Goal: Task Accomplishment & Management: Manage account settings

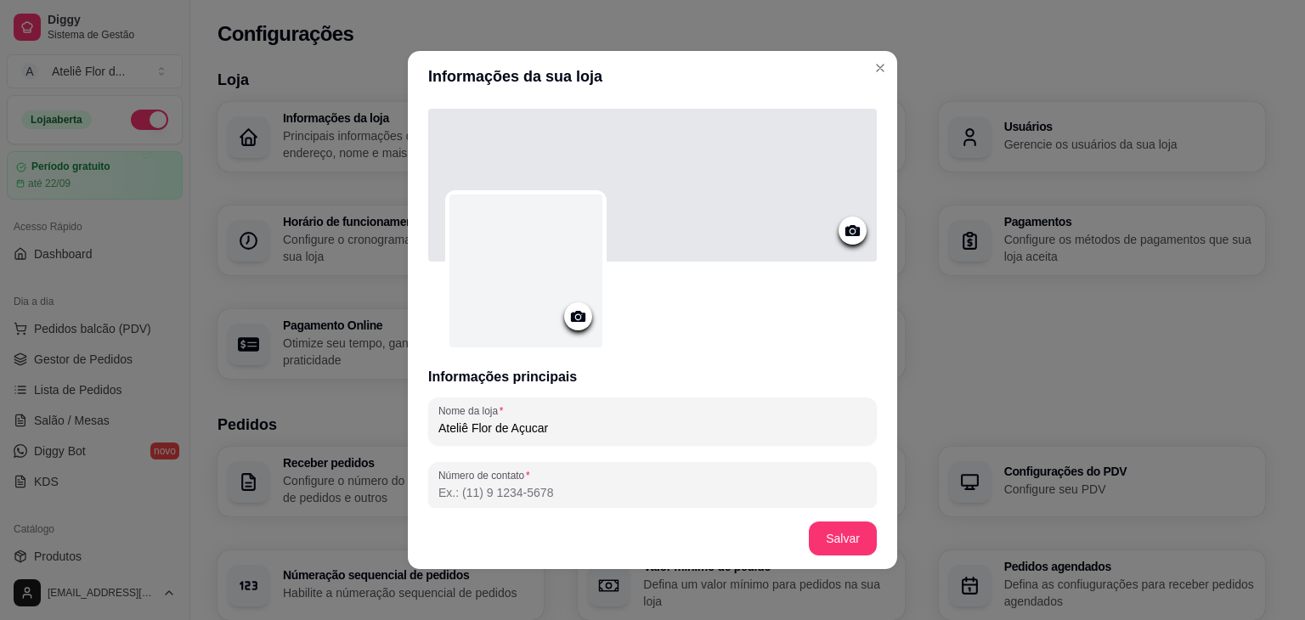
scroll to position [595, 0]
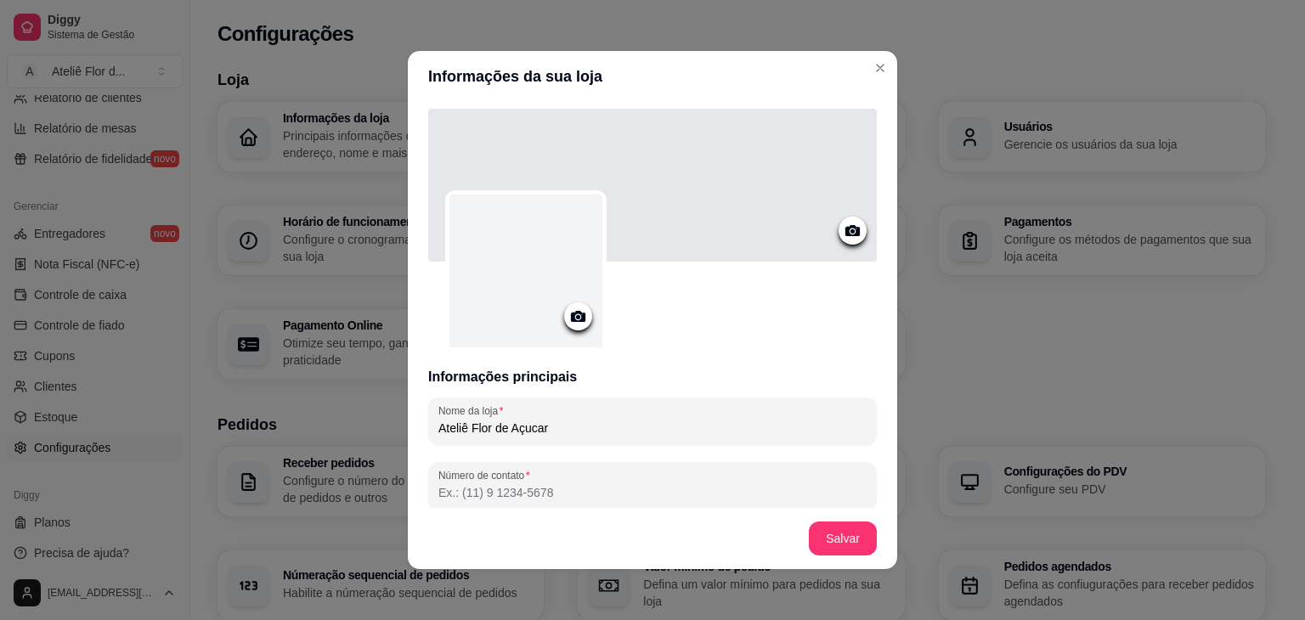
click at [569, 322] on icon at bounding box center [579, 317] width 20 height 20
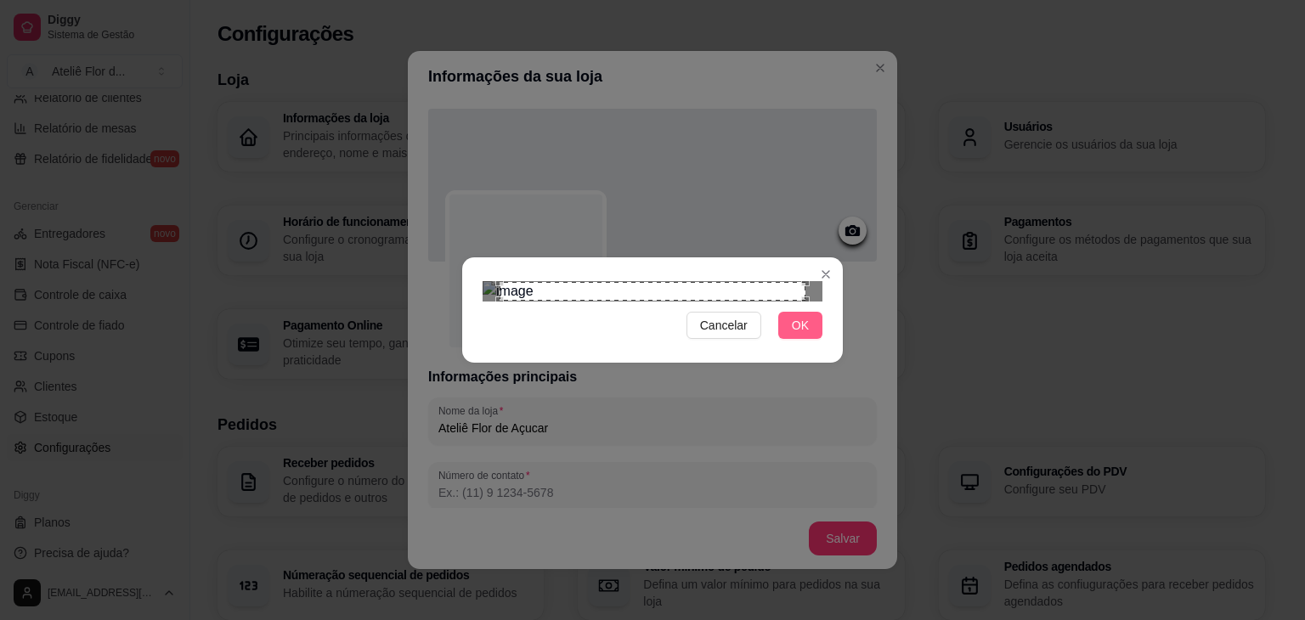
click at [807, 335] on span "OK" at bounding box center [800, 325] width 17 height 19
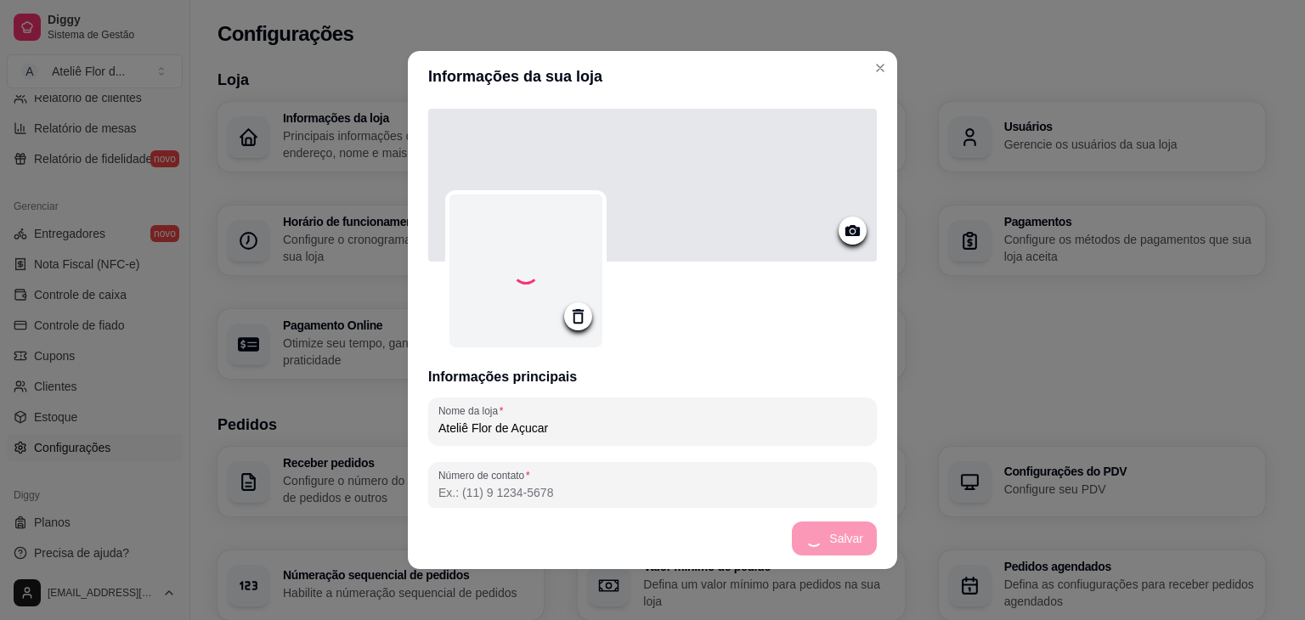
click at [843, 229] on icon at bounding box center [853, 231] width 20 height 20
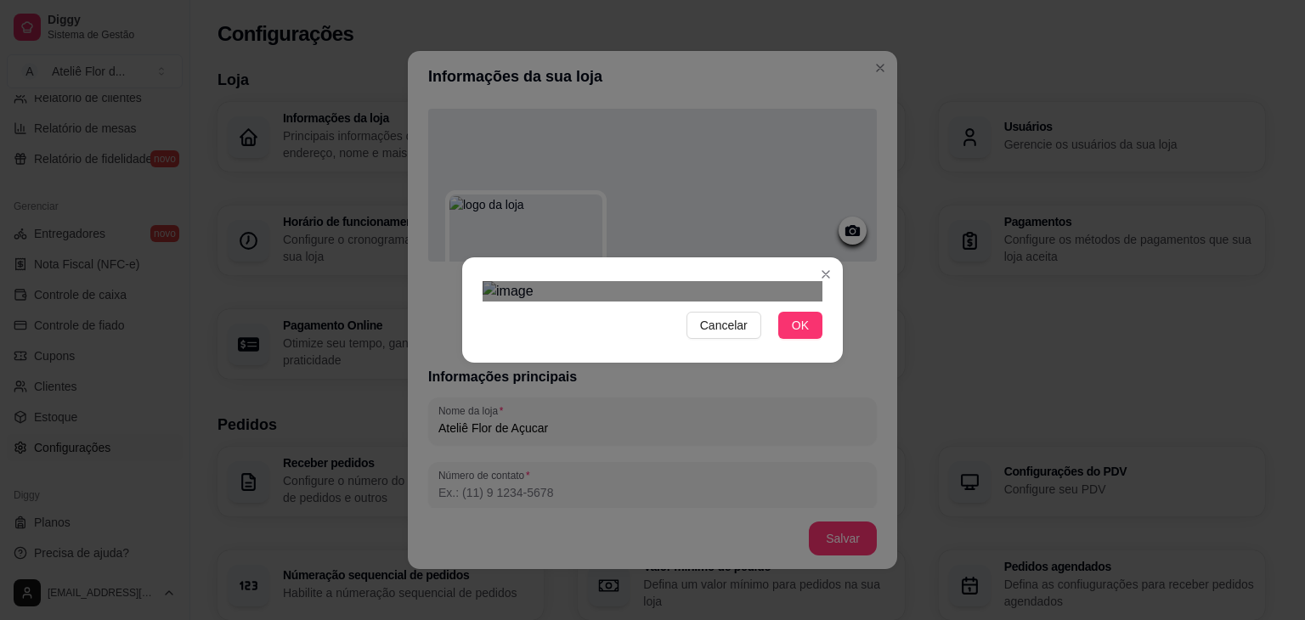
click at [462, 346] on div "Cancelar OK" at bounding box center [652, 310] width 381 height 71
click at [833, 346] on div "Cancelar OK" at bounding box center [652, 310] width 381 height 71
click at [739, 382] on div "Use the arrow keys to move the crop selection area" at bounding box center [653, 438] width 340 height 113
click at [796, 335] on span "OK" at bounding box center [800, 325] width 17 height 19
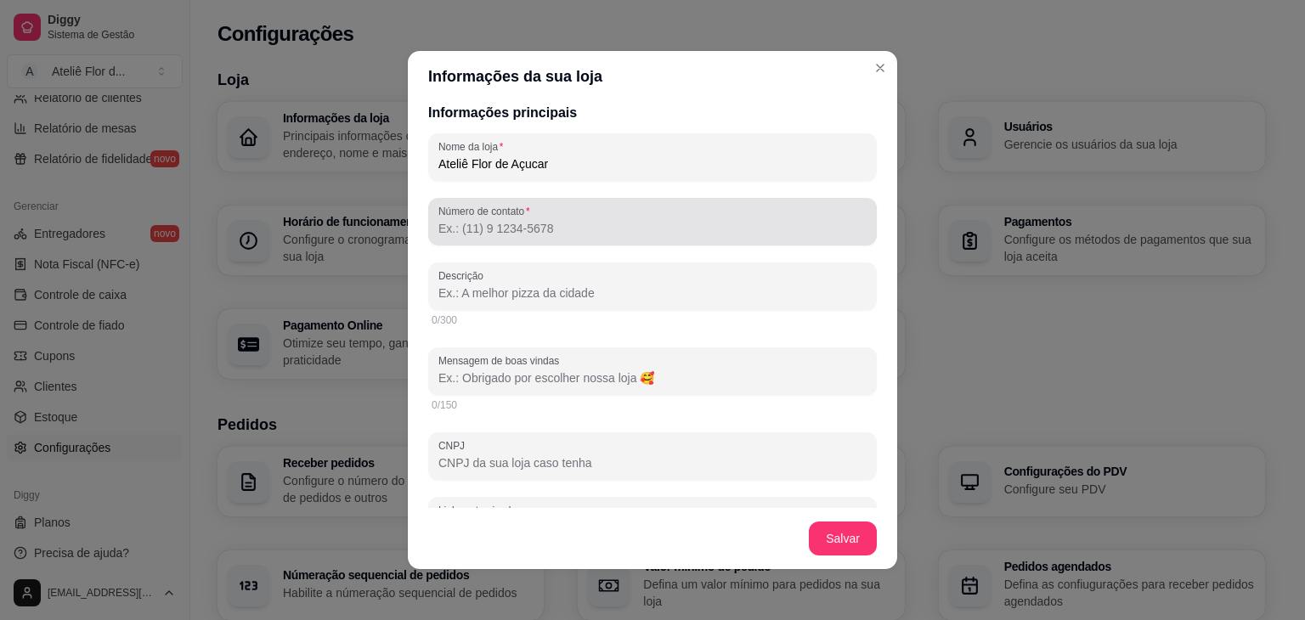
scroll to position [340, 0]
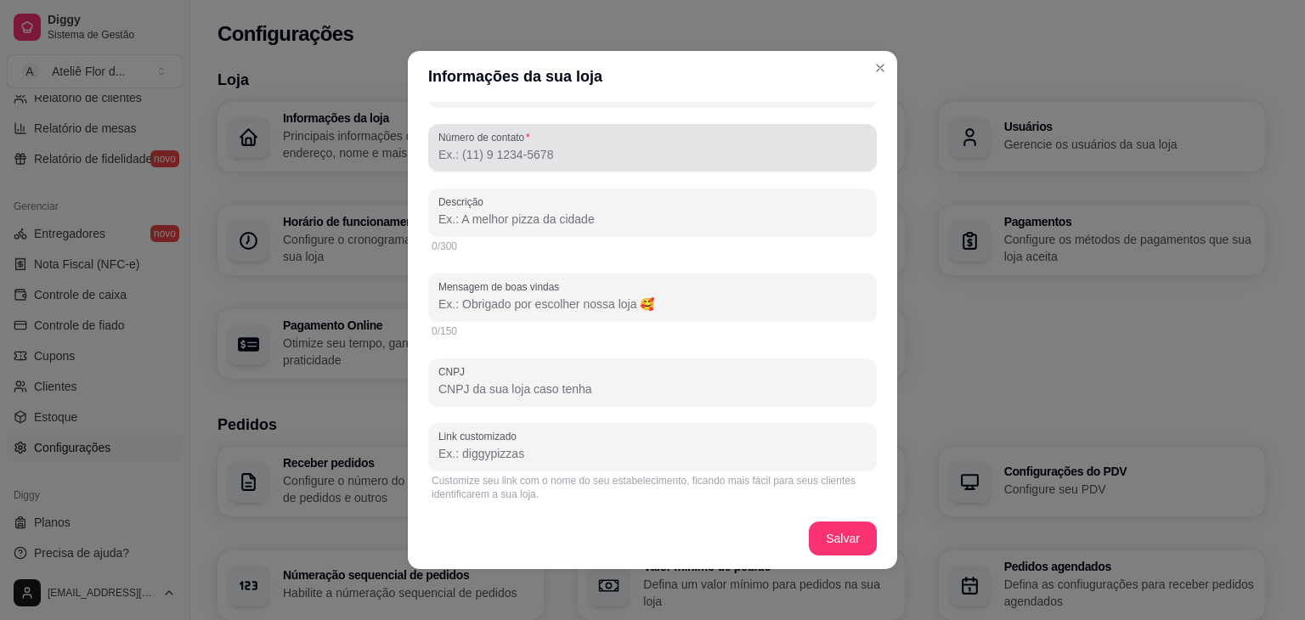
click at [550, 144] on div at bounding box center [653, 148] width 428 height 34
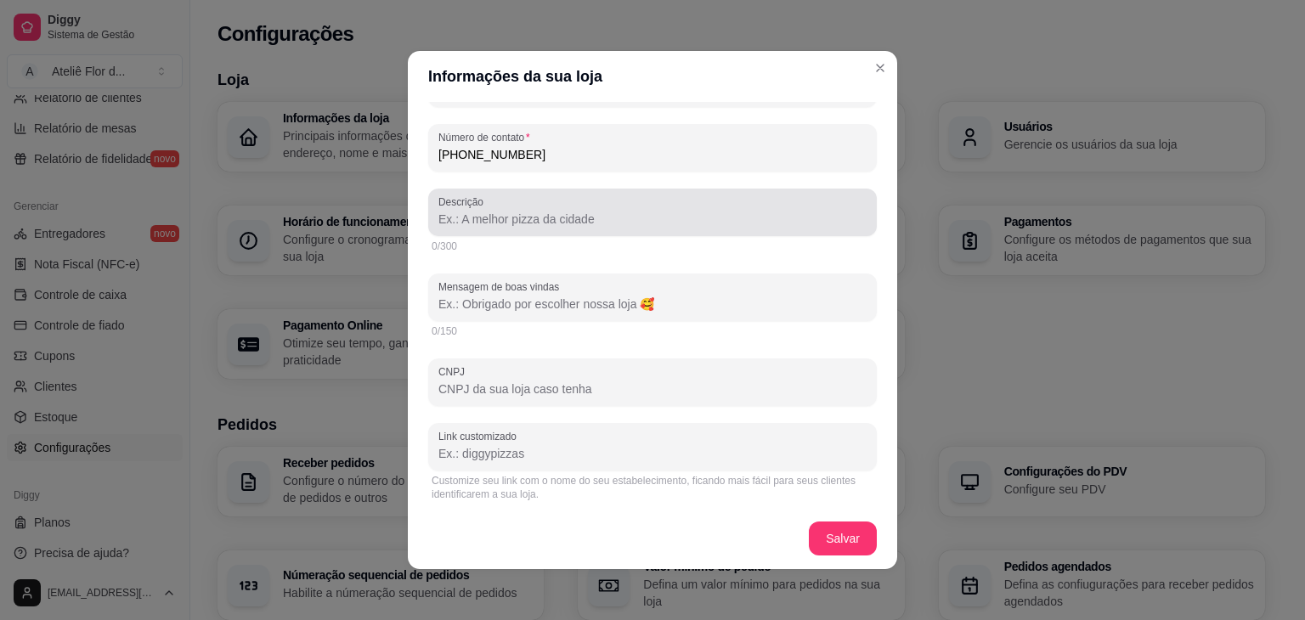
type input "[PHONE_NUMBER]"
click at [548, 215] on input "Descrição" at bounding box center [653, 219] width 428 height 17
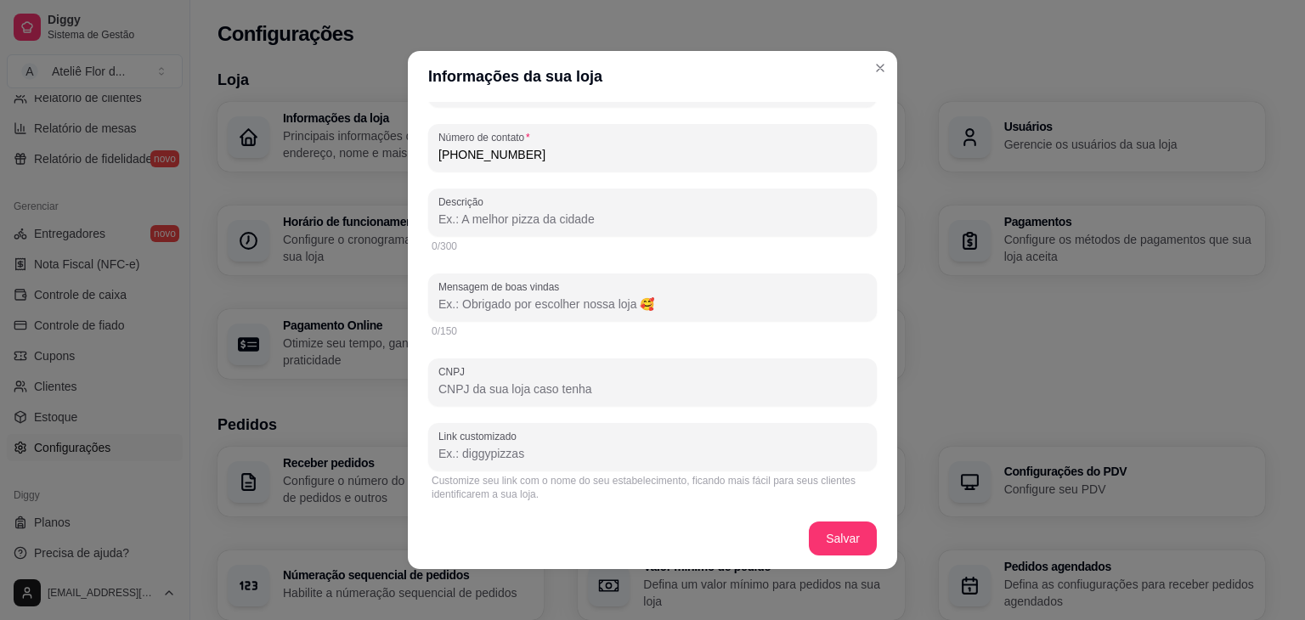
click at [535, 220] on input "Descrição" at bounding box center [653, 219] width 428 height 17
paste input "No Atelier Flor de Açúcar, cada doce é feito com carinho, sabor e um toque de e…"
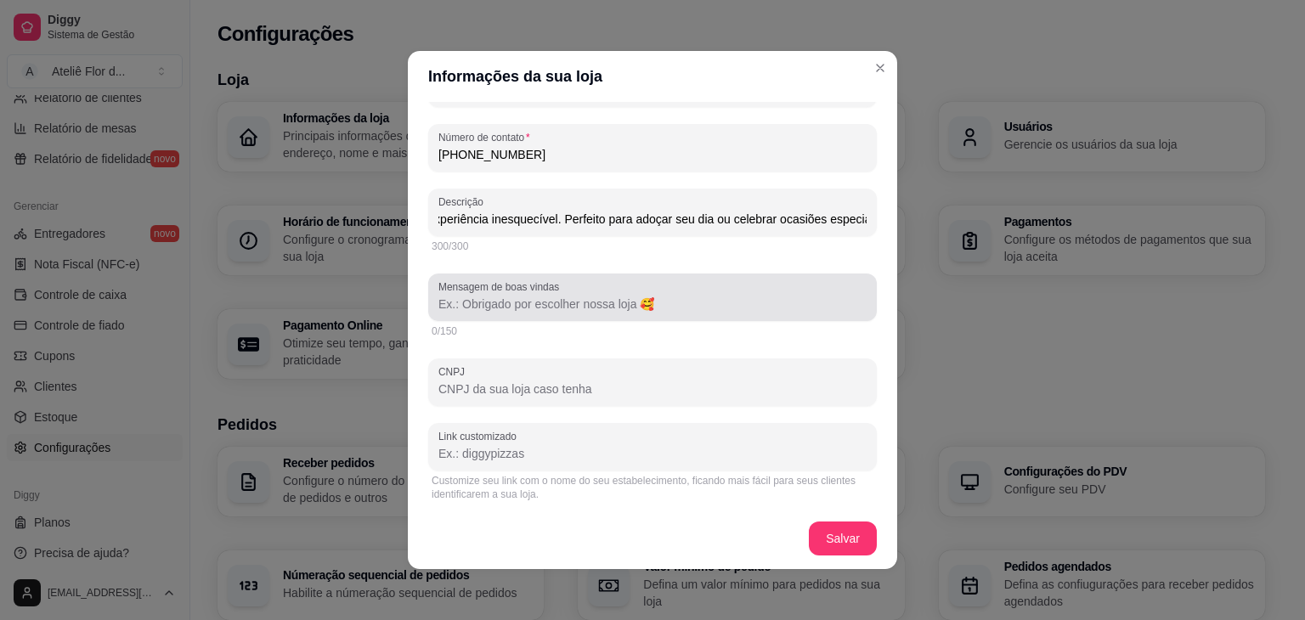
type input "No Atelier Flor de Açúcar, cada doce é feito com carinho, sabor e um toque de e…"
click at [542, 313] on input "Mensagem de boas vindas" at bounding box center [653, 304] width 428 height 17
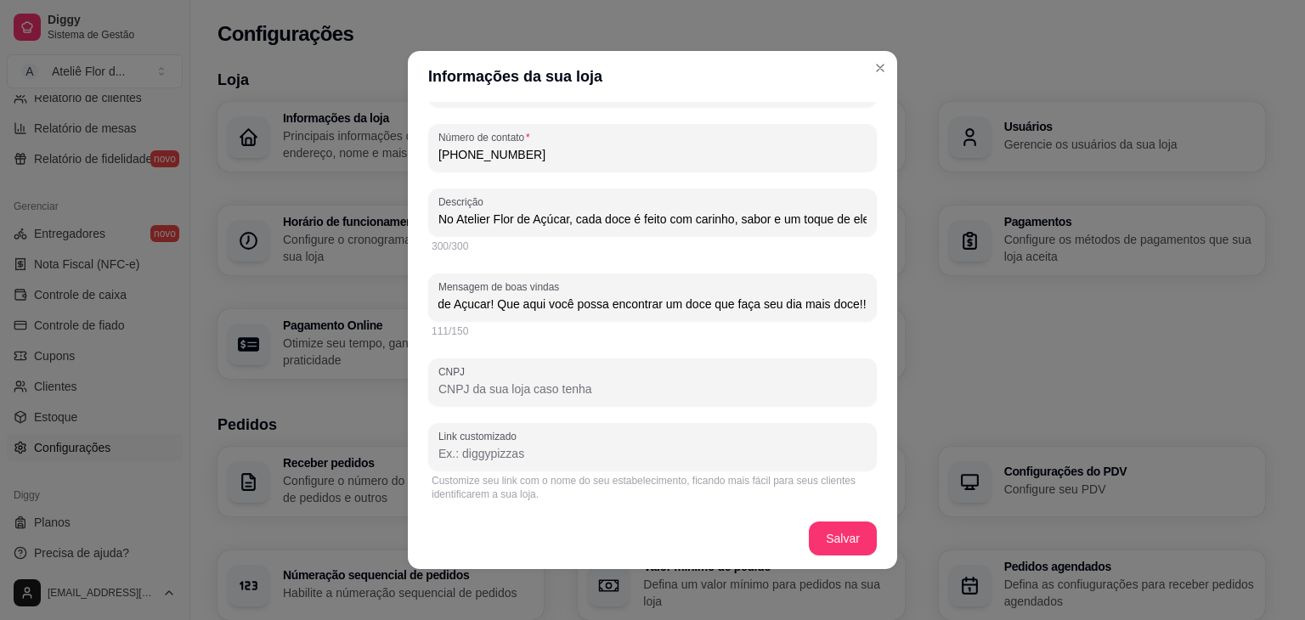
scroll to position [0, 185]
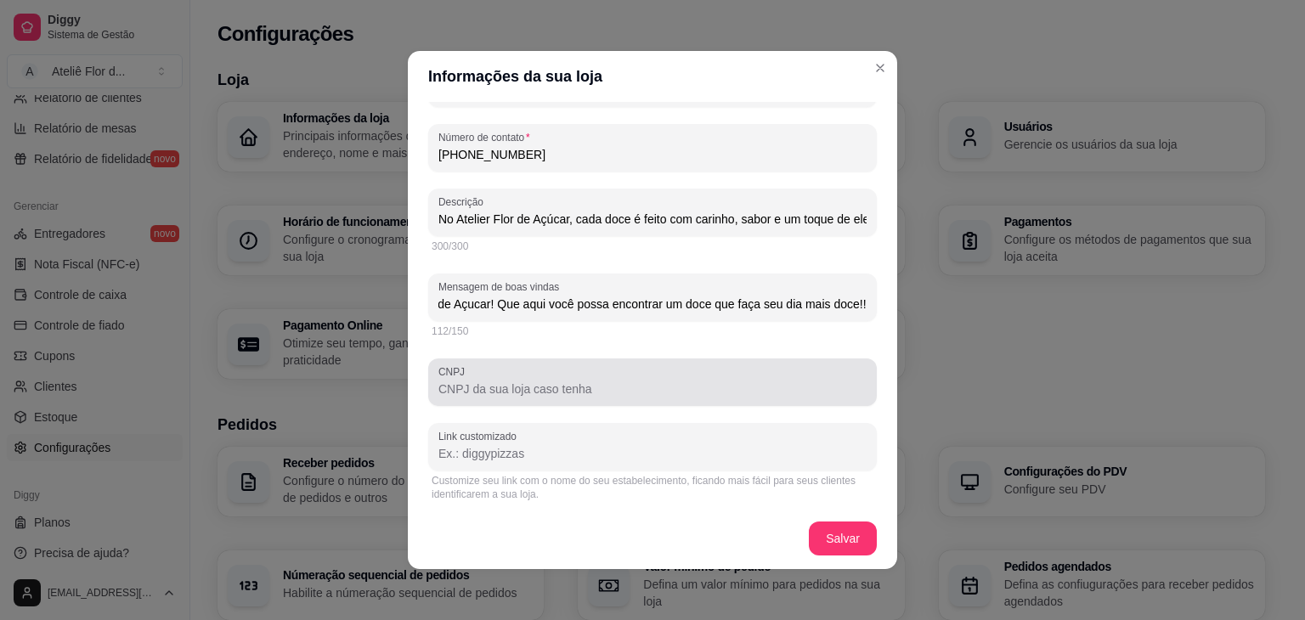
type input "Olá, seja bem vindo ao Ateliê Flor de Açucar! Que aqui você possa encontrar um …"
click at [547, 399] on div at bounding box center [653, 382] width 428 height 34
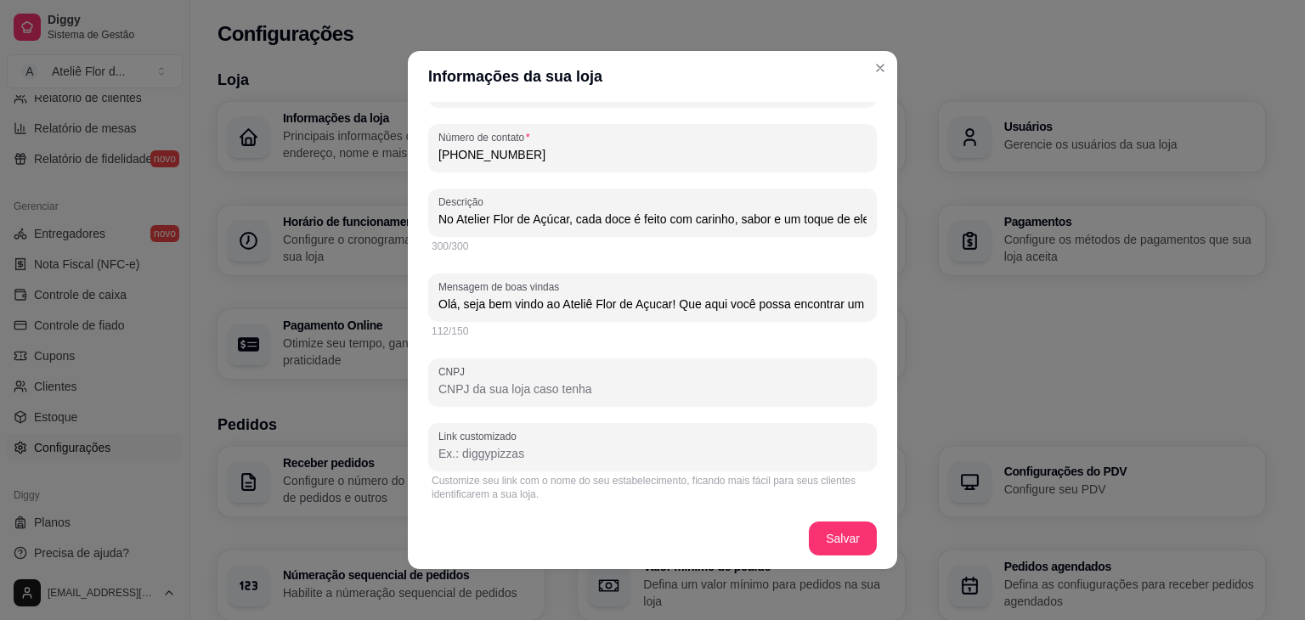
click at [567, 398] on input "CNPJ" at bounding box center [653, 389] width 428 height 17
paste input "37.450.170/0001-88"
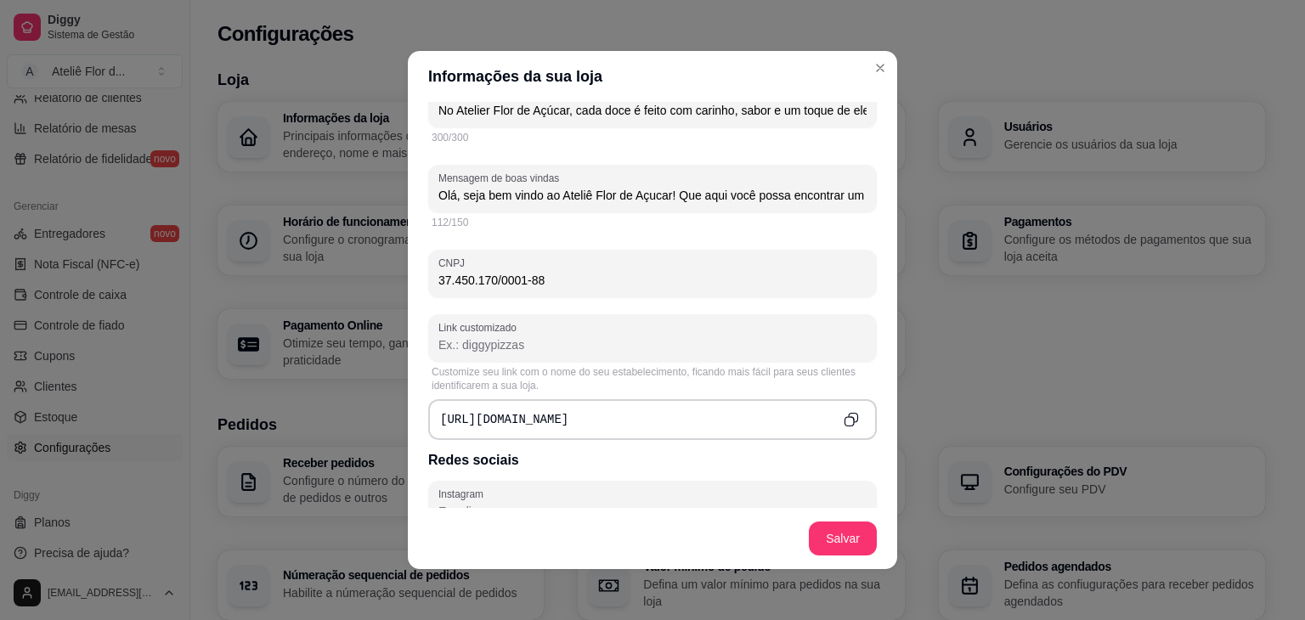
scroll to position [510, 0]
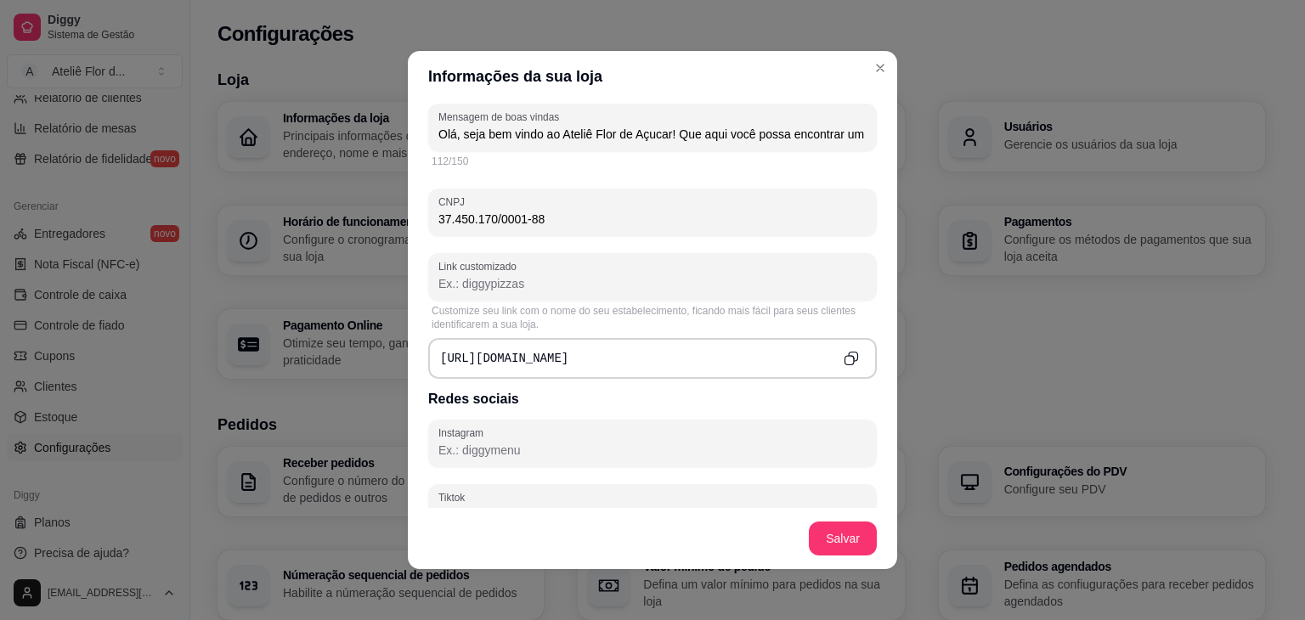
type input "37.450.170/0001-88"
click at [554, 286] on input "Link customizado" at bounding box center [653, 283] width 428 height 17
type input "d"
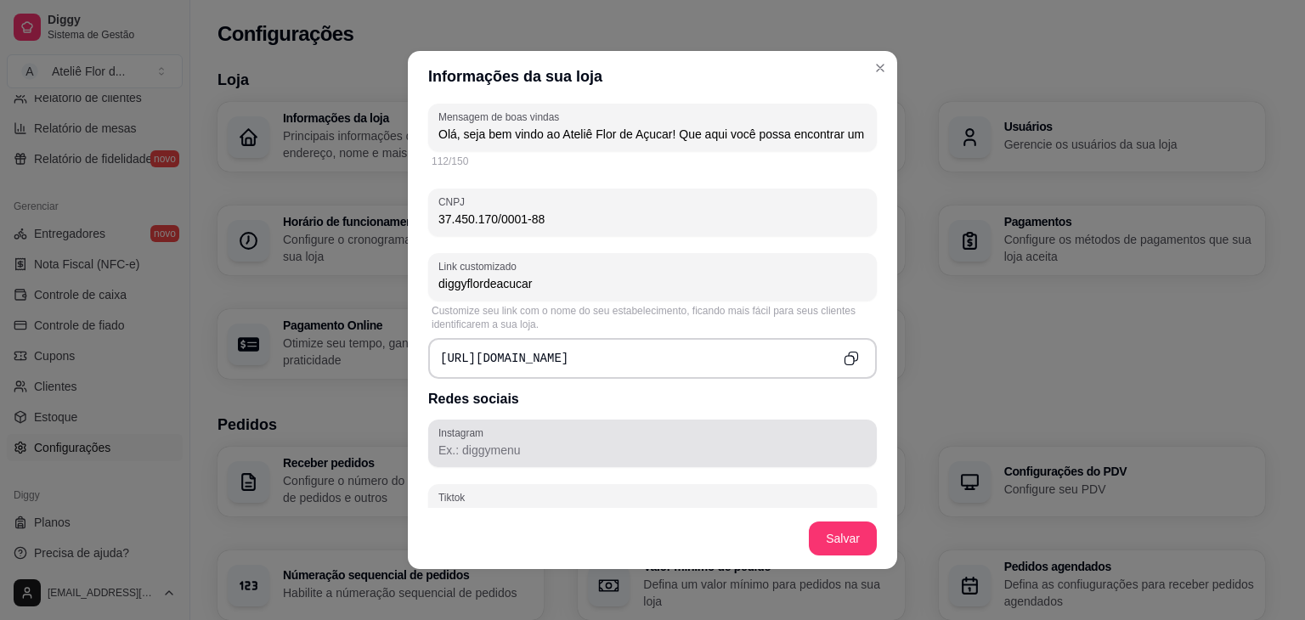
type input "diggyflordeacucar"
click at [668, 424] on div "Instagram" at bounding box center [652, 444] width 449 height 48
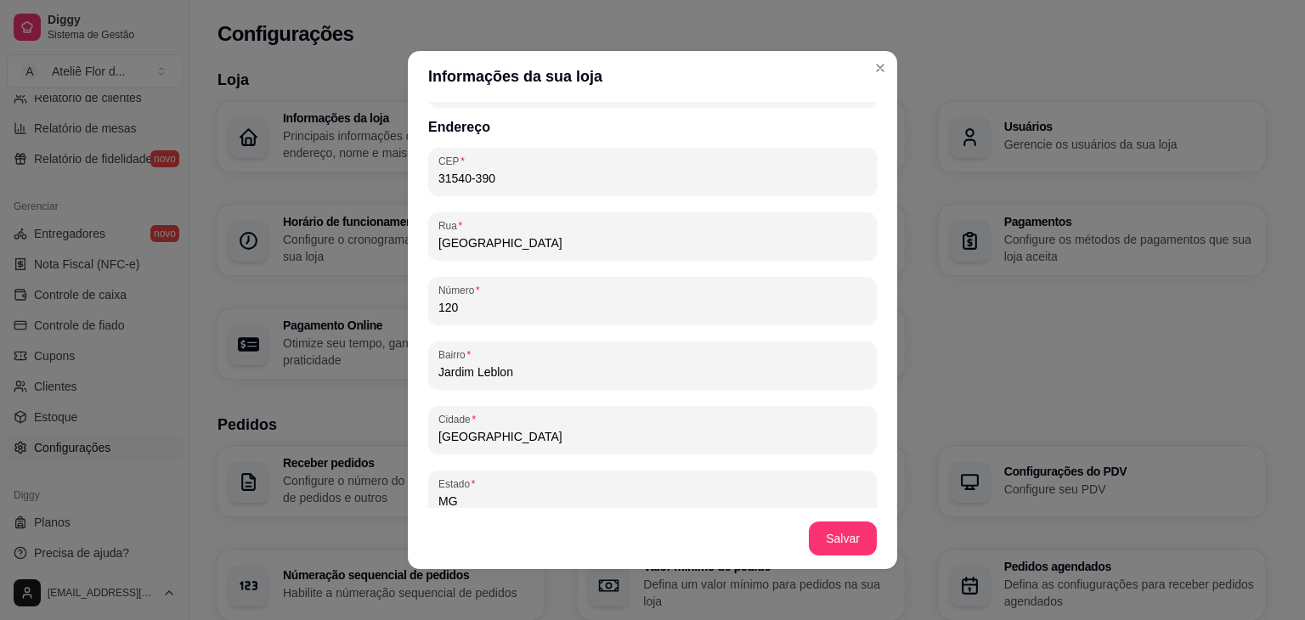
scroll to position [1019, 0]
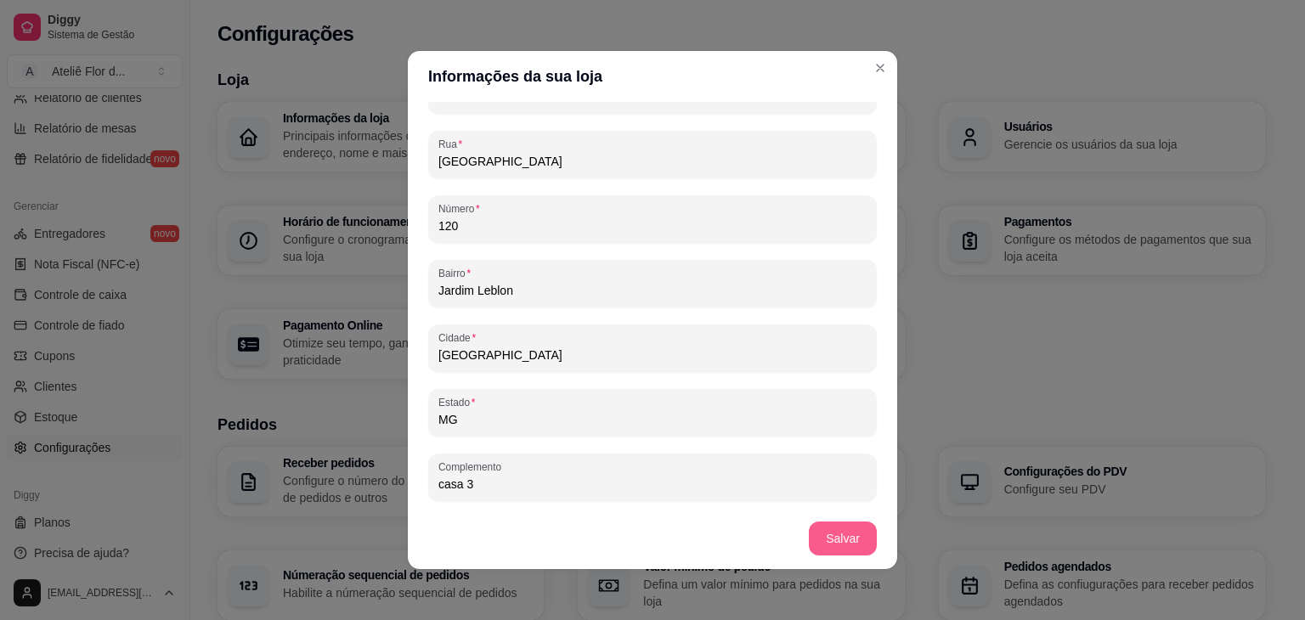
type input "@atelieflordeacucar"
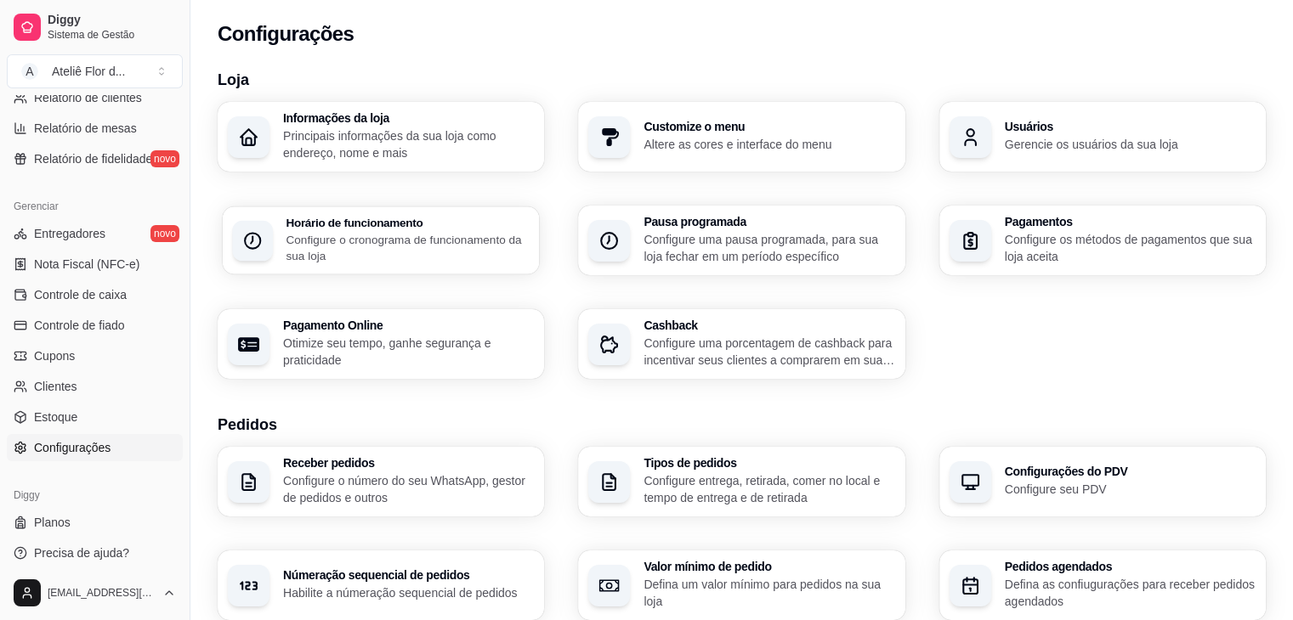
click at [333, 225] on h3 "Horário de funcionamento" at bounding box center [407, 223] width 243 height 12
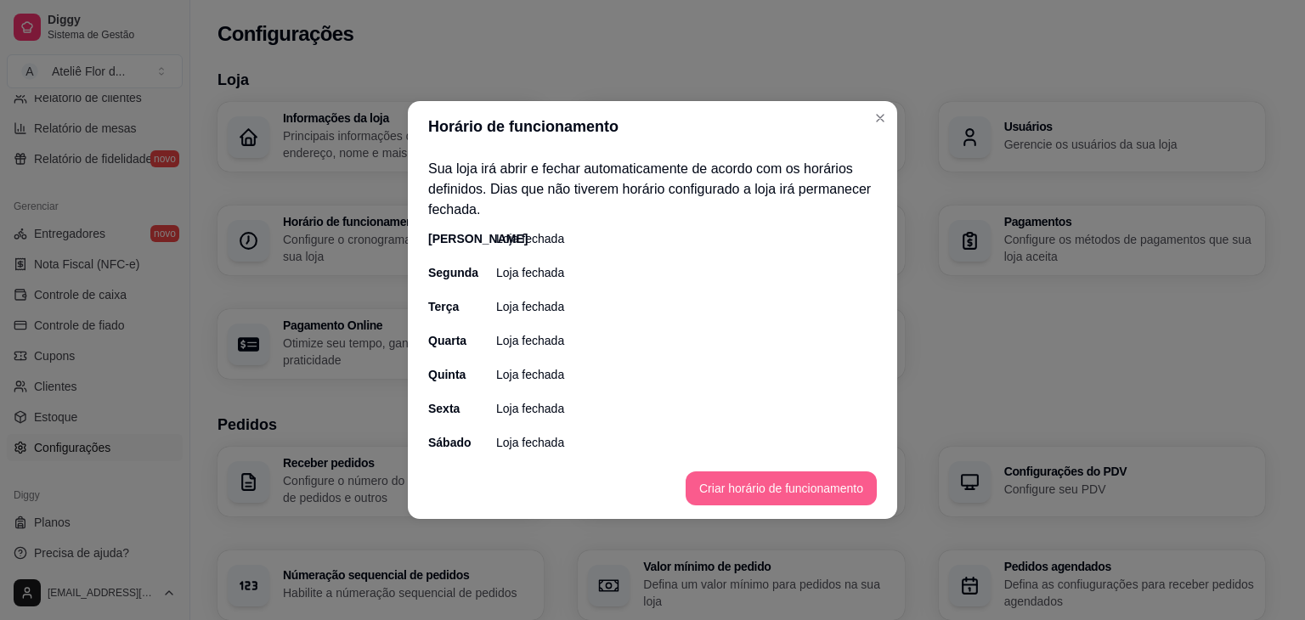
click at [737, 487] on button "Criar horário de funcionamento" at bounding box center [781, 489] width 191 height 34
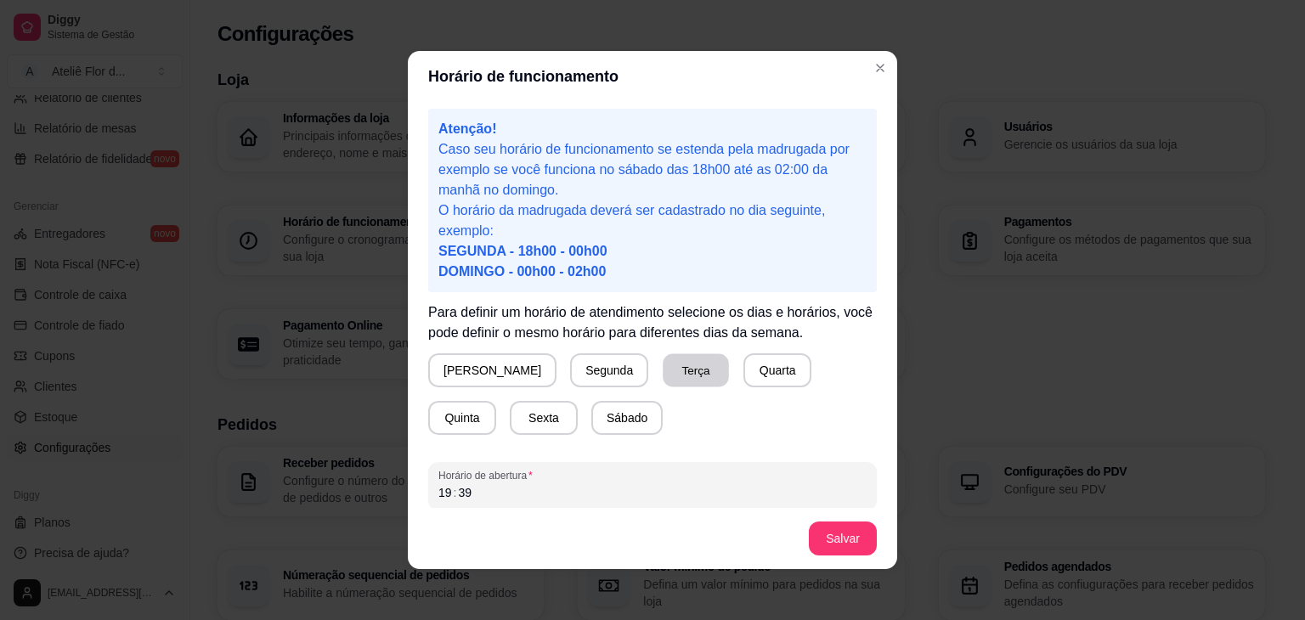
click at [663, 371] on button "Terça" at bounding box center [696, 370] width 66 height 33
click at [745, 364] on button "Quarta" at bounding box center [778, 370] width 66 height 33
click at [496, 401] on button "Quinta" at bounding box center [462, 418] width 68 height 34
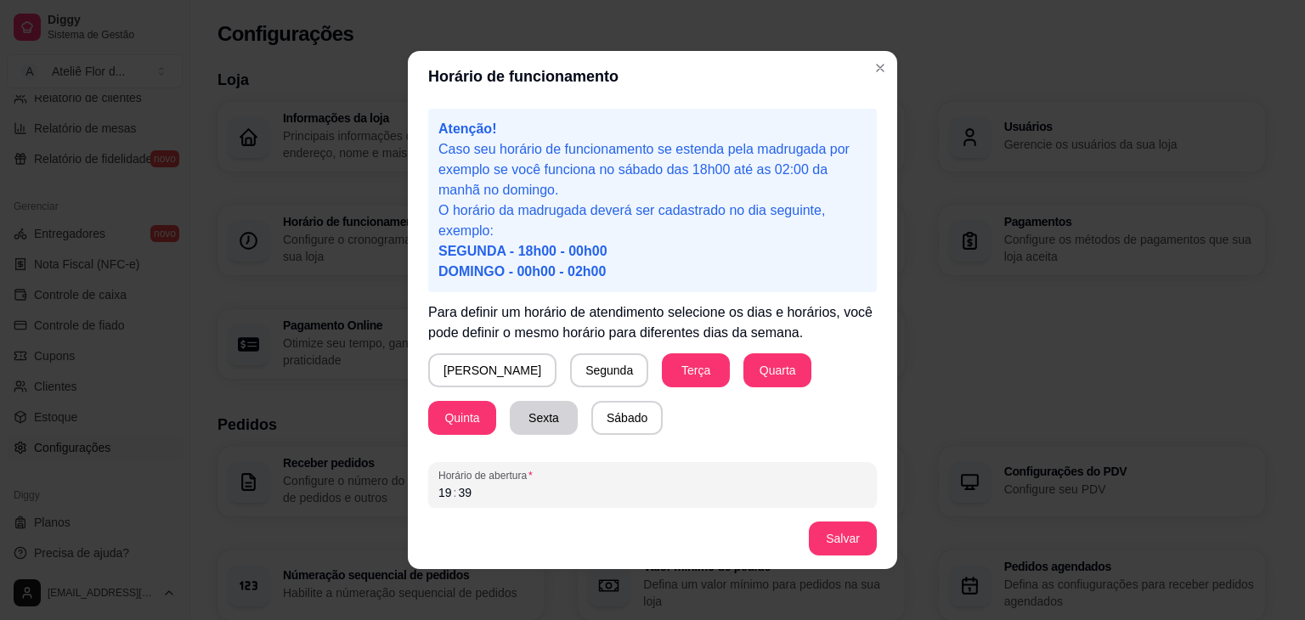
click at [510, 418] on button "Sexta" at bounding box center [544, 418] width 68 height 34
click at [592, 416] on button "Sábado" at bounding box center [627, 418] width 70 height 33
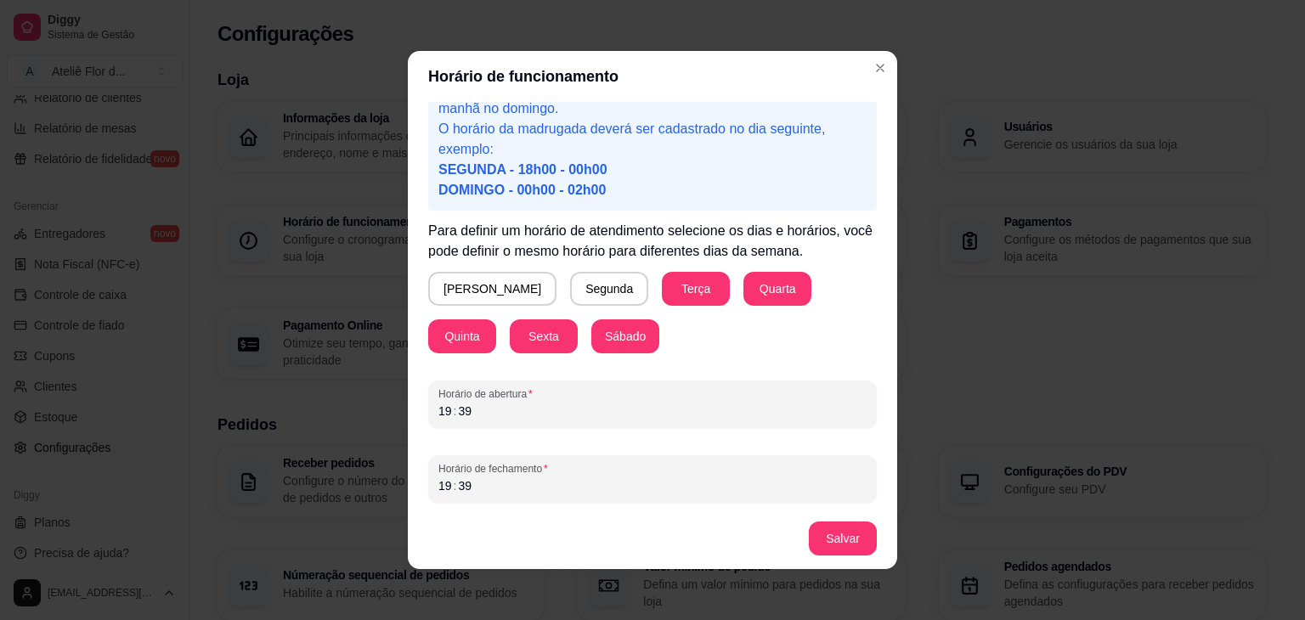
scroll to position [83, 0]
click at [358, 413] on div "Horário de funcionamento Atenção! Caso seu horário de funcionamento se estenda …" at bounding box center [652, 310] width 1305 height 620
click at [441, 406] on div "19" at bounding box center [445, 409] width 17 height 17
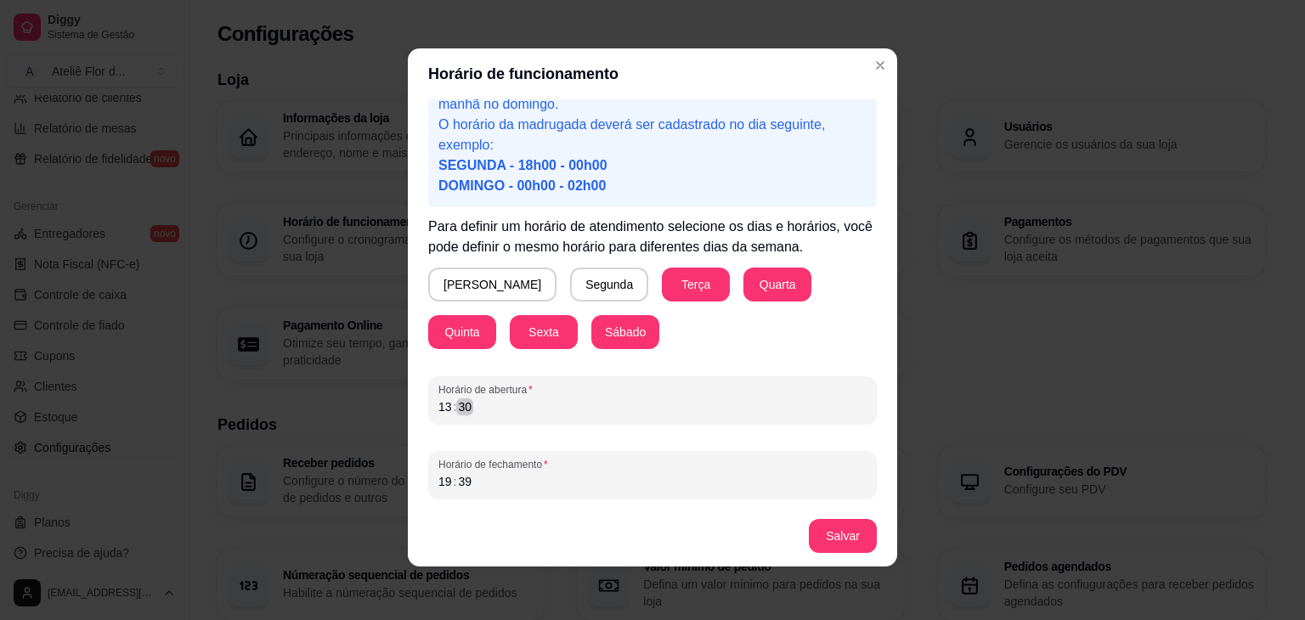
scroll to position [3, 0]
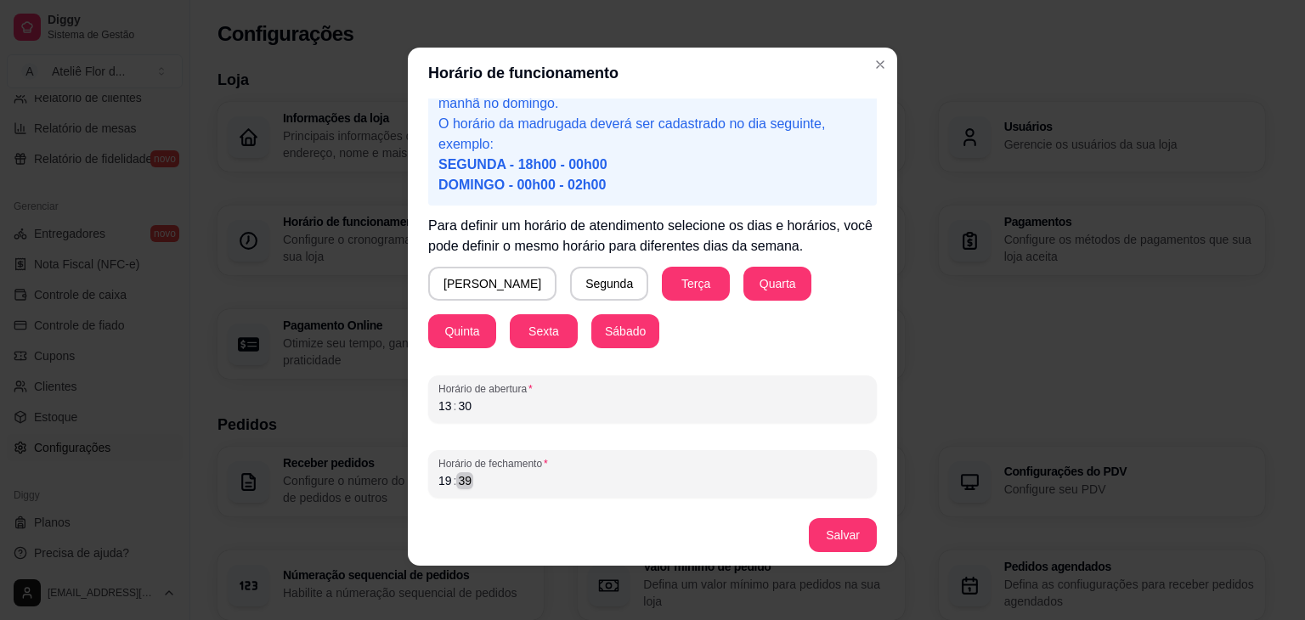
click at [461, 480] on div "39" at bounding box center [464, 481] width 17 height 17
click at [439, 481] on div "19" at bounding box center [445, 481] width 17 height 17
click at [842, 542] on button "Salvar" at bounding box center [843, 535] width 68 height 34
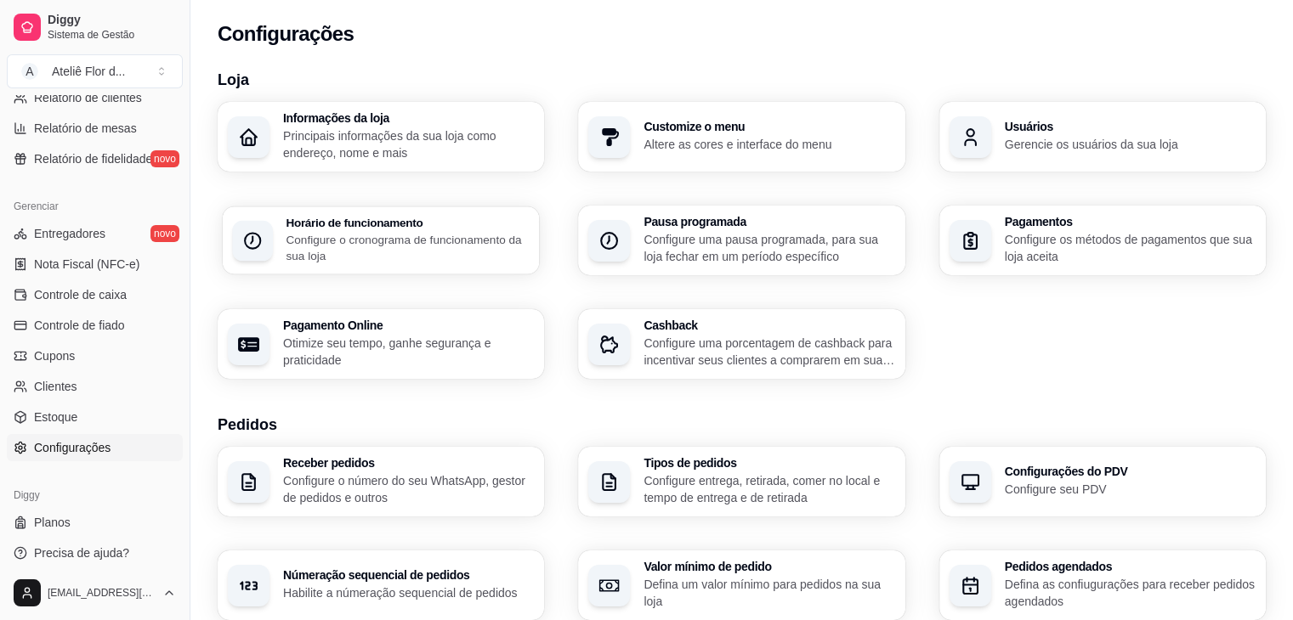
click at [422, 244] on p "Configure o cronograma de funcionamento da sua loja" at bounding box center [407, 247] width 243 height 33
click at [448, 123] on h3 "Informações da loja" at bounding box center [407, 119] width 243 height 12
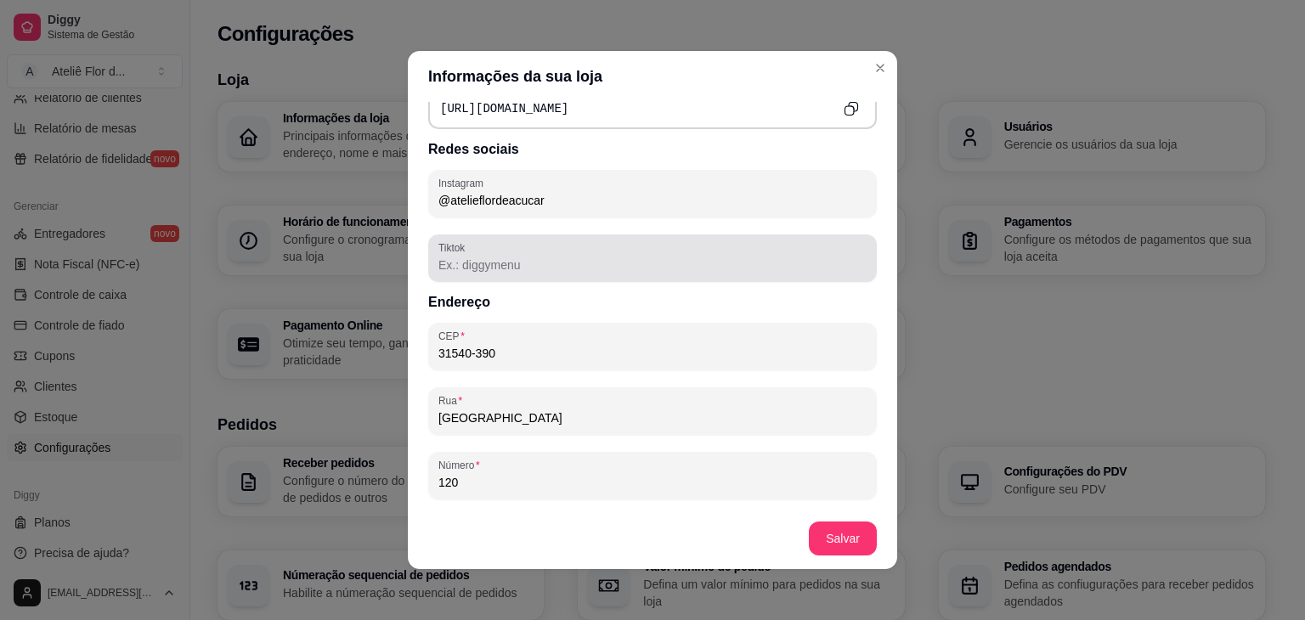
scroll to position [765, 0]
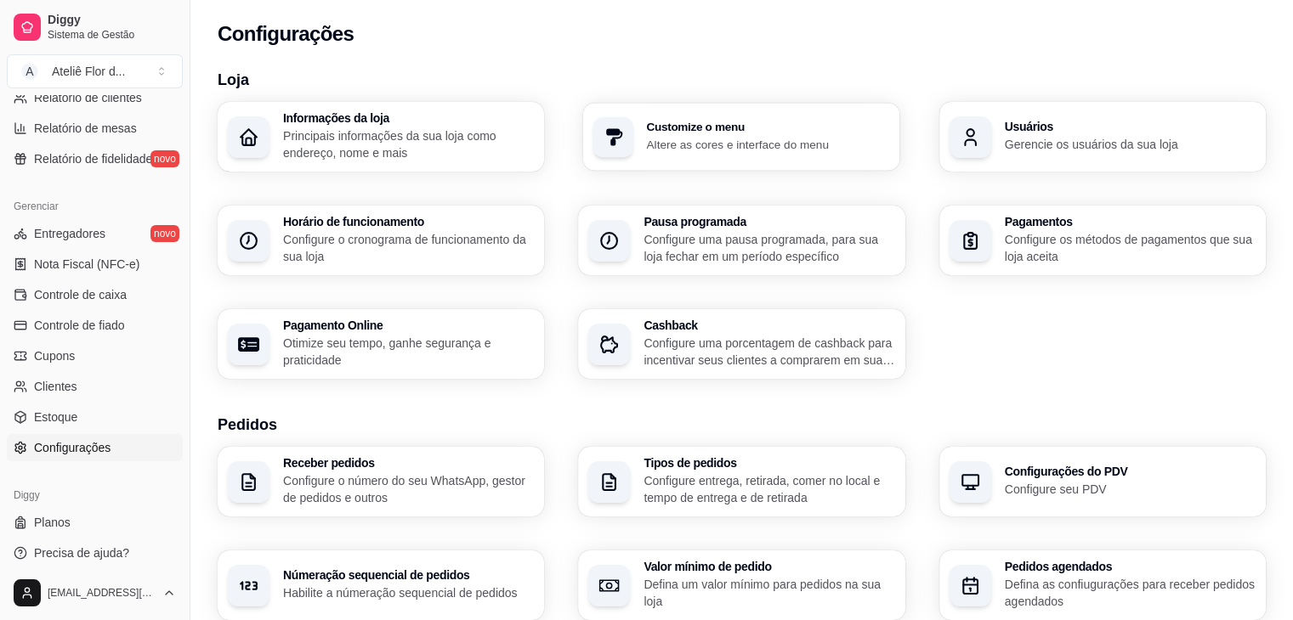
click at [798, 140] on p "Altere as cores e interface do menu" at bounding box center [768, 144] width 243 height 16
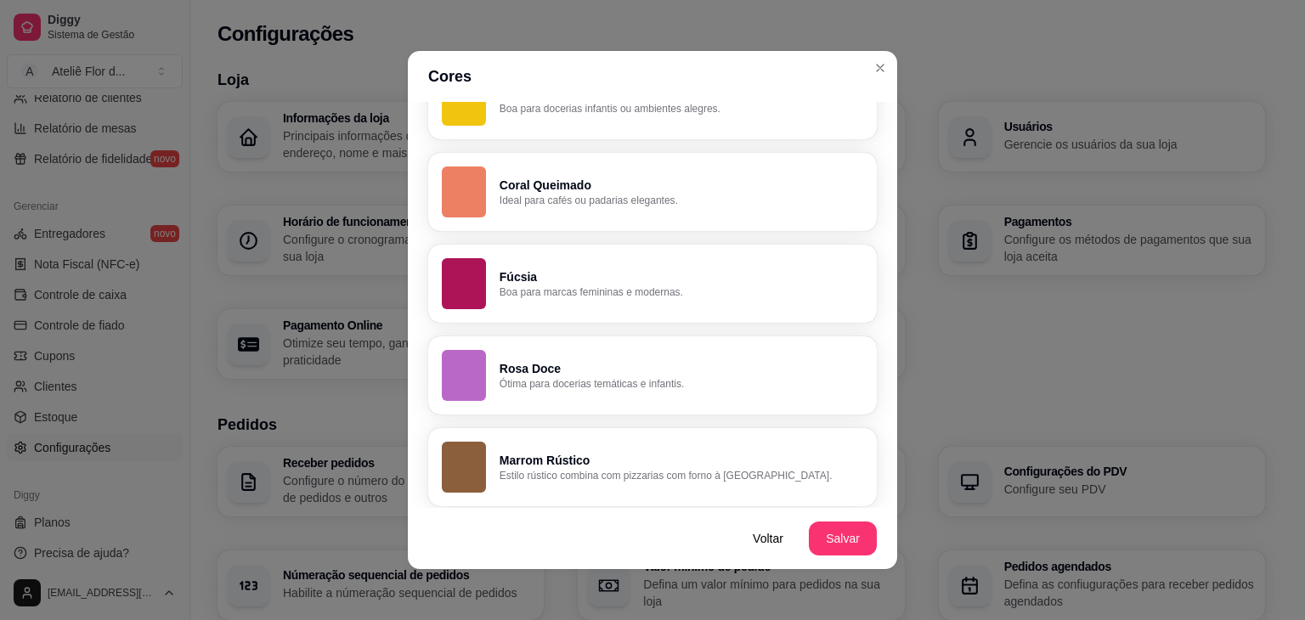
scroll to position [1212, 0]
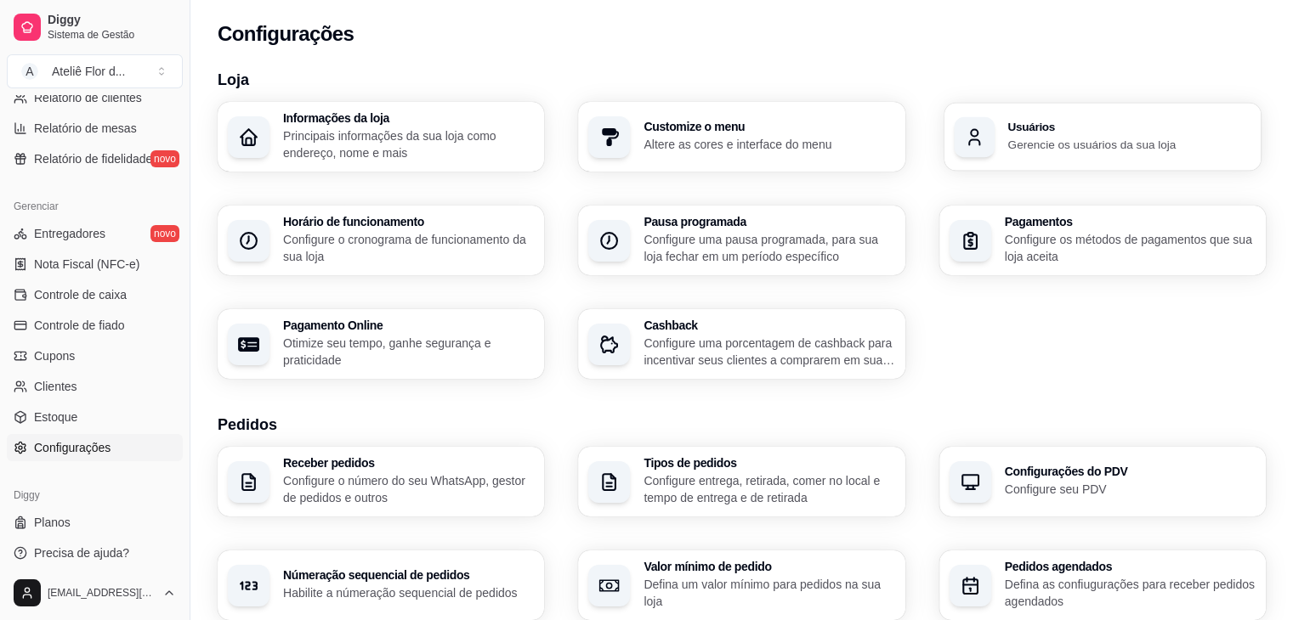
click at [1047, 137] on p "Gerencie os usuários da sua loja" at bounding box center [1128, 144] width 243 height 16
click at [810, 242] on p "Configure uma pausa programada, para sua loja fechar em um período específico" at bounding box center [768, 247] width 243 height 33
click at [1043, 242] on p "Configure os métodos de pagamentos que sua loja aceita" at bounding box center [1128, 247] width 243 height 33
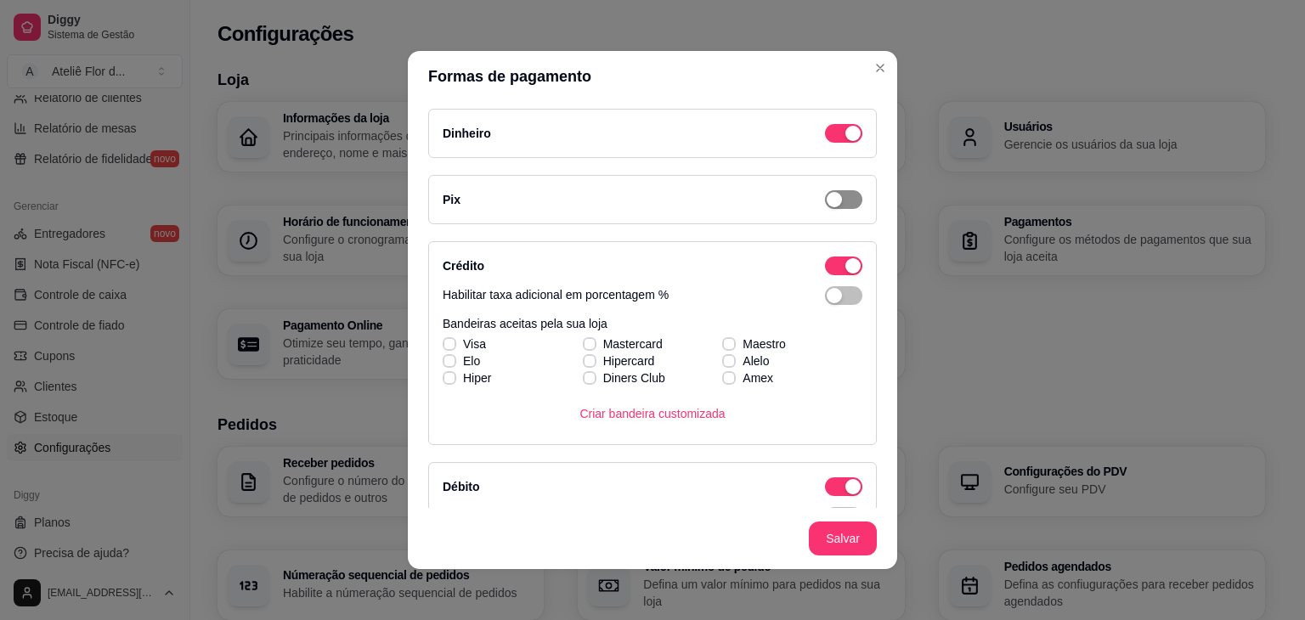
click at [846, 141] on div "button" at bounding box center [853, 133] width 15 height 15
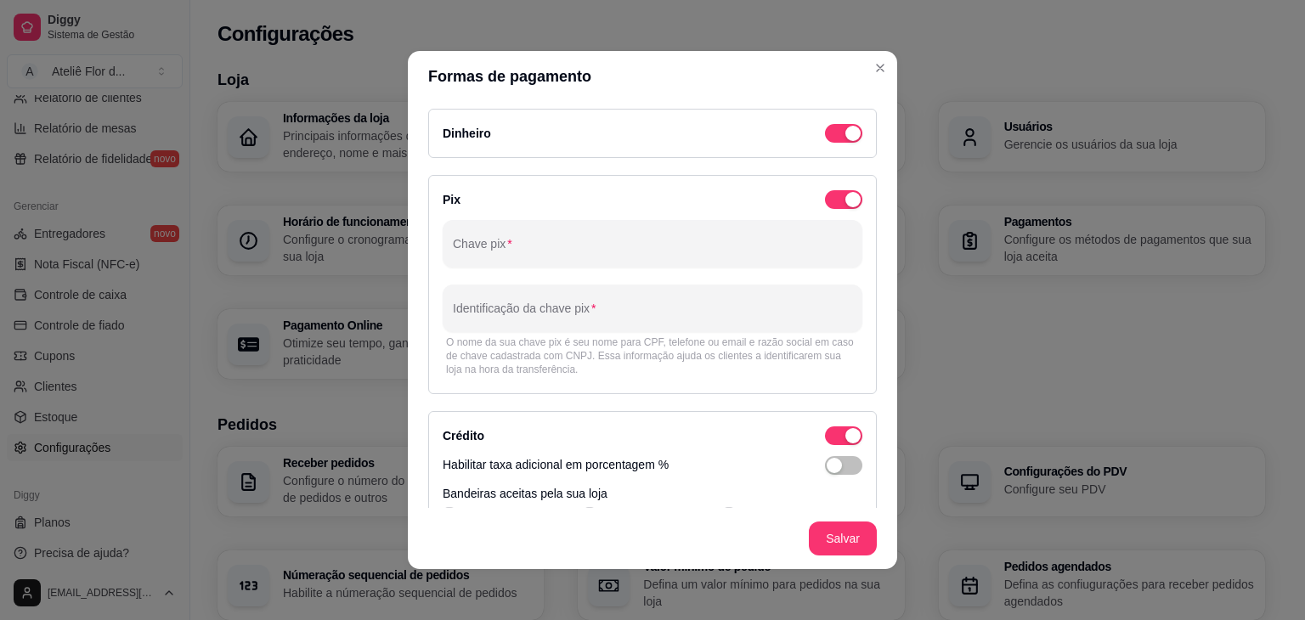
click at [817, 210] on div "Pix Chave pix Identificação da chave pix O nome da sua chave pix é seu nome par…" at bounding box center [652, 284] width 449 height 219
click at [825, 143] on span "button" at bounding box center [843, 133] width 37 height 19
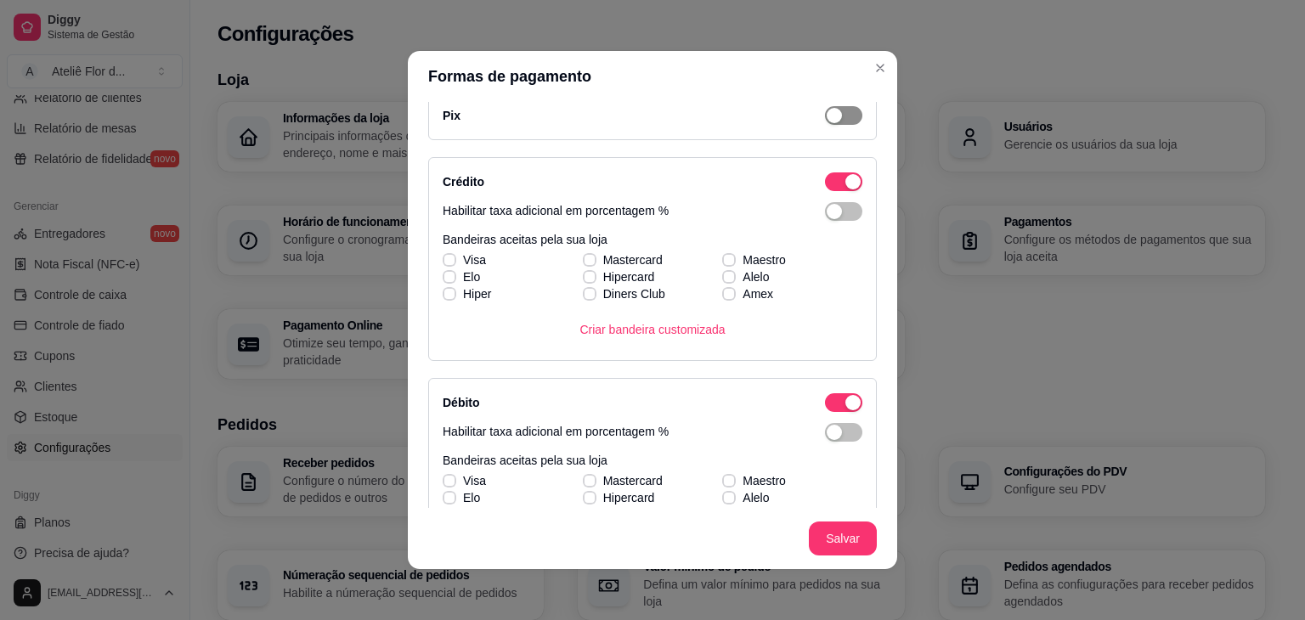
scroll to position [85, 0]
click at [827, 214] on div "button" at bounding box center [834, 210] width 15 height 15
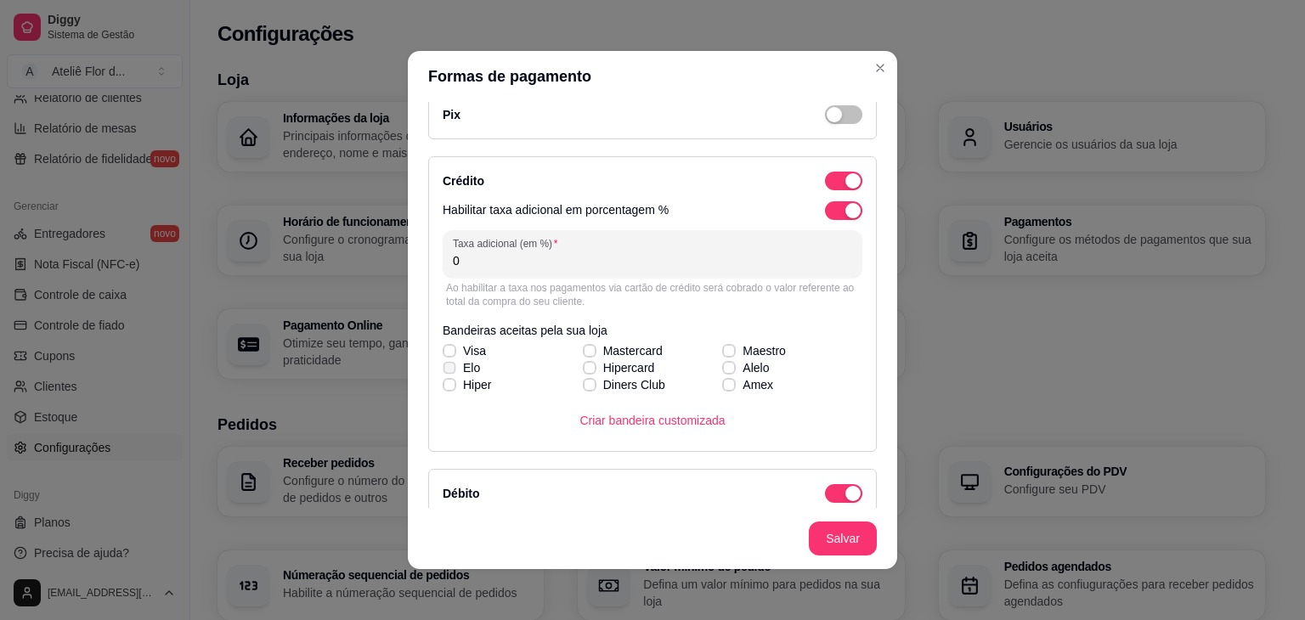
click at [449, 353] on label "Elo" at bounding box center [461, 368] width 51 height 31
click at [449, 371] on input "Elo" at bounding box center [447, 376] width 11 height 11
checkbox input "true"
click at [443, 352] on div "Visa Mastercard Maestro [PERSON_NAME] Alelo Hiper Diners Club Amex" at bounding box center [653, 368] width 420 height 51
click at [445, 341] on label "Visa" at bounding box center [464, 351] width 57 height 31
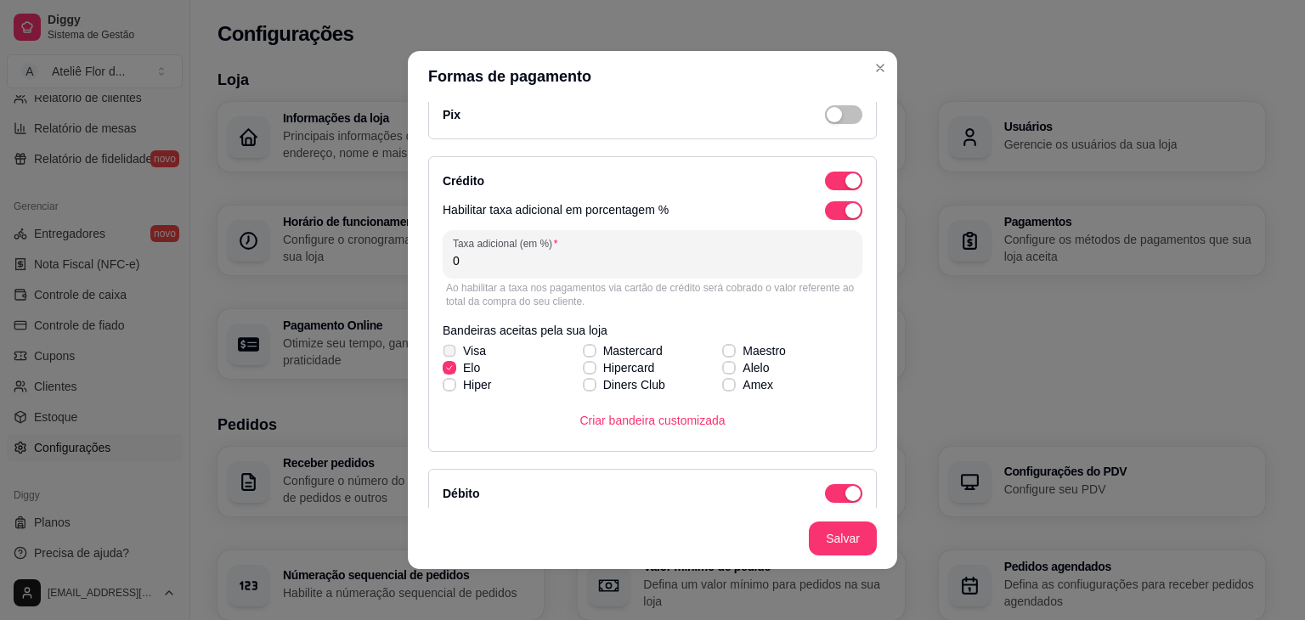
click at [445, 354] on input "Visa" at bounding box center [447, 359] width 11 height 11
checkbox input "true"
click at [585, 348] on icon at bounding box center [590, 351] width 10 height 7
click at [582, 354] on input "Mastercard" at bounding box center [587, 359] width 11 height 11
checkbox input "true"
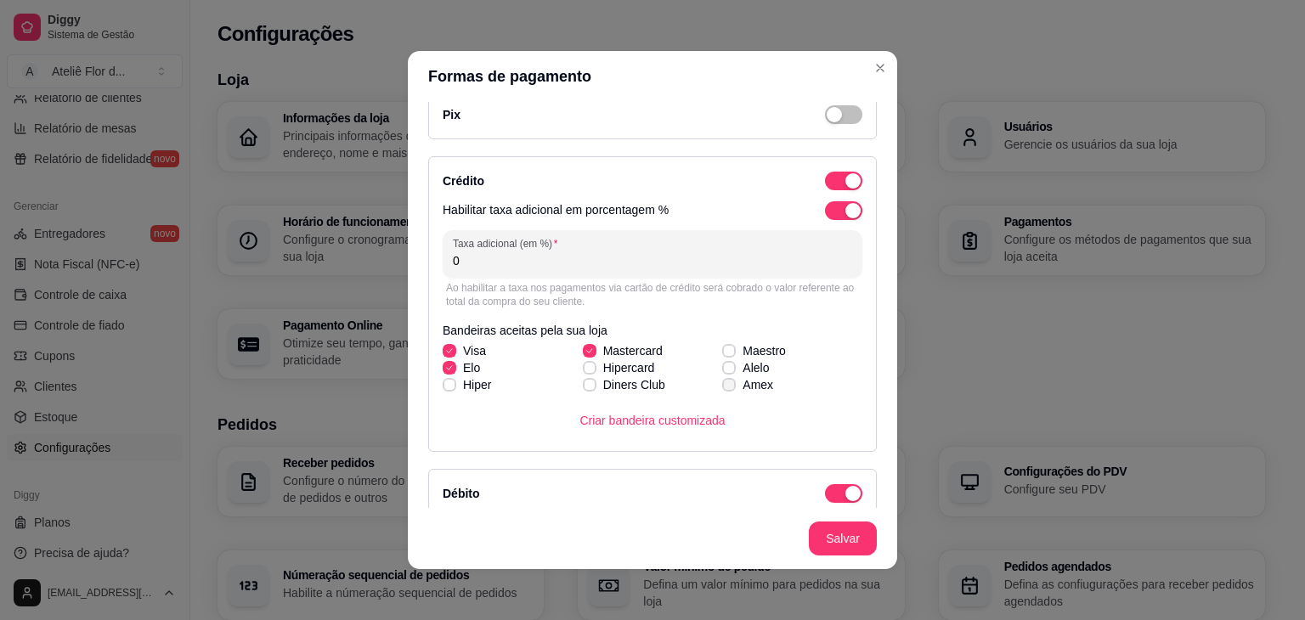
click at [722, 385] on span at bounding box center [729, 385] width 14 height 14
click at [722, 388] on input "Amex" at bounding box center [727, 393] width 11 height 11
checkbox input "true"
click at [713, 353] on div "Visa Mastercard Maestro [PERSON_NAME] Alelo Hiper Diners Club Amex" at bounding box center [653, 368] width 420 height 51
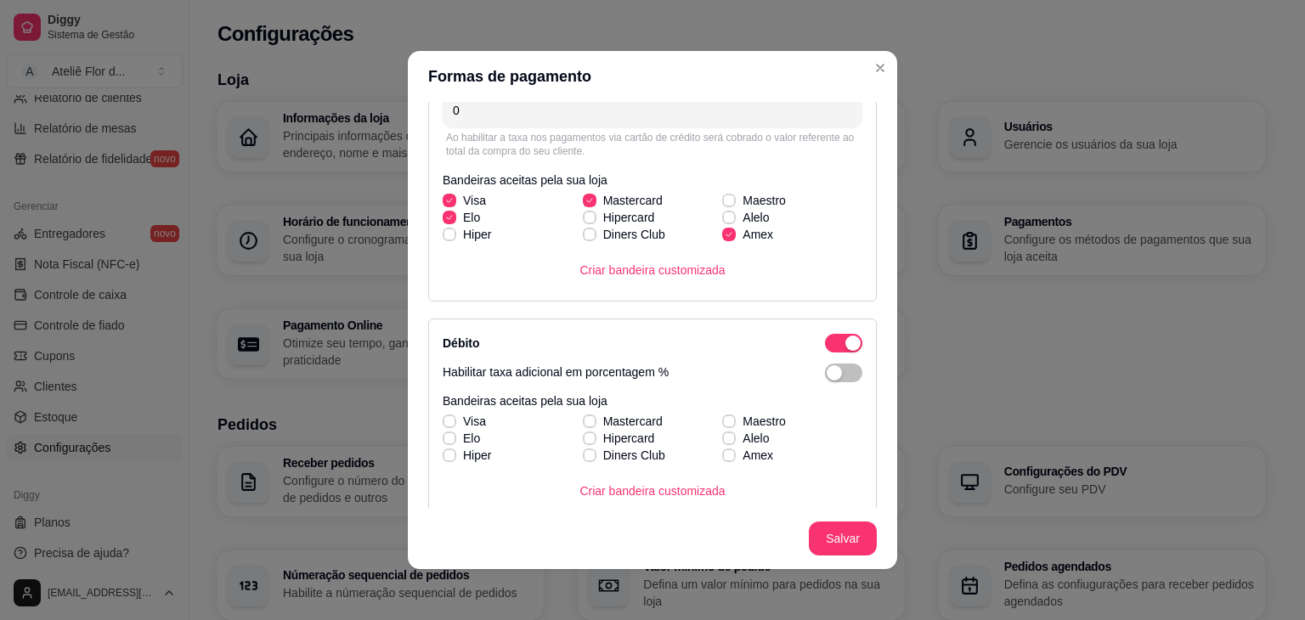
scroll to position [255, 0]
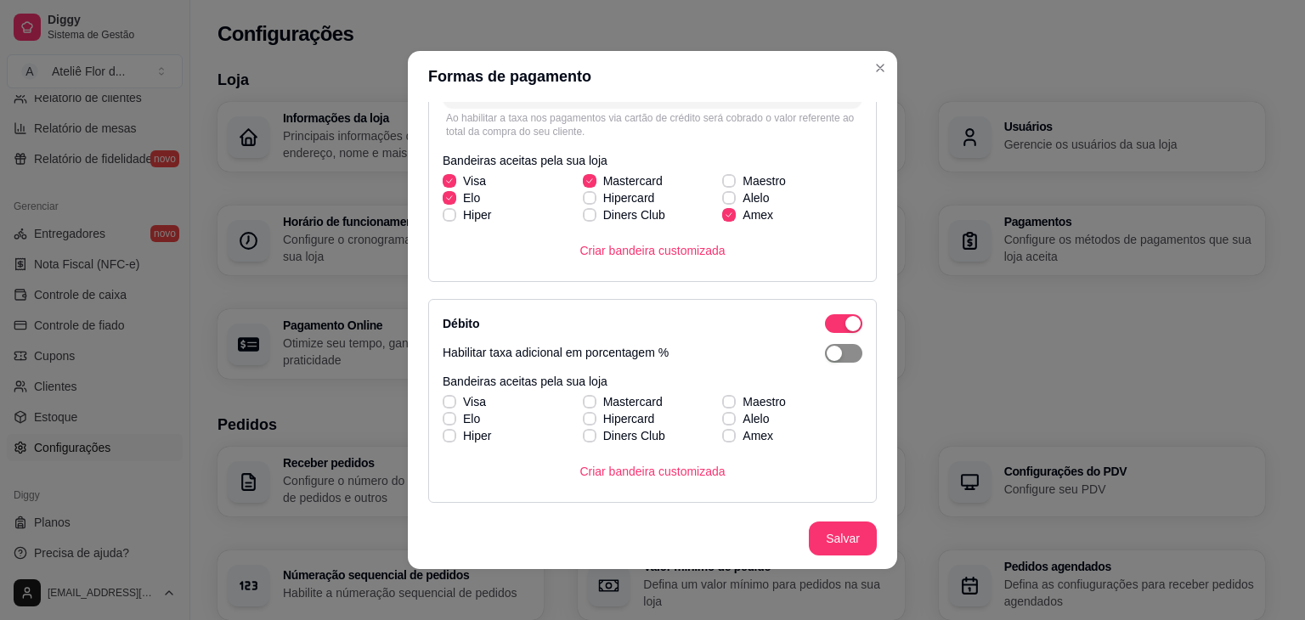
click at [825, 357] on button "button" at bounding box center [843, 353] width 37 height 19
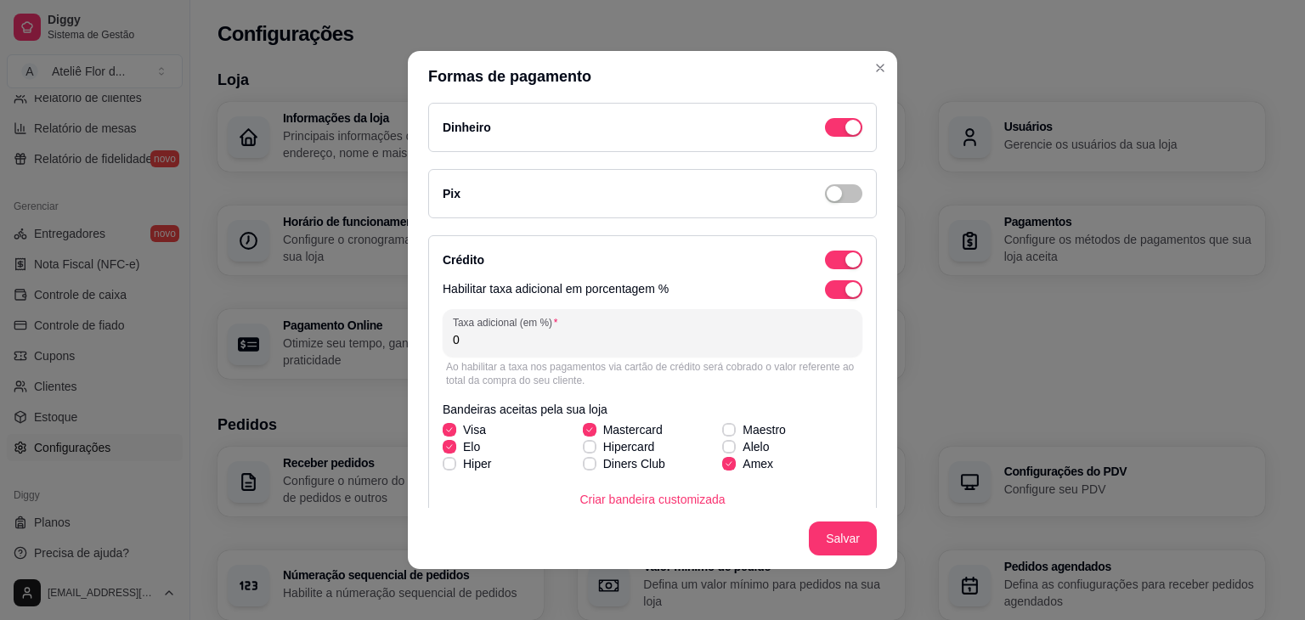
scroll to position [0, 0]
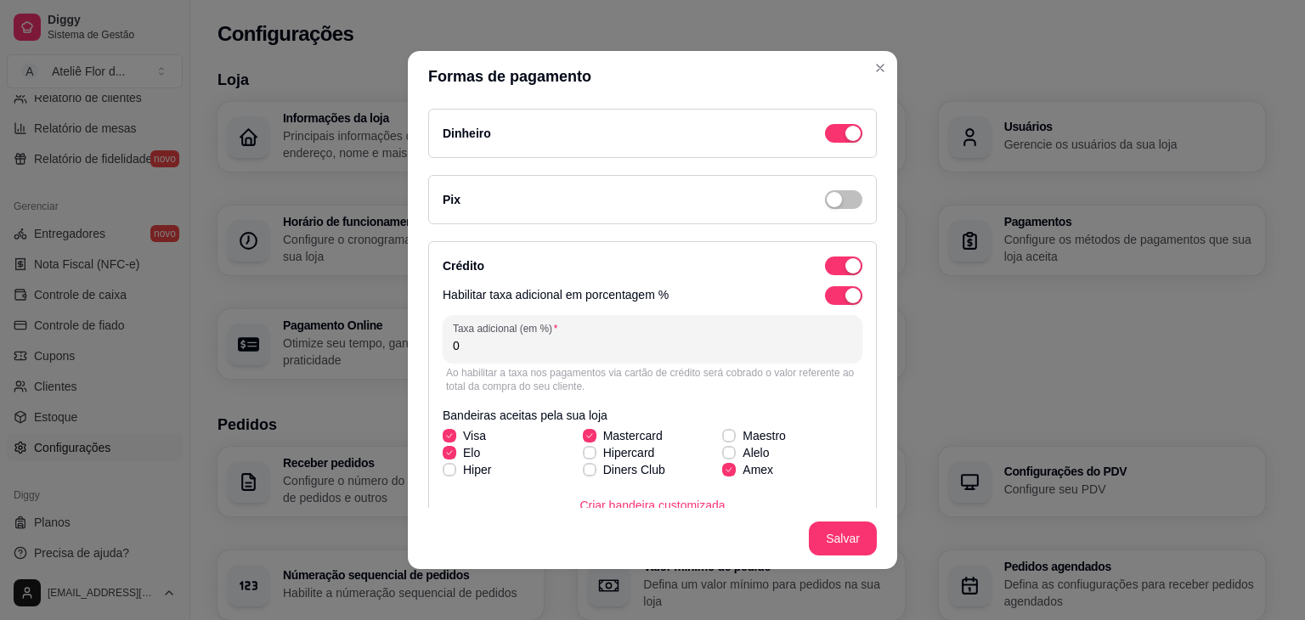
drag, startPoint x: 455, startPoint y: 347, endPoint x: 442, endPoint y: 348, distance: 12.9
click at [443, 348] on div "Taxa adicional (em %) 0" at bounding box center [653, 339] width 420 height 48
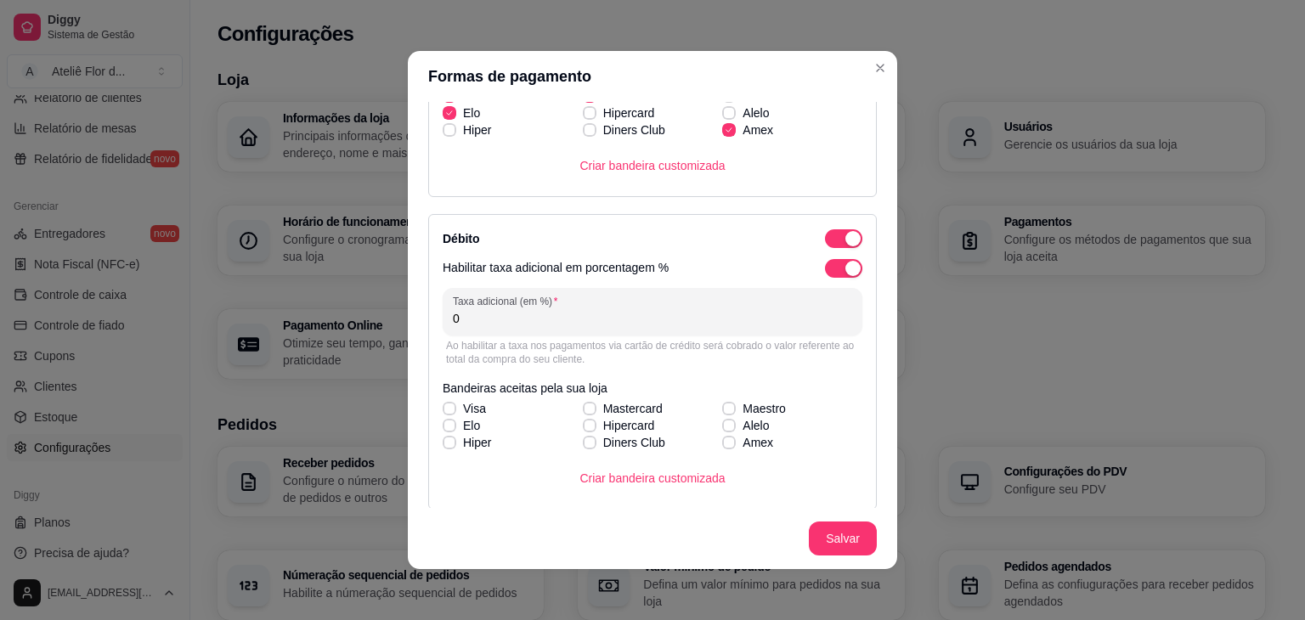
scroll to position [425, 0]
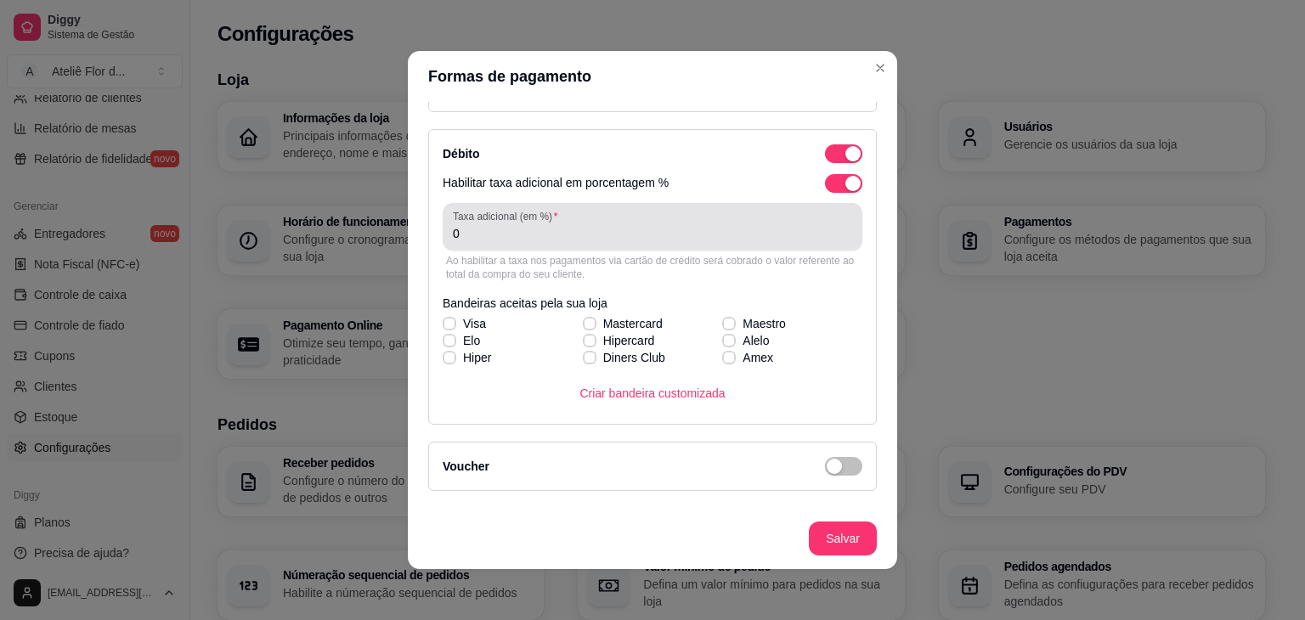
type input "2"
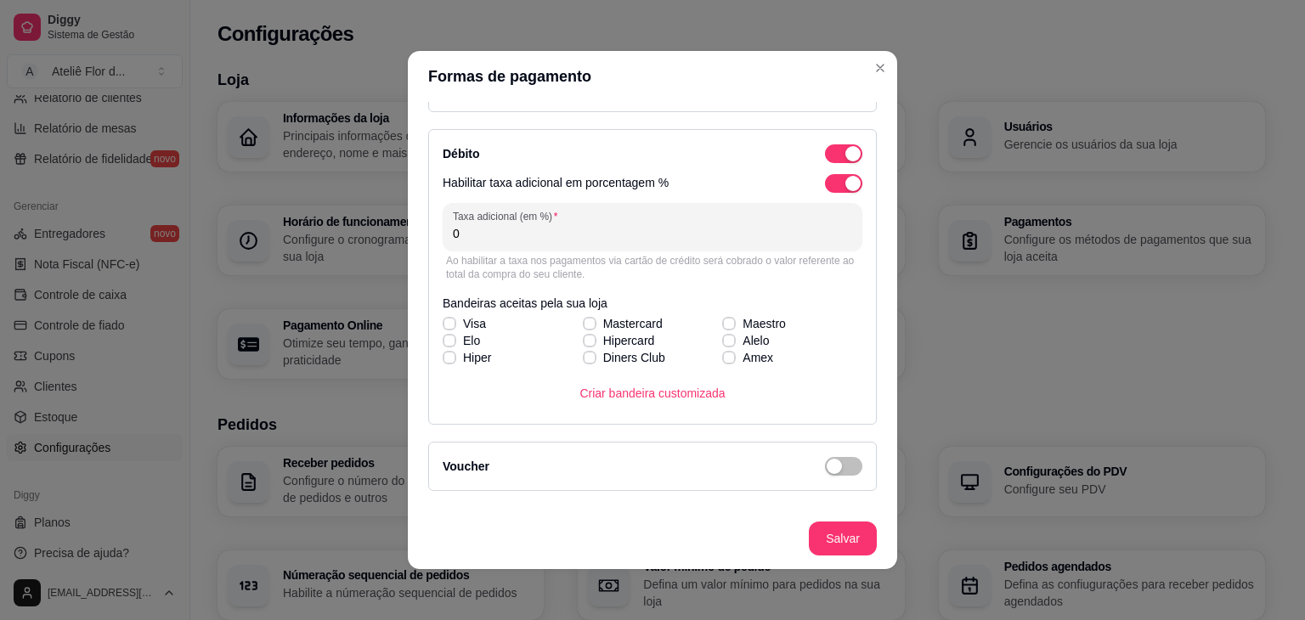
drag, startPoint x: 452, startPoint y: 232, endPoint x: 405, endPoint y: 237, distance: 47.9
click at [408, 237] on div "Dinheiro Pix Crédito Habilitar taxa adicional em porcentagem % Taxa adicional (…" at bounding box center [653, 305] width 490 height 406
type input "2"
click at [443, 319] on span at bounding box center [450, 324] width 14 height 14
click at [442, 327] on input "Visa" at bounding box center [447, 332] width 11 height 11
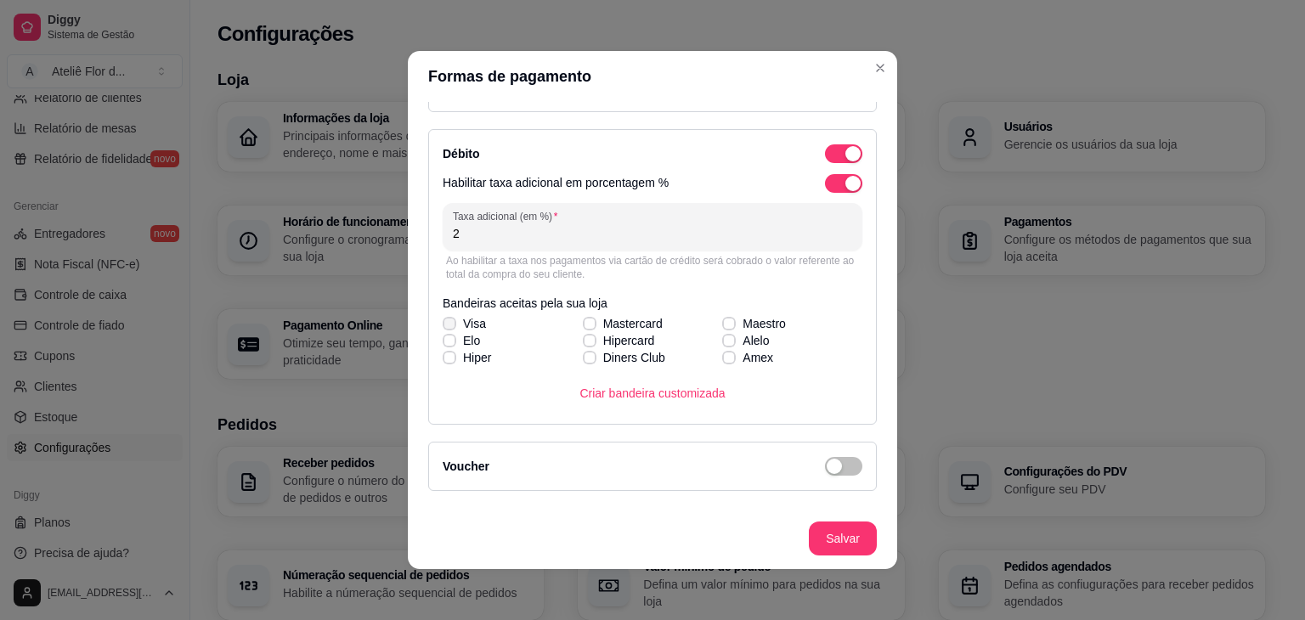
checkbox input "true"
click at [448, 340] on span at bounding box center [450, 341] width 14 height 14
click at [448, 344] on input "Elo" at bounding box center [447, 349] width 11 height 11
checkbox input "true"
click at [585, 321] on icon at bounding box center [590, 323] width 10 height 7
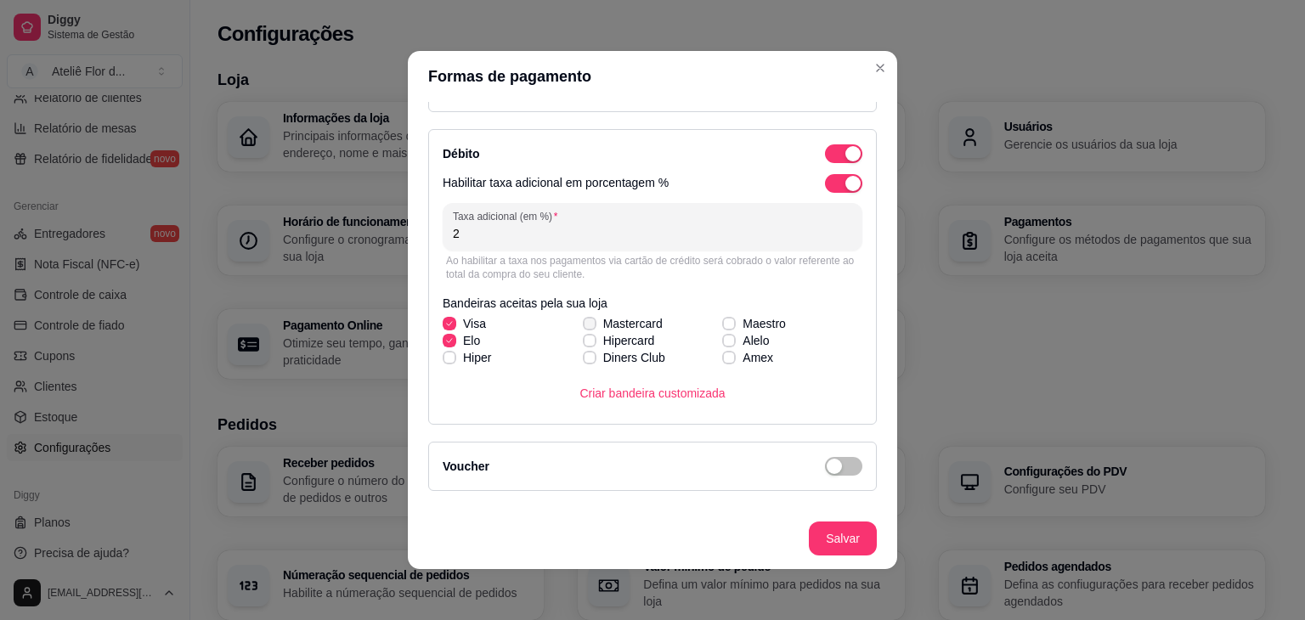
click at [582, 327] on input "Mastercard" at bounding box center [587, 332] width 11 height 11
checkbox input "true"
click at [716, 363] on label "Amex" at bounding box center [748, 358] width 65 height 31
click at [722, 363] on input "Amex" at bounding box center [727, 366] width 11 height 11
checkbox input "true"
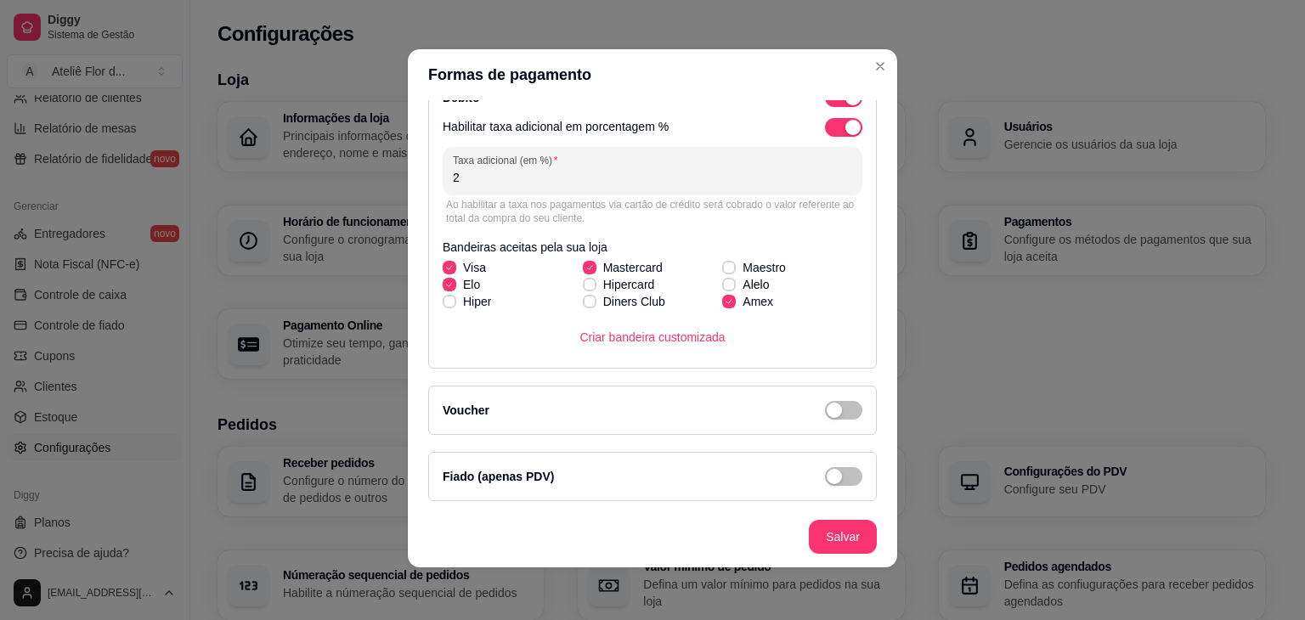
scroll to position [3, 0]
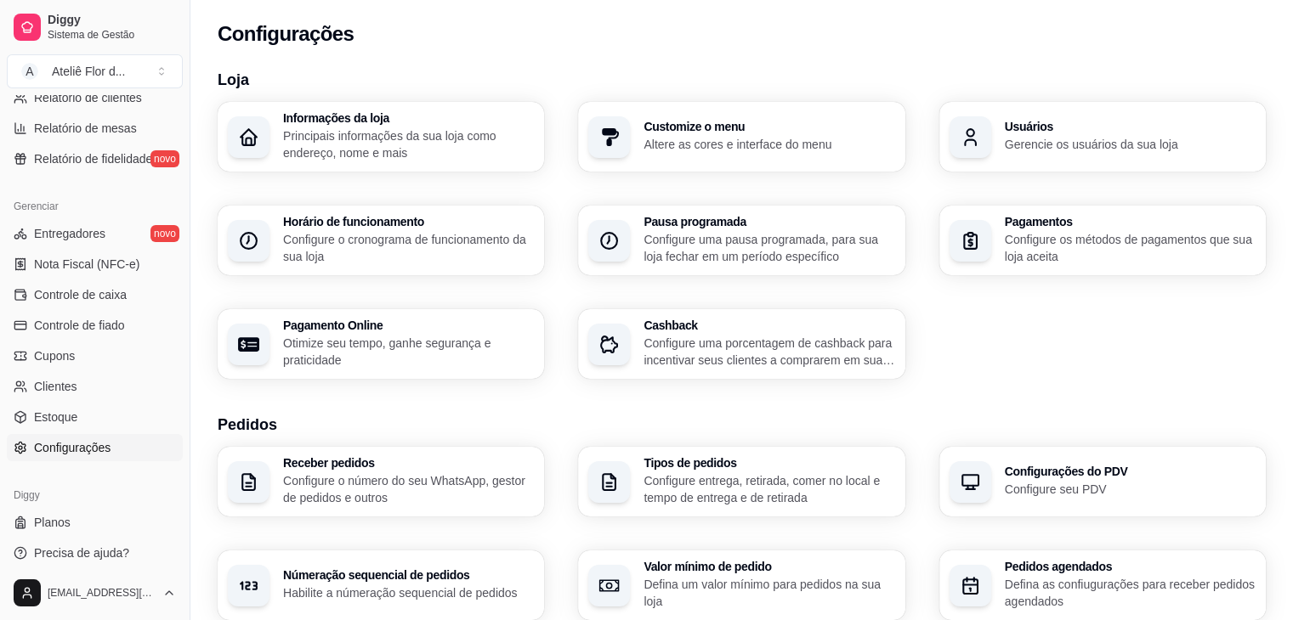
click at [1038, 249] on p "Configure os métodos de pagamentos que sua loja aceita" at bounding box center [1130, 248] width 251 height 34
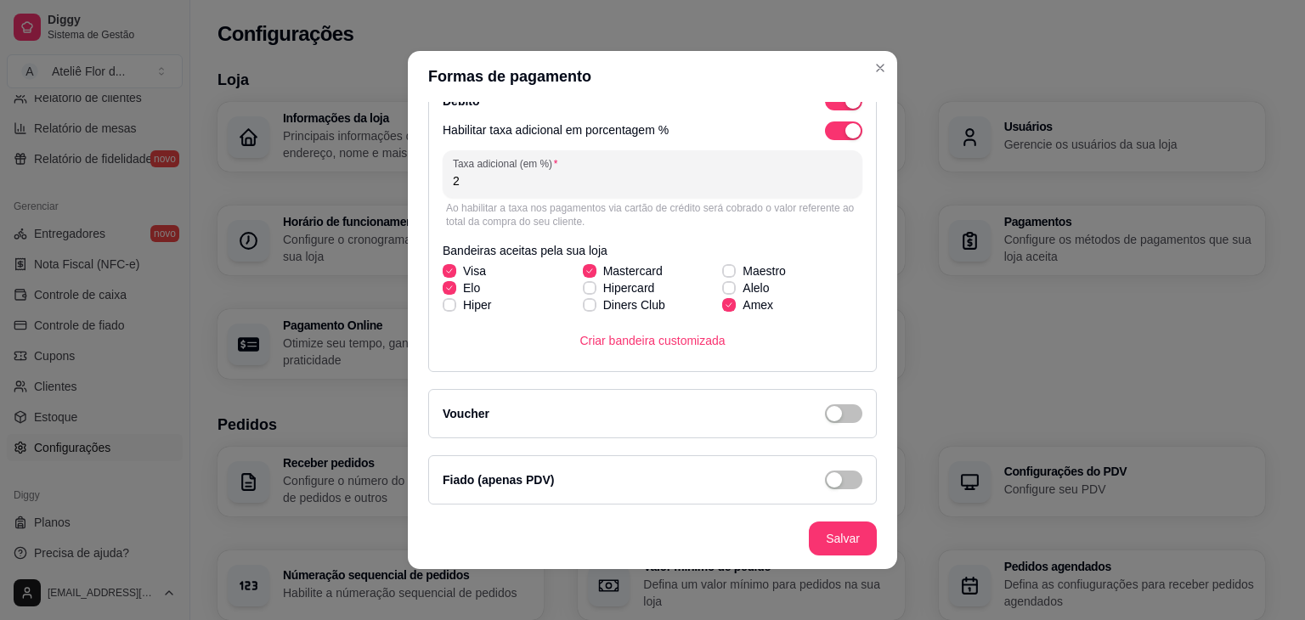
scroll to position [479, 0]
drag, startPoint x: 459, startPoint y: 184, endPoint x: 414, endPoint y: 191, distance: 45.6
click at [418, 191] on div "Dinheiro Pix Crédito Habilitar taxa adicional em porcentagem % Taxa adicional (…" at bounding box center [653, 305] width 490 height 406
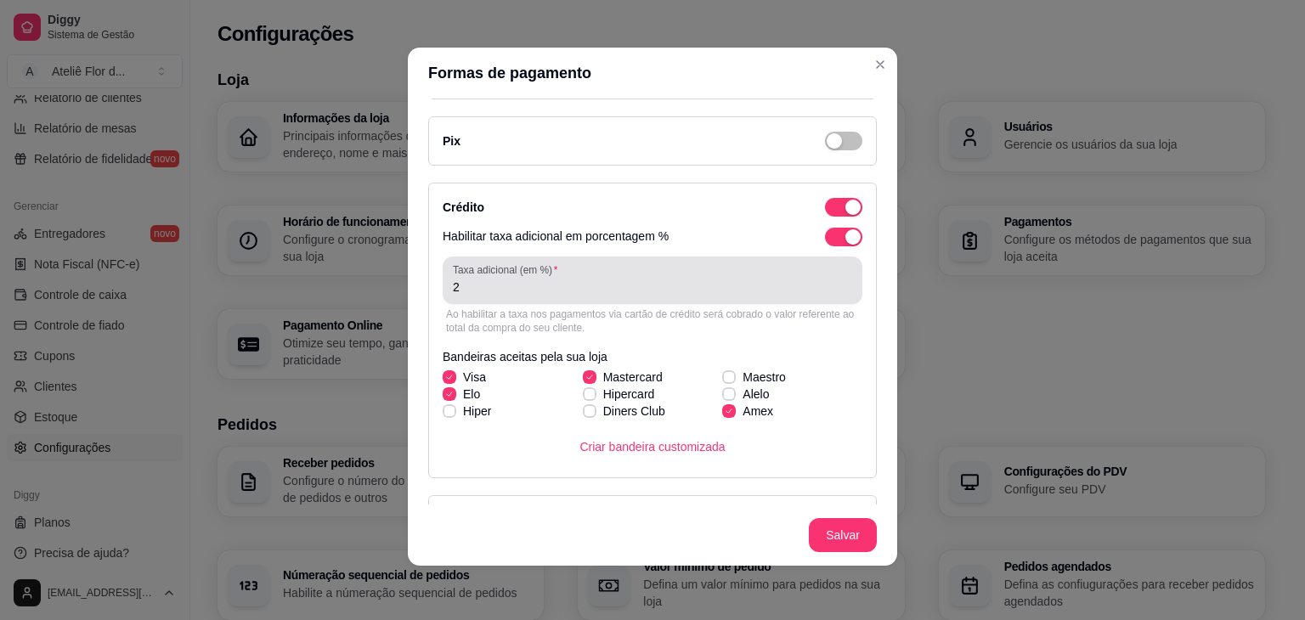
scroll to position [0, 0]
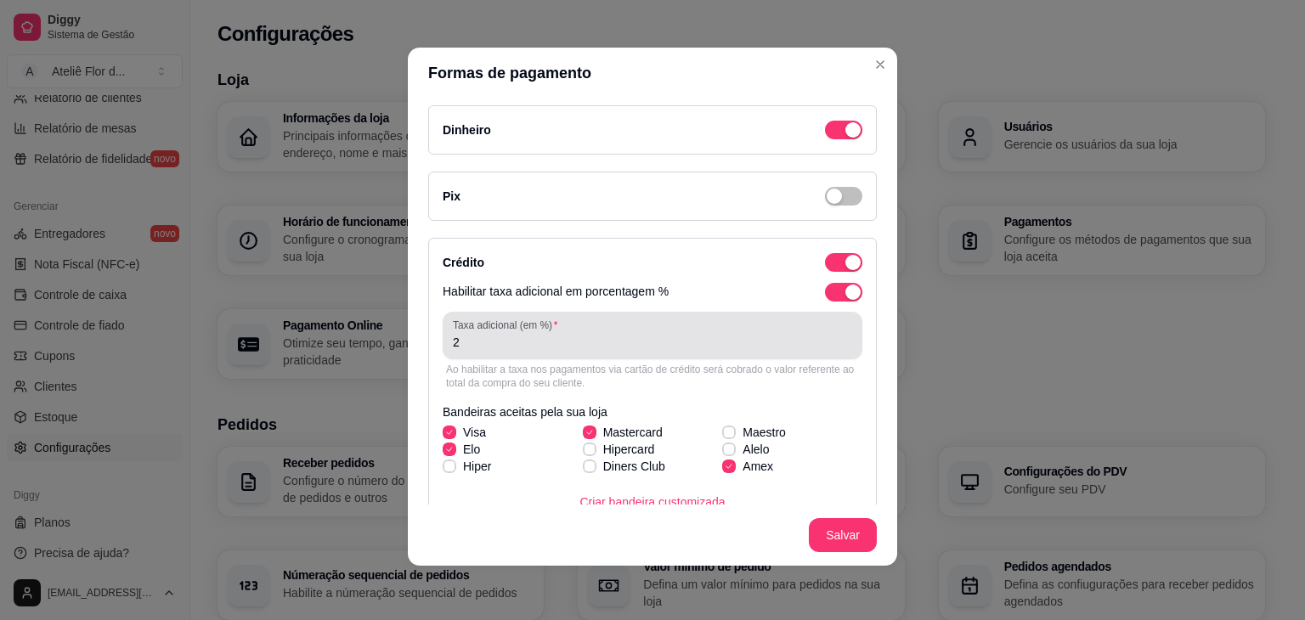
type input "3"
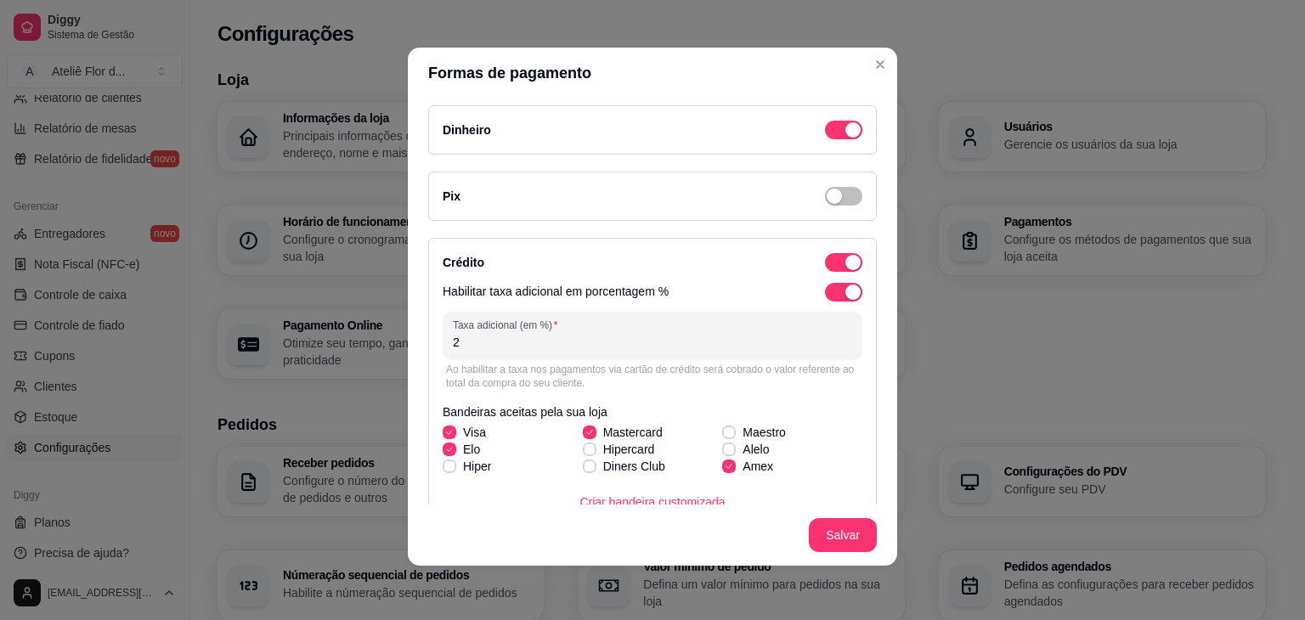
click at [392, 356] on div "Formas de pagamento Dinheiro Pix Crédito Habilitar taxa adicional em porcentage…" at bounding box center [652, 310] width 1305 height 620
type input "3"
click at [717, 299] on div "Habilitar taxa adicional em porcentagem %" at bounding box center [653, 292] width 420 height 19
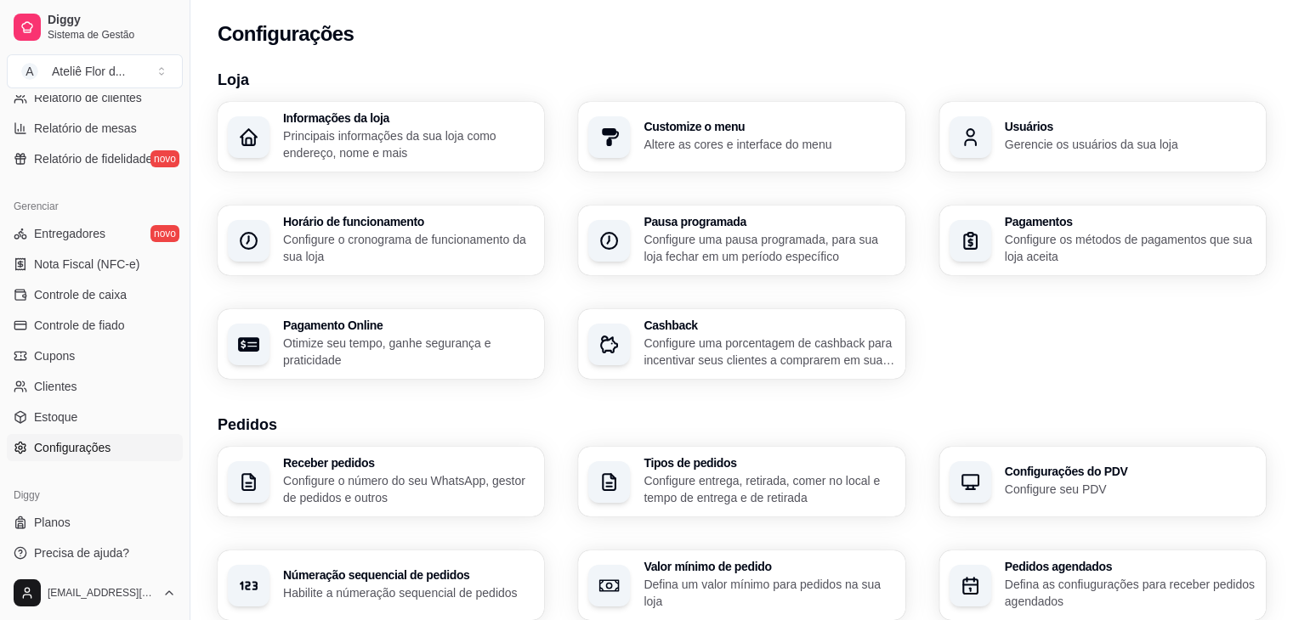
click at [369, 337] on p "Otimize seu tempo, ganhe segurança e praticidade" at bounding box center [408, 352] width 251 height 34
select select "4.98"
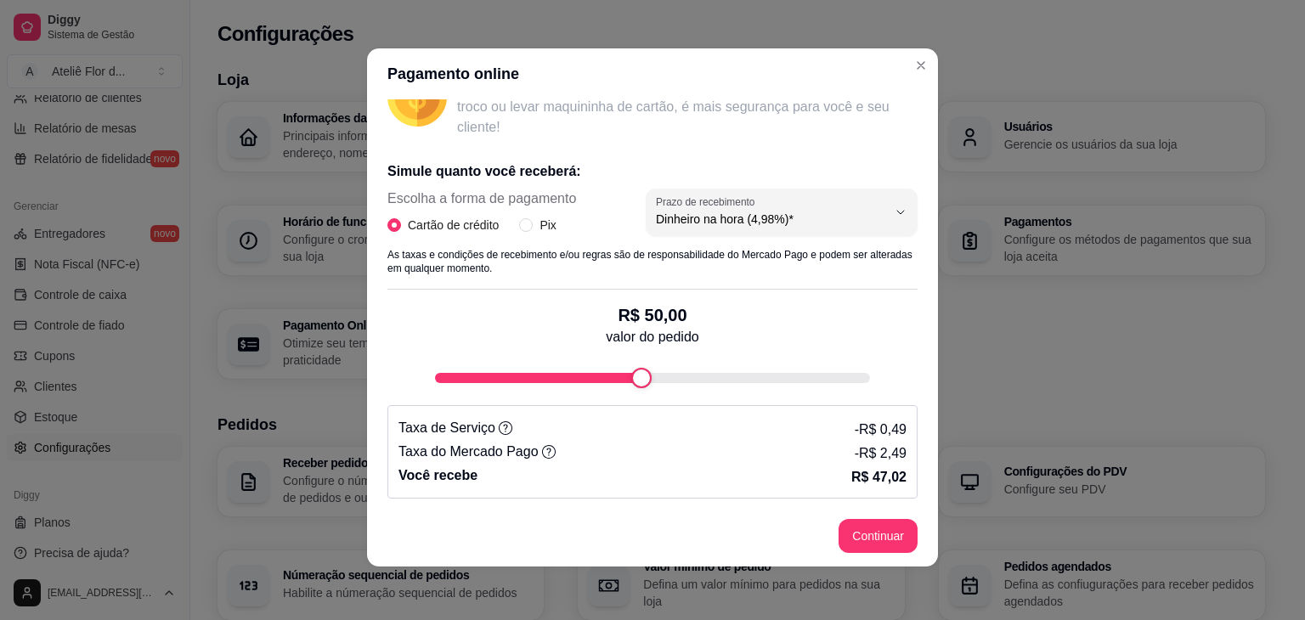
scroll to position [3, 0]
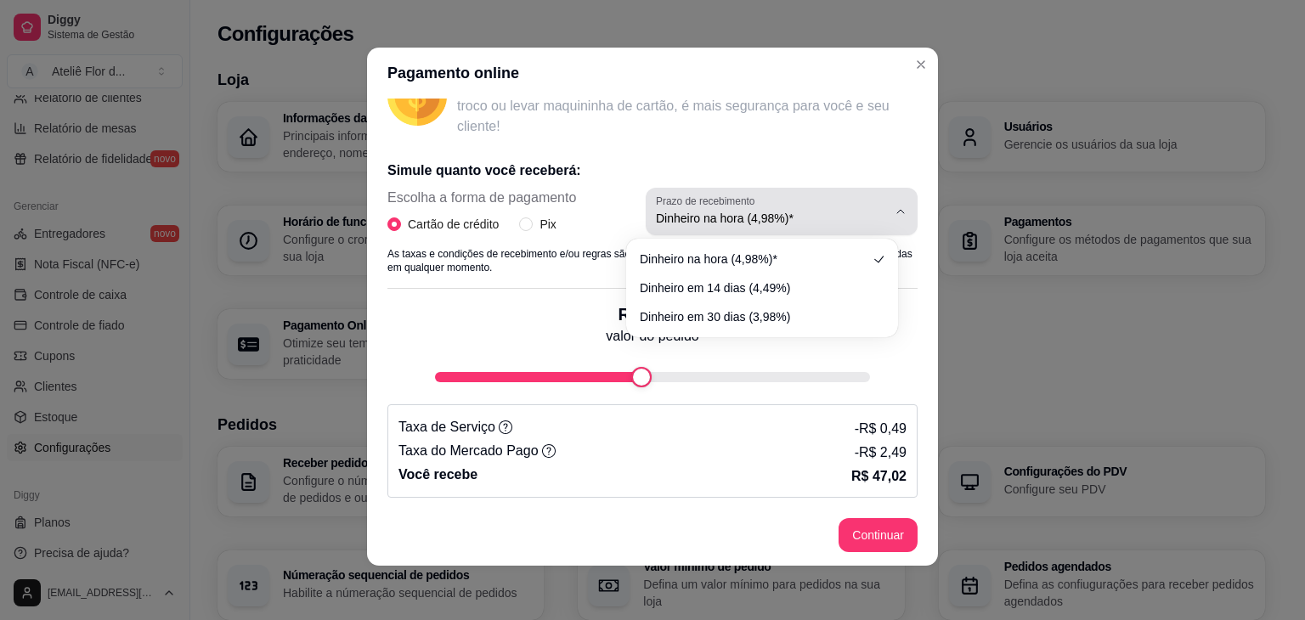
click at [869, 219] on button "Prazo de recebimento Dinheiro na hora (4,98%)*" at bounding box center [782, 212] width 272 height 48
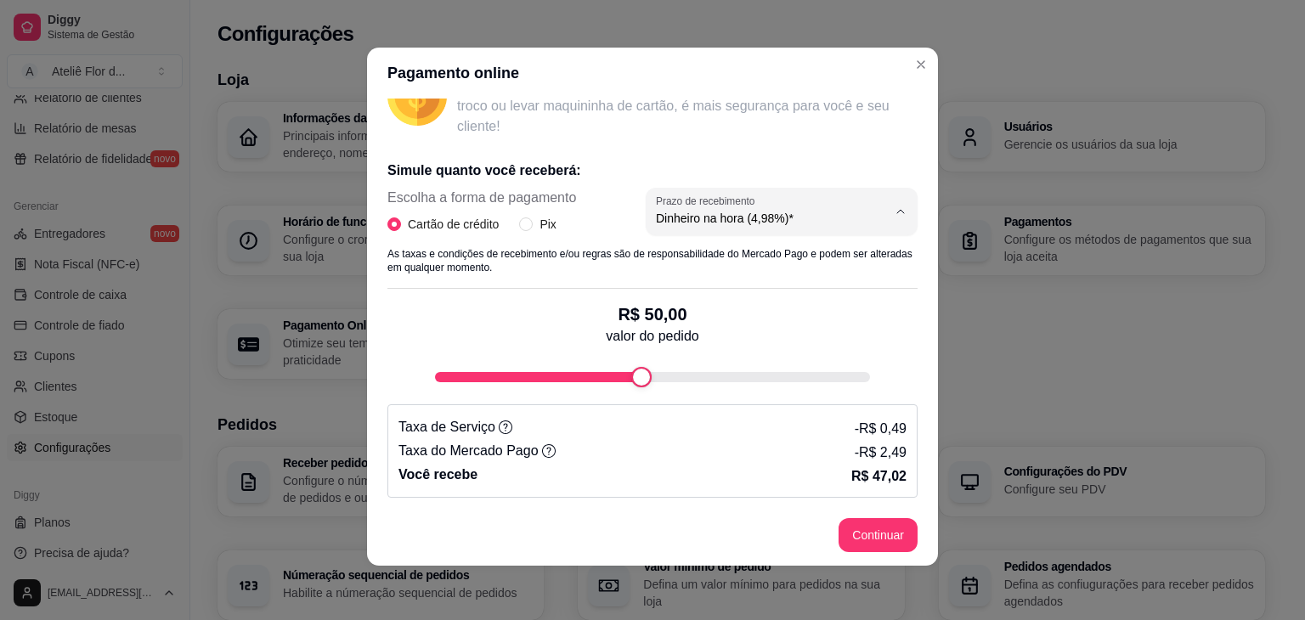
click at [717, 318] on span "Dinheiro em 30 dias (3,98%)" at bounding box center [754, 314] width 218 height 16
type input "3.98"
select select "3.98"
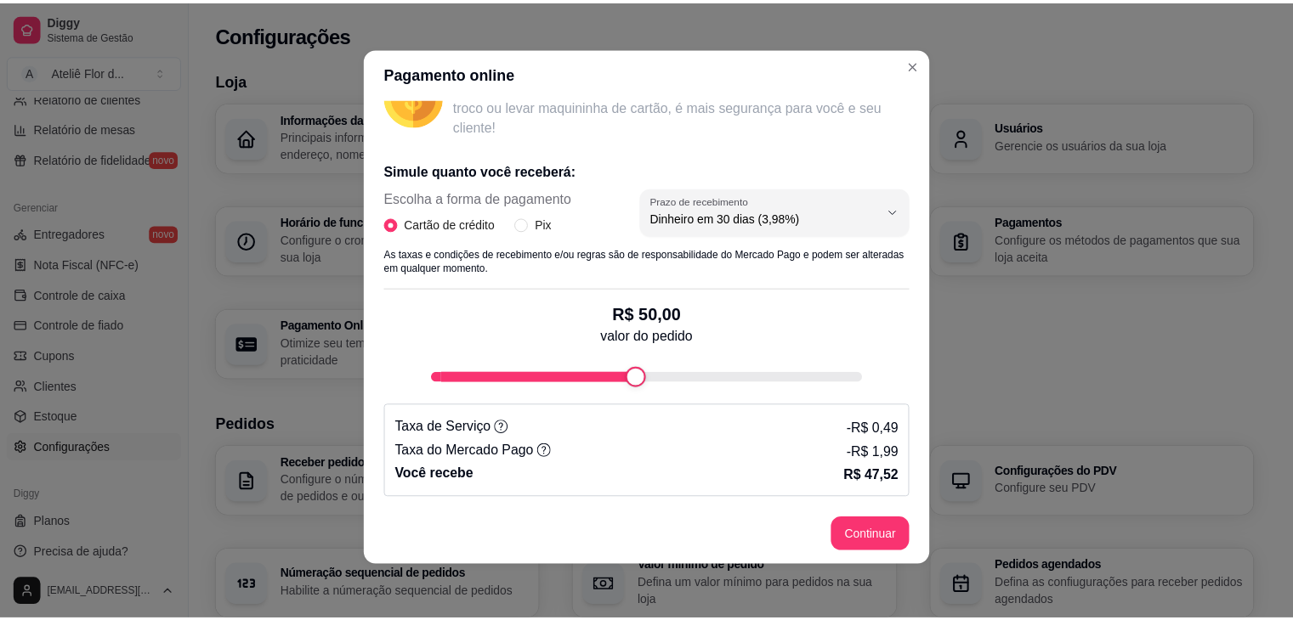
scroll to position [16, 0]
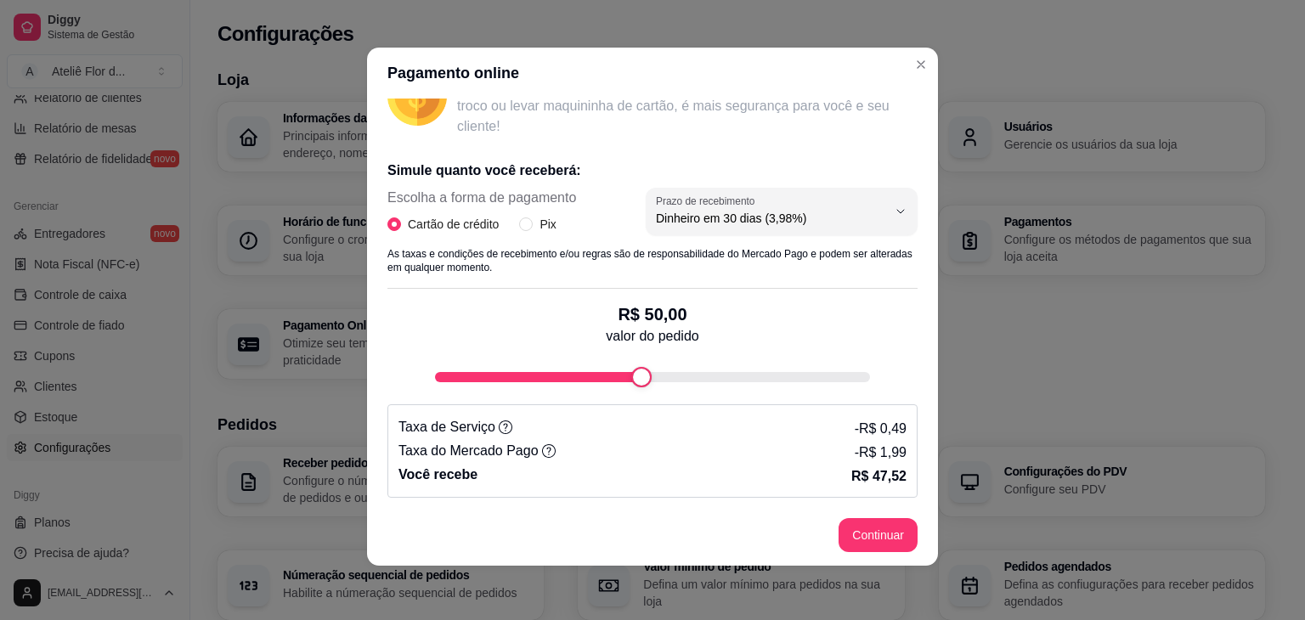
click at [785, 334] on div "R$ 50,00 valor do pedido" at bounding box center [653, 338] width 530 height 99
click at [873, 525] on button "Continuar" at bounding box center [878, 535] width 79 height 34
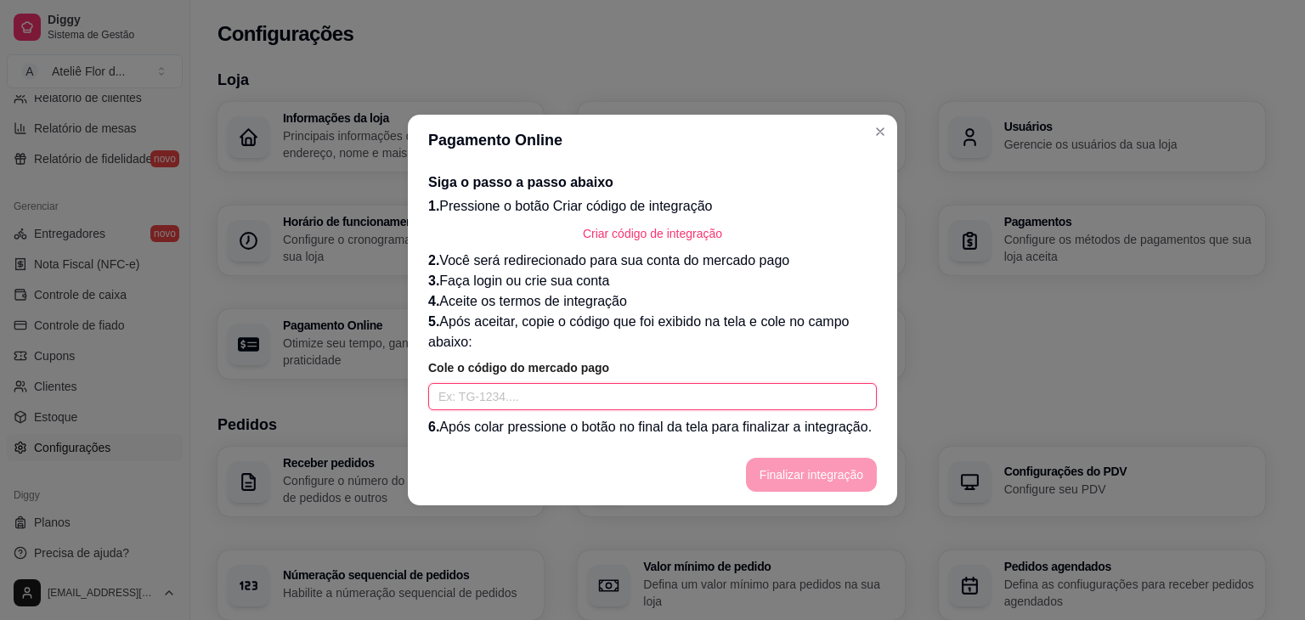
click at [582, 398] on input "text" at bounding box center [652, 396] width 449 height 27
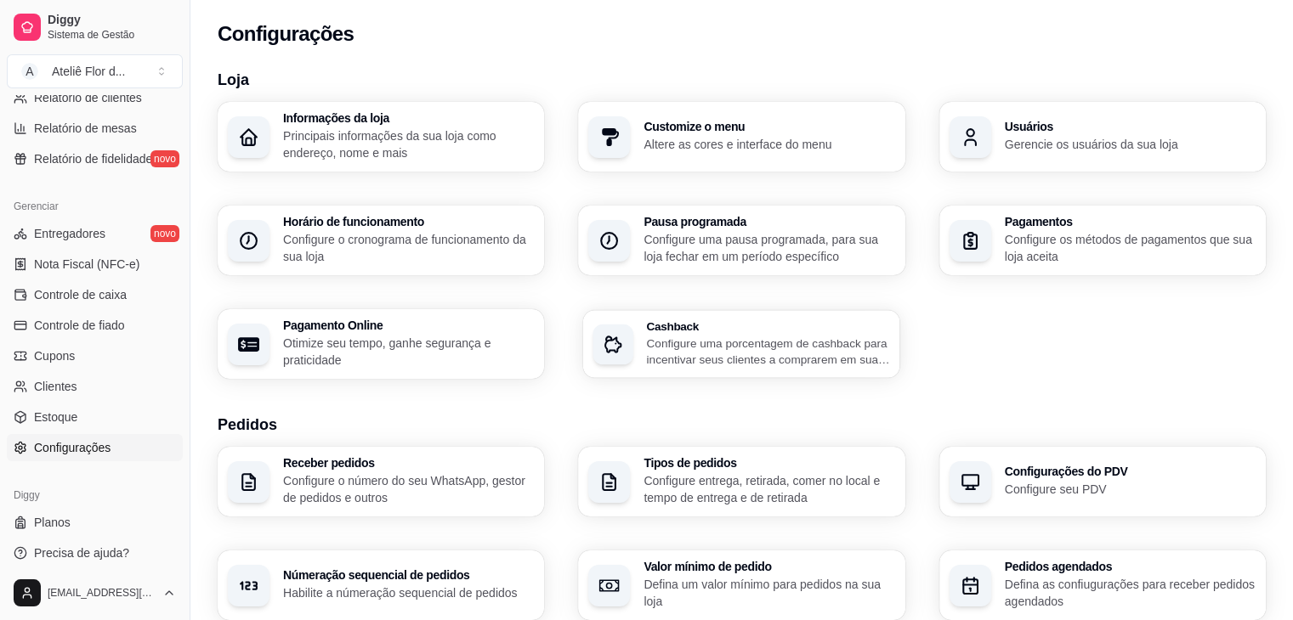
click at [687, 347] on p "Configure uma porcentagem de cashback para incentivar seus clientes a comprarem…" at bounding box center [768, 351] width 243 height 33
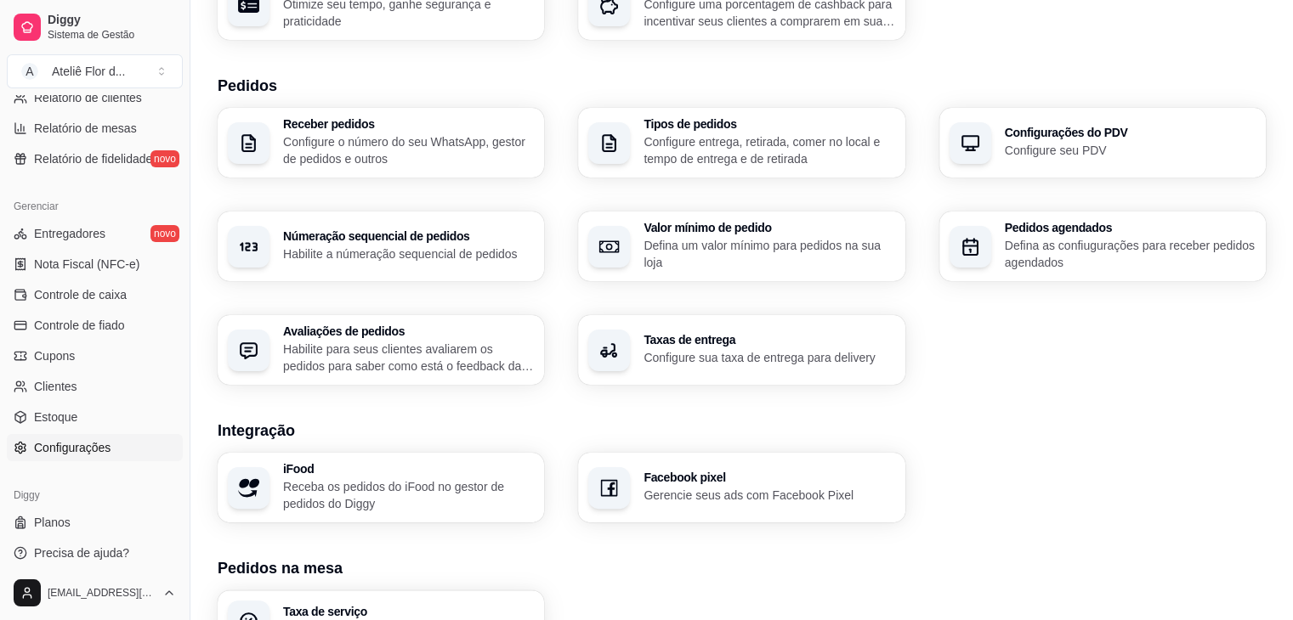
scroll to position [340, 0]
click at [831, 348] on div "Taxas de entrega Configure sua taxa de entrega para delivery" at bounding box center [768, 349] width 243 height 31
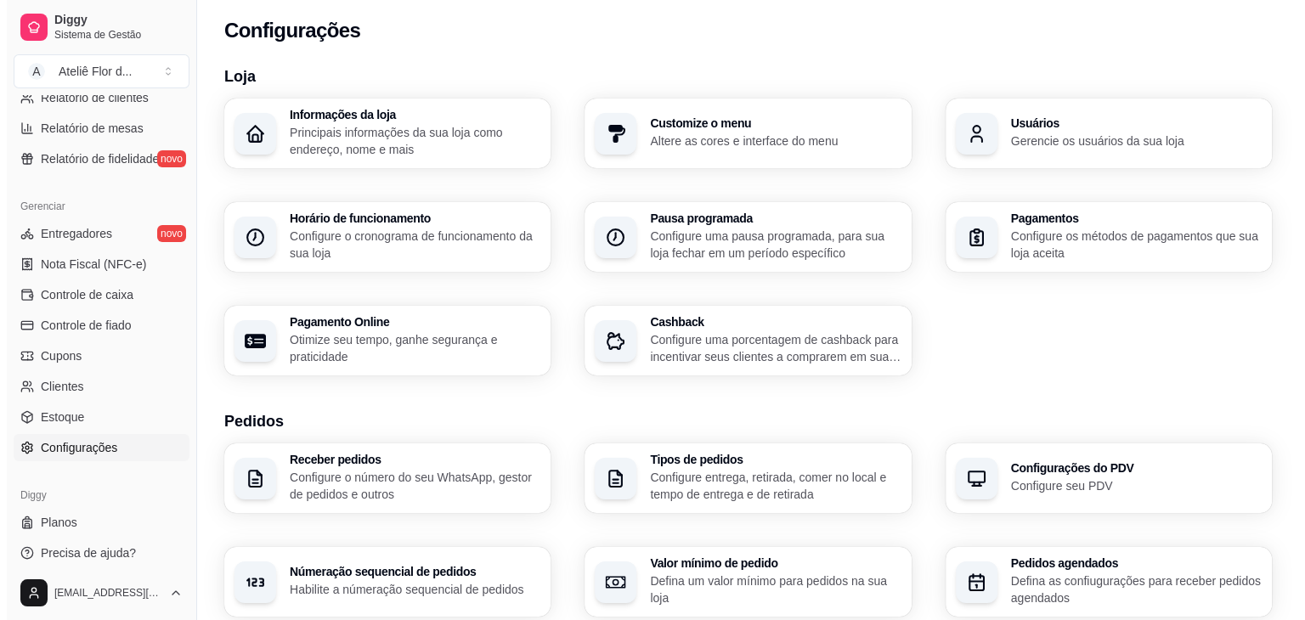
scroll to position [0, 0]
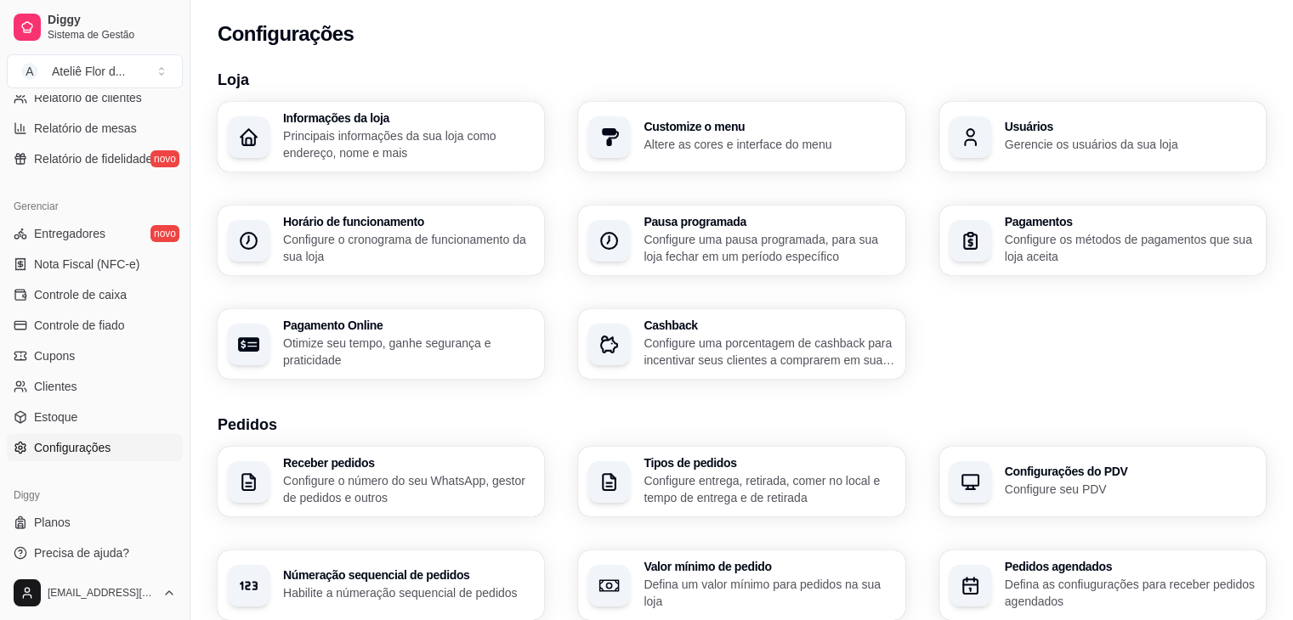
click at [359, 331] on h3 "Pagamento Online" at bounding box center [408, 326] width 251 height 12
select select "4.98"
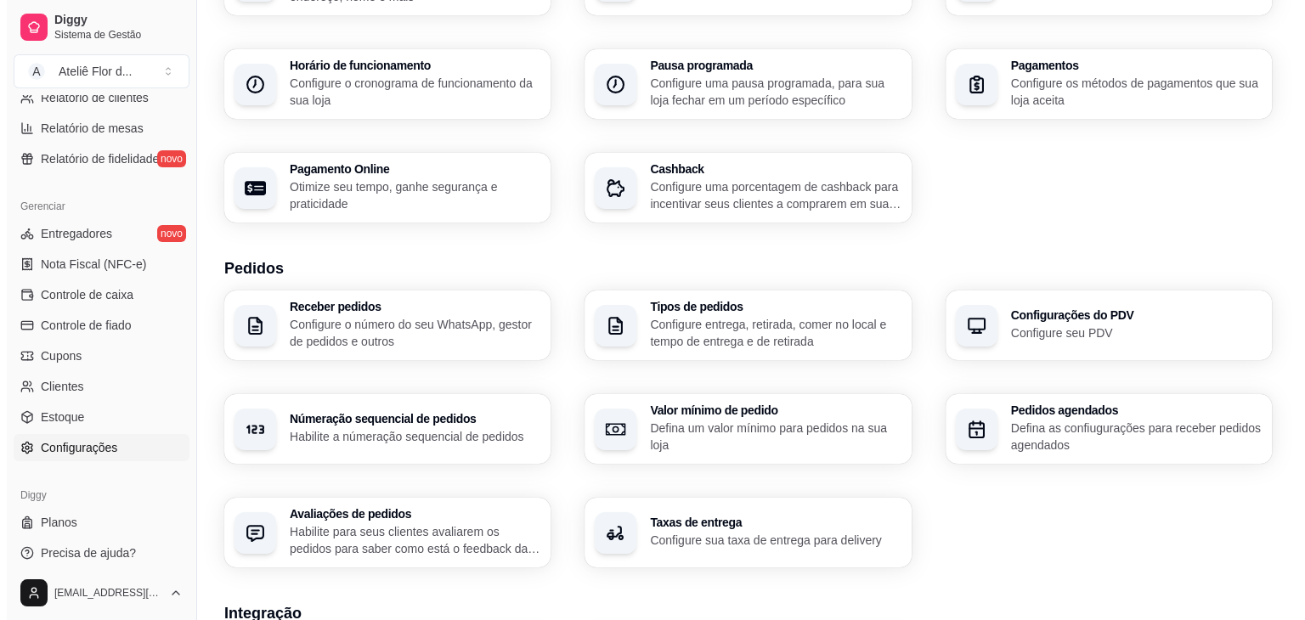
scroll to position [170, 0]
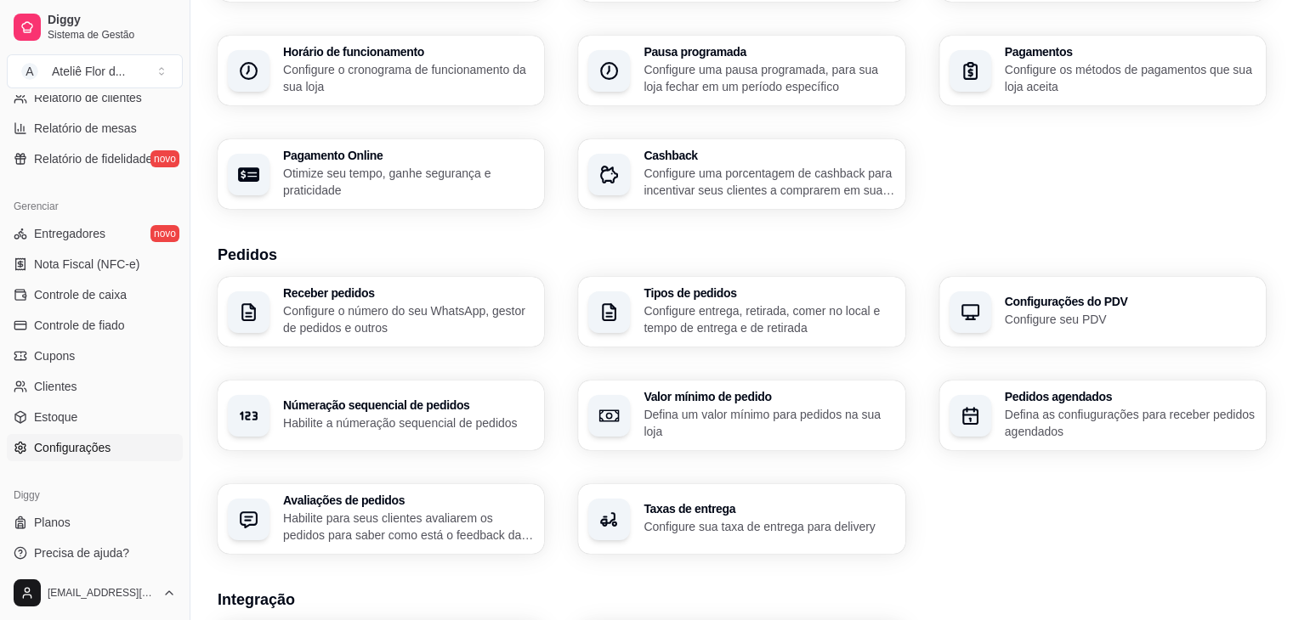
click at [383, 307] on p "Configure o número do seu WhatsApp, gestor de pedidos e outros" at bounding box center [408, 320] width 251 height 34
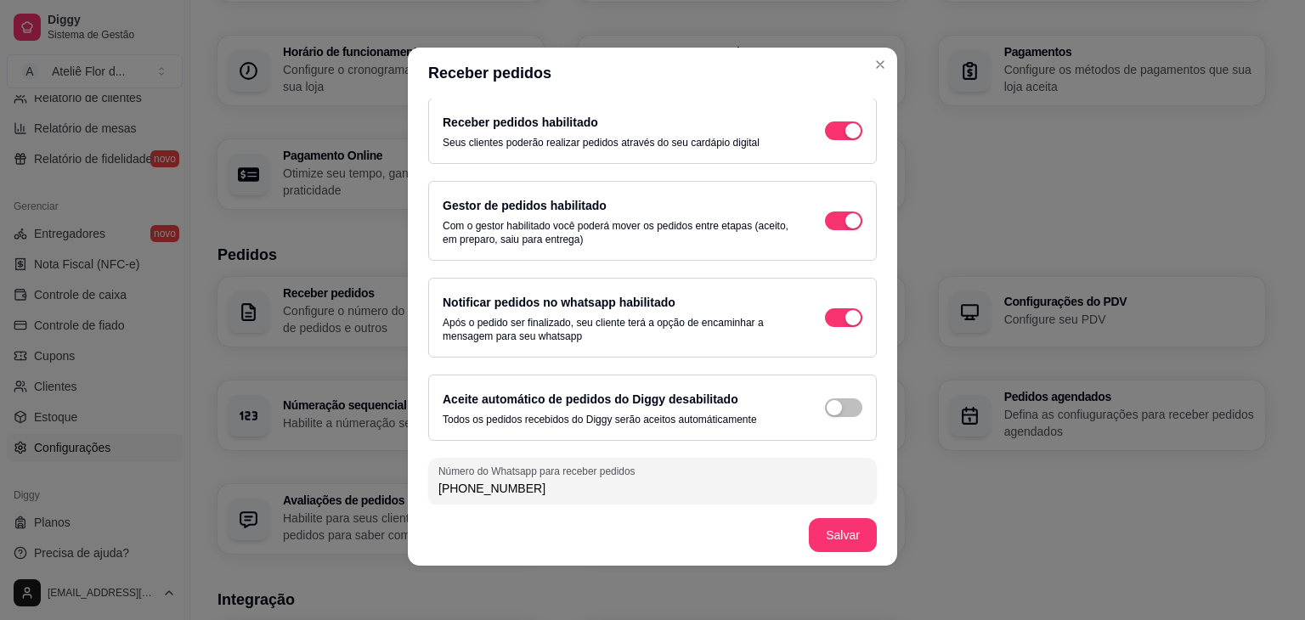
scroll to position [0, 0]
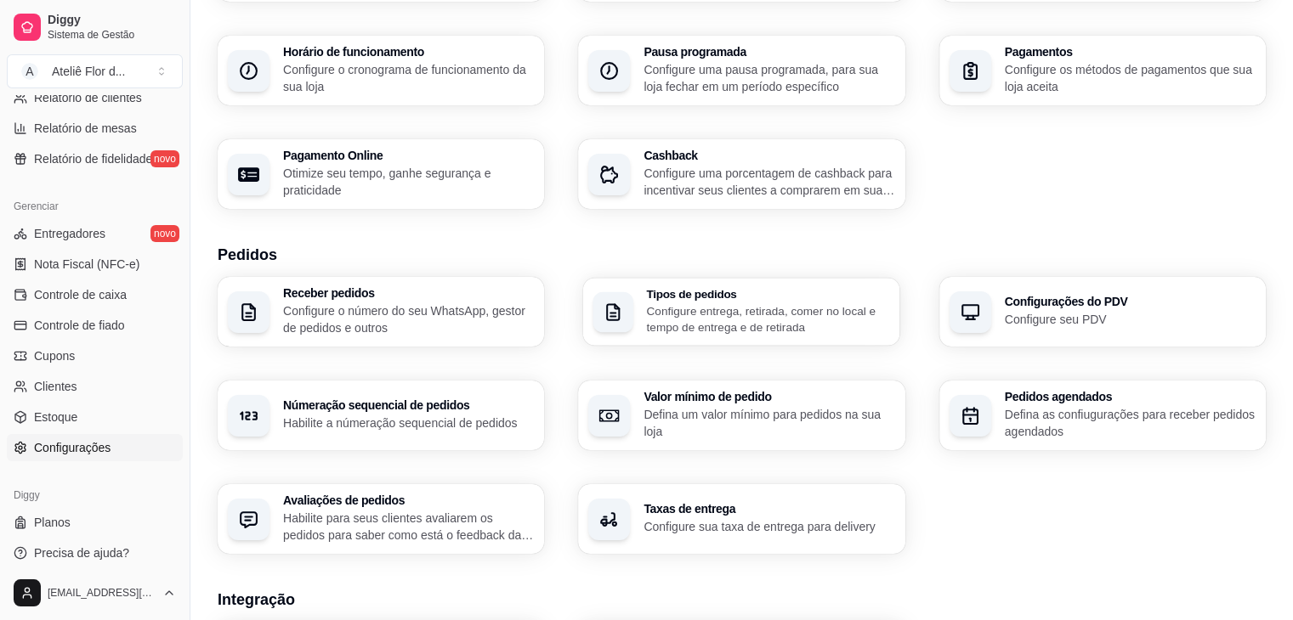
click at [658, 310] on p "Configure entrega, retirada, comer no local e tempo de entrega e de retirada" at bounding box center [768, 319] width 243 height 33
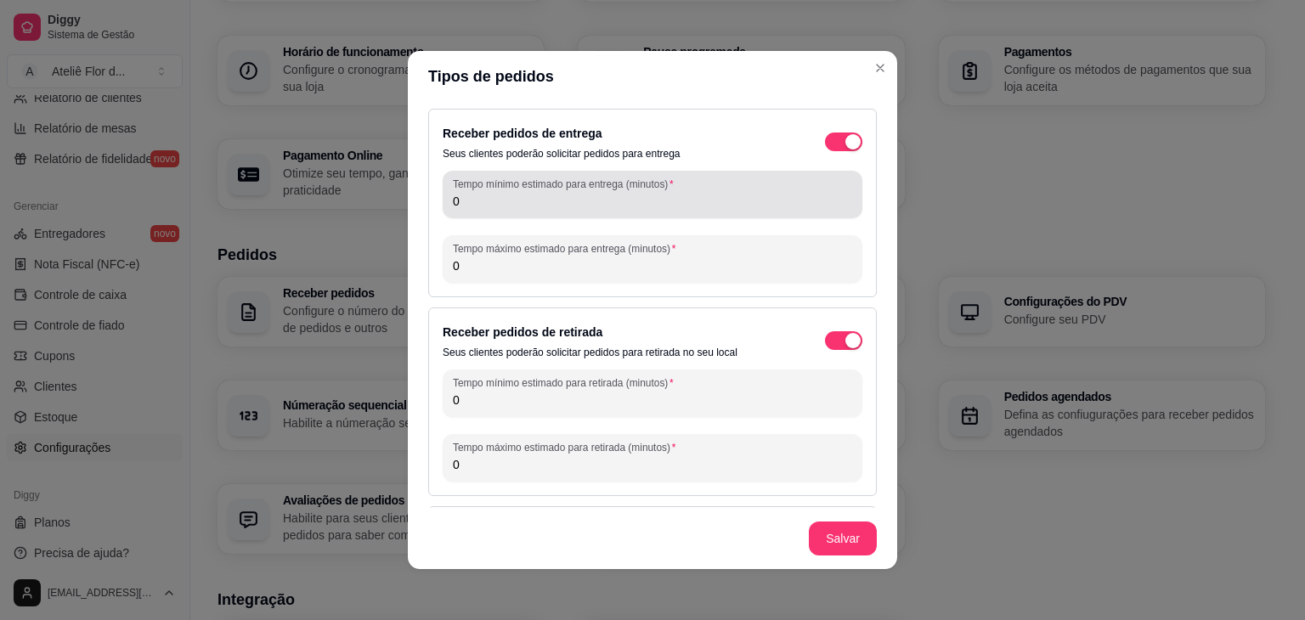
click at [550, 189] on label "Tempo mínimo estimado para entrega (minutos)" at bounding box center [566, 184] width 226 height 14
click at [550, 193] on input "0" at bounding box center [652, 201] width 399 height 17
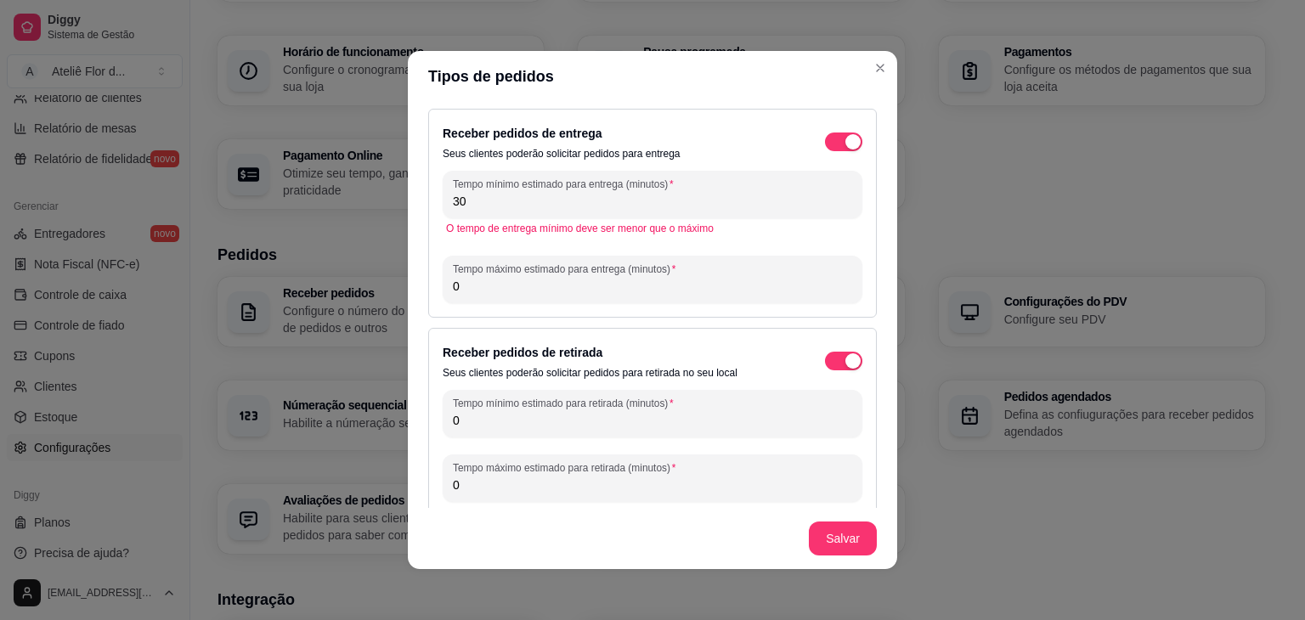
type input "3"
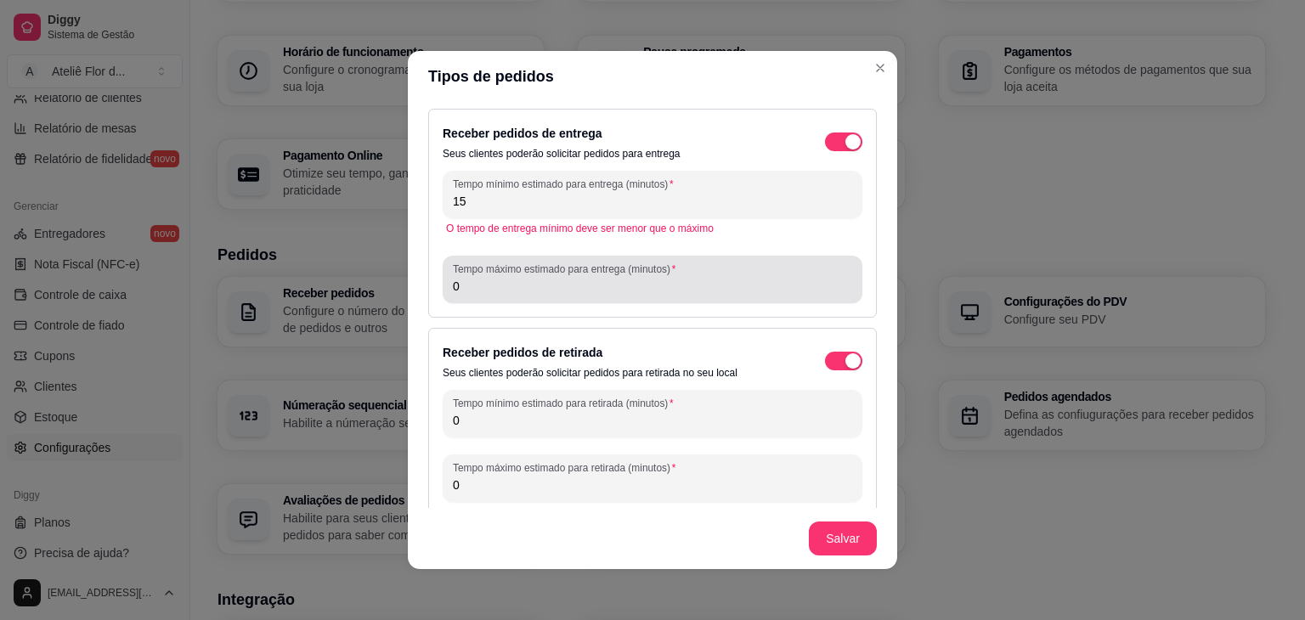
type input "15"
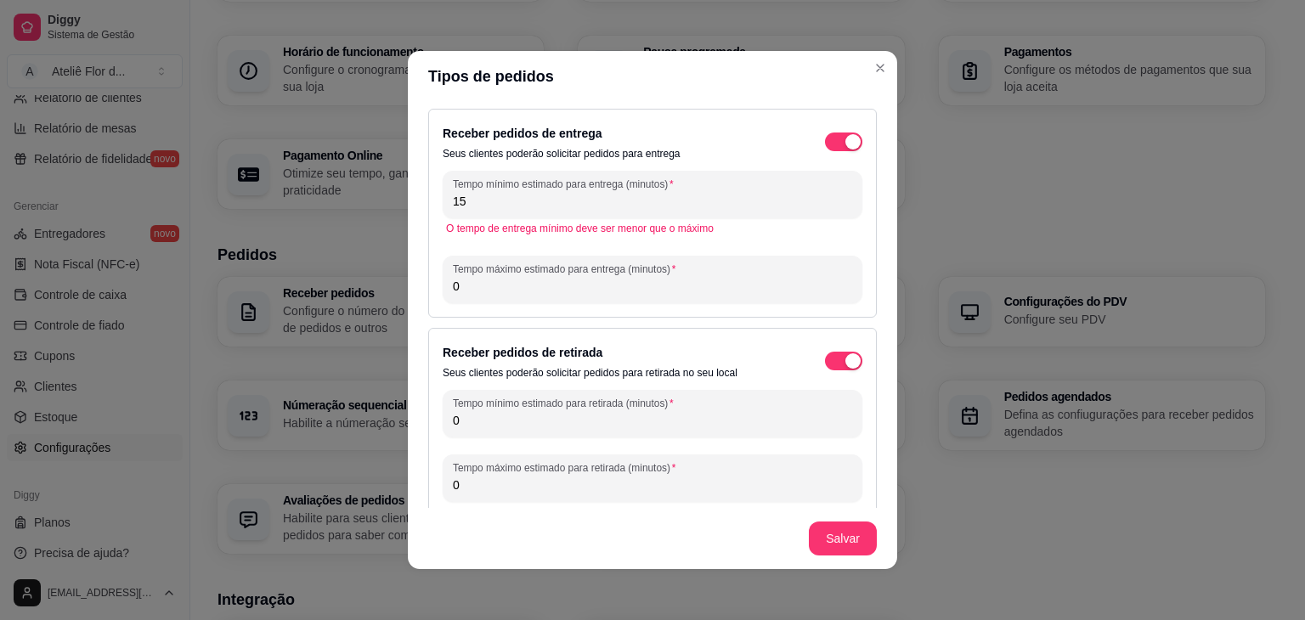
drag, startPoint x: 480, startPoint y: 290, endPoint x: 371, endPoint y: 297, distance: 109.1
click at [371, 297] on div "Tipos de pedidos Receber pedidos de entrega Seus clientes poderão solicitar ped…" at bounding box center [652, 310] width 1305 height 620
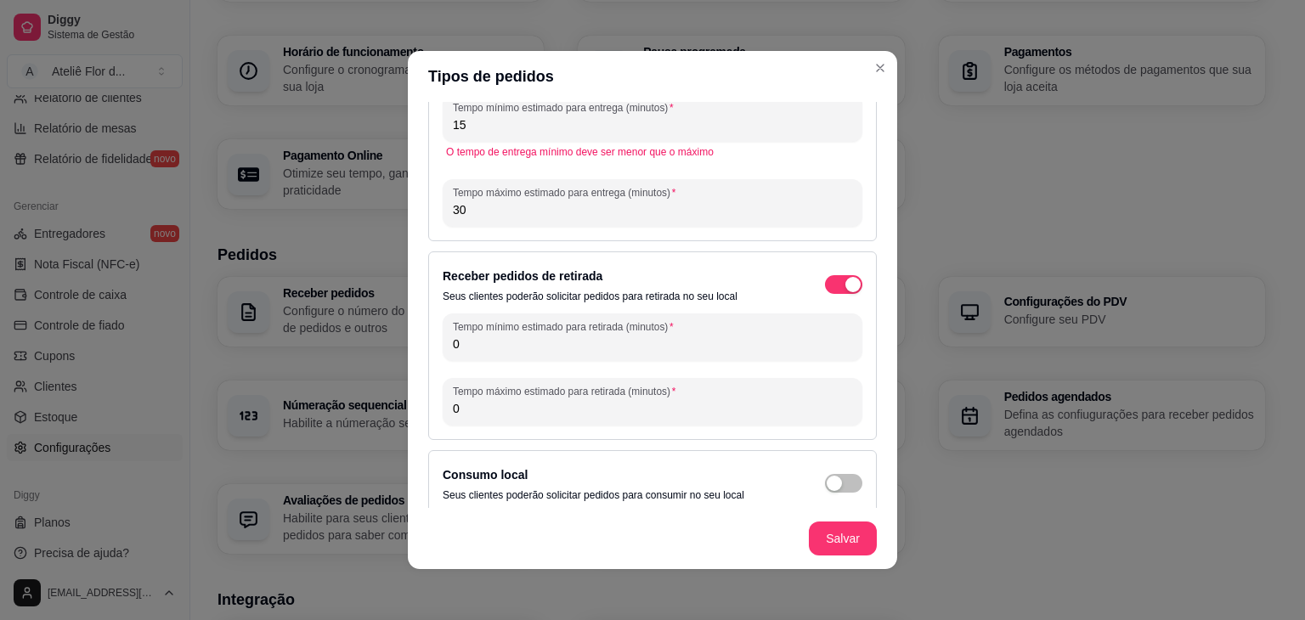
scroll to position [85, 0]
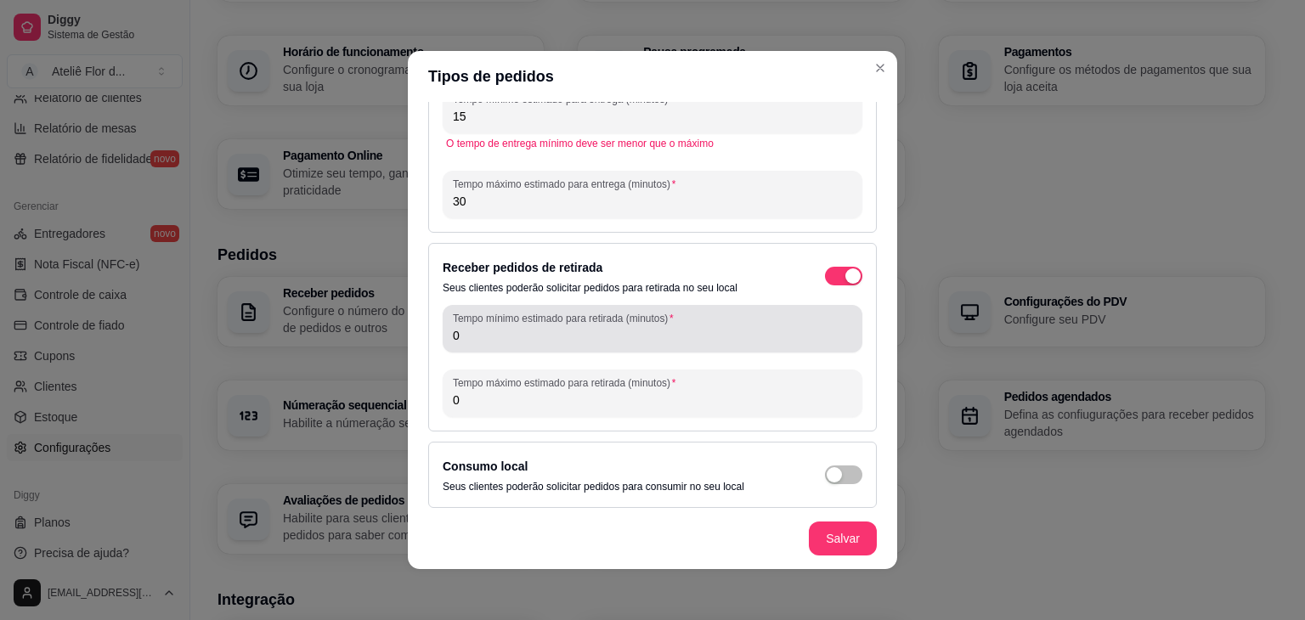
type input "30"
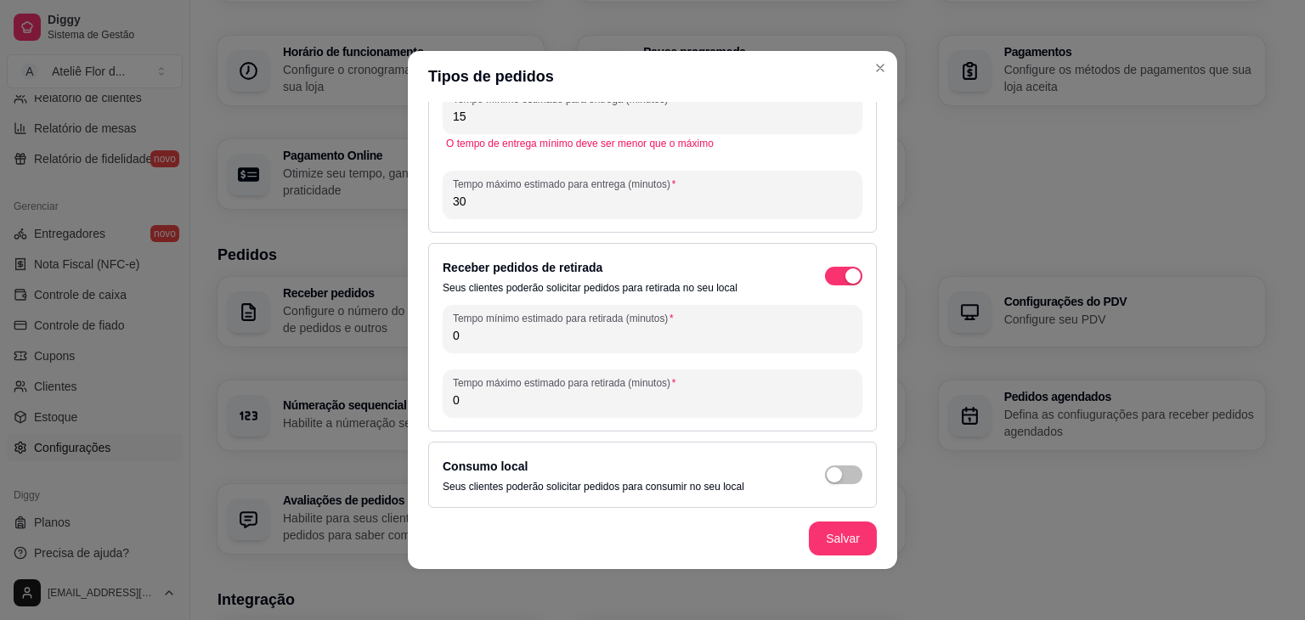
drag, startPoint x: 477, startPoint y: 347, endPoint x: 428, endPoint y: 345, distance: 49.3
click at [428, 345] on div "Receber pedidos de retirada Seus clientes poderão solicitar pedidos para retira…" at bounding box center [652, 337] width 449 height 189
drag, startPoint x: 473, startPoint y: 331, endPoint x: 448, endPoint y: 334, distance: 24.8
click at [453, 334] on input "0" at bounding box center [652, 335] width 399 height 17
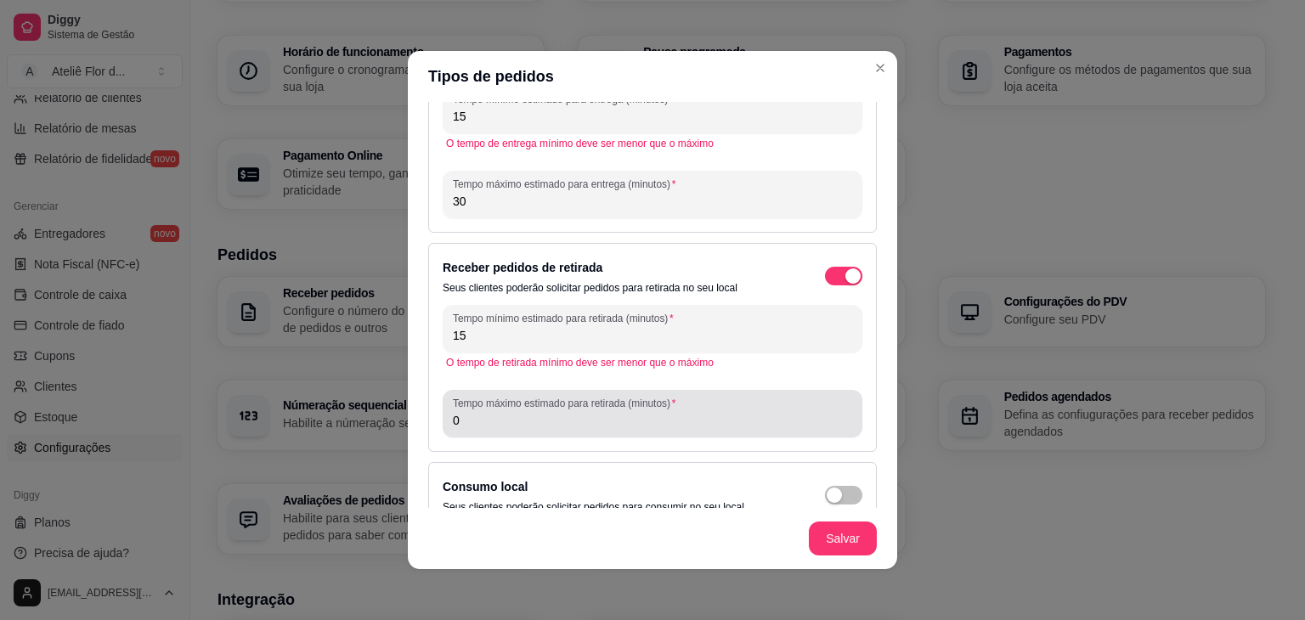
type input "15"
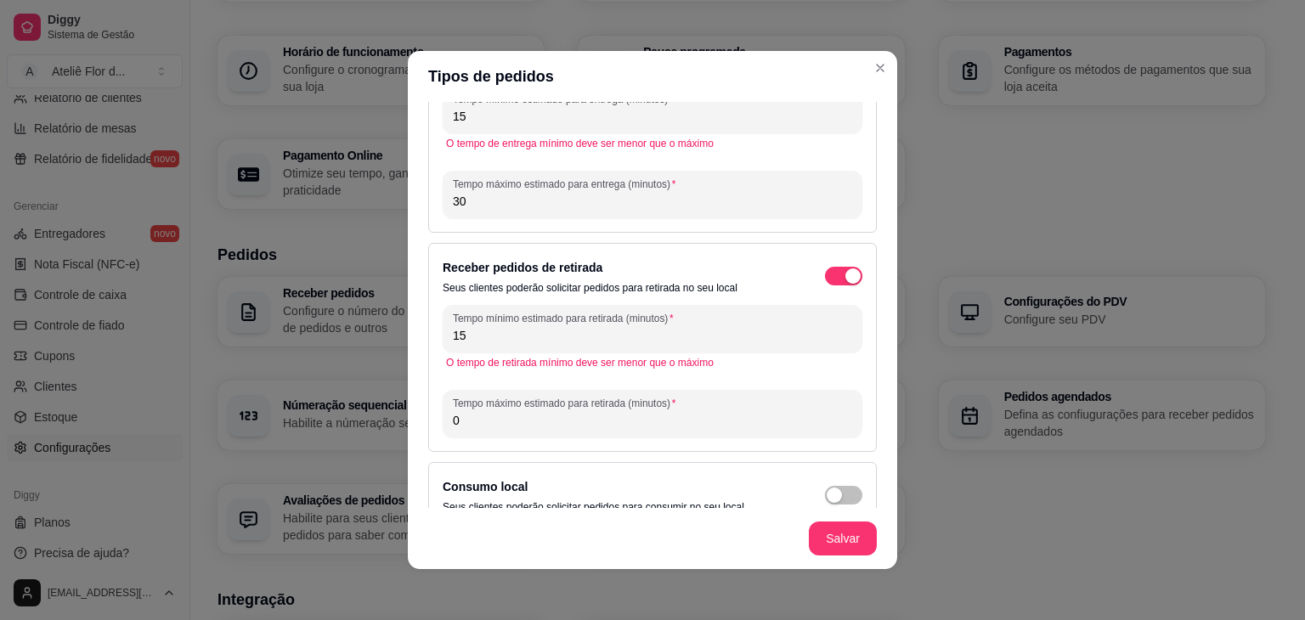
drag, startPoint x: 462, startPoint y: 418, endPoint x: 434, endPoint y: 428, distance: 28.8
click at [434, 428] on div "Receber pedidos de retirada Seus clientes poderão solicitar pedidos para retira…" at bounding box center [652, 347] width 449 height 209
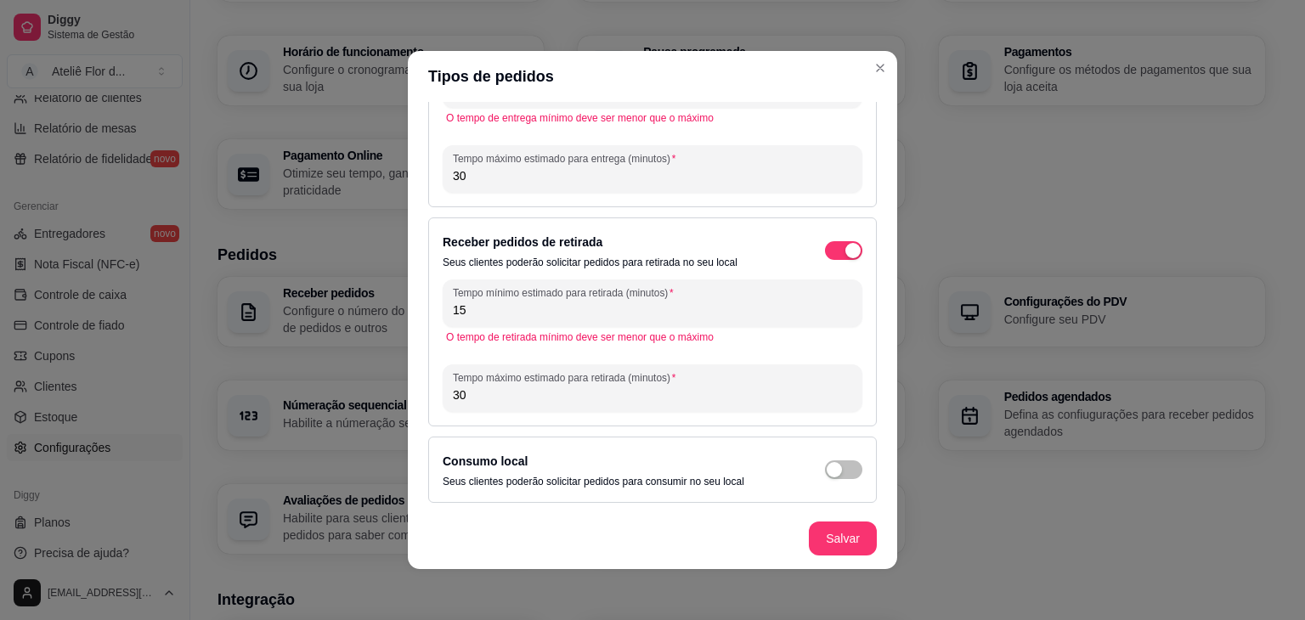
scroll to position [111, 0]
type input "30"
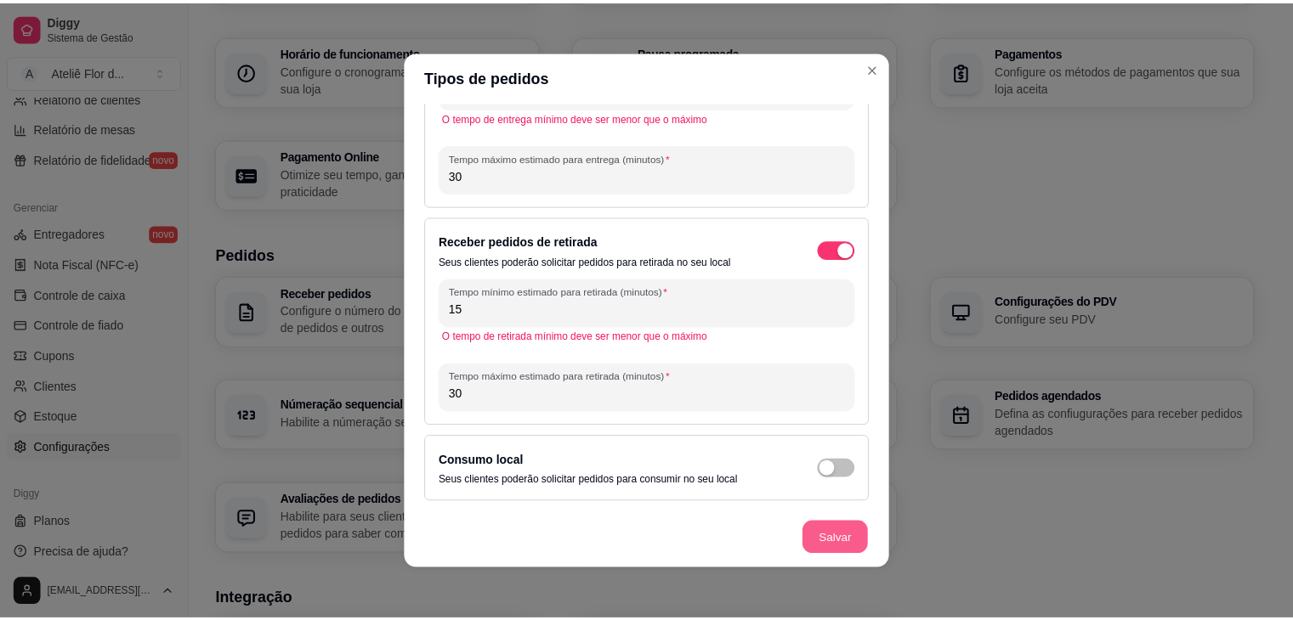
scroll to position [71, 0]
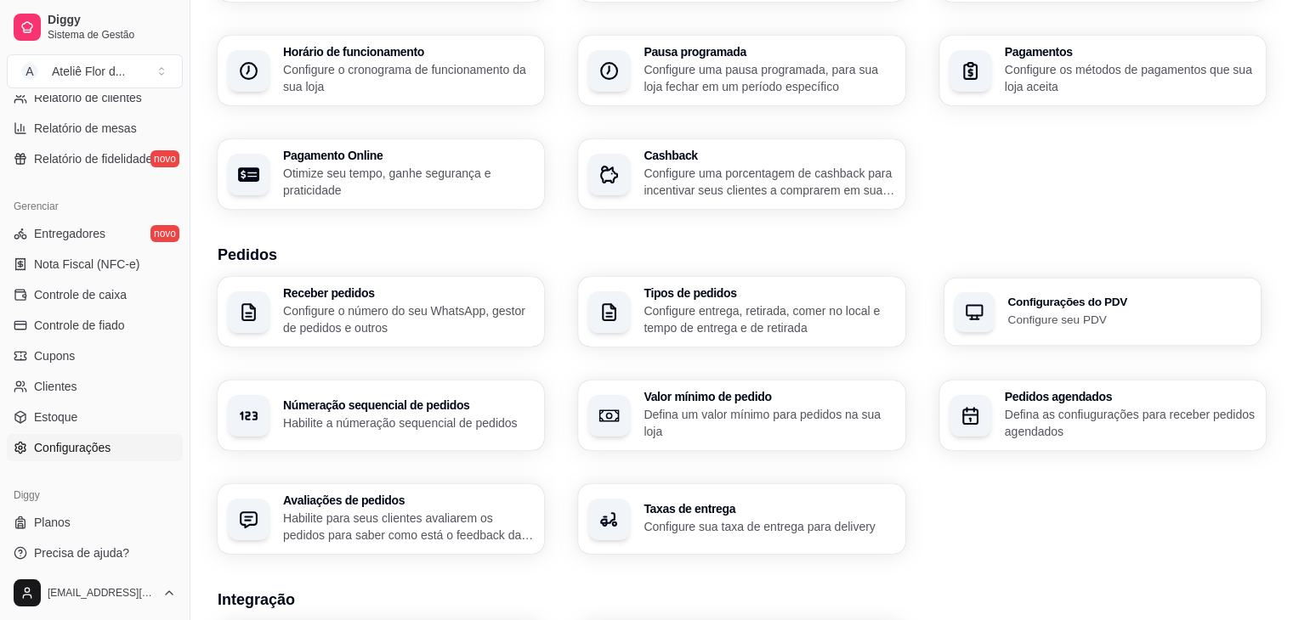
click at [1056, 303] on h3 "Configurações do PDV" at bounding box center [1128, 303] width 243 height 12
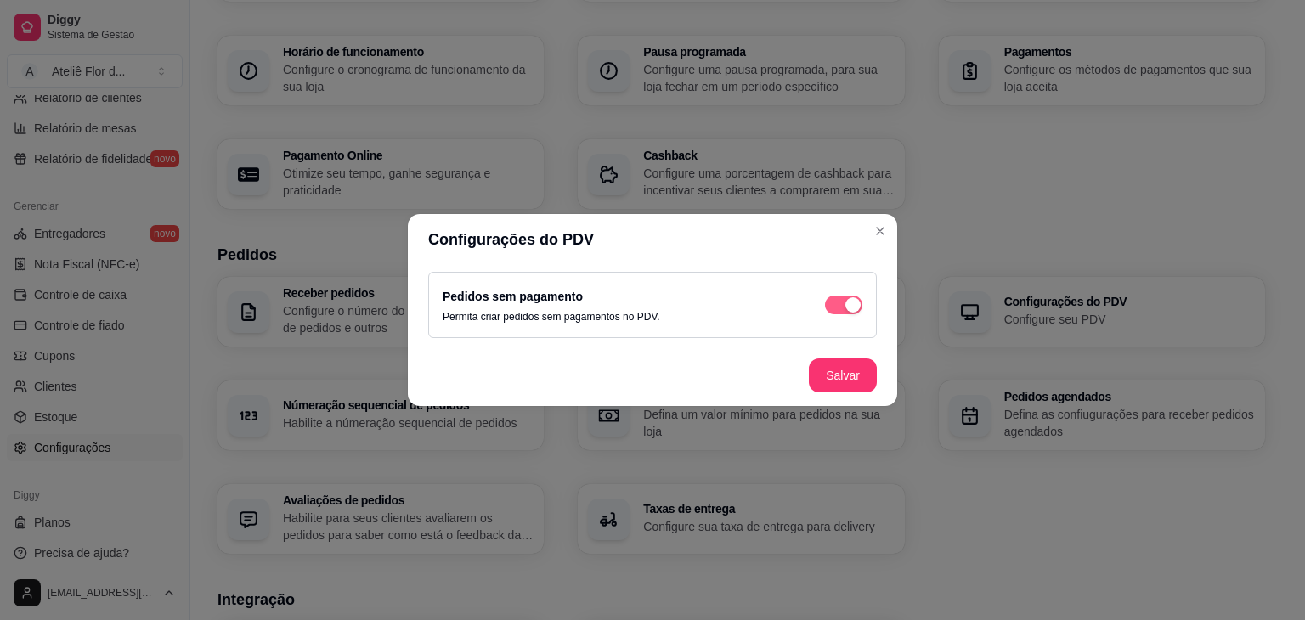
click at [835, 309] on span "button" at bounding box center [843, 305] width 37 height 19
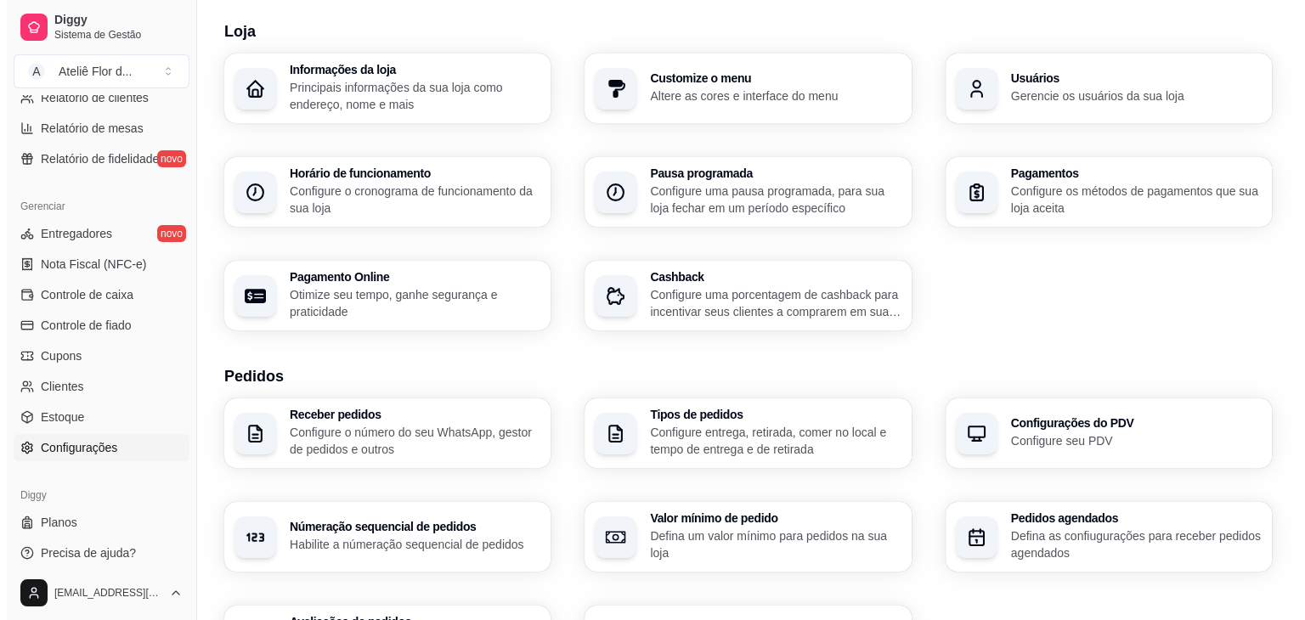
scroll to position [0, 0]
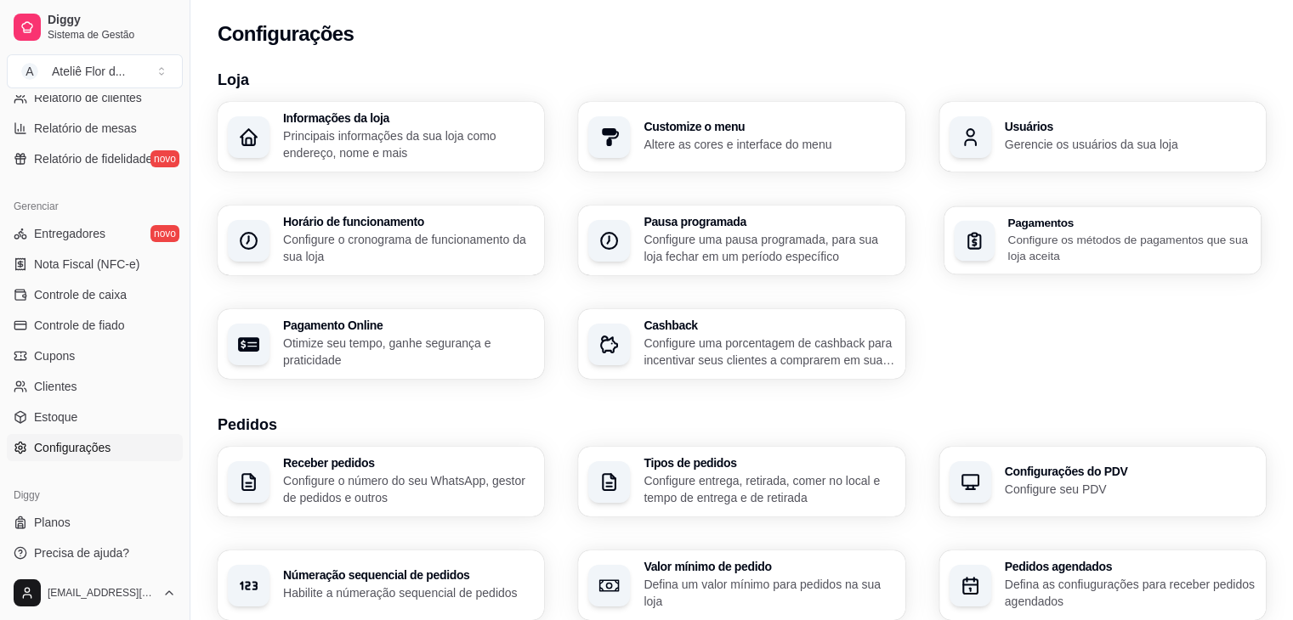
click at [1080, 249] on p "Configure os métodos de pagamentos que sua loja aceita" at bounding box center [1128, 247] width 243 height 33
click at [466, 366] on p "Otimize seu tempo, ganhe segurança e praticidade" at bounding box center [407, 351] width 243 height 33
select select "4.98"
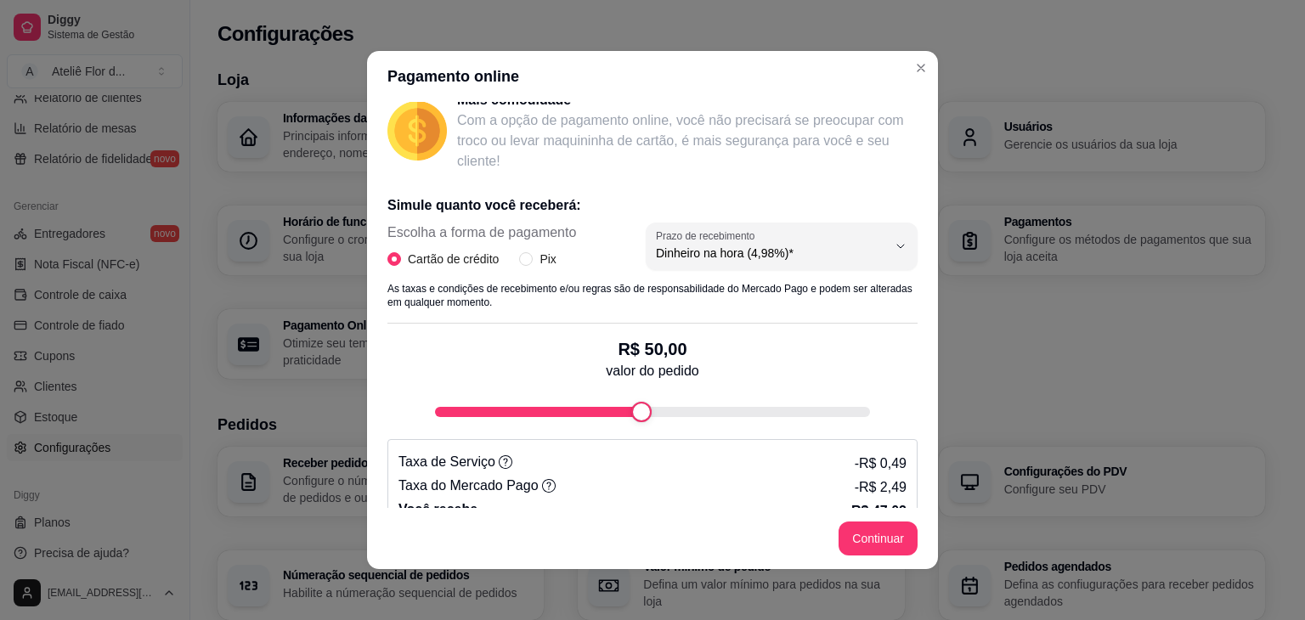
scroll to position [278, 0]
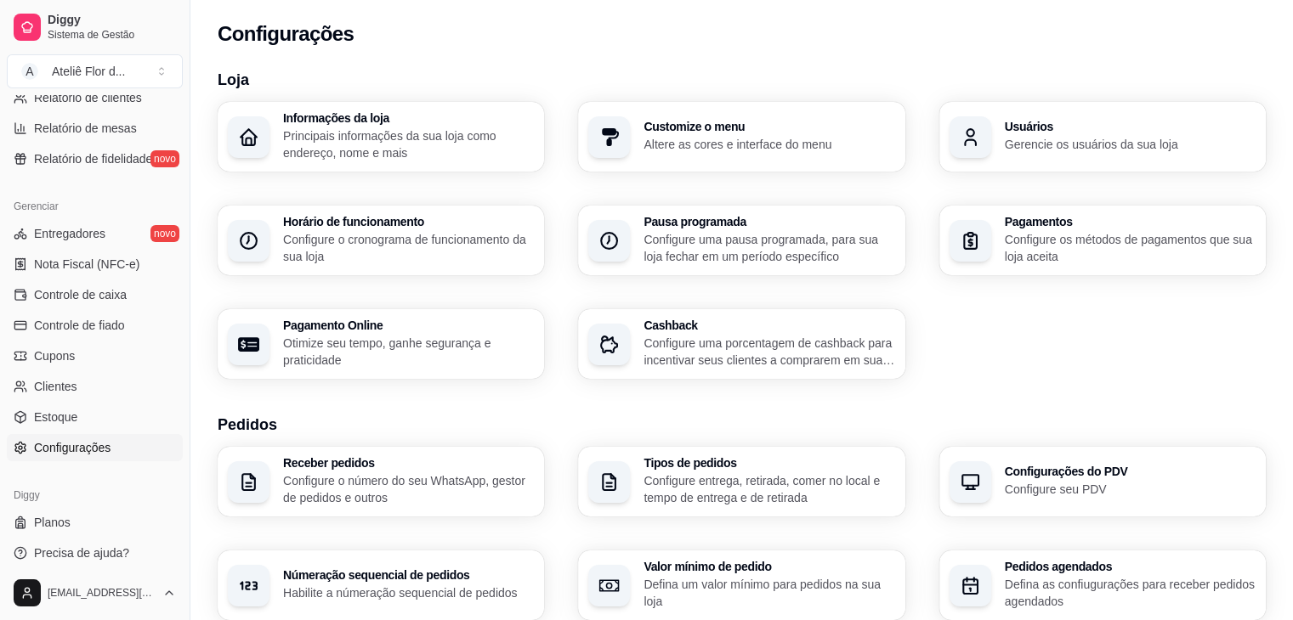
click at [482, 241] on p "Configure o cronograma de funcionamento da sua loja" at bounding box center [408, 248] width 251 height 34
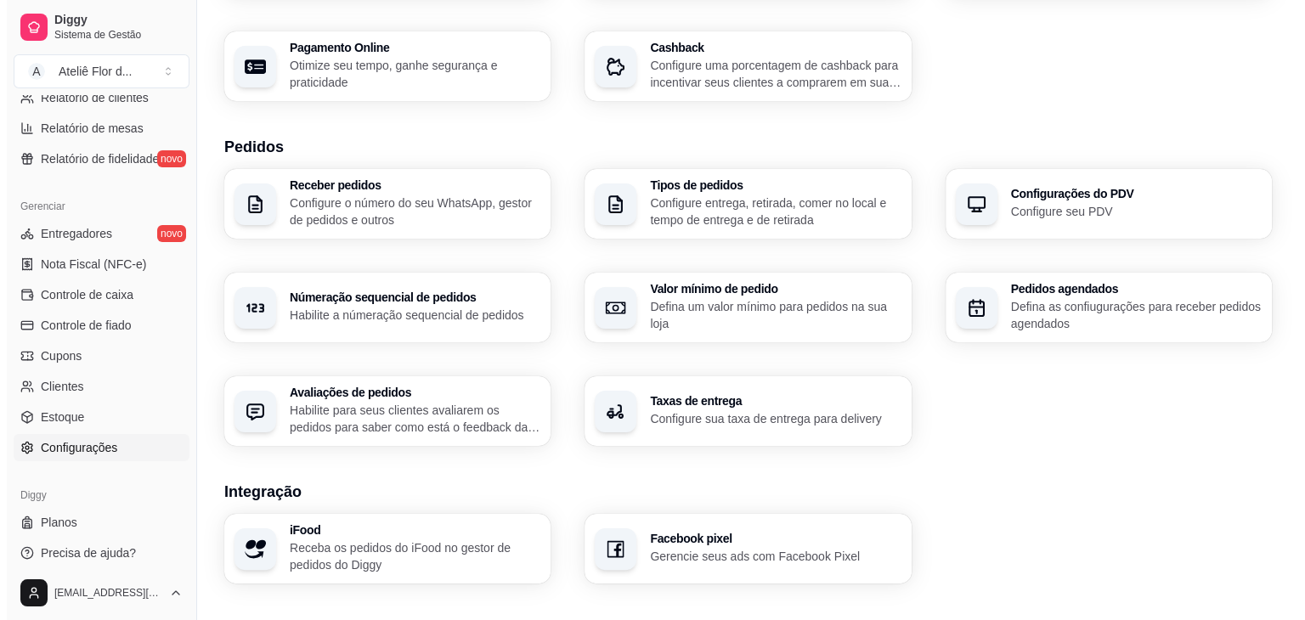
scroll to position [255, 0]
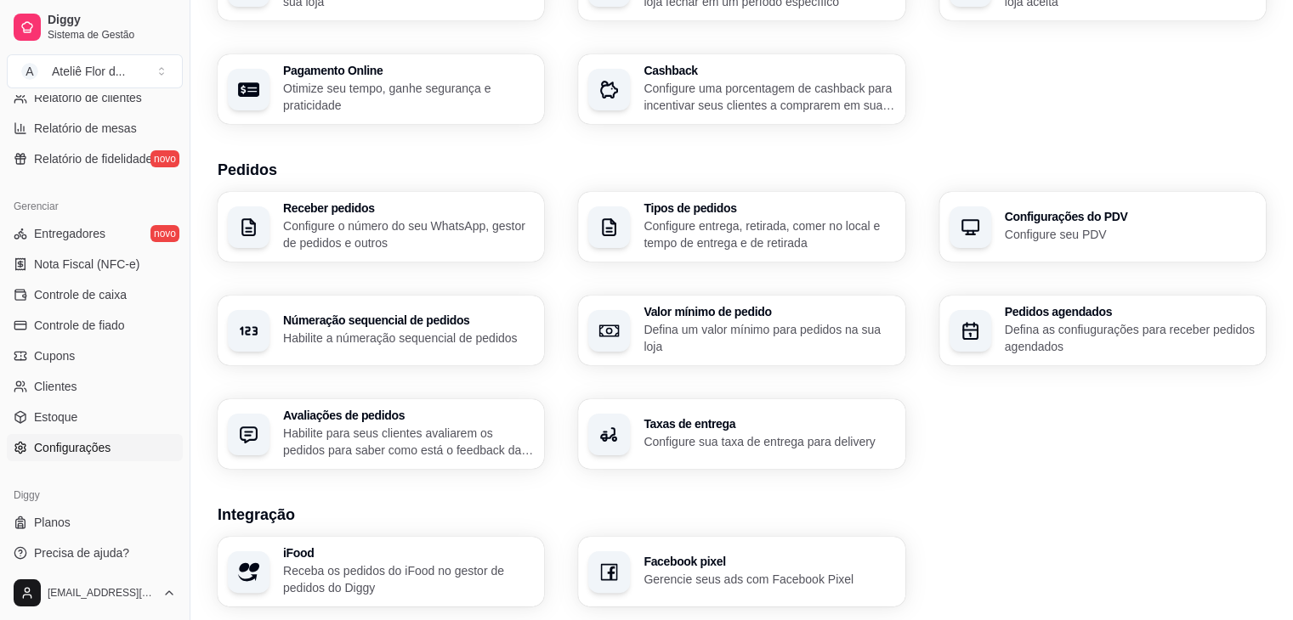
click at [725, 445] on p "Configure sua taxa de entrega para delivery" at bounding box center [768, 441] width 251 height 17
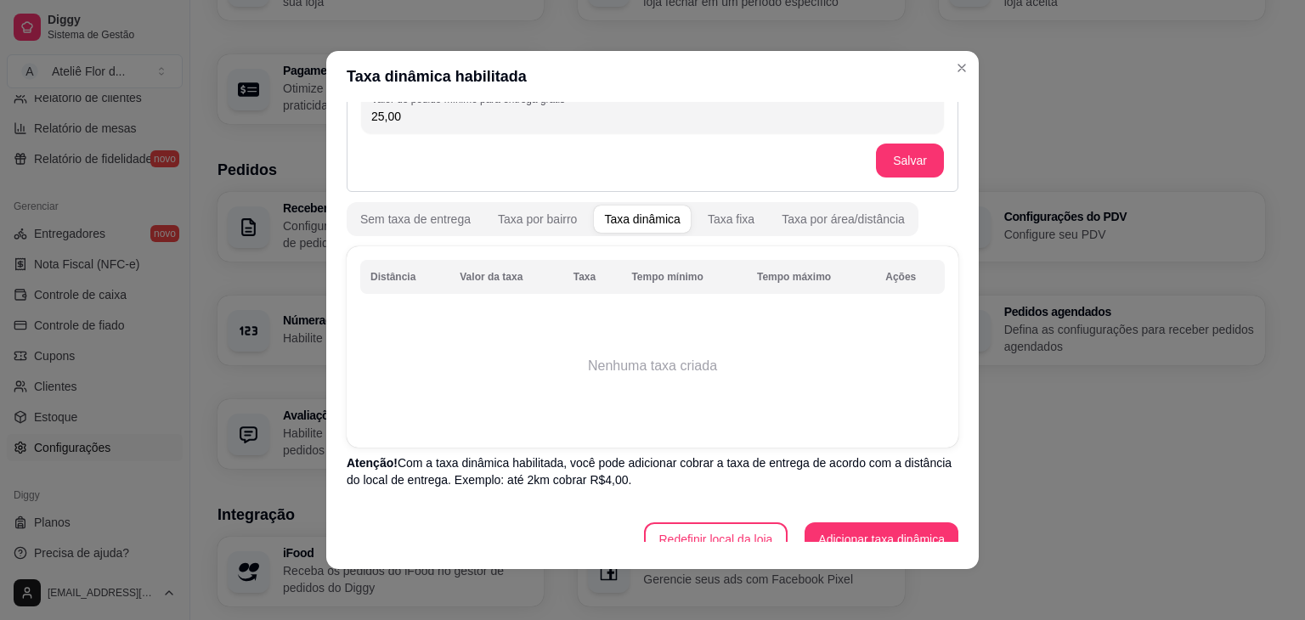
scroll to position [105, 0]
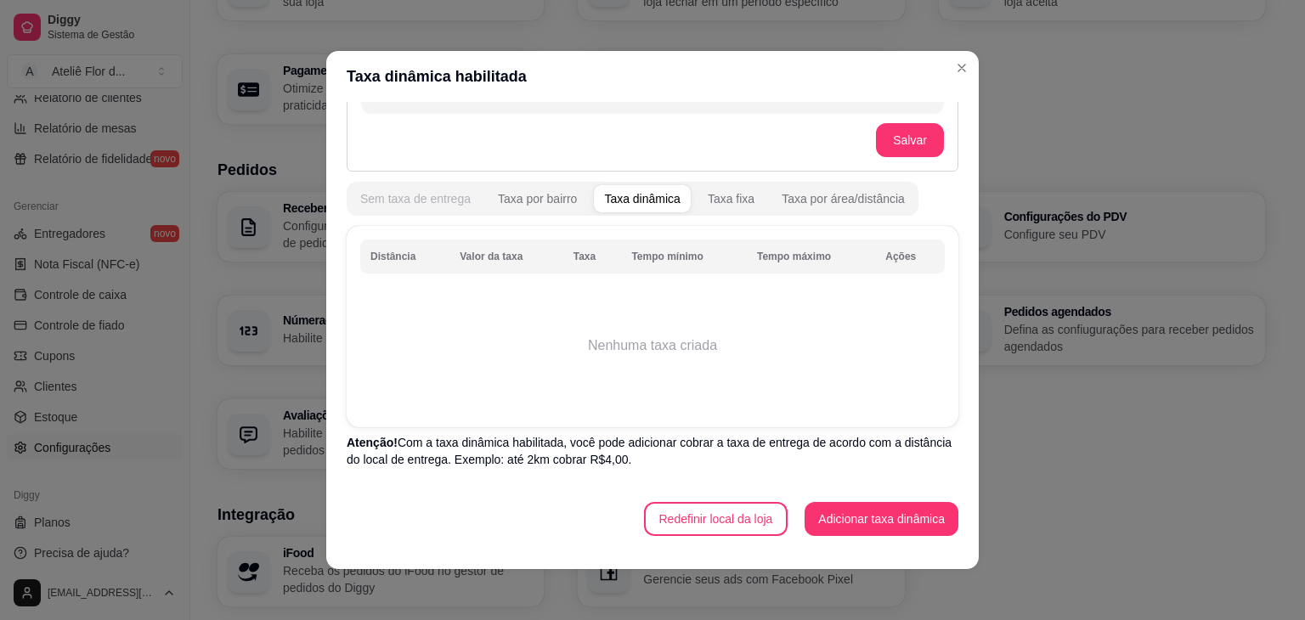
click at [385, 202] on div "Sem taxa de entrega" at bounding box center [415, 198] width 110 height 17
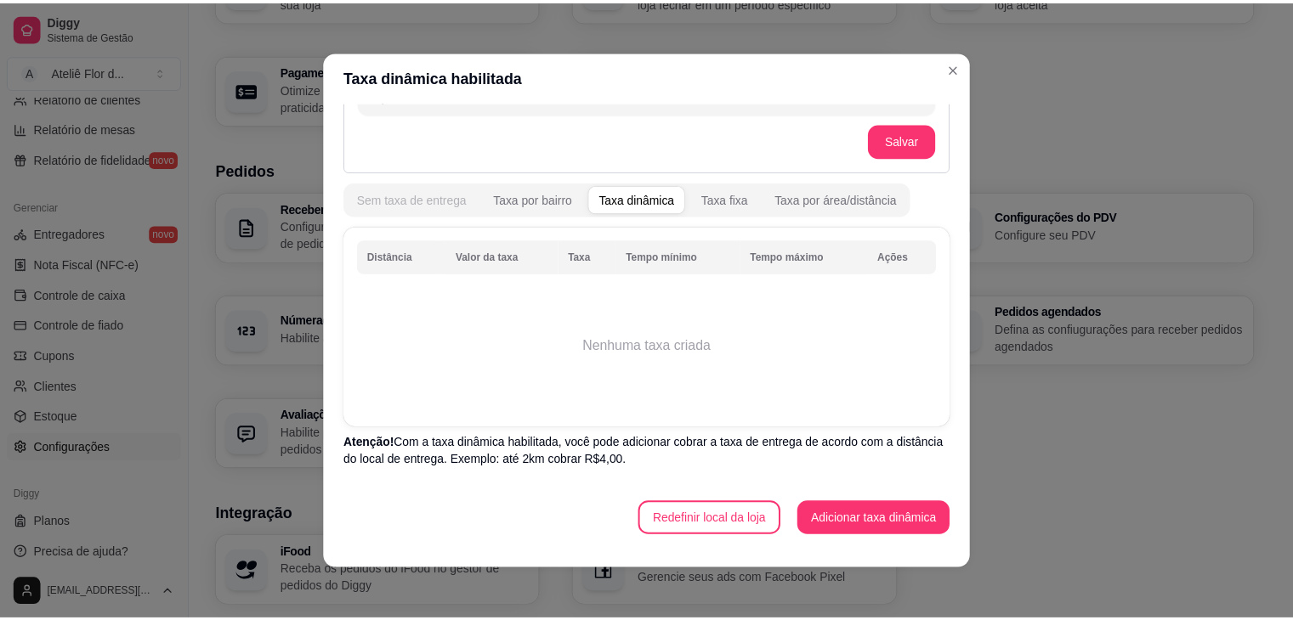
scroll to position [0, 0]
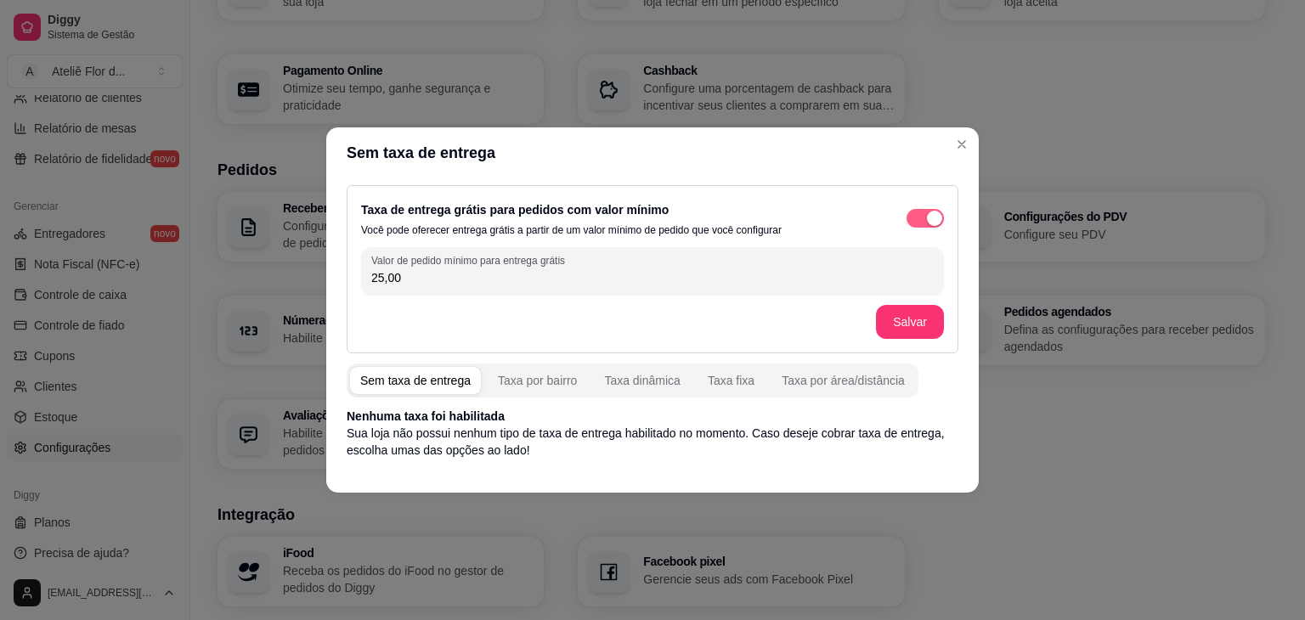
click at [925, 215] on button "button" at bounding box center [925, 218] width 37 height 19
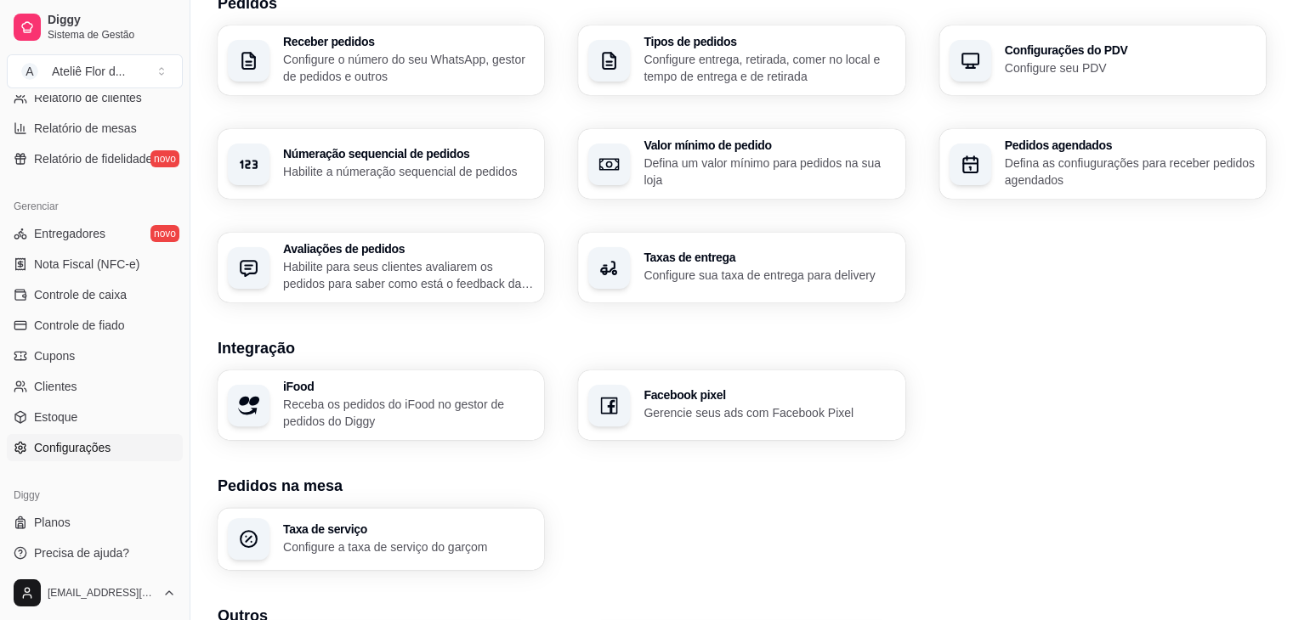
scroll to position [425, 0]
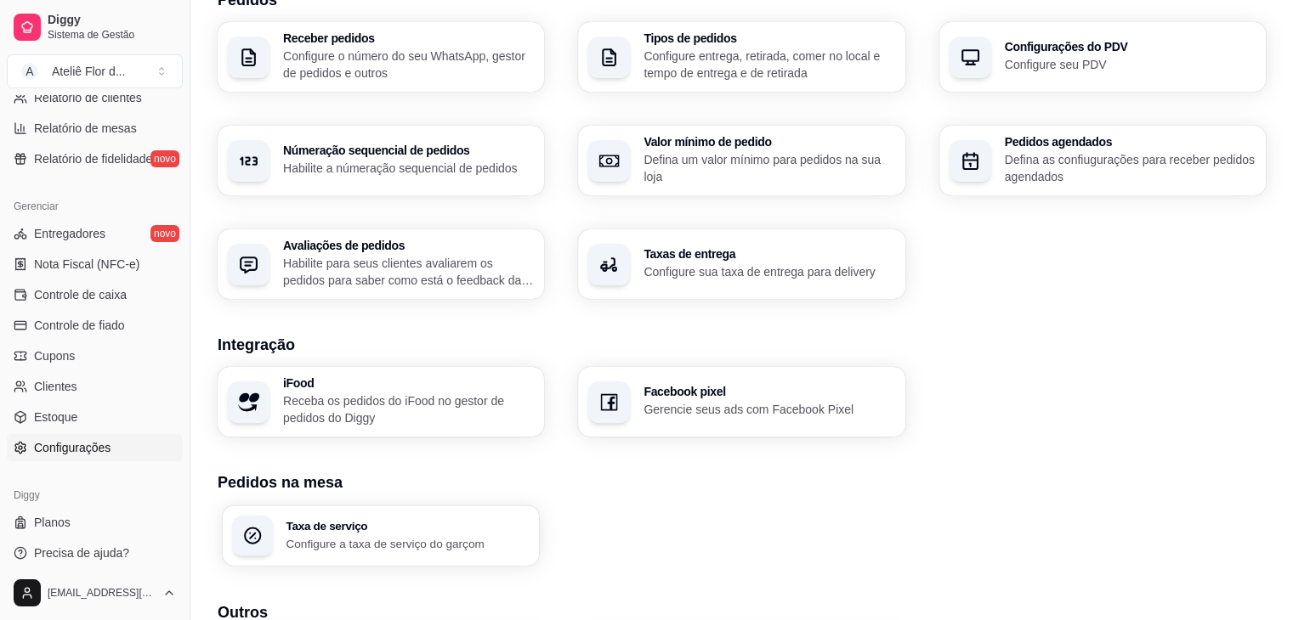
click at [408, 548] on p "Configure a taxa de serviço do garçom" at bounding box center [407, 543] width 243 height 16
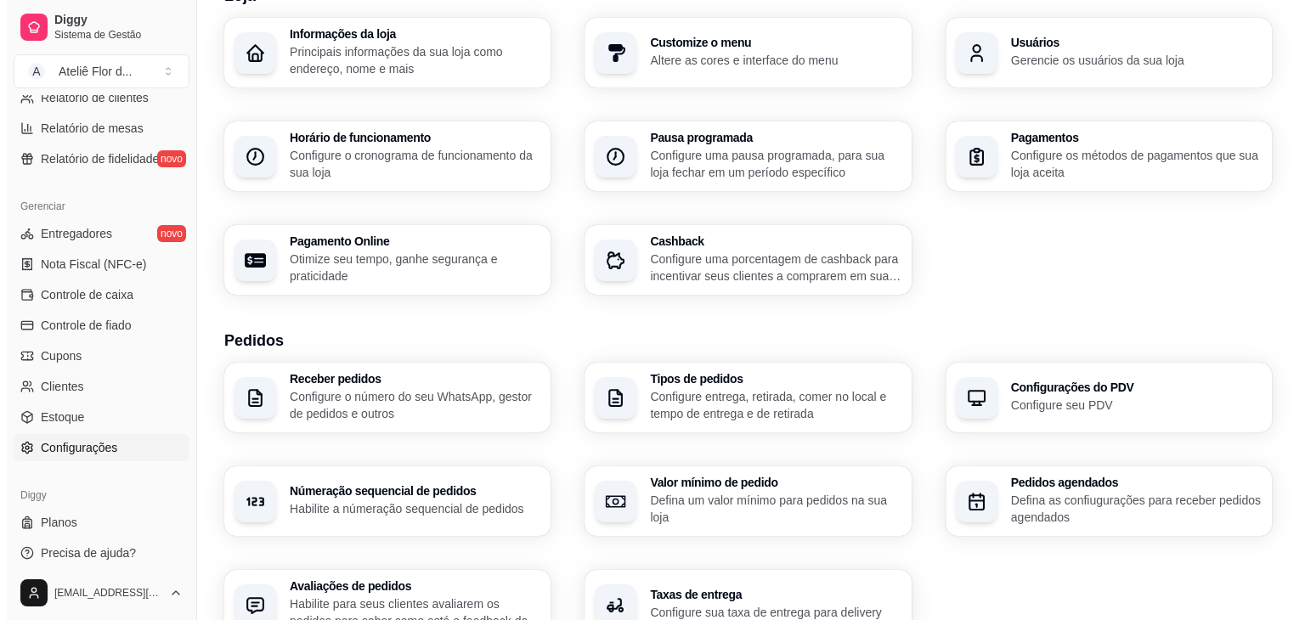
scroll to position [85, 0]
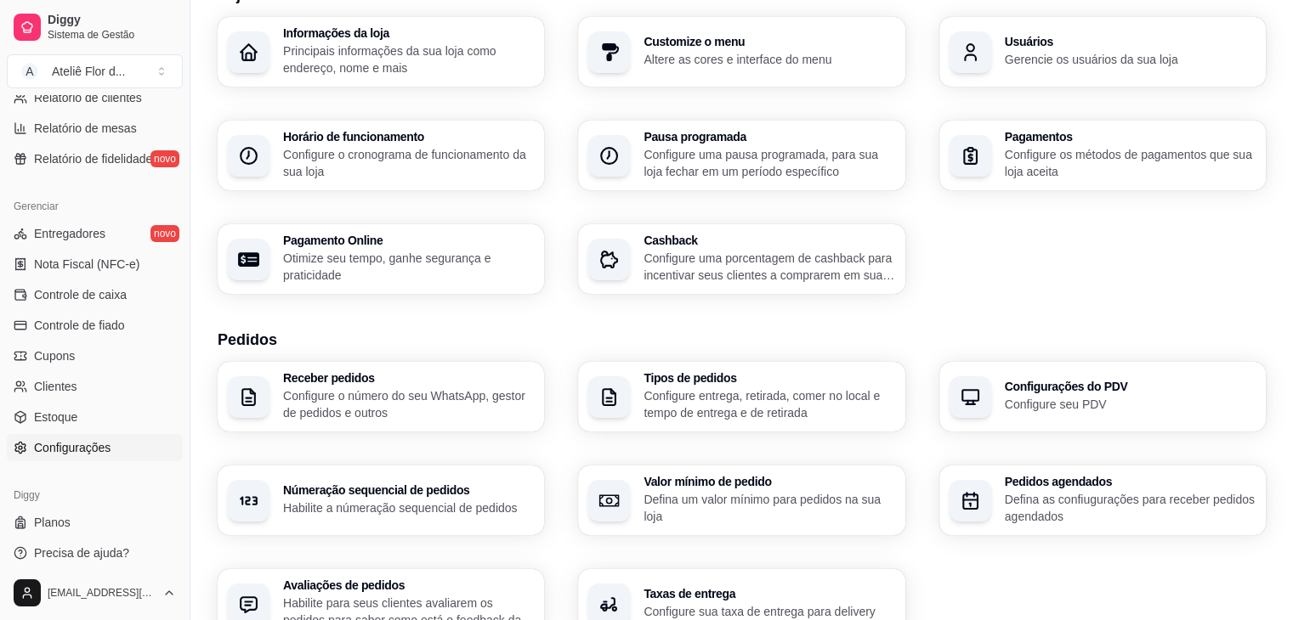
click at [414, 394] on p "Configure o número do seu WhatsApp, gestor de pedidos e outros" at bounding box center [408, 405] width 251 height 34
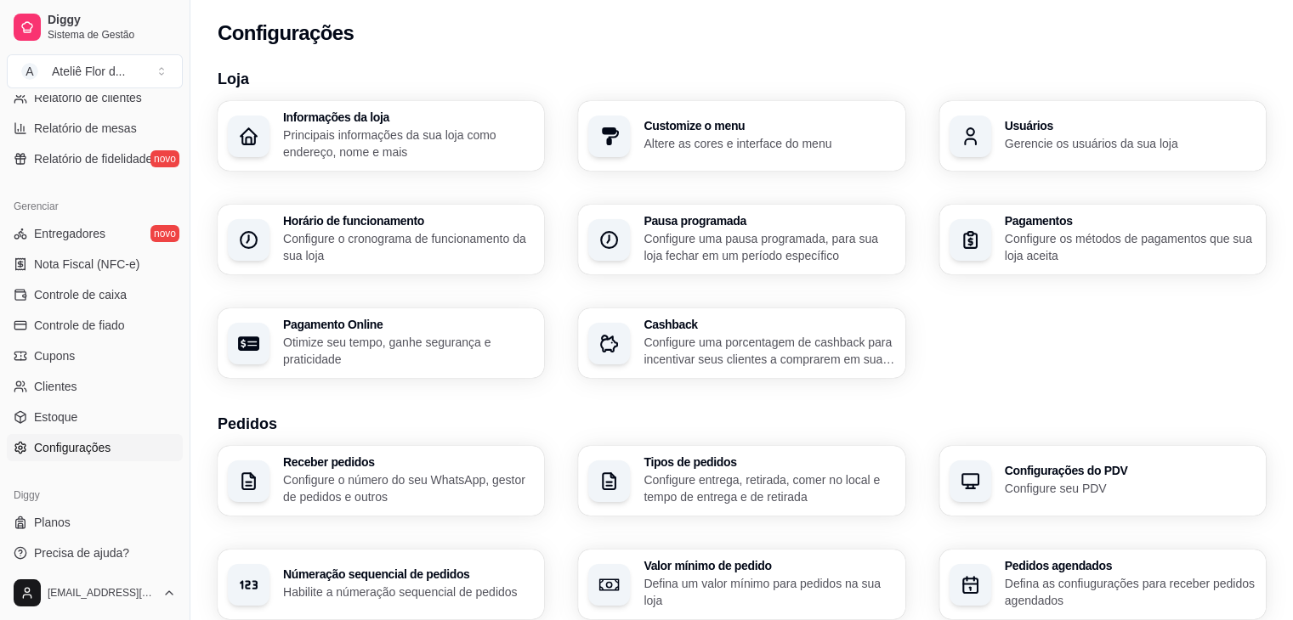
scroll to position [0, 0]
click at [82, 232] on span "Entregadores" at bounding box center [69, 233] width 71 height 17
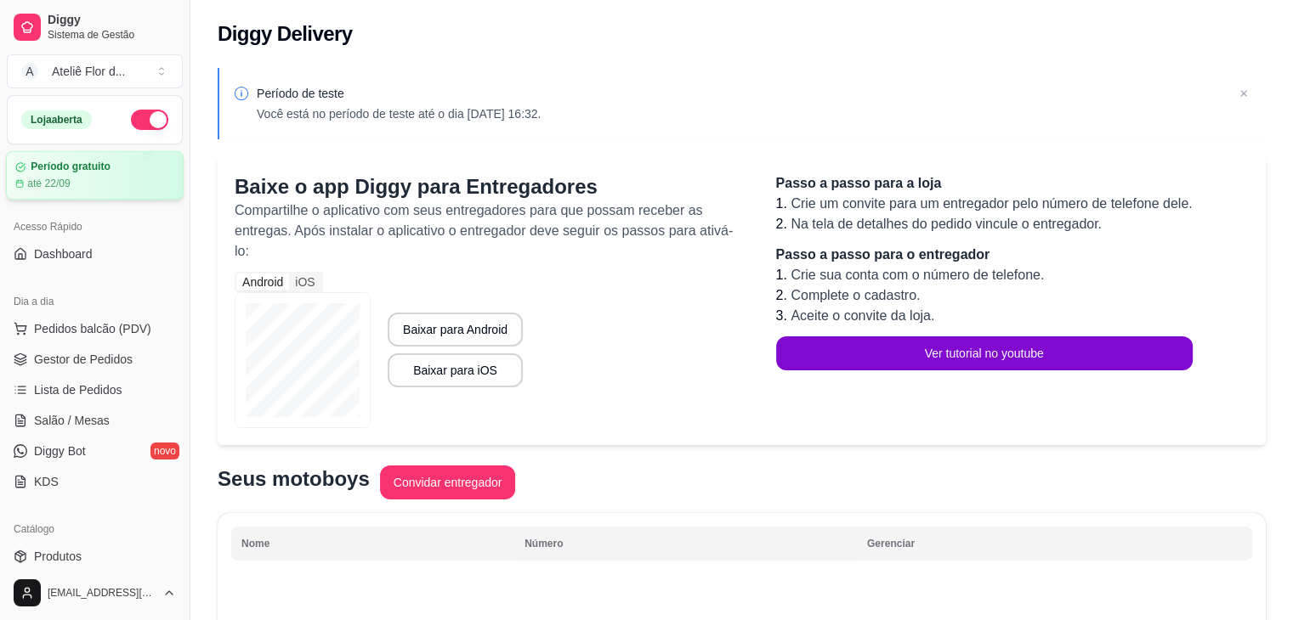
click at [59, 173] on article "Período gratuito" at bounding box center [71, 167] width 80 height 13
click at [69, 249] on span "Dashboard" at bounding box center [63, 254] width 59 height 17
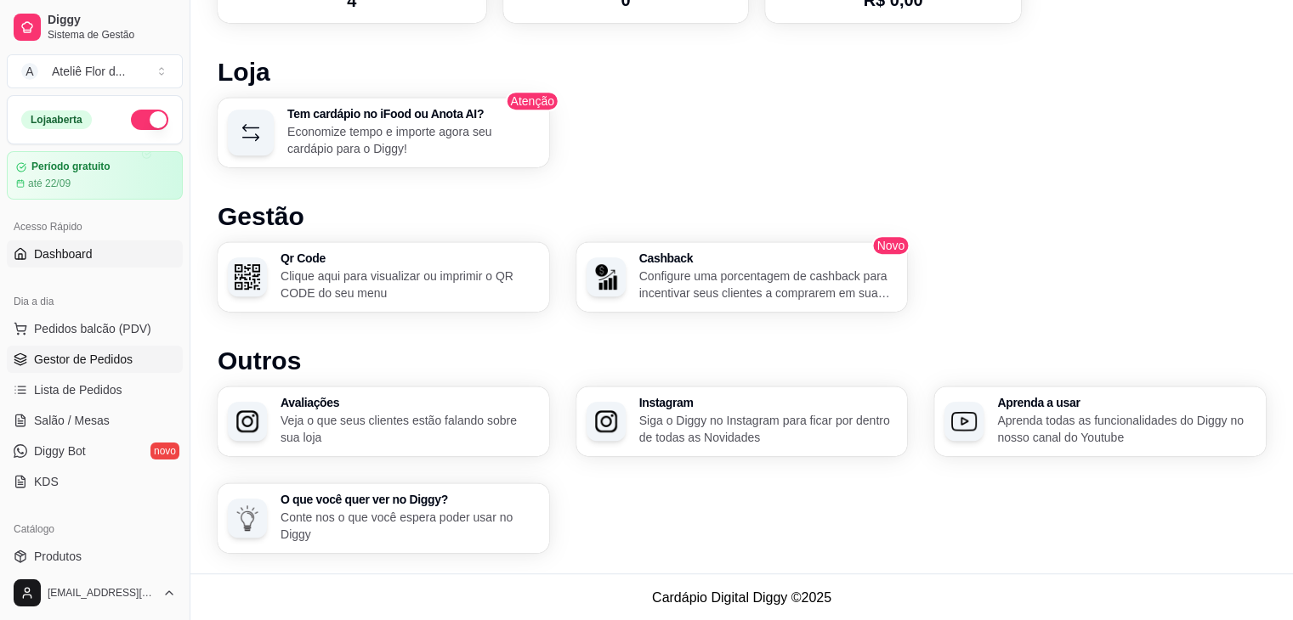
click at [92, 361] on span "Gestor de Pedidos" at bounding box center [83, 359] width 99 height 17
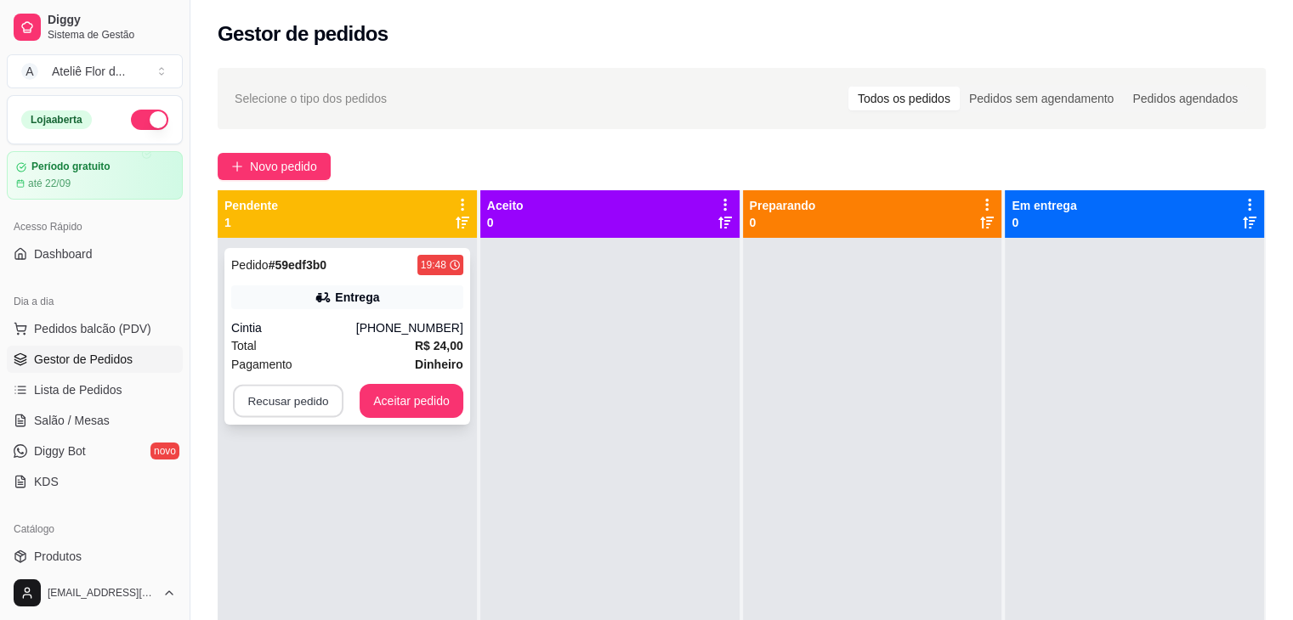
click at [290, 409] on button "Recusar pedido" at bounding box center [288, 401] width 110 height 33
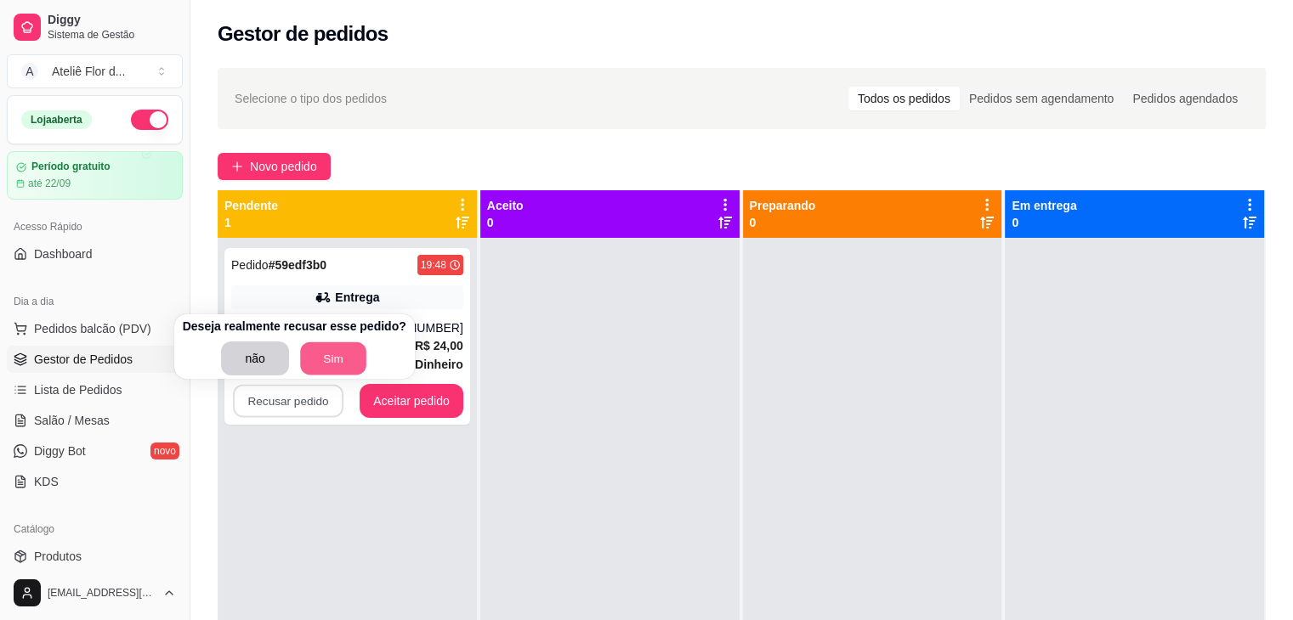
click at [317, 358] on button "Sim" at bounding box center [333, 359] width 66 height 33
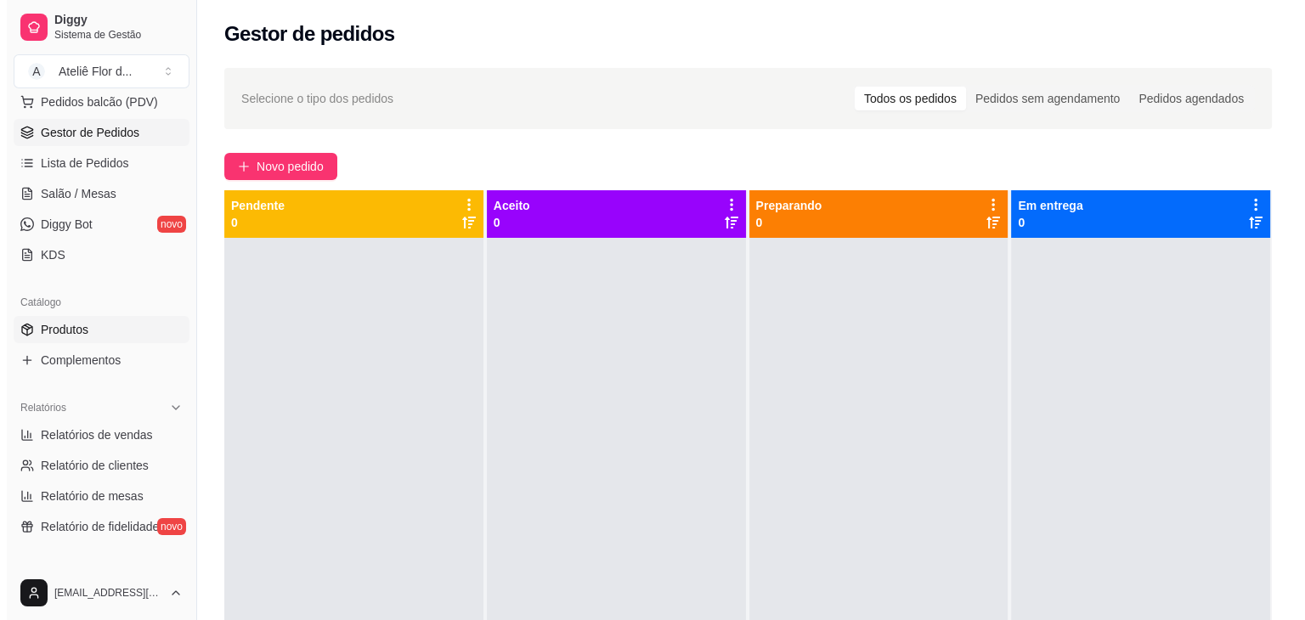
scroll to position [255, 0]
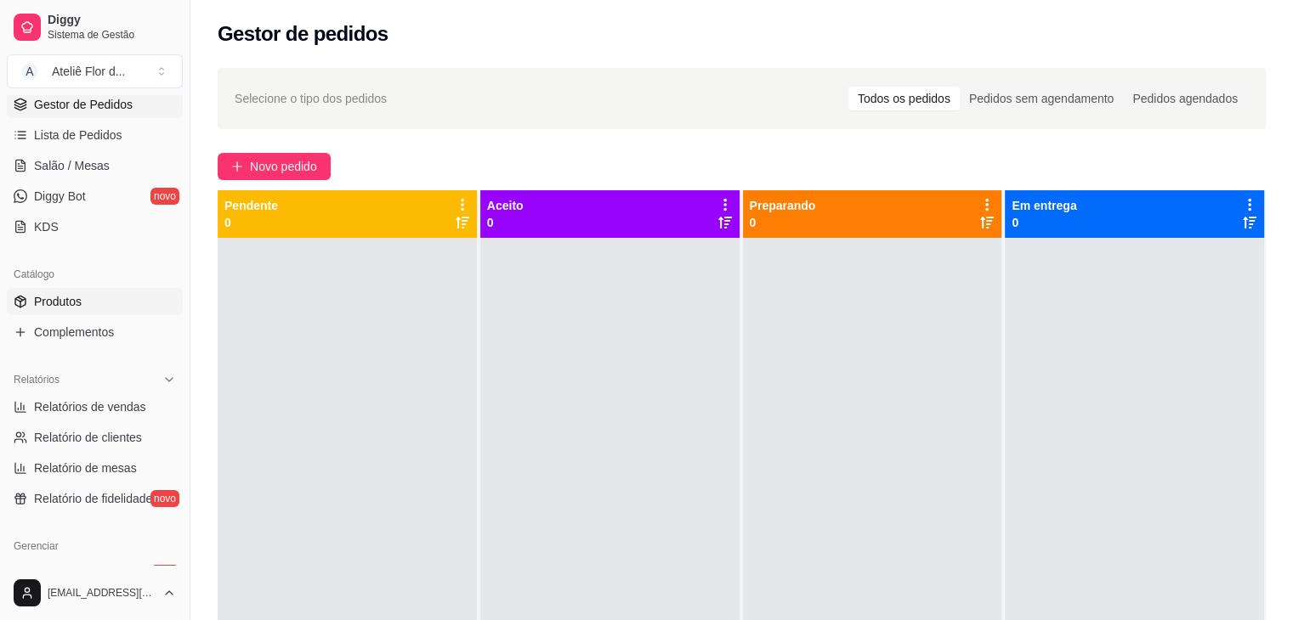
click at [54, 301] on span "Produtos" at bounding box center [58, 301] width 48 height 17
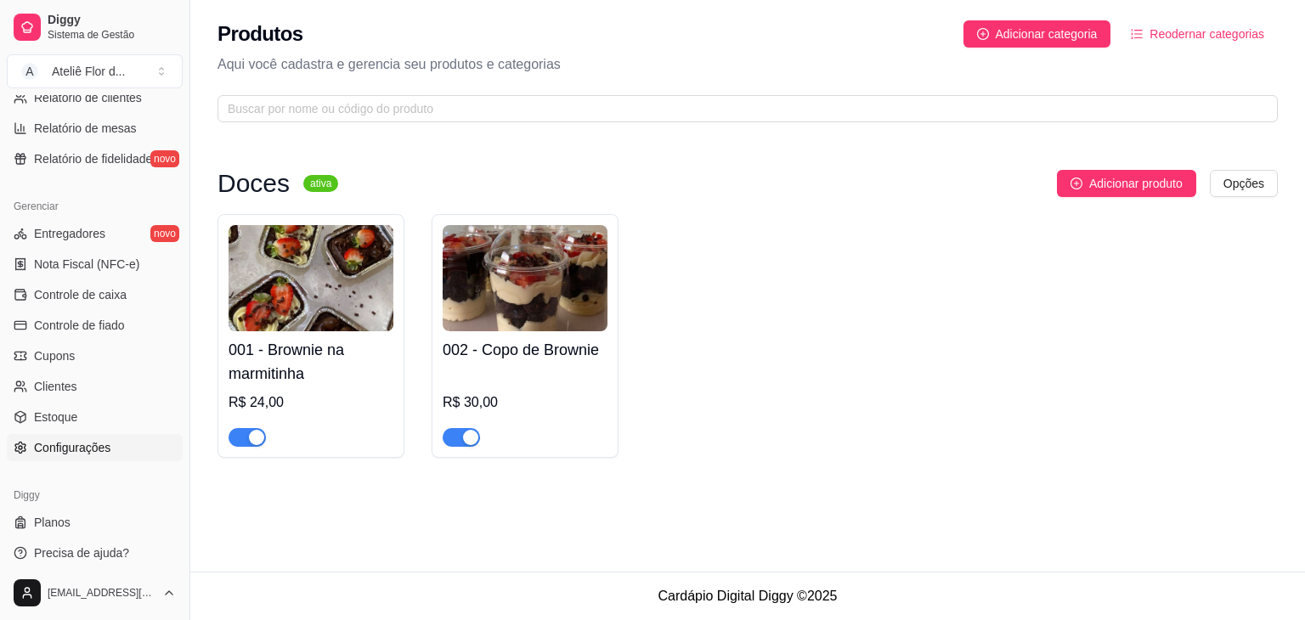
scroll to position [602, 0]
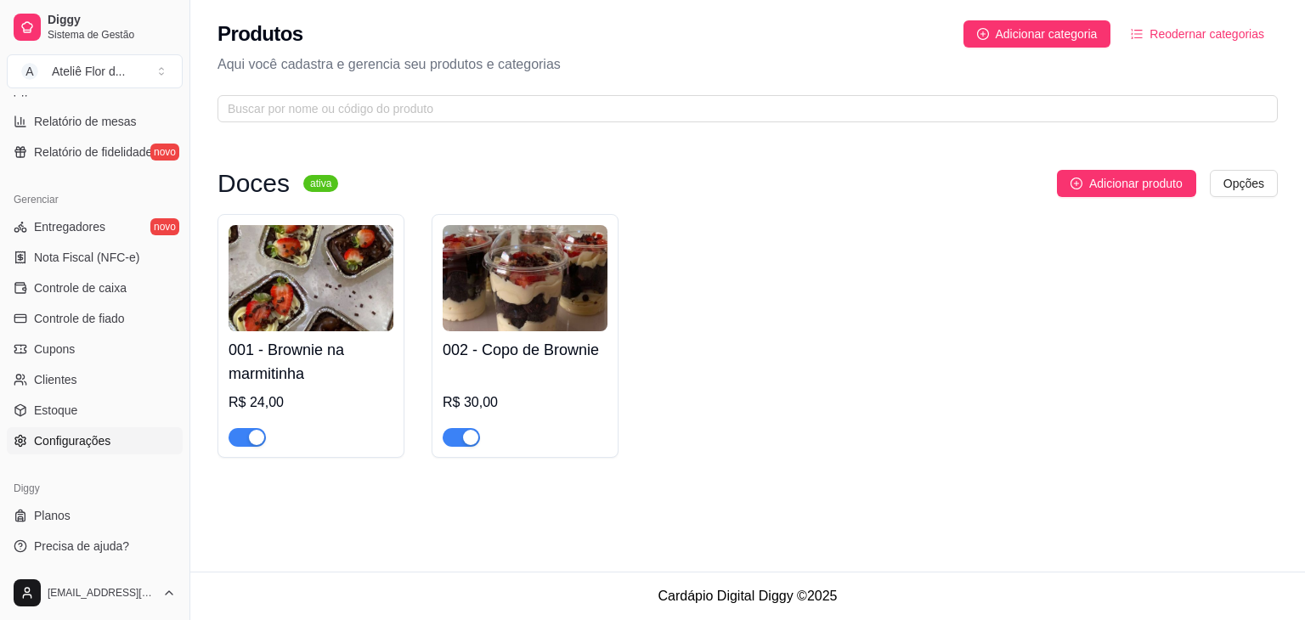
click at [76, 437] on span "Configurações" at bounding box center [72, 441] width 76 height 17
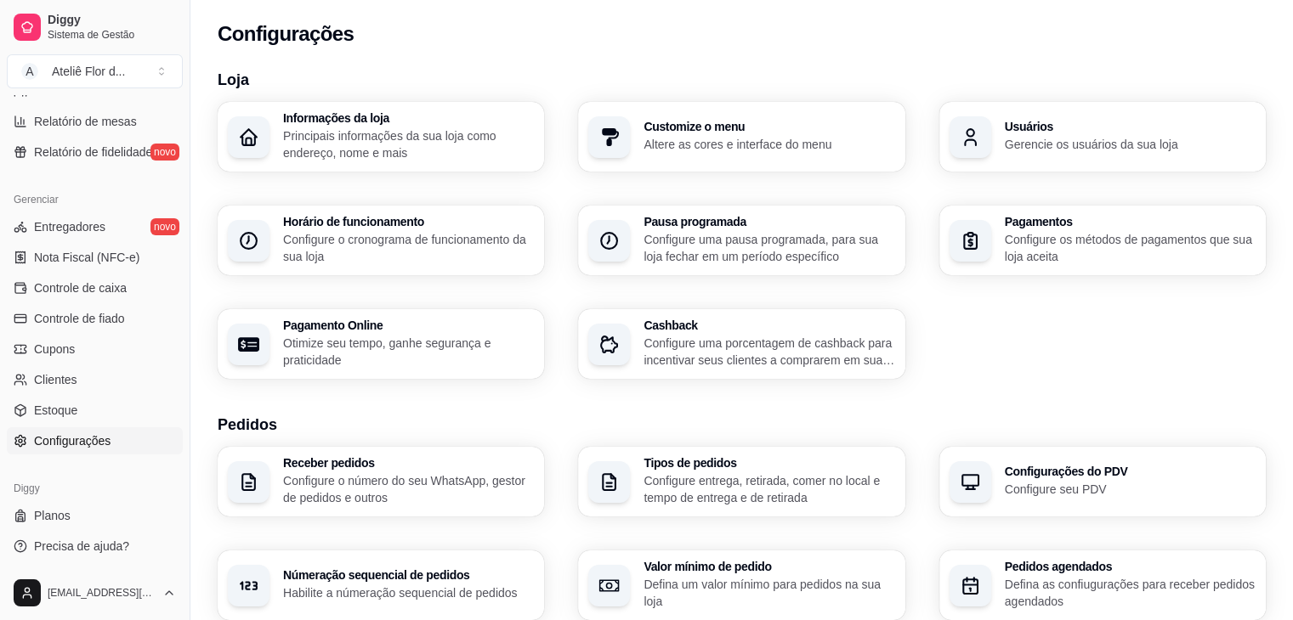
click at [365, 478] on p "Configure o número do seu WhatsApp, gestor de pedidos e outros" at bounding box center [408, 490] width 251 height 34
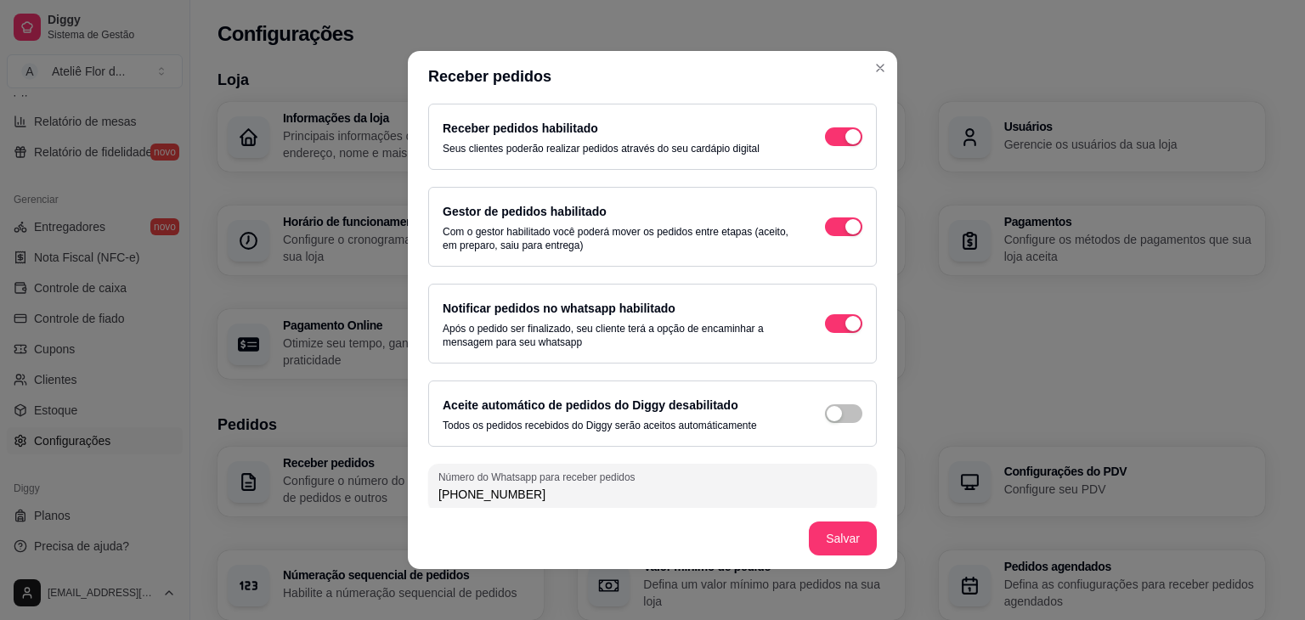
scroll to position [14, 0]
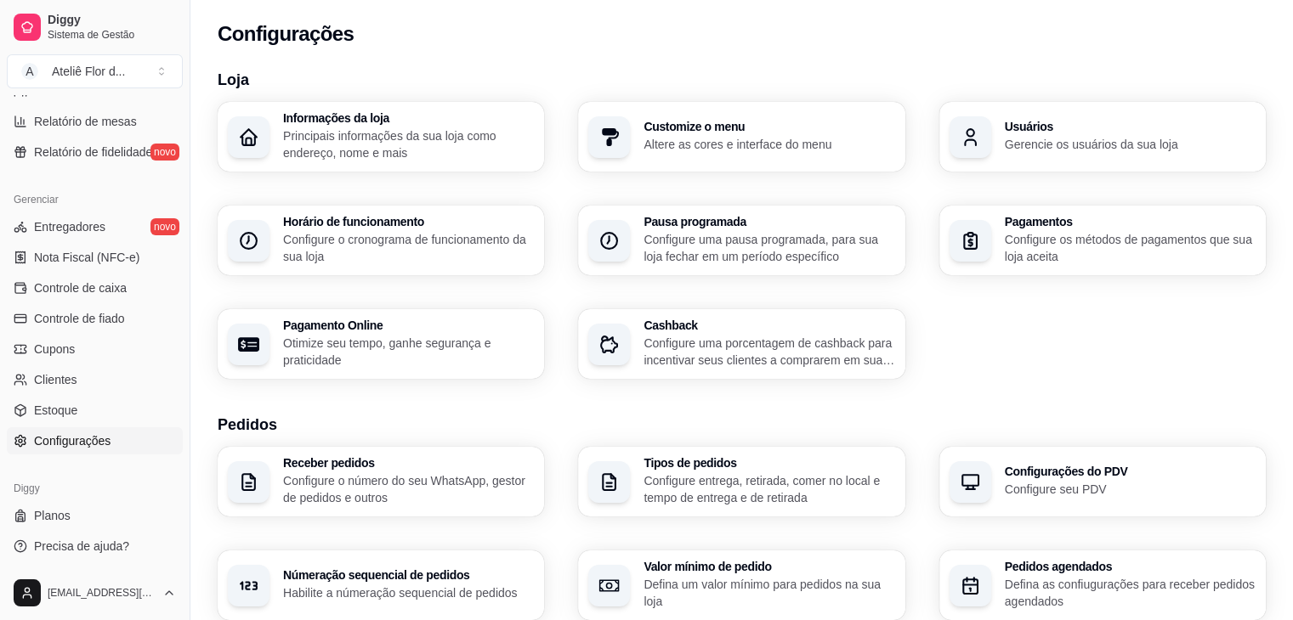
click at [400, 337] on p "Otimize seu tempo, ganhe segurança e praticidade" at bounding box center [408, 352] width 251 height 34
select select "4.98"
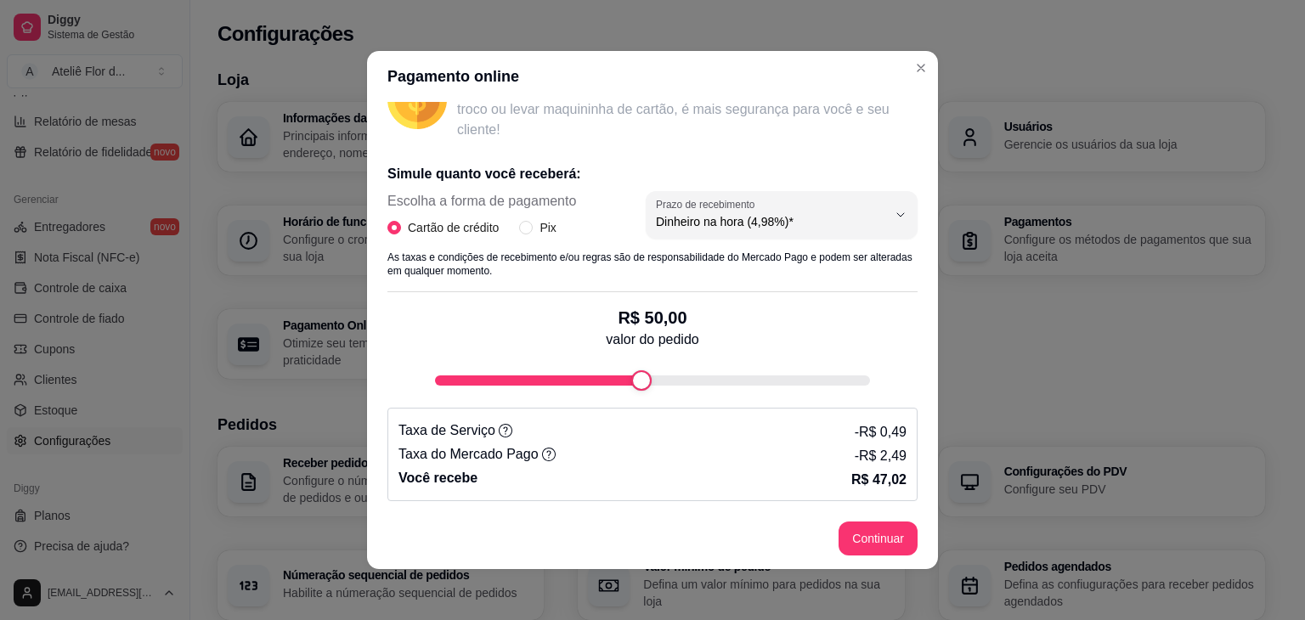
scroll to position [3, 0]
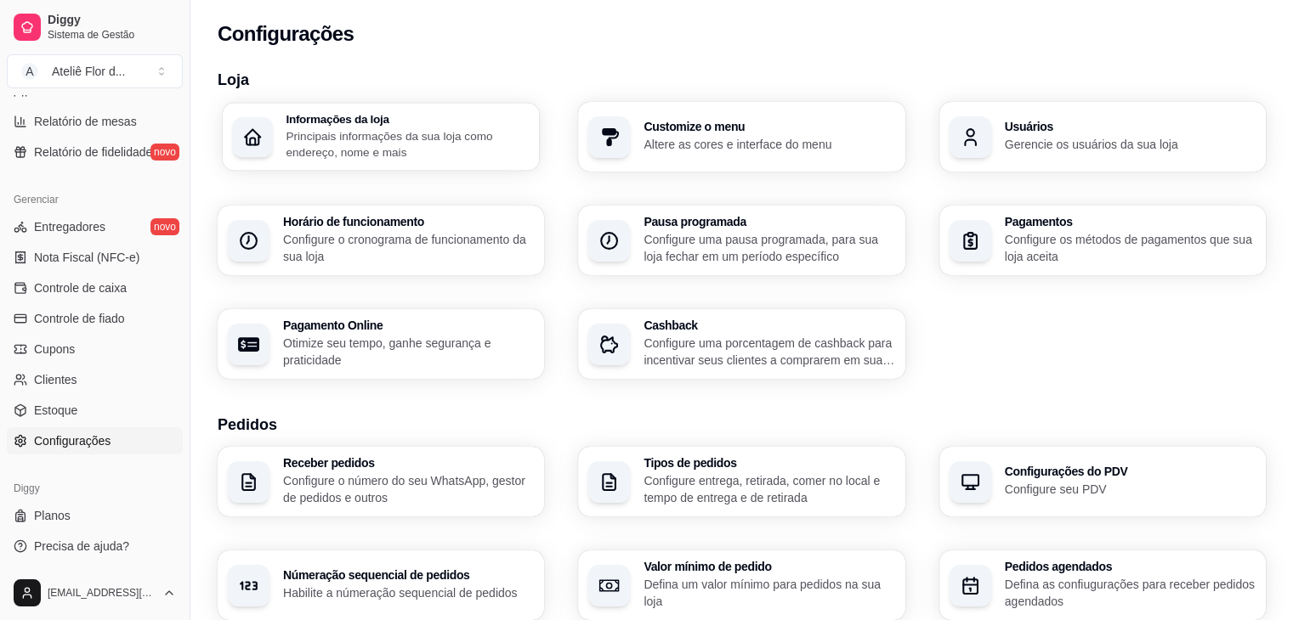
click at [340, 130] on p "Principais informações da sua loja como endereço, nome e mais" at bounding box center [407, 143] width 243 height 33
click at [397, 331] on h3 "Pagamento Online" at bounding box center [407, 326] width 243 height 12
select select "4.98"
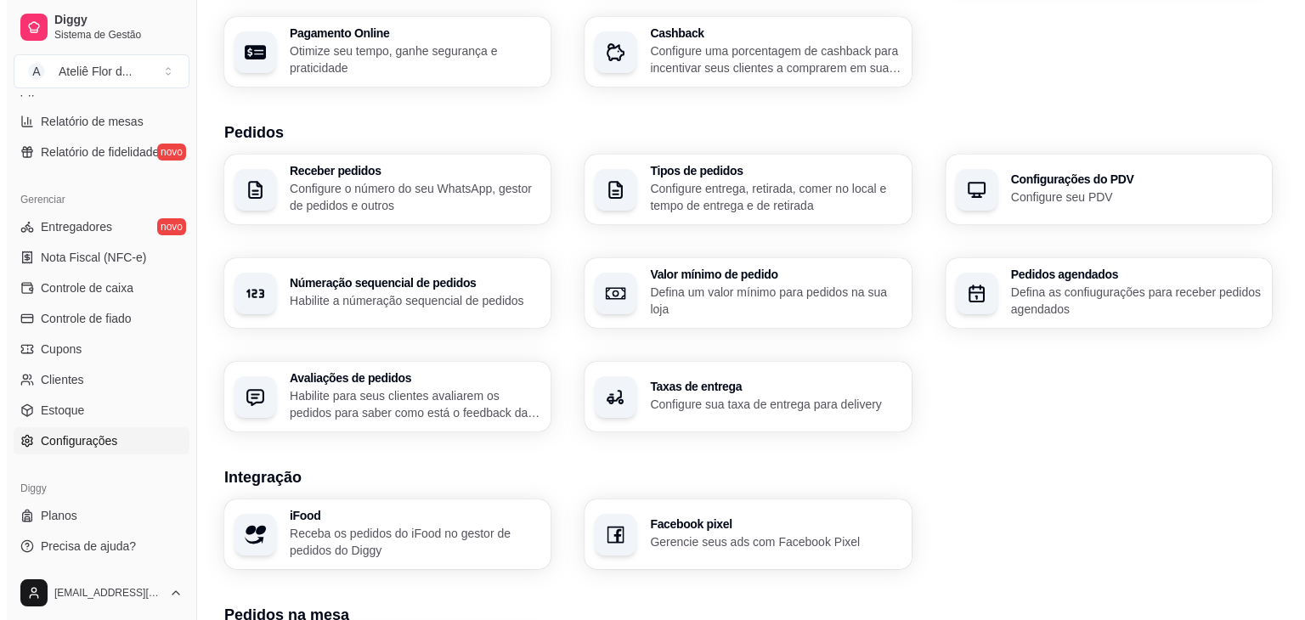
scroll to position [340, 0]
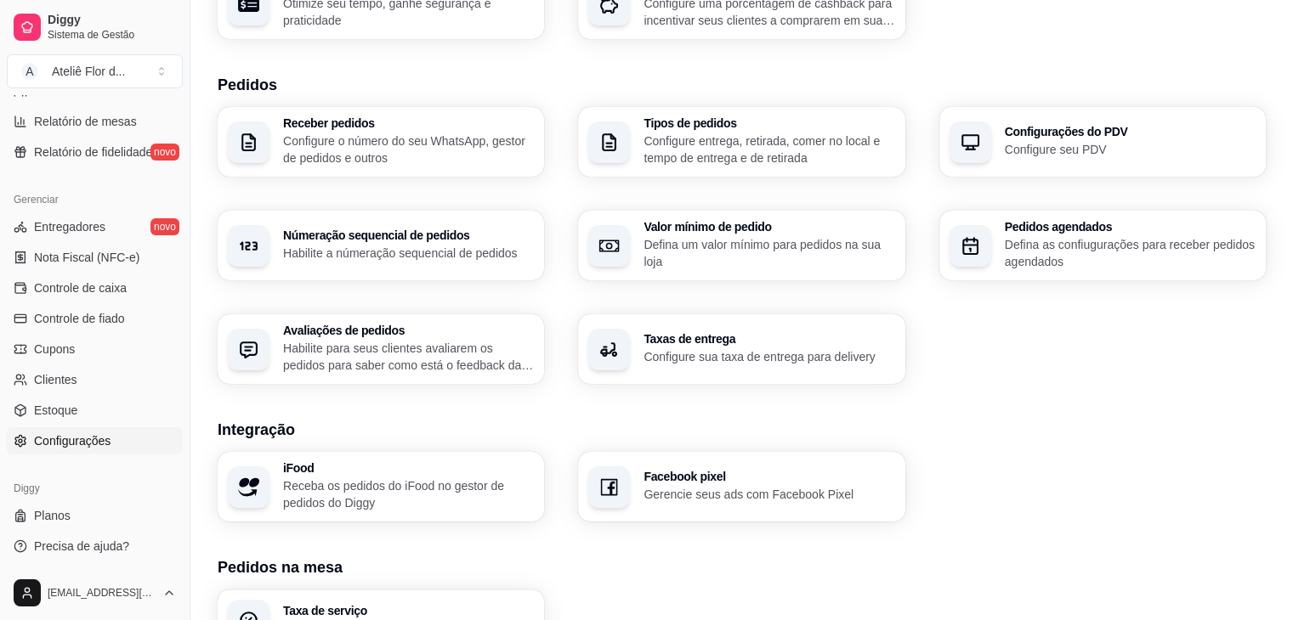
click at [728, 351] on p "Configure sua taxa de entrega para delivery" at bounding box center [768, 356] width 251 height 17
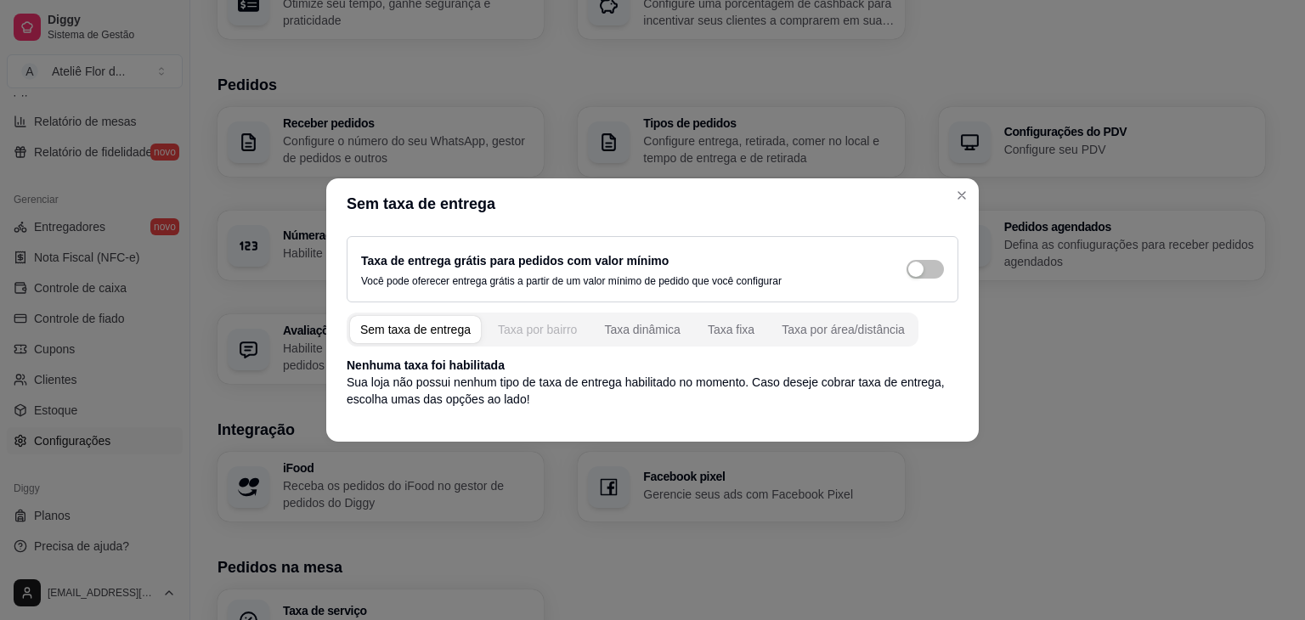
click at [524, 326] on div "Taxa por bairro" at bounding box center [537, 329] width 79 height 17
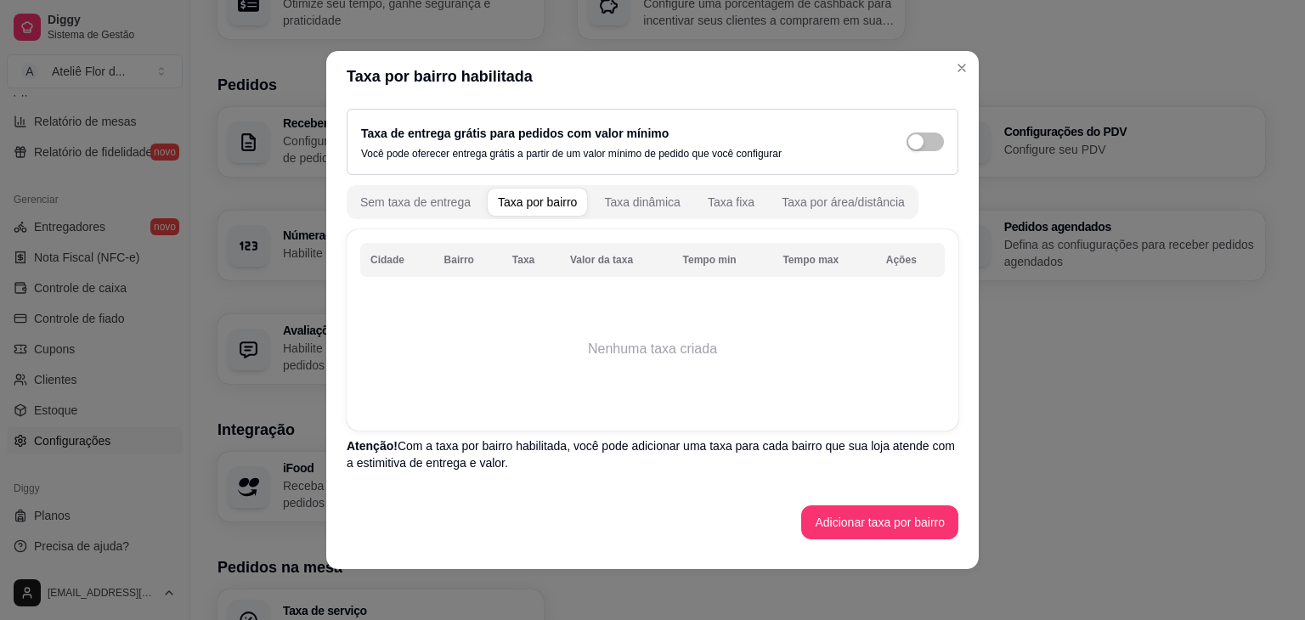
scroll to position [3, 0]
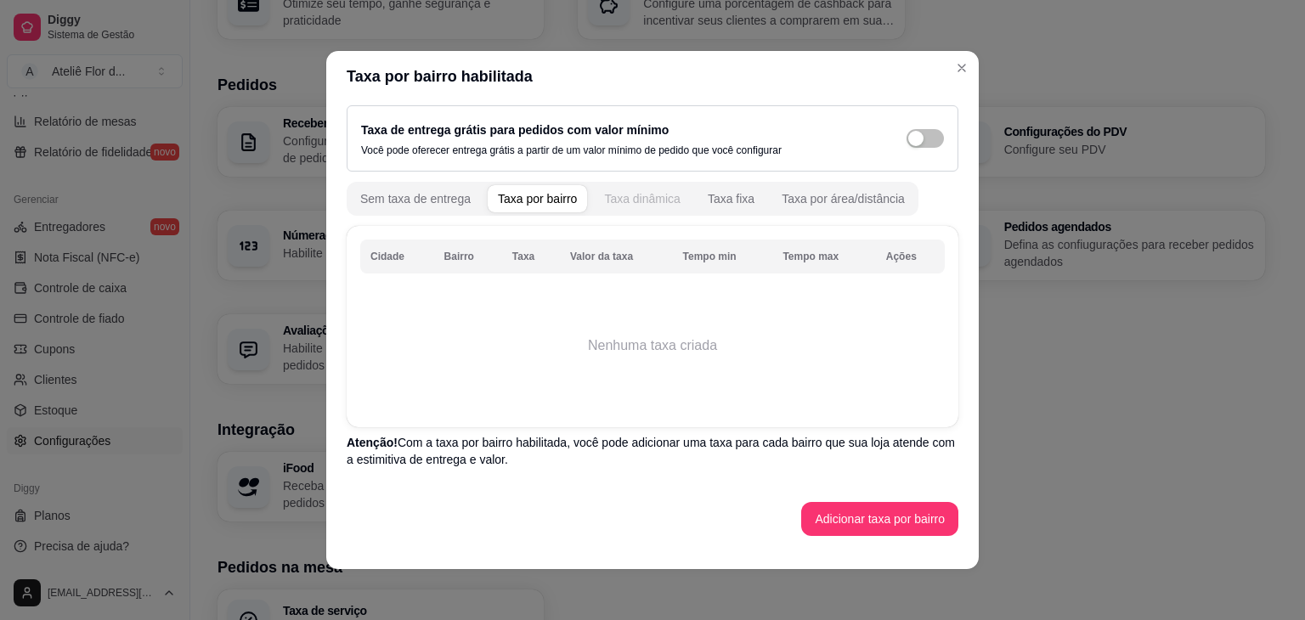
click at [615, 202] on div "Taxa dinâmica" at bounding box center [642, 198] width 76 height 17
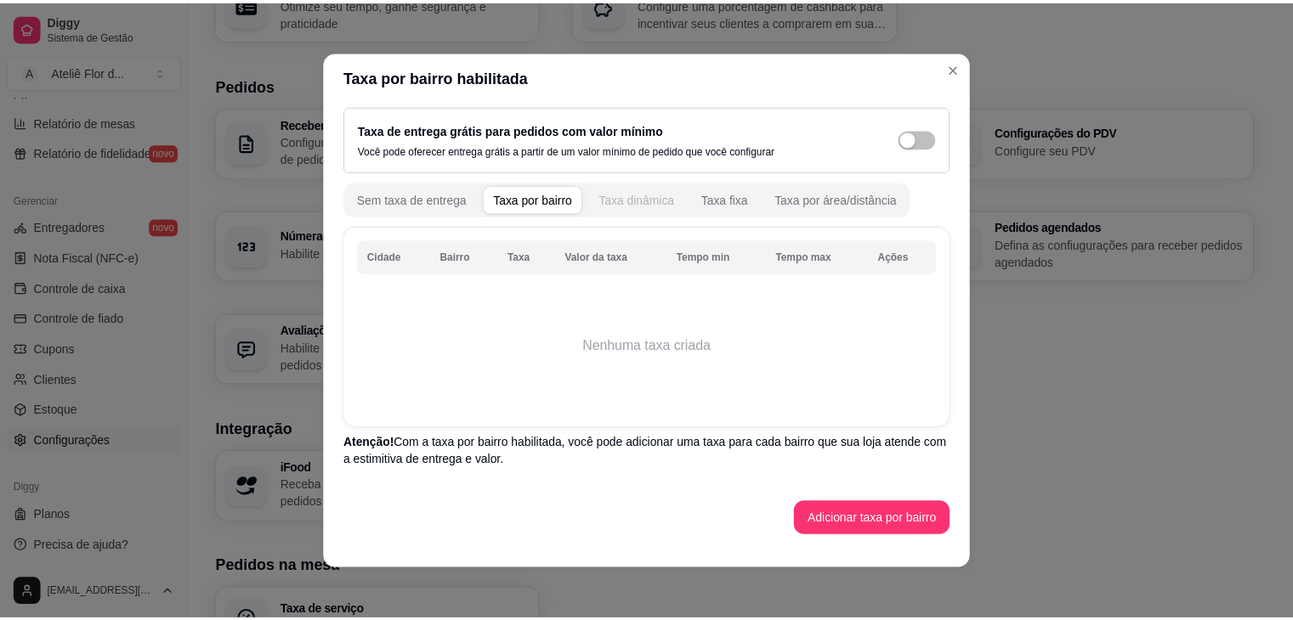
scroll to position [0, 0]
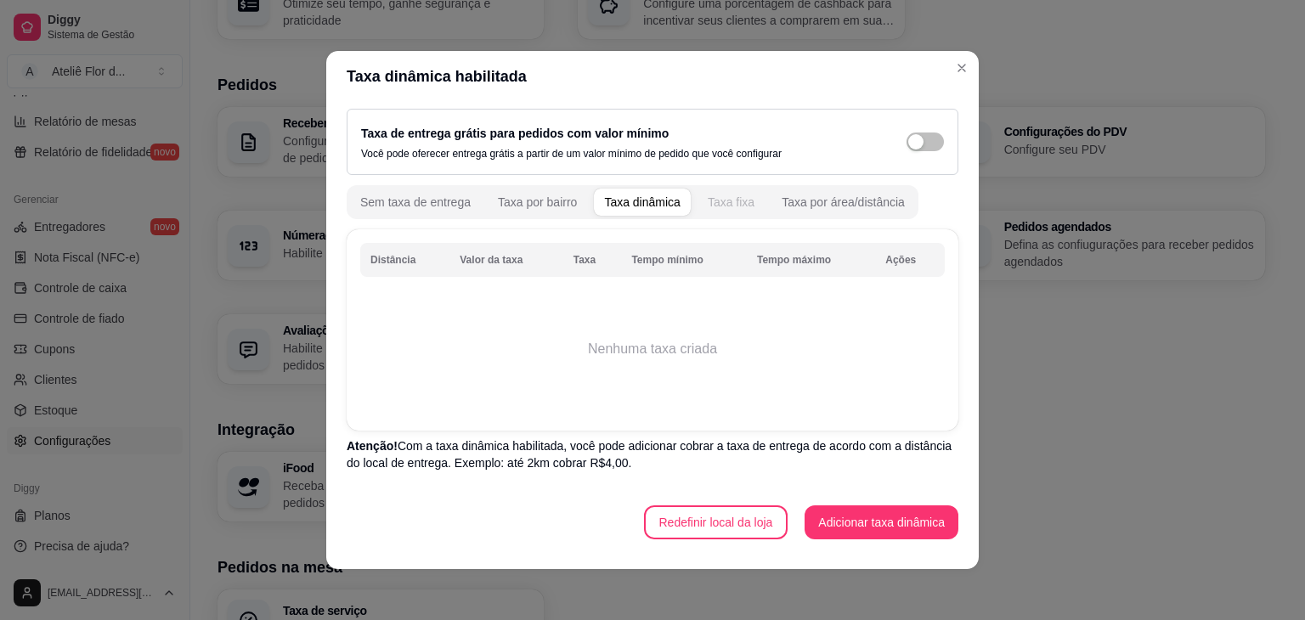
click at [712, 201] on div "Taxa fixa" at bounding box center [731, 202] width 47 height 17
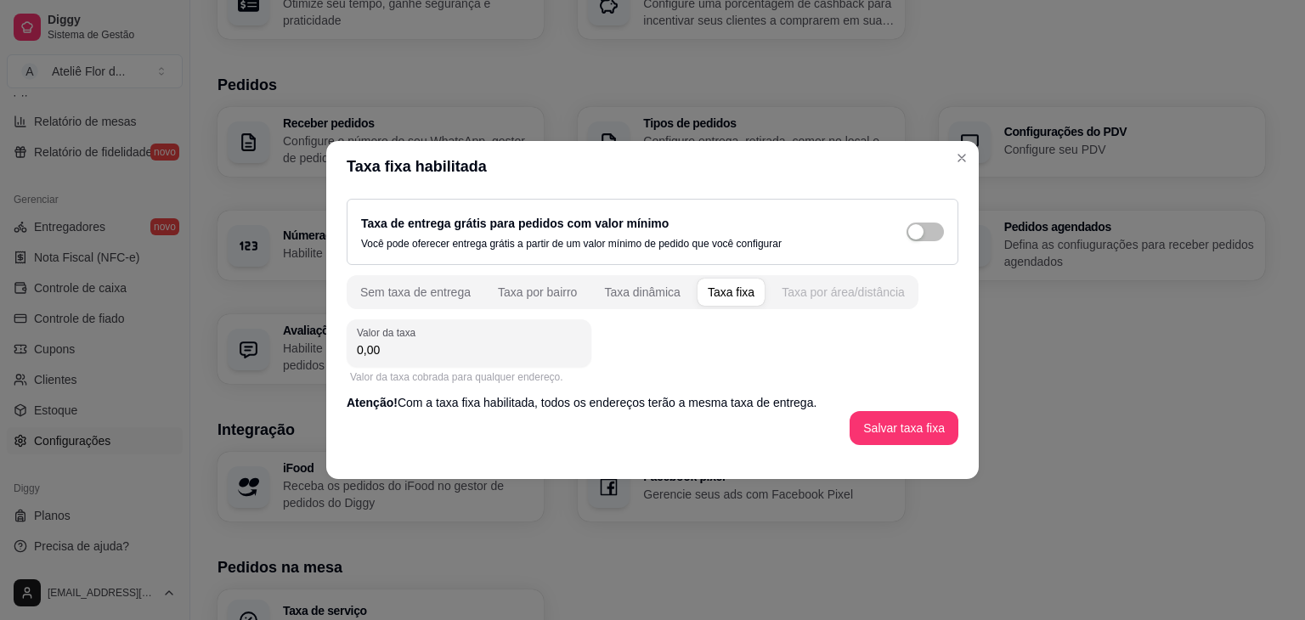
click at [806, 293] on div "Taxa por área/distância" at bounding box center [843, 292] width 123 height 17
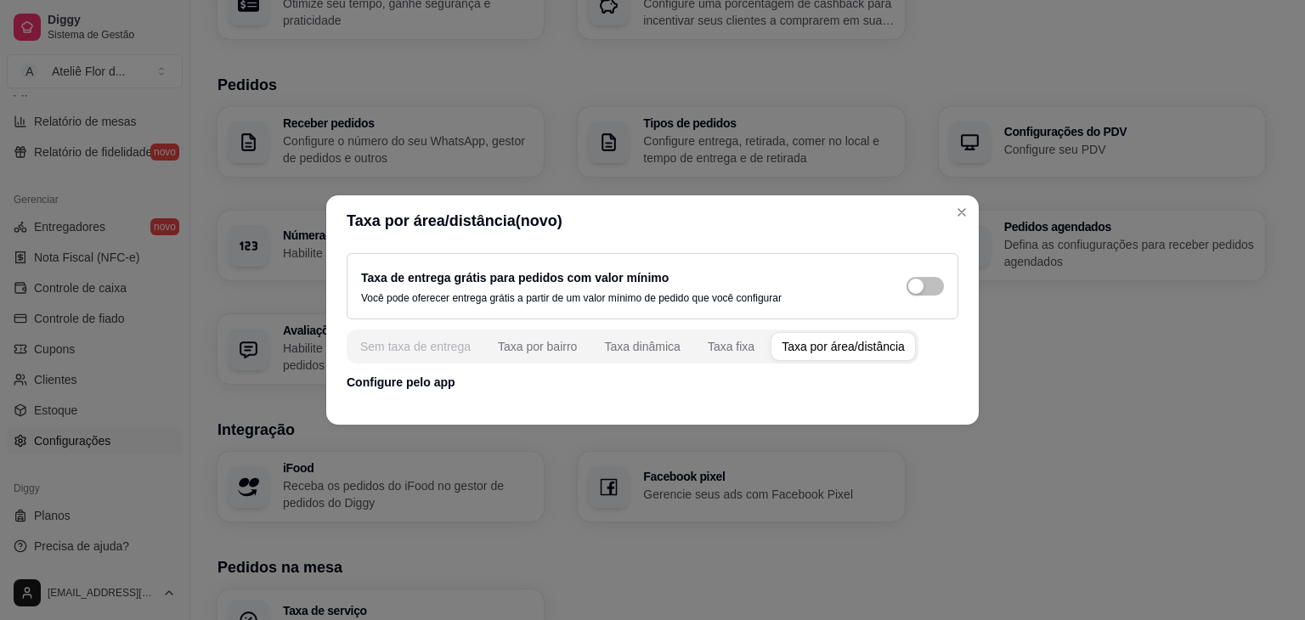
click at [424, 344] on div "Sem taxa de entrega" at bounding box center [415, 346] width 110 height 17
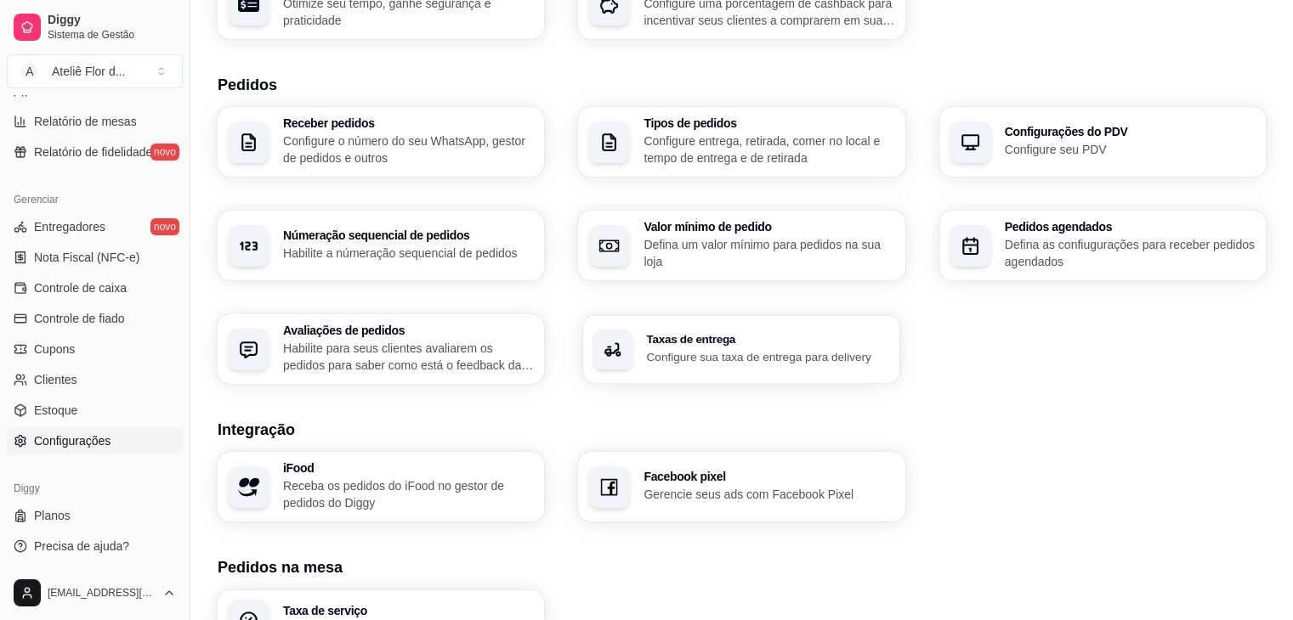
click at [719, 351] on p "Configure sua taxa de entrega para delivery" at bounding box center [768, 356] width 243 height 16
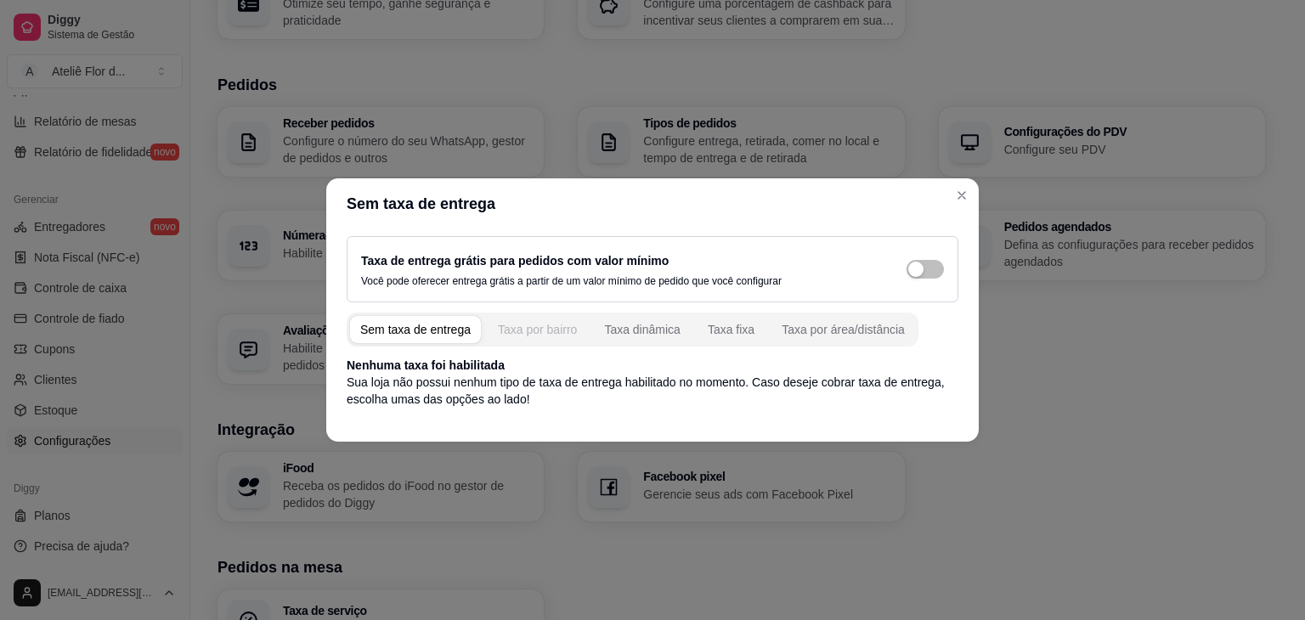
click at [547, 334] on div "Taxa por bairro" at bounding box center [537, 329] width 79 height 17
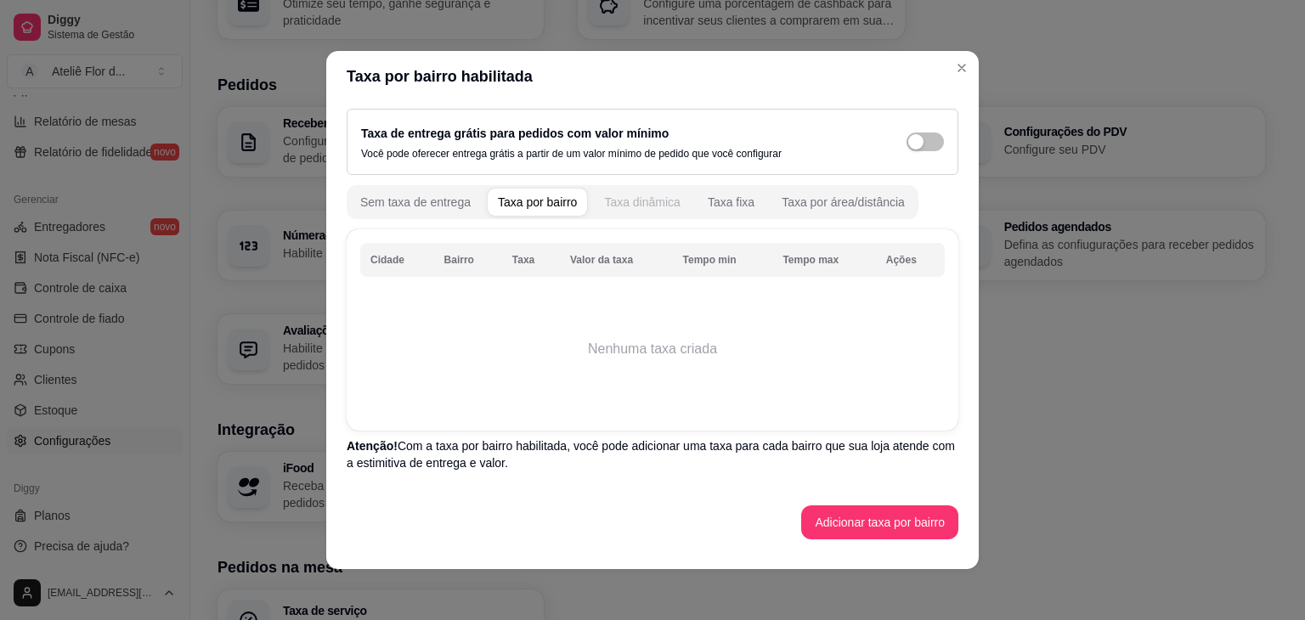
click at [639, 198] on div "Taxa dinâmica" at bounding box center [642, 202] width 76 height 17
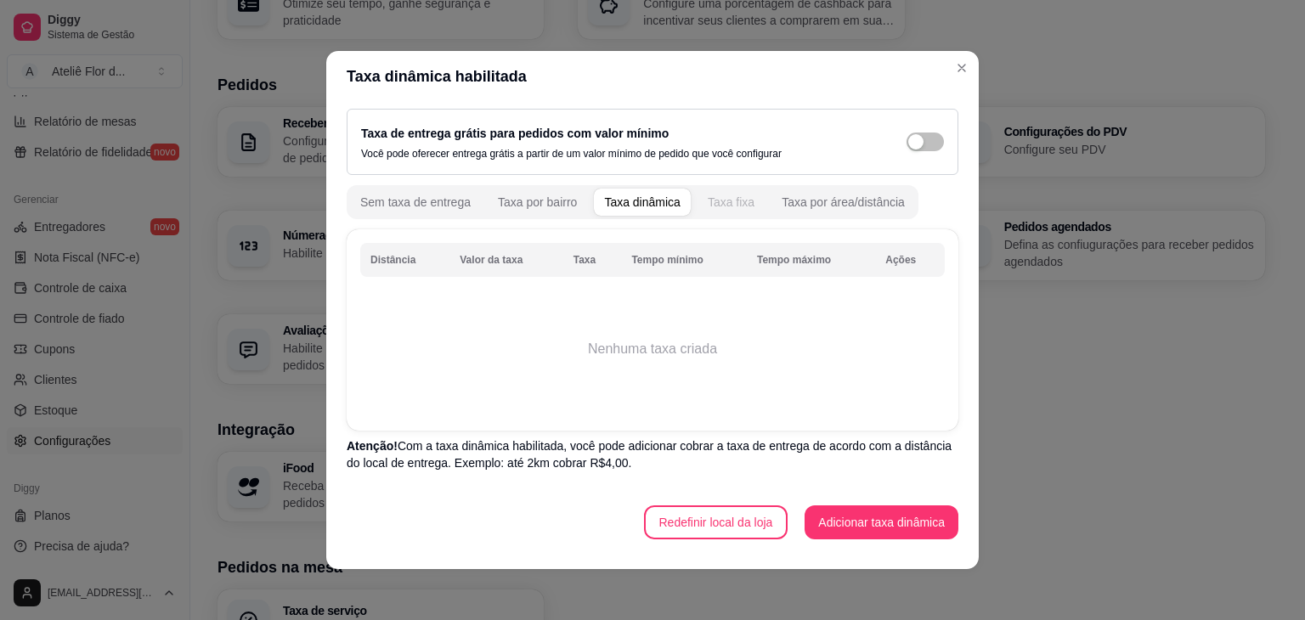
click at [717, 208] on div "Taxa fixa" at bounding box center [731, 202] width 47 height 17
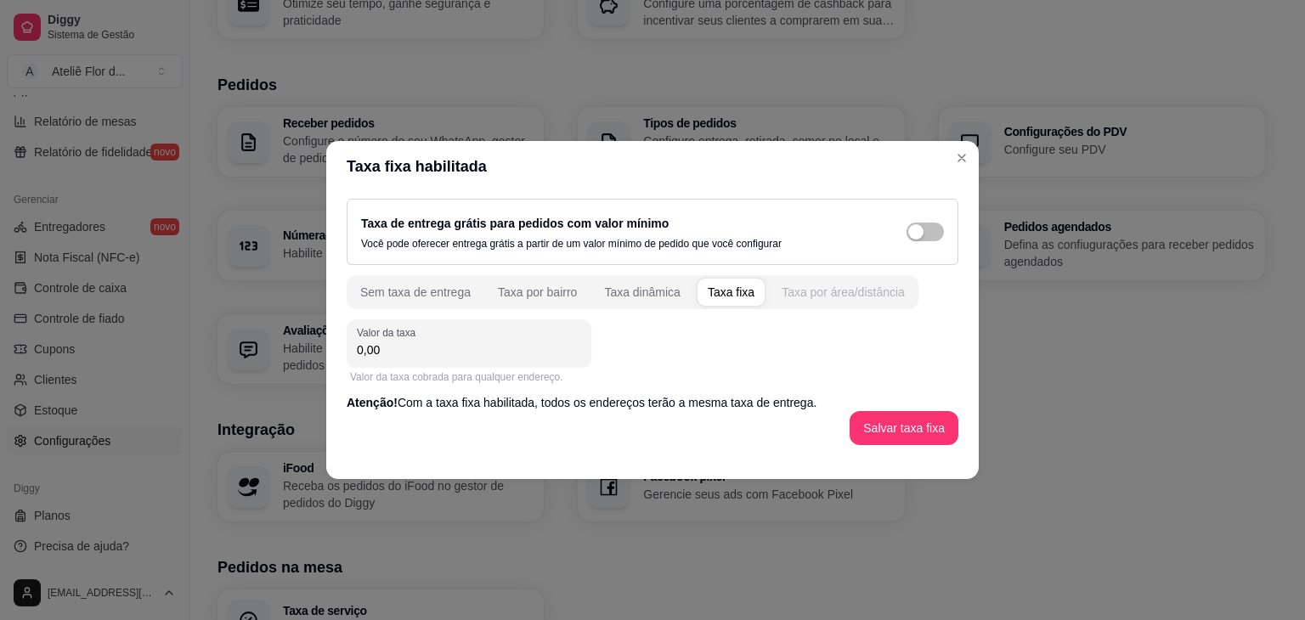
click at [815, 299] on div "Taxa por área/distância" at bounding box center [843, 292] width 123 height 17
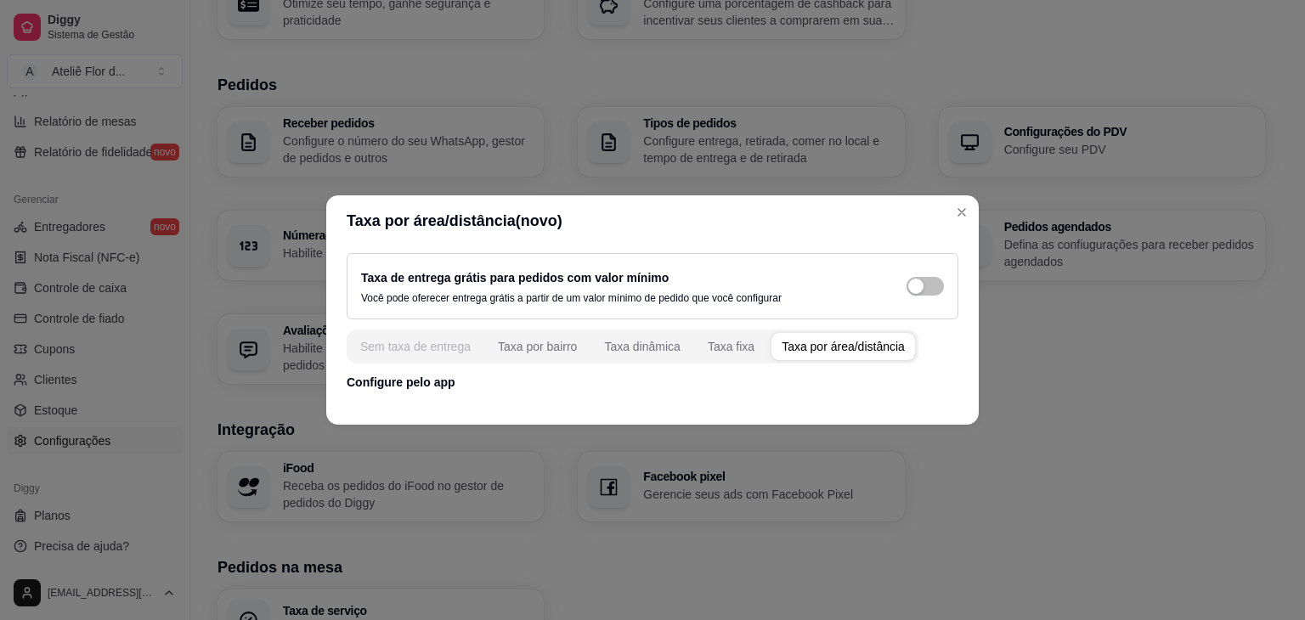
click at [408, 352] on div "Sem taxa de entrega" at bounding box center [415, 346] width 110 height 17
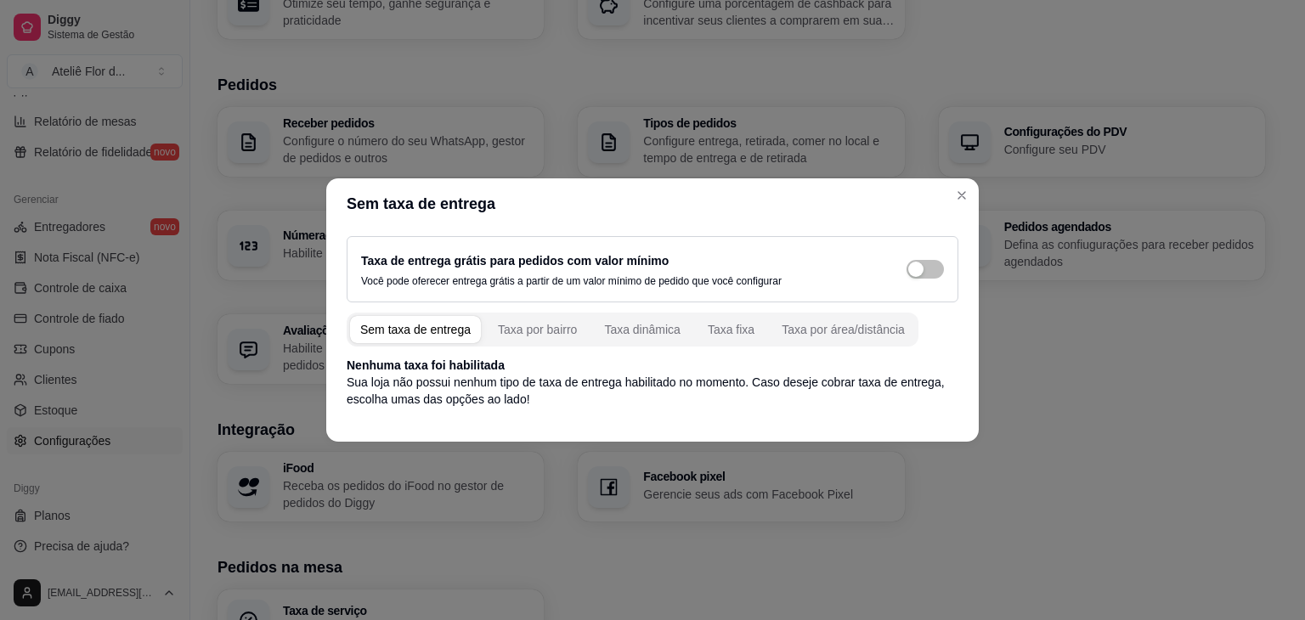
click at [440, 334] on div "Sem taxa de entrega" at bounding box center [415, 329] width 110 height 17
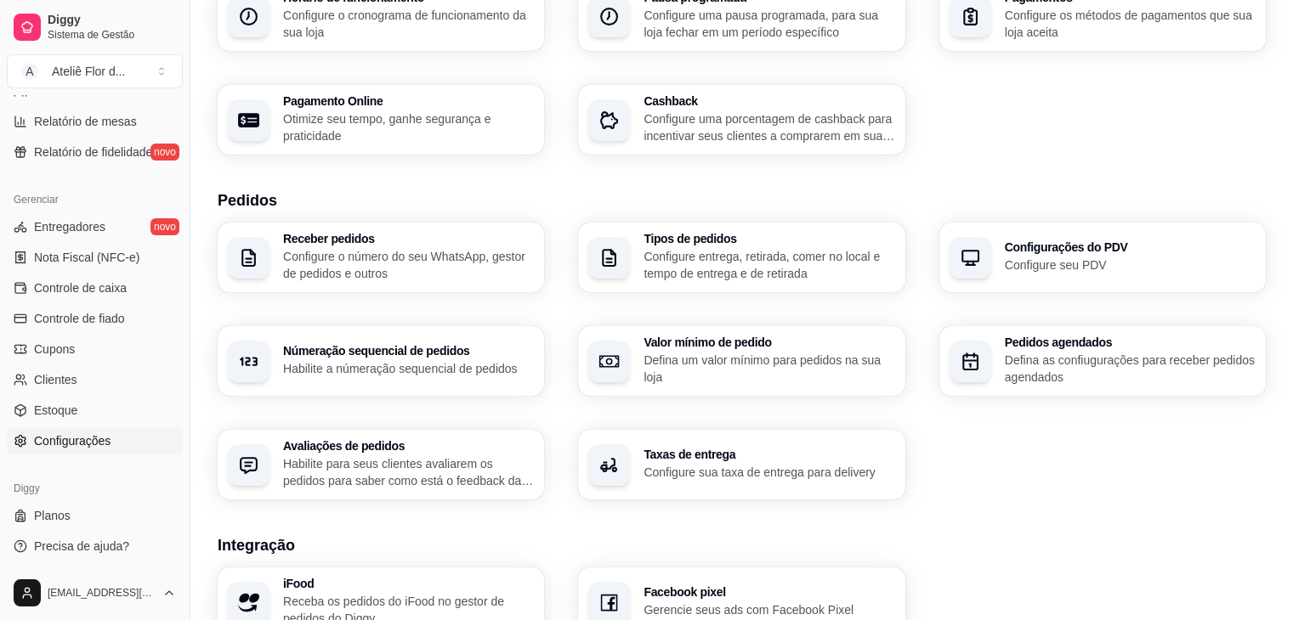
scroll to position [340, 0]
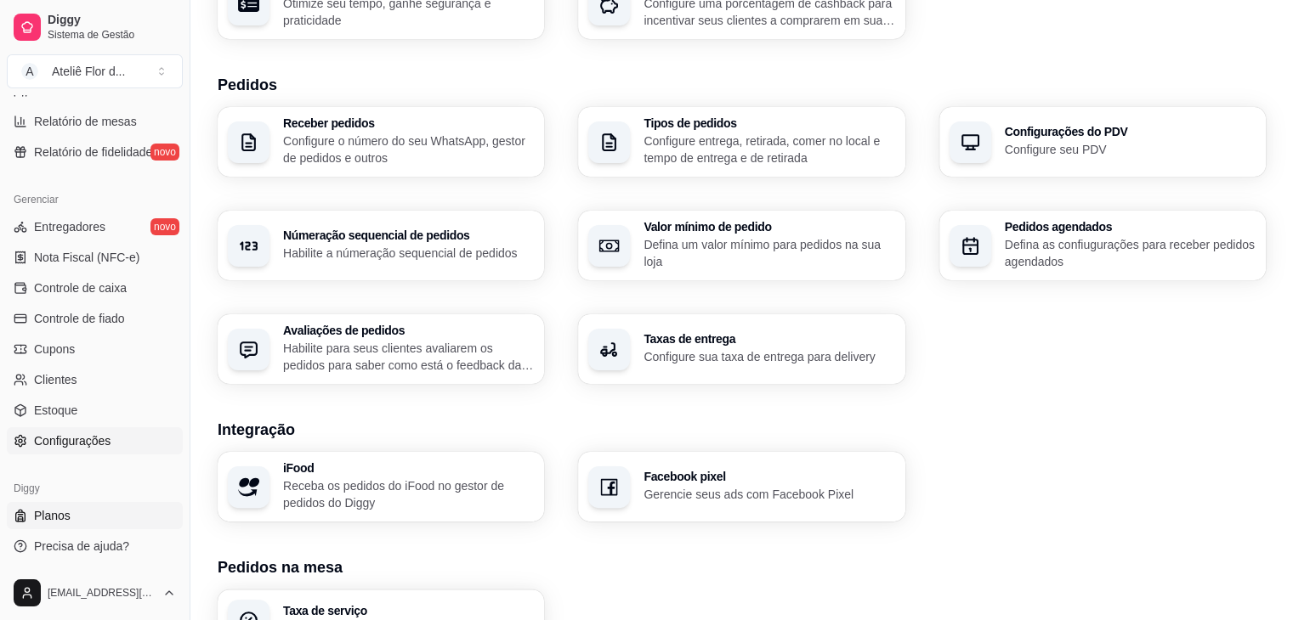
click at [61, 518] on span "Planos" at bounding box center [52, 515] width 37 height 17
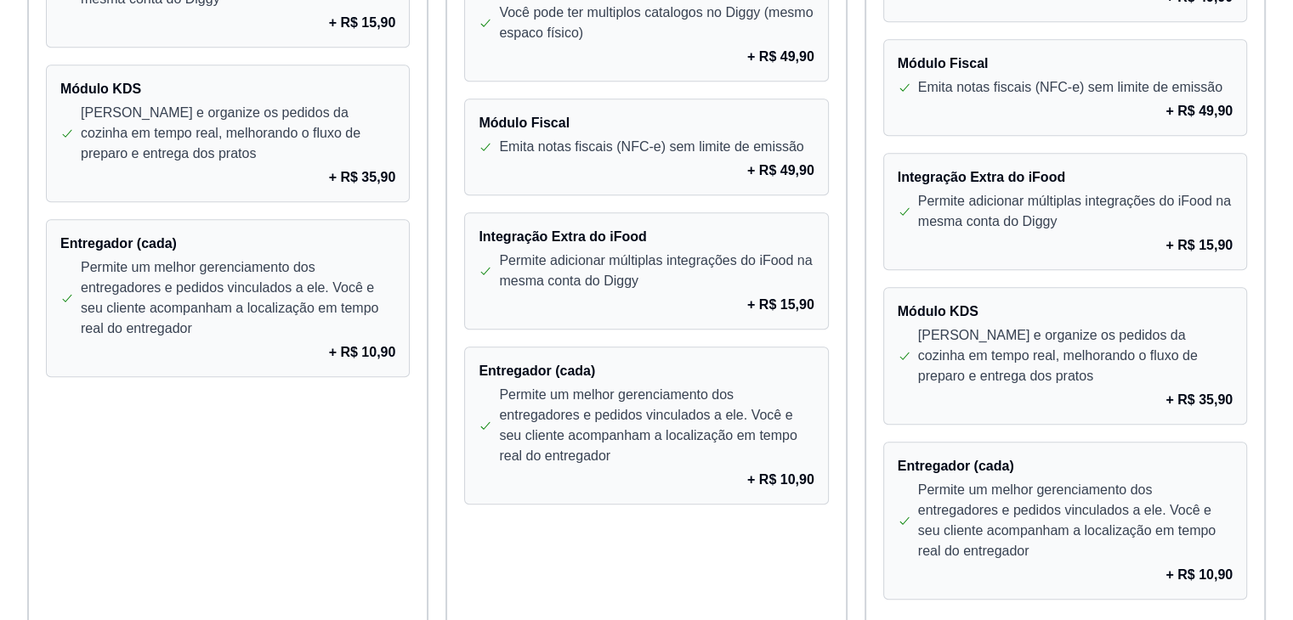
scroll to position [1513, 0]
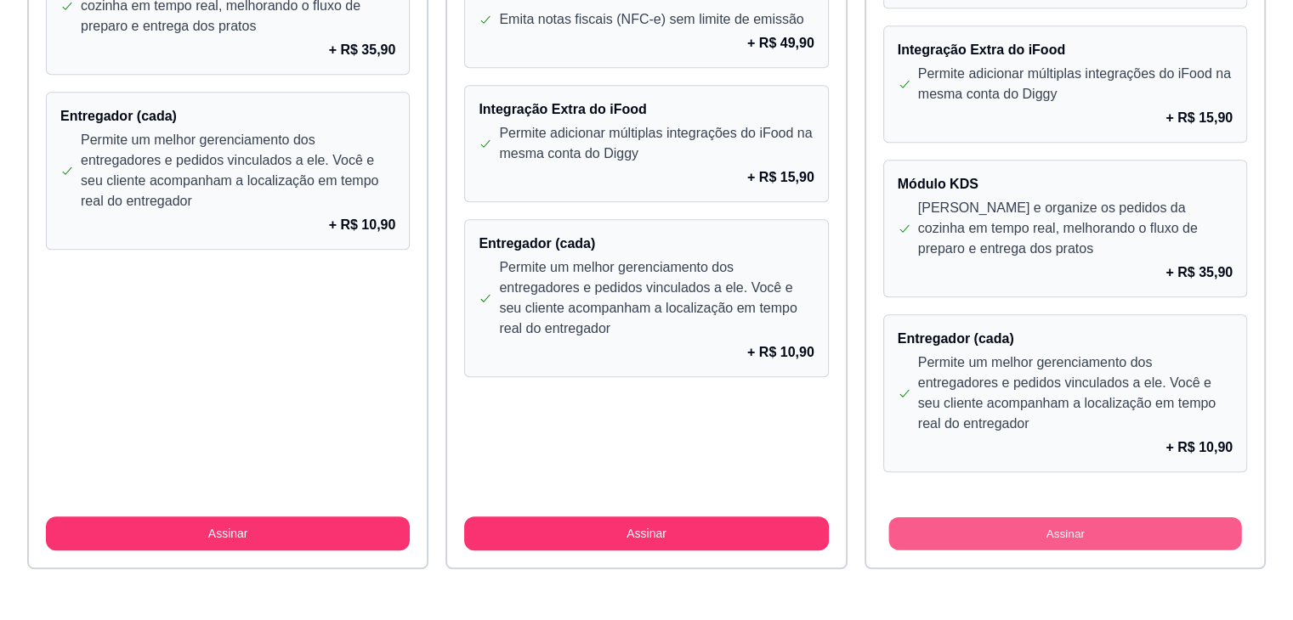
click at [1108, 531] on button "Assinar" at bounding box center [1064, 534] width 353 height 33
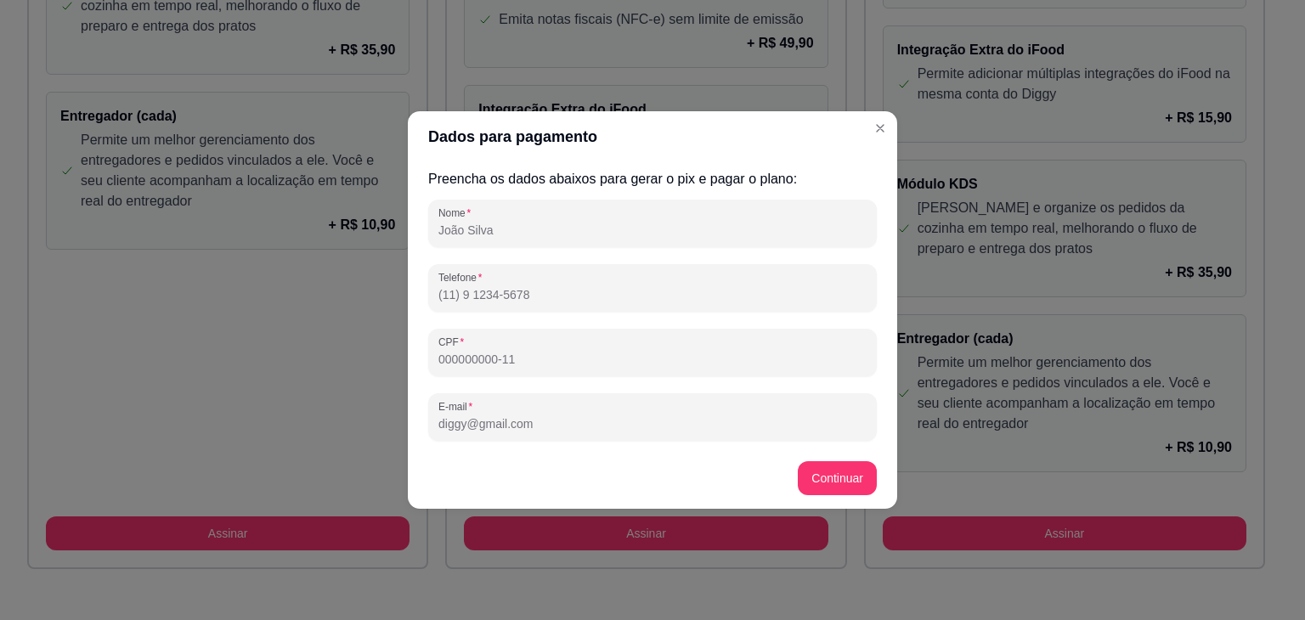
click at [620, 223] on input "Nome" at bounding box center [653, 230] width 428 height 17
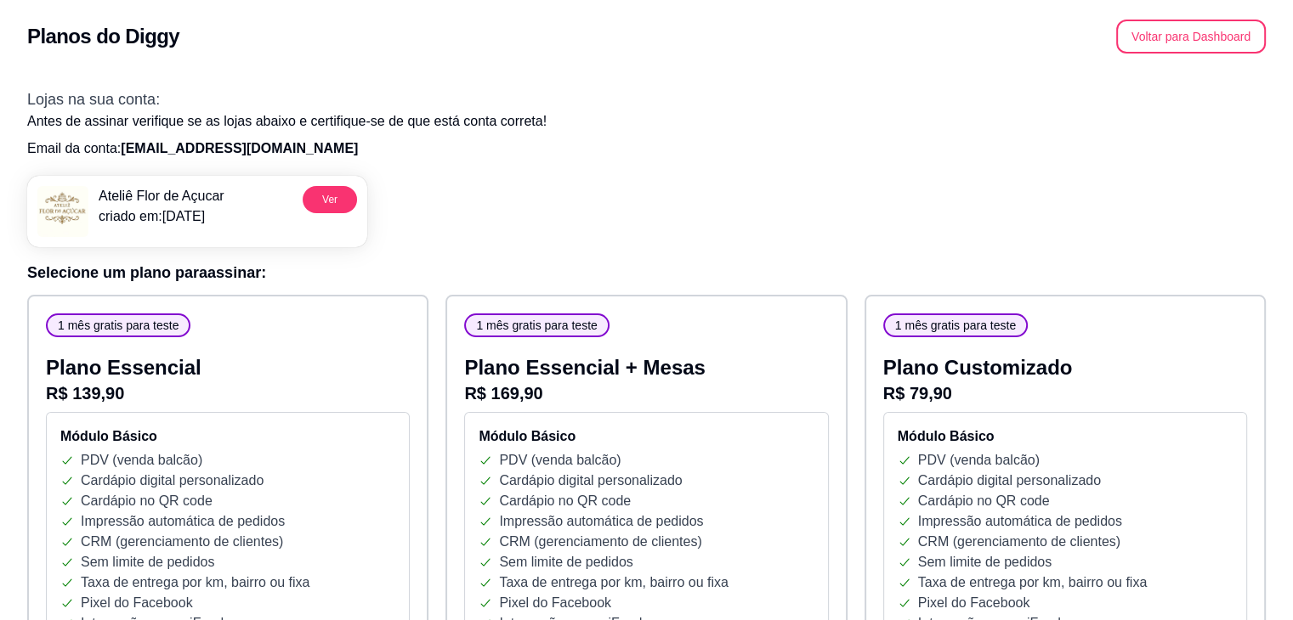
scroll to position [0, 0]
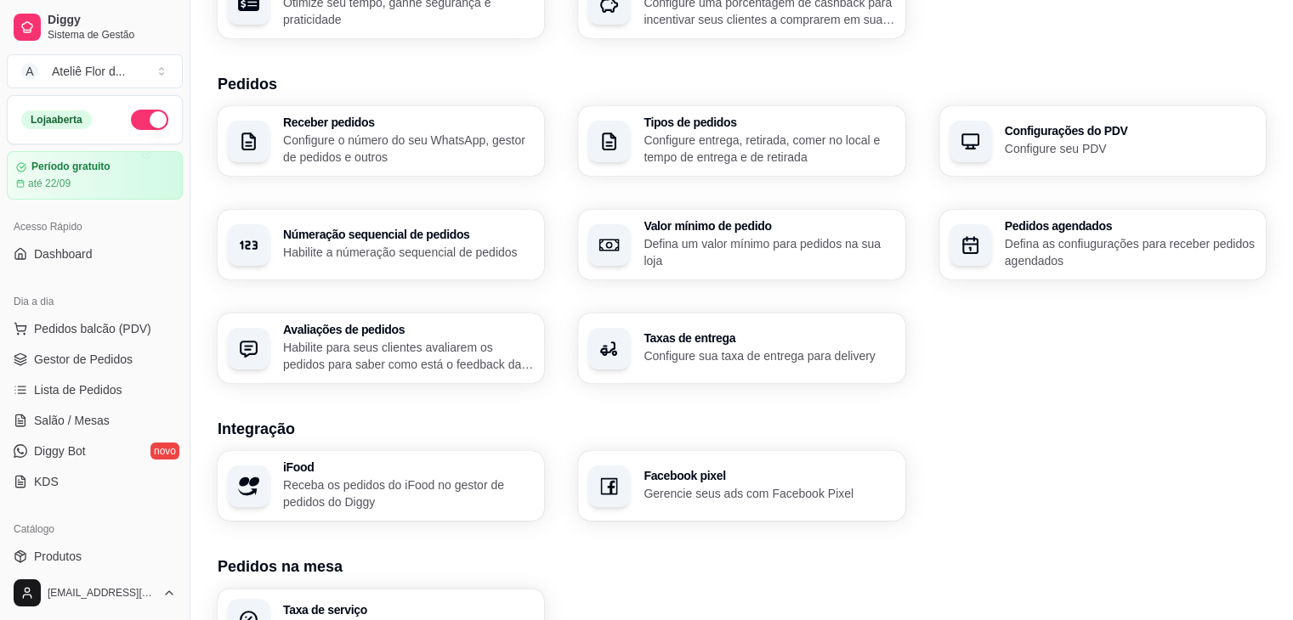
scroll to position [340, 0]
click at [809, 348] on div "Taxas de entrega Configure sua taxa de entrega para delivery" at bounding box center [768, 349] width 251 height 32
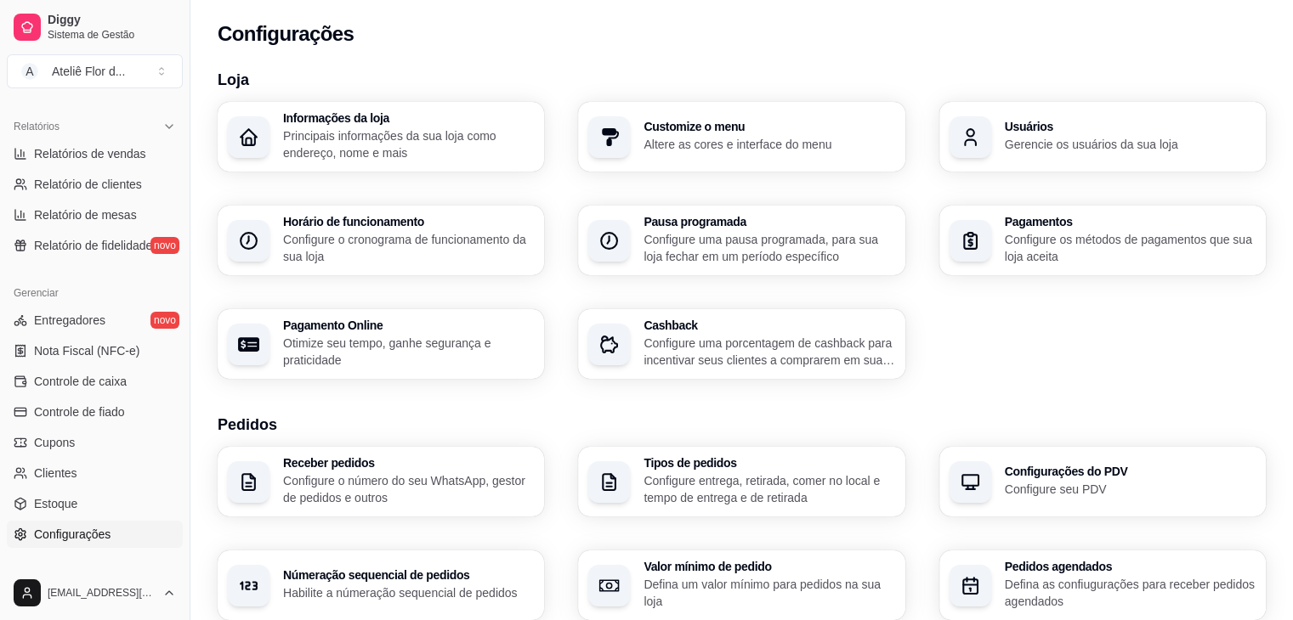
scroll to position [510, 0]
click at [88, 324] on span "Entregadores" at bounding box center [69, 318] width 71 height 17
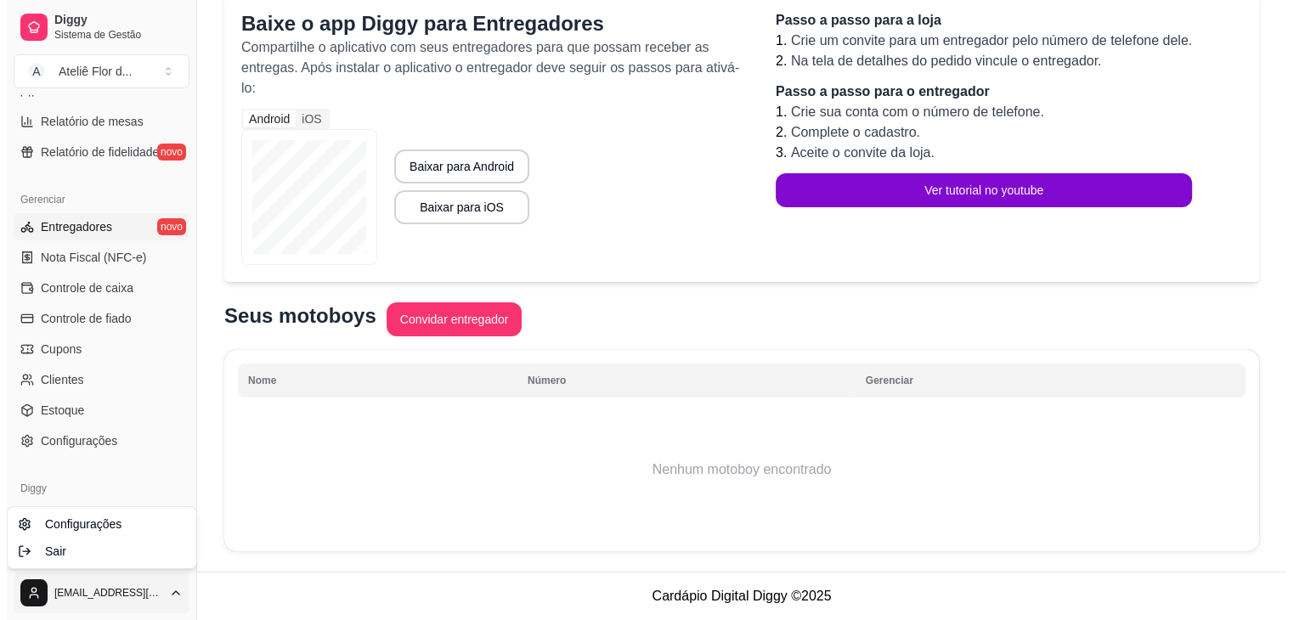
scroll to position [143, 0]
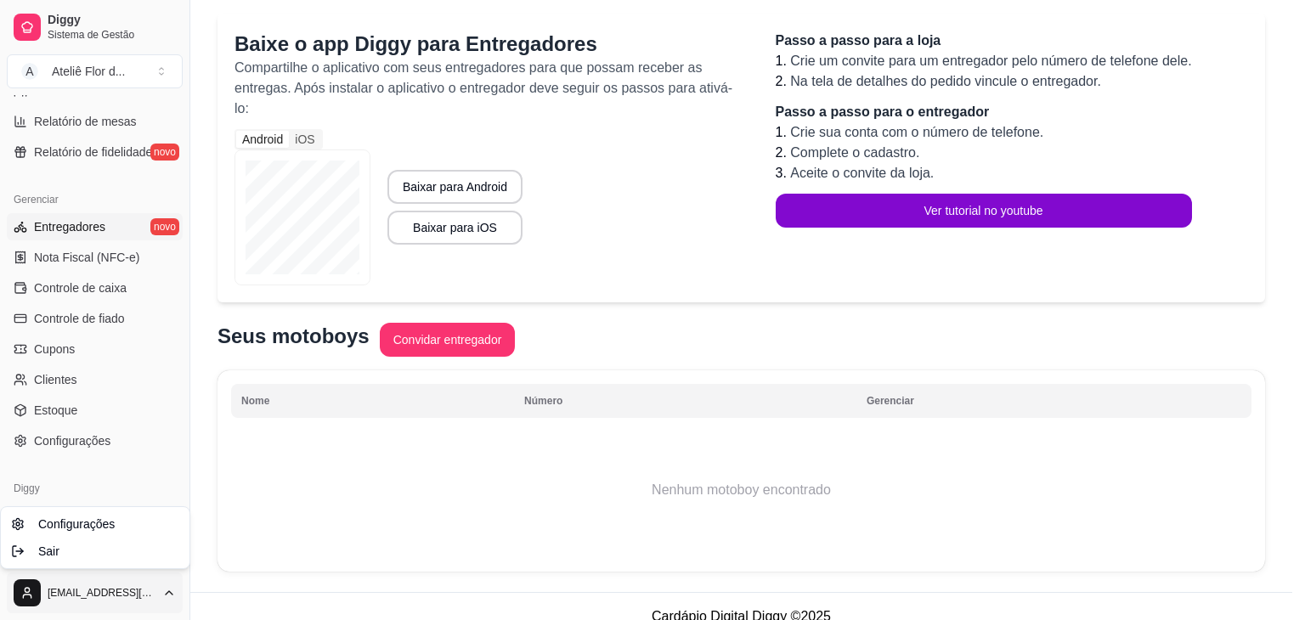
click at [26, 478] on html "Diggy Sistema de Gestão A Ateliê Flor d ... Loja aberta Período gratuito até 22…" at bounding box center [652, 167] width 1305 height 620
click at [71, 530] on span "Configurações" at bounding box center [76, 524] width 76 height 17
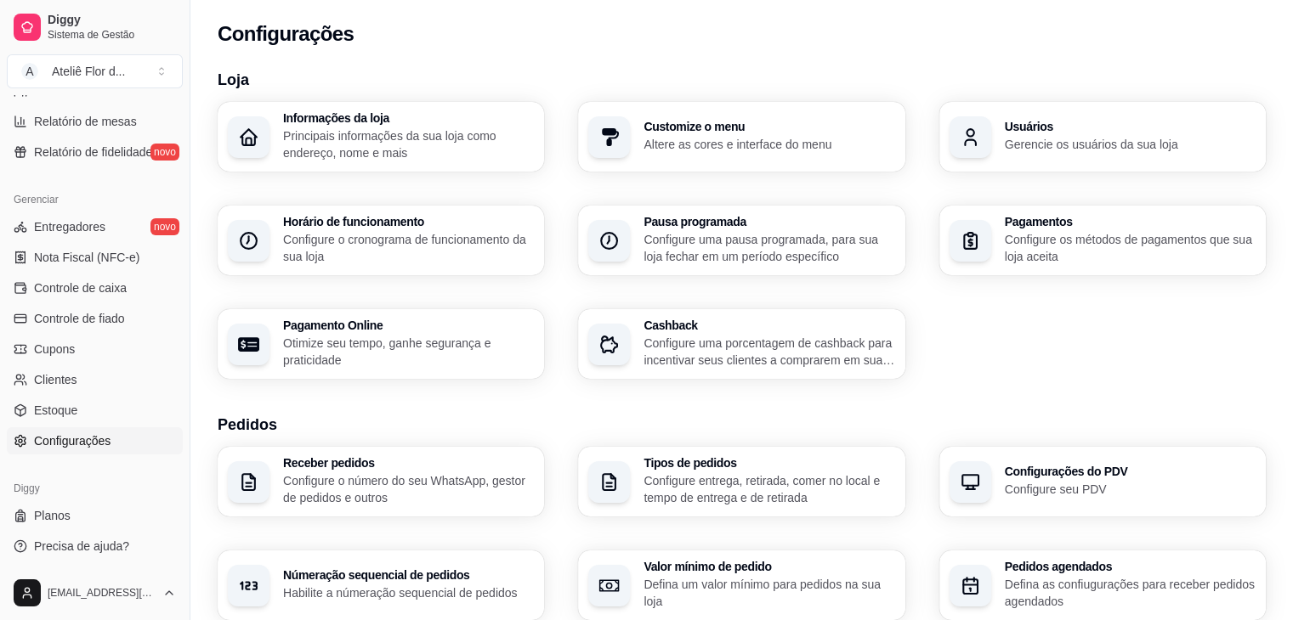
click at [1123, 246] on p "Configure os métodos de pagamentos que sua loja aceita" at bounding box center [1130, 248] width 251 height 34
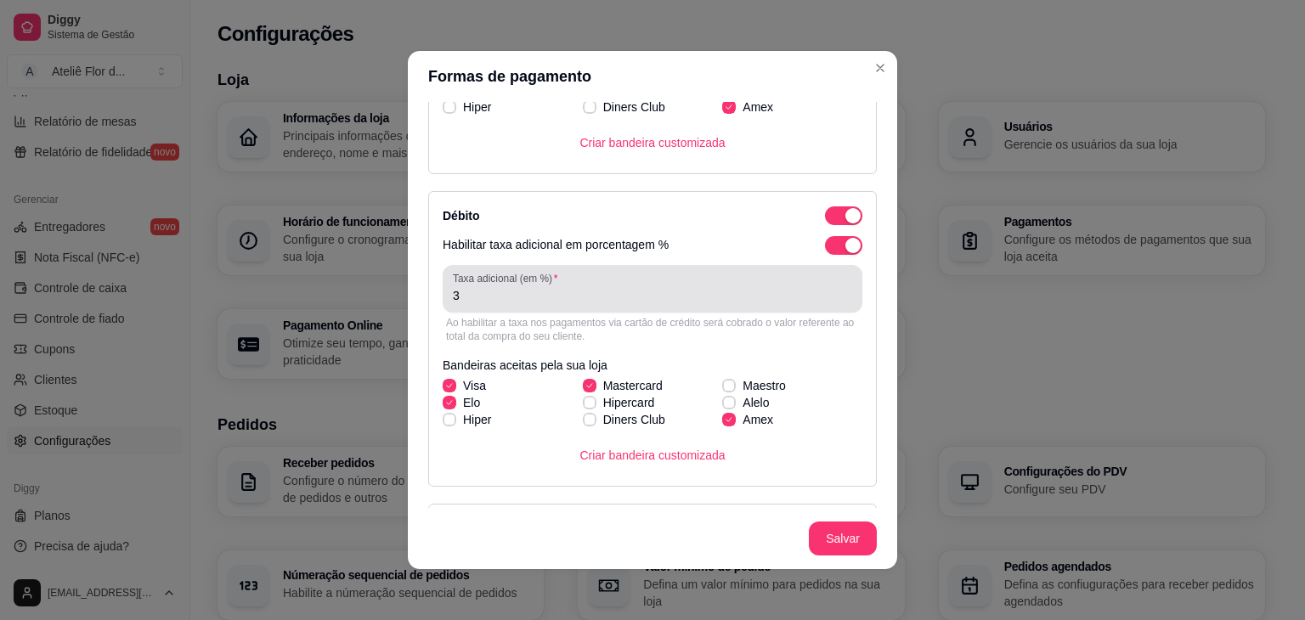
scroll to position [425, 0]
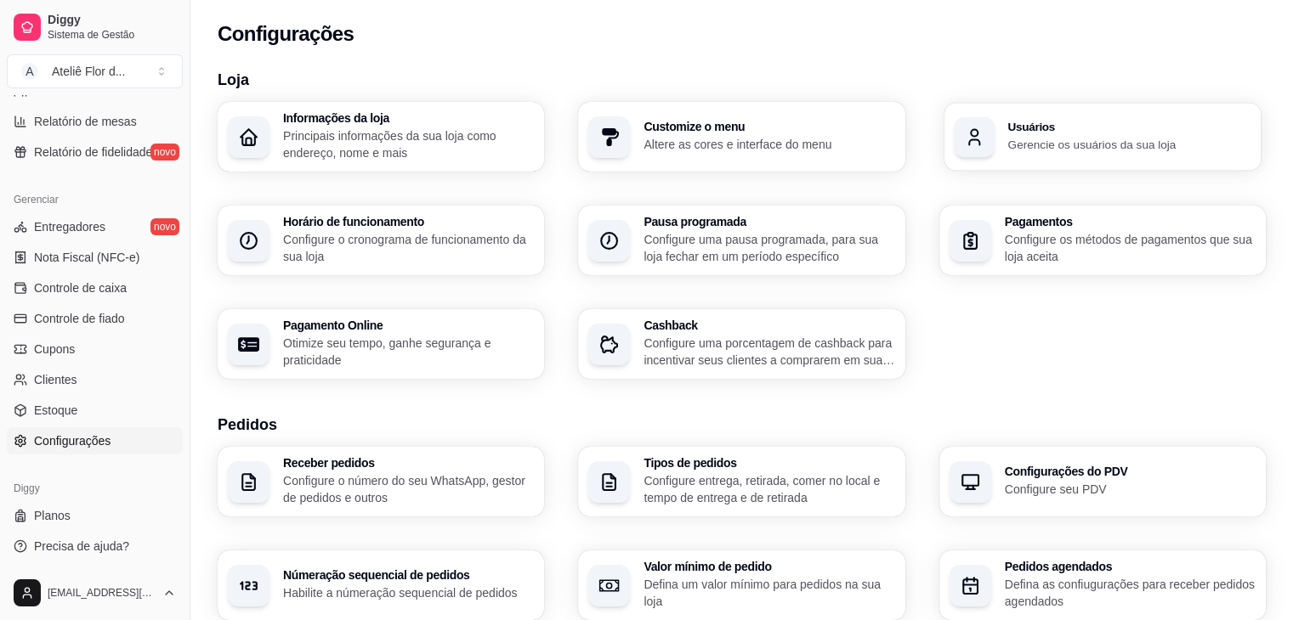
click at [1088, 144] on p "Gerencie os usuários da sua loja" at bounding box center [1128, 144] width 243 height 16
click at [1222, 390] on div "Loja Informações da loja Principais informações da sua loja como endereço, nome…" at bounding box center [742, 595] width 1048 height 1054
click at [397, 133] on p "Principais informações da sua loja como endereço, nome e mais" at bounding box center [408, 144] width 251 height 34
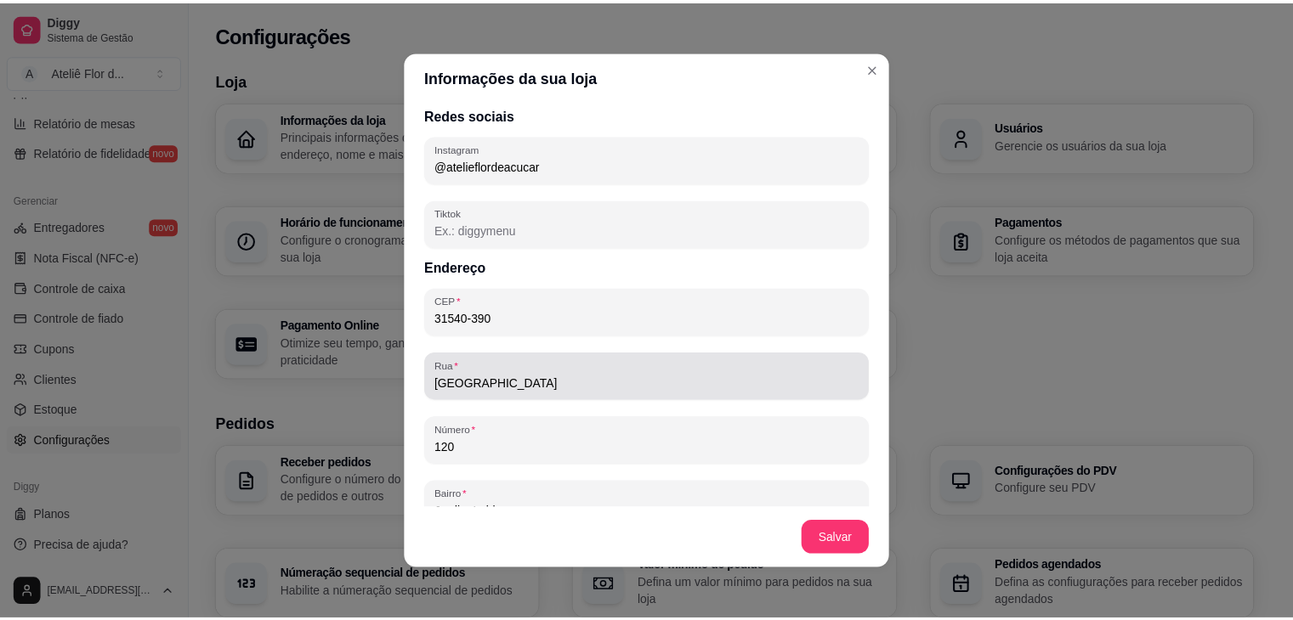
scroll to position [595, 0]
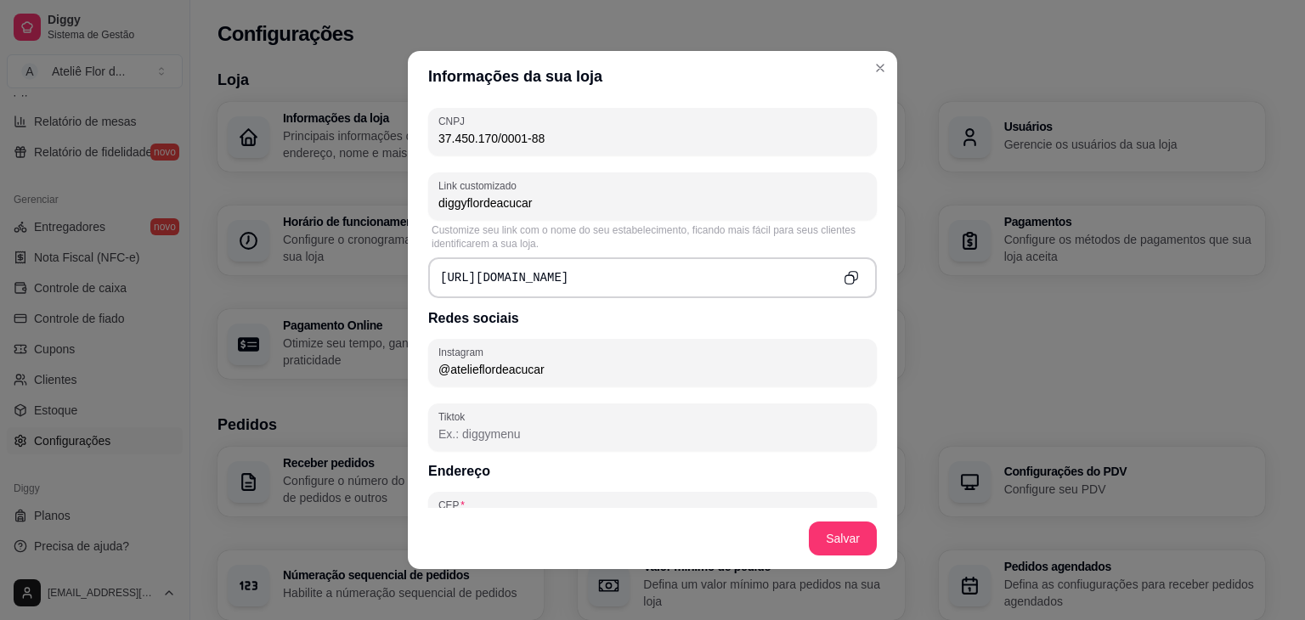
click at [844, 276] on icon "Copy to clipboard" at bounding box center [851, 277] width 14 height 14
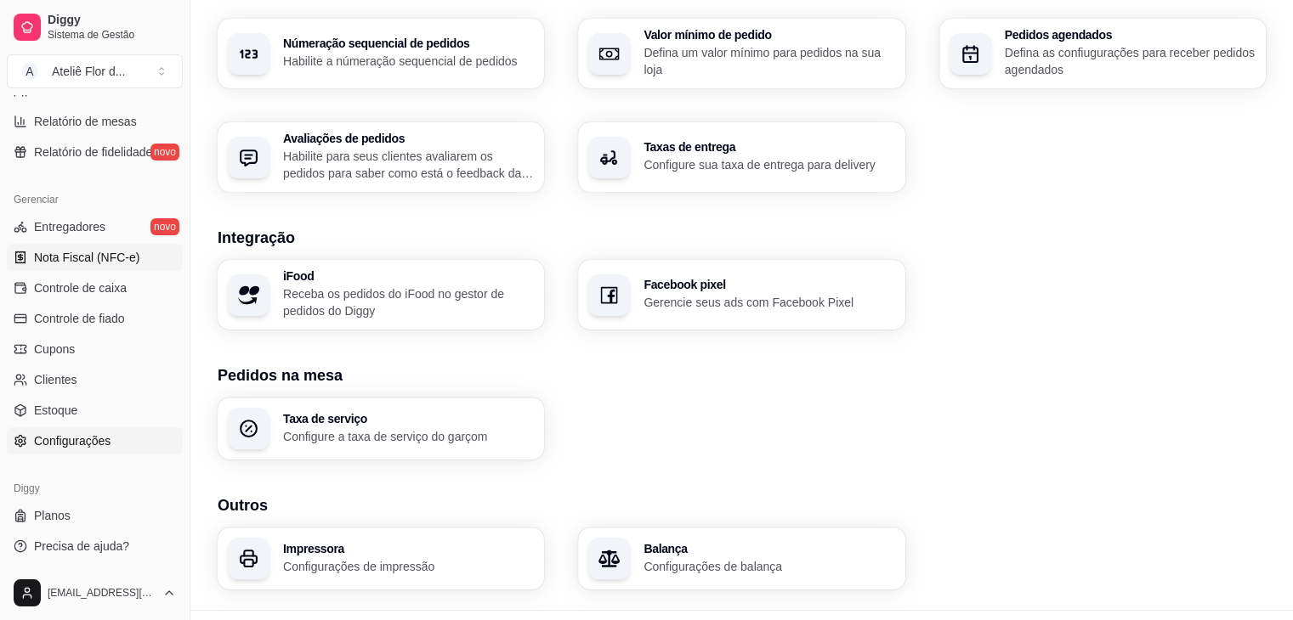
scroll to position [570, 0]
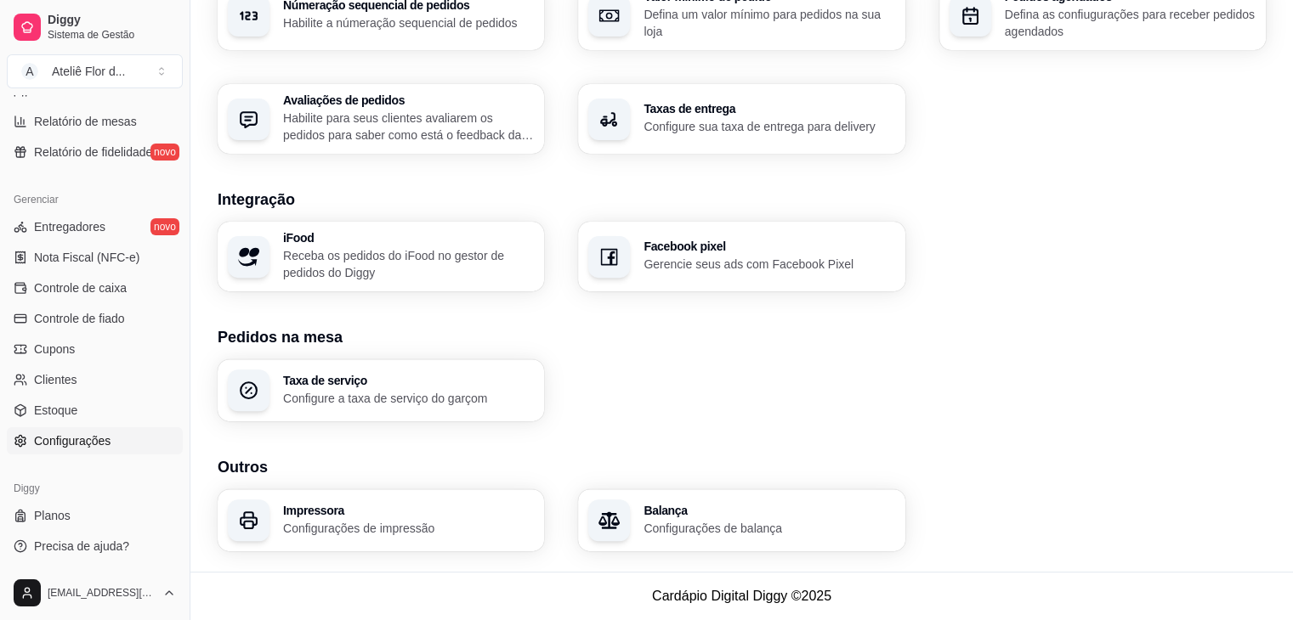
click at [78, 442] on span "Configurações" at bounding box center [72, 441] width 76 height 17
click at [78, 441] on span "Configurações" at bounding box center [72, 441] width 76 height 17
click at [461, 398] on p "Configure a taxa de serviço do garçom" at bounding box center [407, 398] width 243 height 16
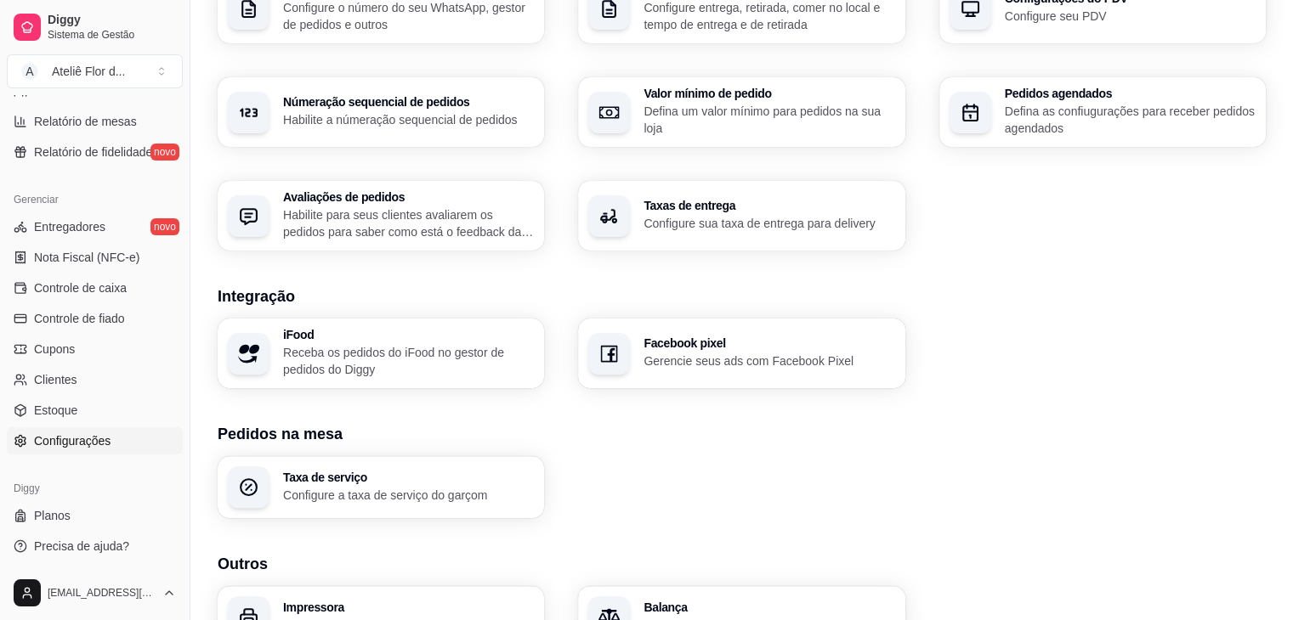
scroll to position [400, 0]
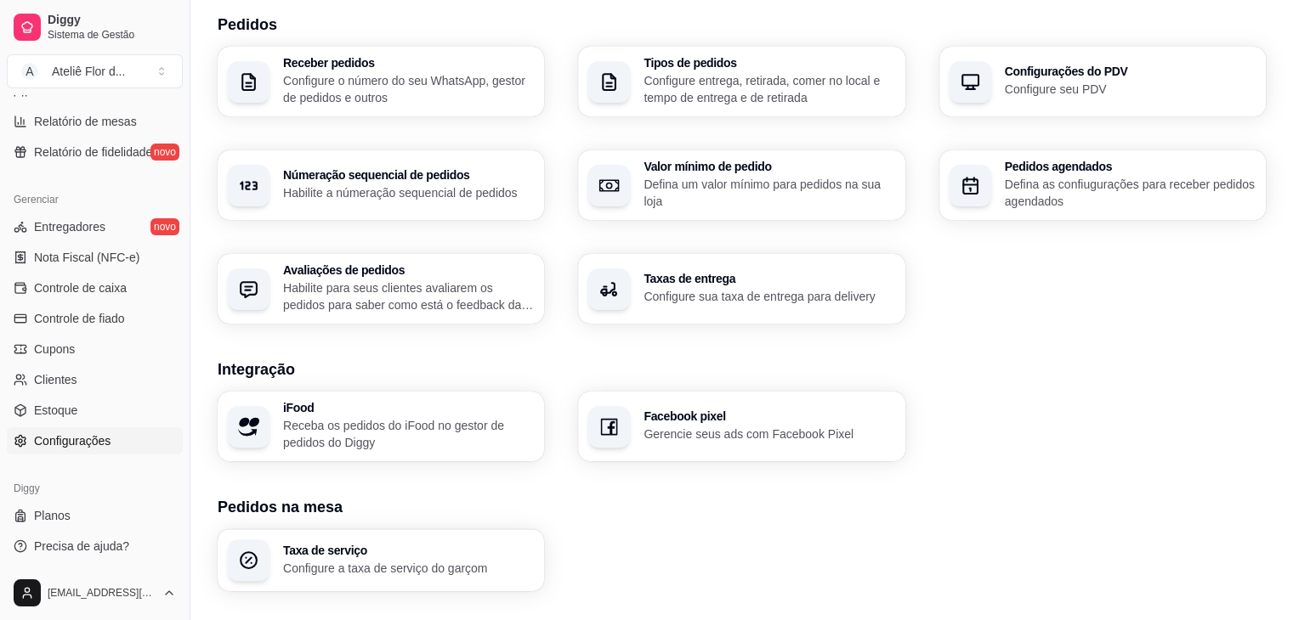
click at [784, 284] on h3 "Taxas de entrega" at bounding box center [768, 279] width 251 height 12
click at [361, 290] on p "Habilite para seus clientes avaliarem os pedidos para saber como está o feedbac…" at bounding box center [408, 297] width 251 height 34
click at [1025, 174] on div "Pedidos agendados Defina as confiugurações para receber pedidos agendados" at bounding box center [1128, 185] width 243 height 48
click at [779, 202] on p "Defina um valor mínimo para pedidos na sua loja" at bounding box center [768, 193] width 251 height 34
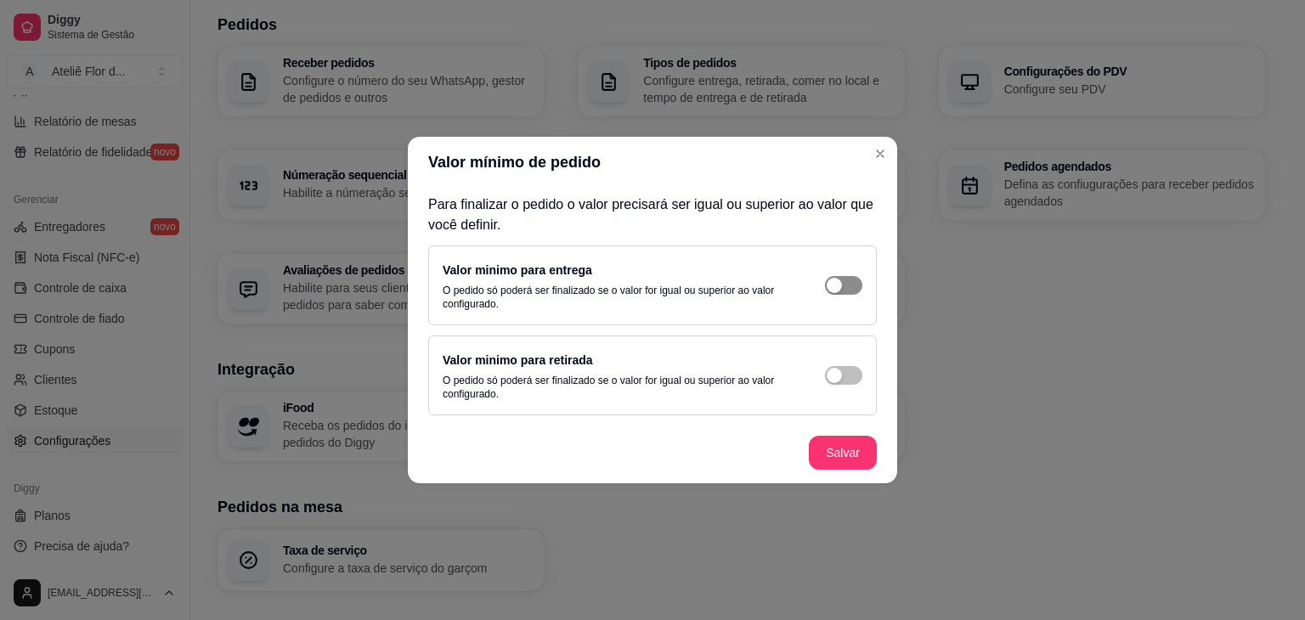
click at [848, 288] on span "button" at bounding box center [843, 285] width 37 height 19
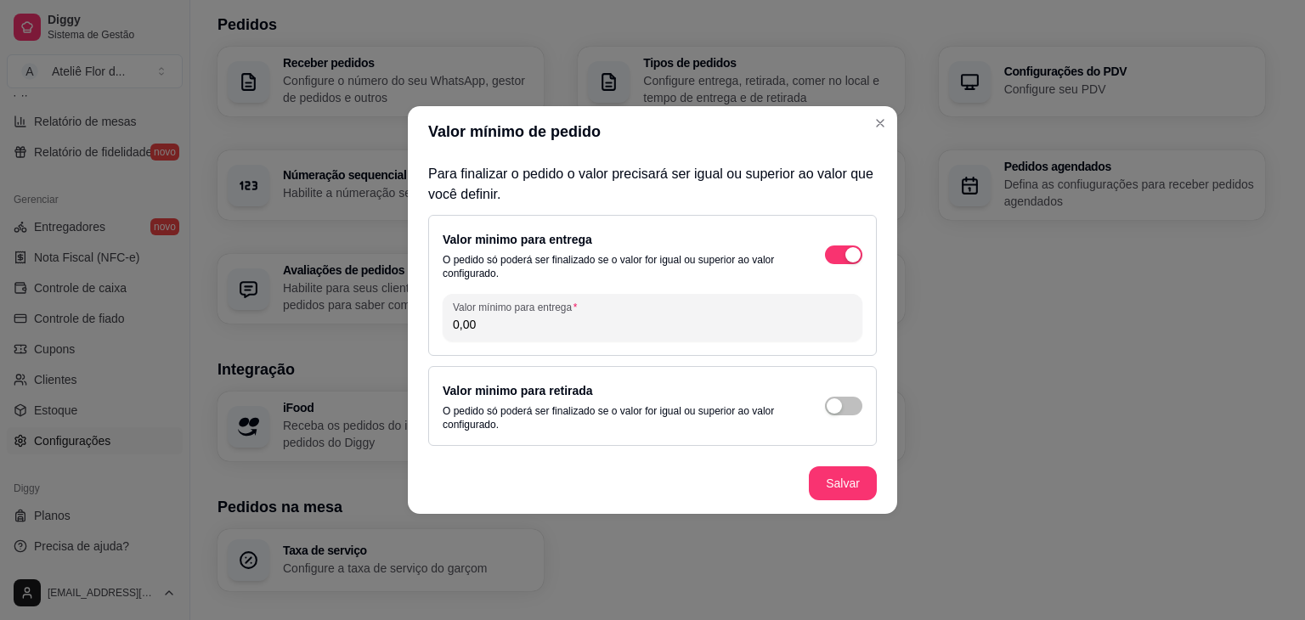
drag, startPoint x: 479, startPoint y: 326, endPoint x: 438, endPoint y: 334, distance: 42.3
click at [438, 334] on div "Valor minimo para entrega O pedido só poderá ser finalizado se o valor for igua…" at bounding box center [652, 285] width 449 height 141
type input "10,00"
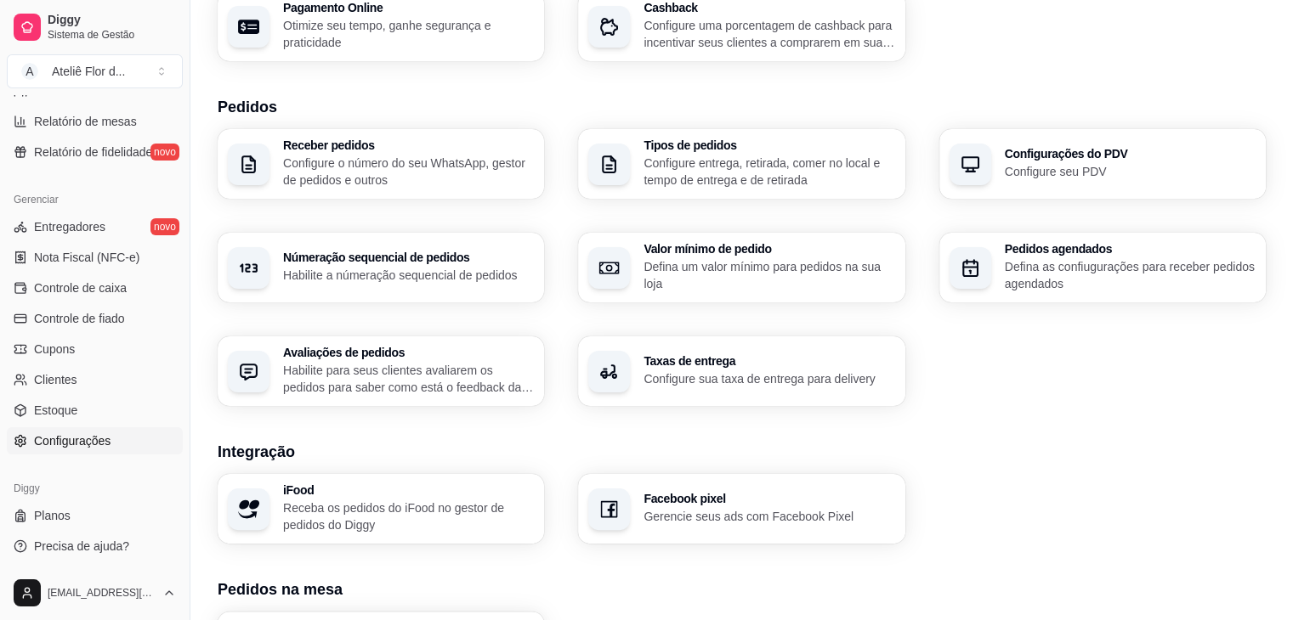
scroll to position [315, 0]
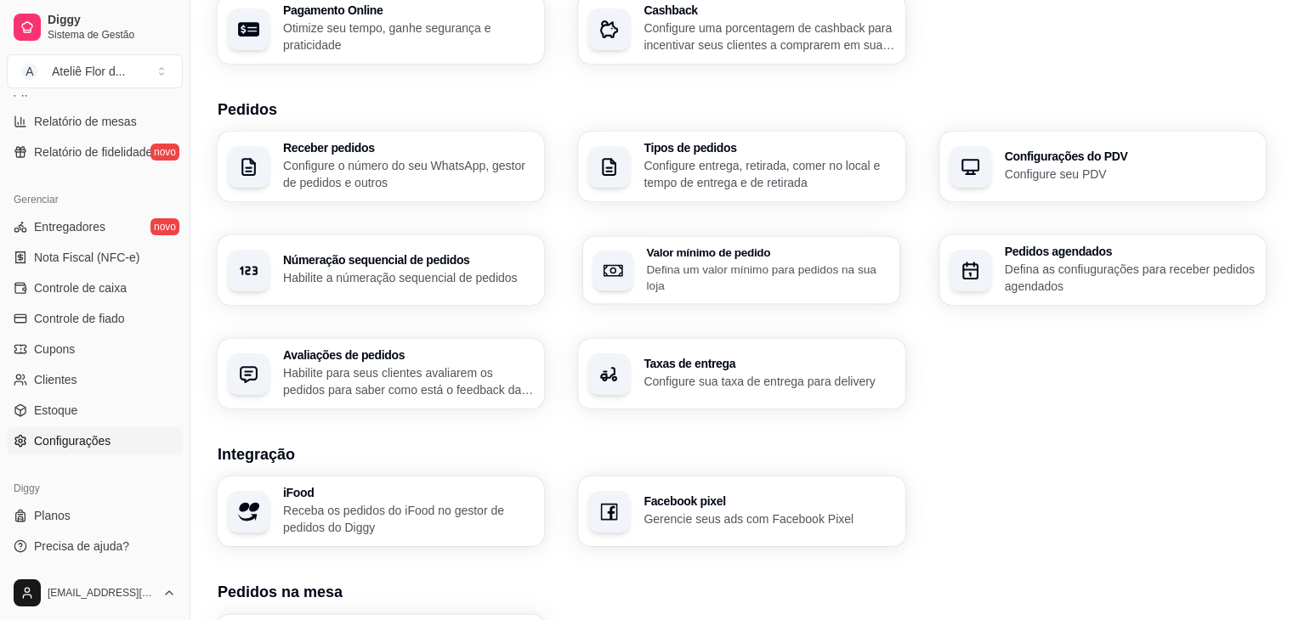
click at [676, 276] on p "Defina um valor mínimo para pedidos na sua loja" at bounding box center [768, 277] width 243 height 33
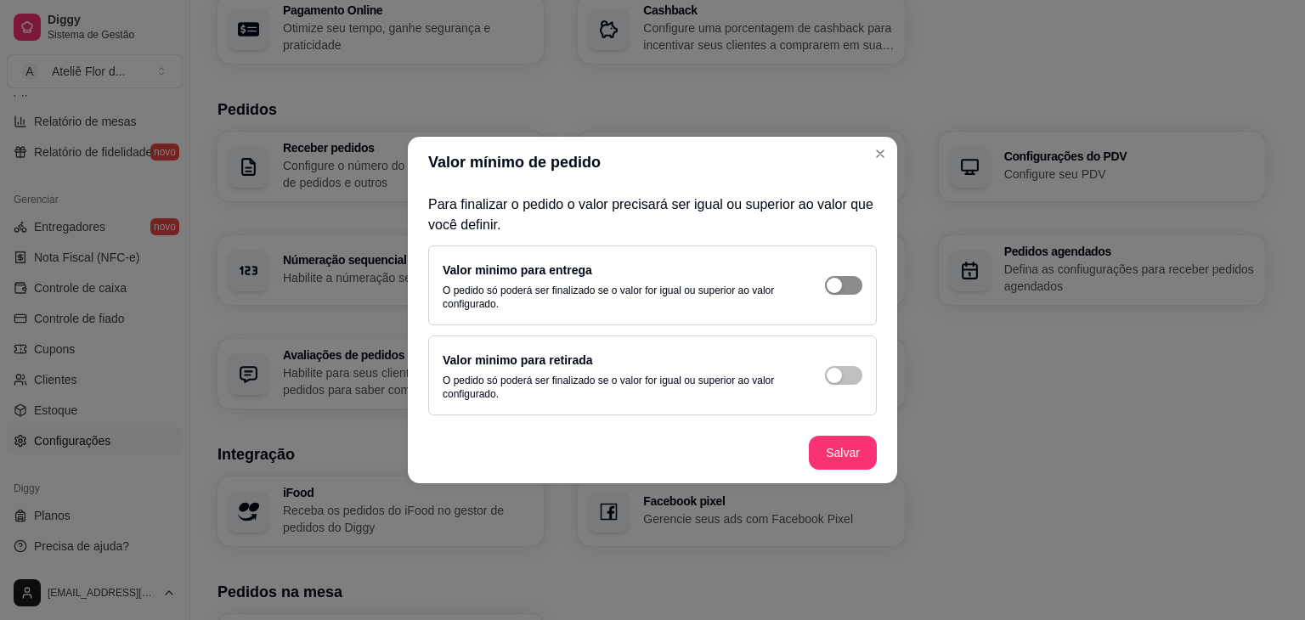
click at [849, 286] on span "button" at bounding box center [843, 285] width 37 height 19
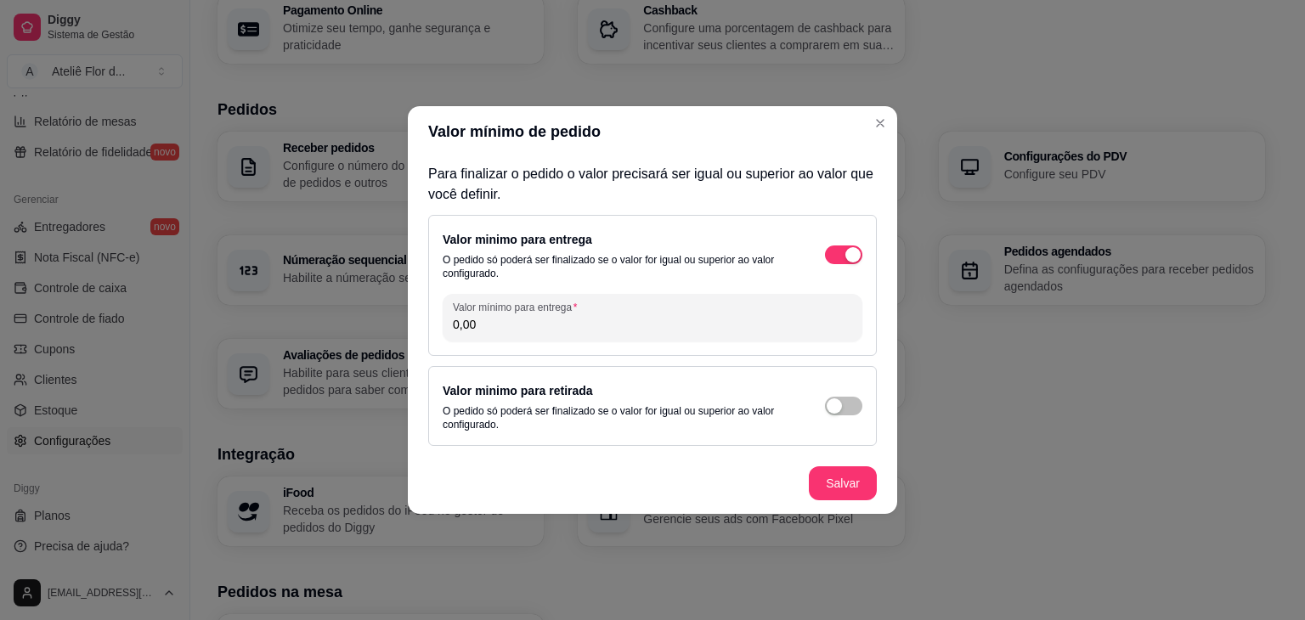
drag, startPoint x: 496, startPoint y: 325, endPoint x: 388, endPoint y: 340, distance: 109.9
click at [388, 340] on div "Valor mínimo de pedido Para finalizar o pedido o valor precisará ser igual ou s…" at bounding box center [652, 310] width 1305 height 620
type input "5,00"
click at [846, 263] on div "button" at bounding box center [853, 254] width 15 height 15
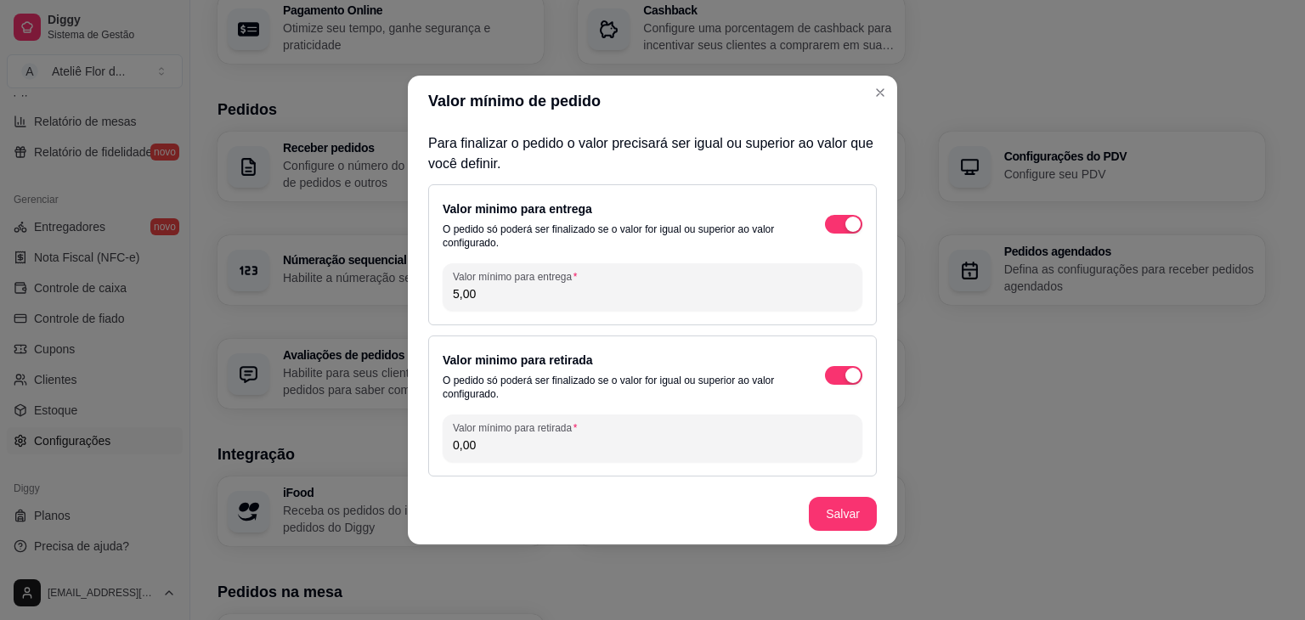
drag, startPoint x: 477, startPoint y: 446, endPoint x: 416, endPoint y: 464, distance: 62.9
click at [416, 464] on div "Para finalizar o pedido o valor precisará ser igual ou superior ao valor que vo…" at bounding box center [653, 305] width 490 height 357
type input "20,00"
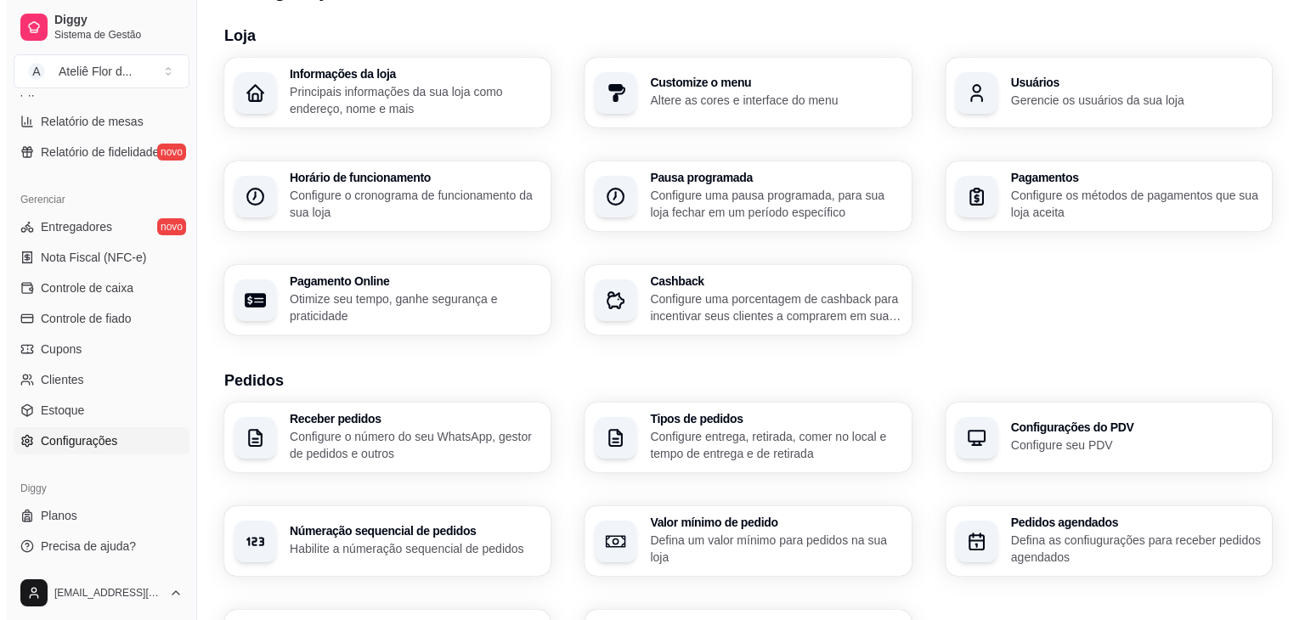
scroll to position [0, 0]
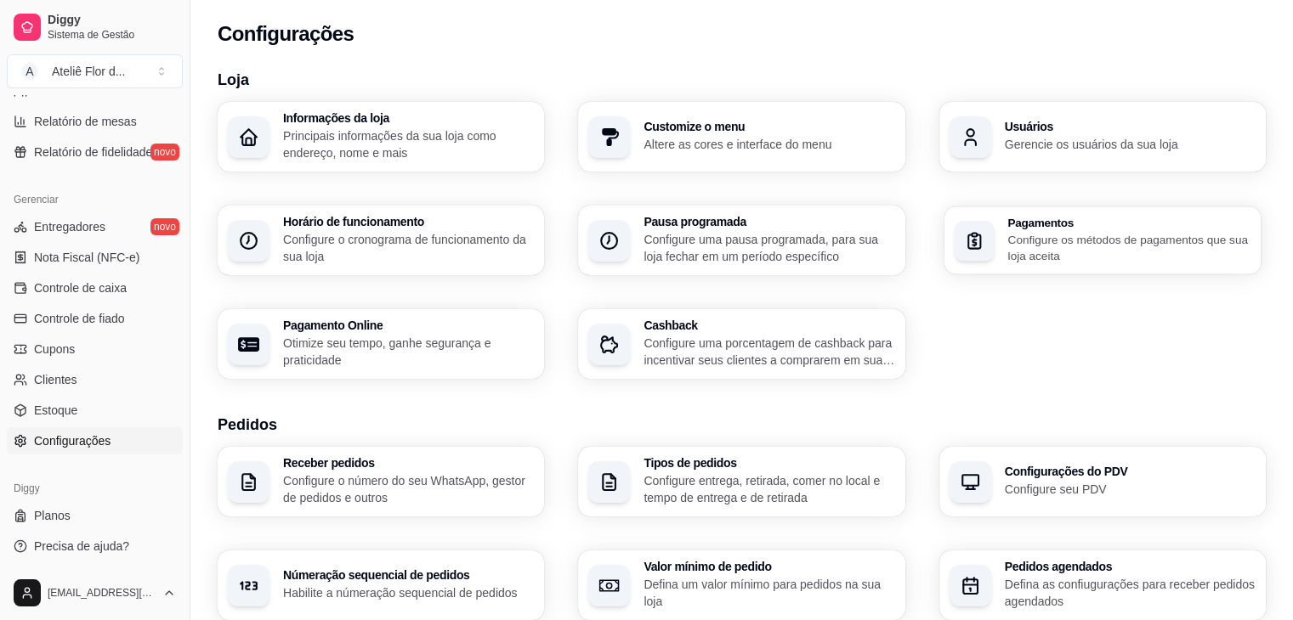
click at [1088, 244] on p "Configure os métodos de pagamentos que sua loja aceita" at bounding box center [1128, 247] width 243 height 33
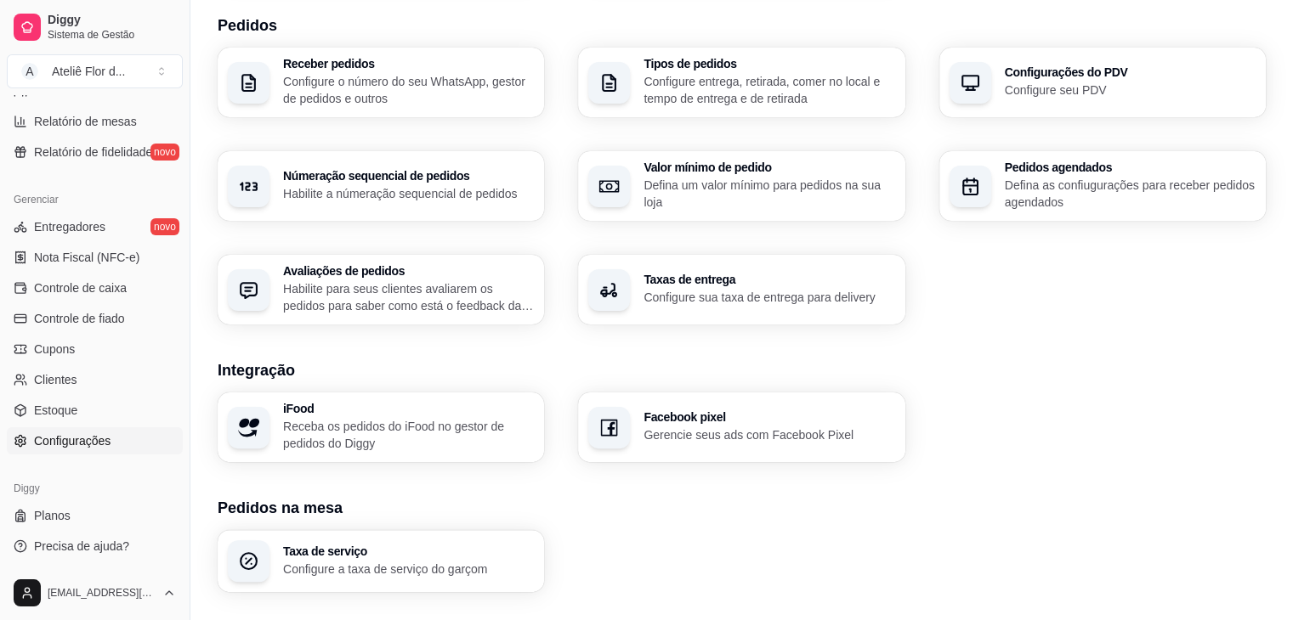
scroll to position [570, 0]
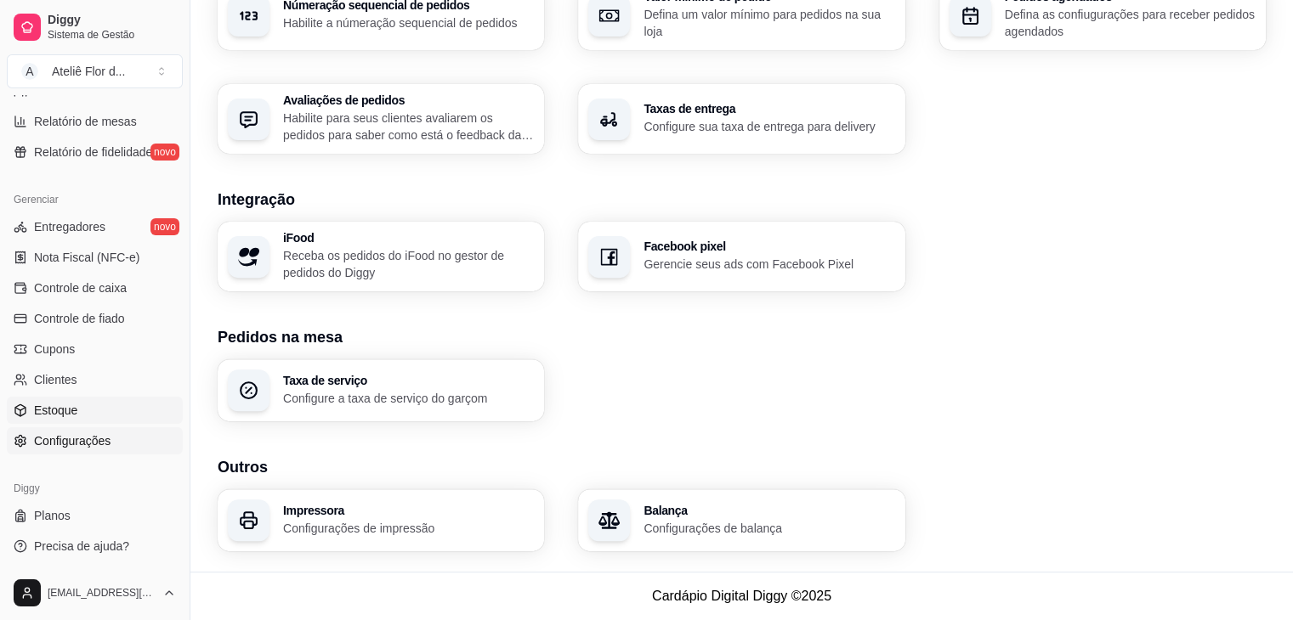
click at [78, 409] on link "Estoque" at bounding box center [95, 410] width 176 height 27
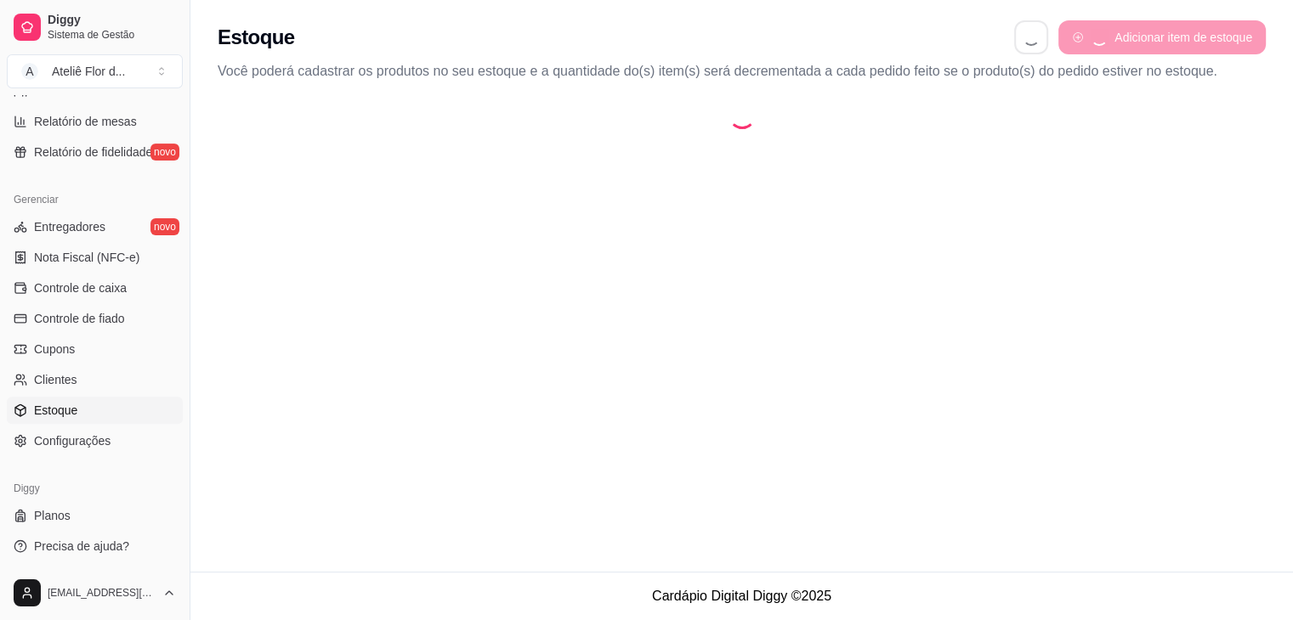
select select "QUANTITY_ORDER"
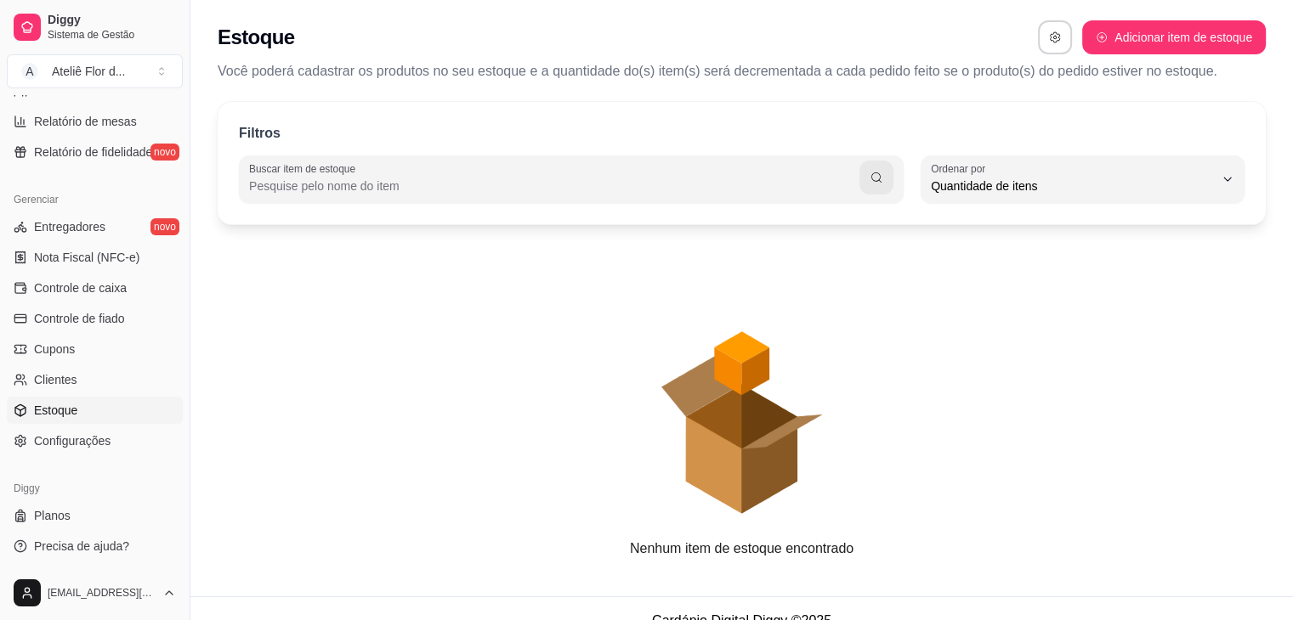
scroll to position [16, 0]
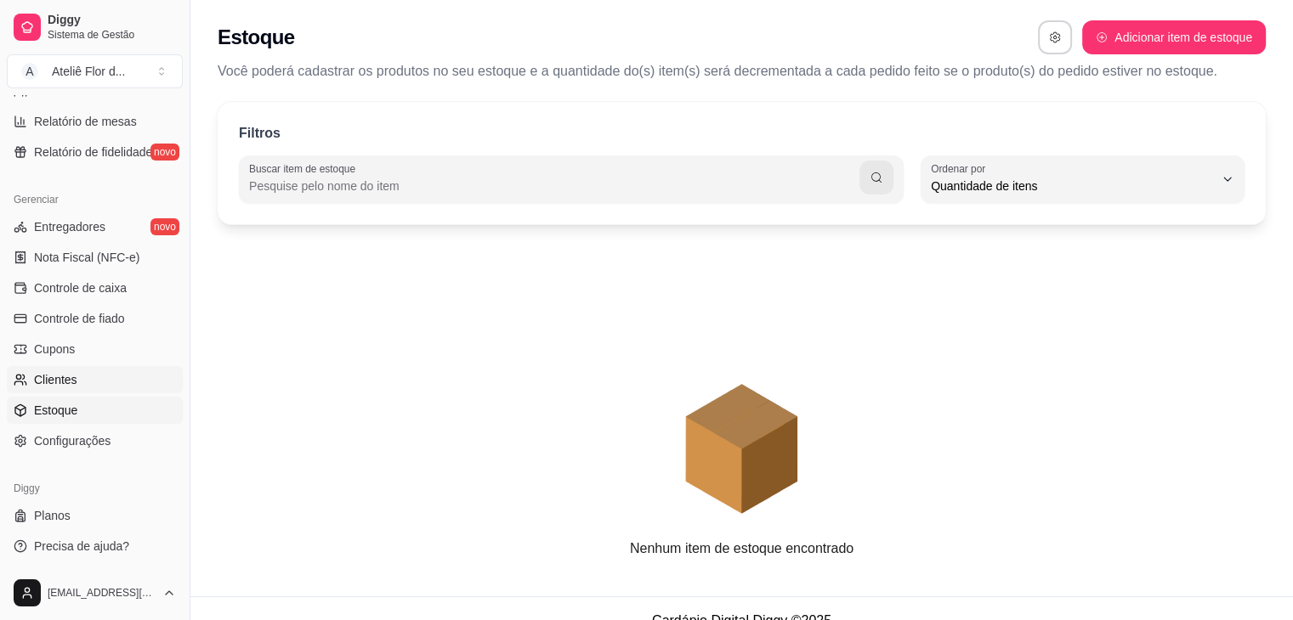
click at [79, 375] on link "Clientes" at bounding box center [95, 379] width 176 height 27
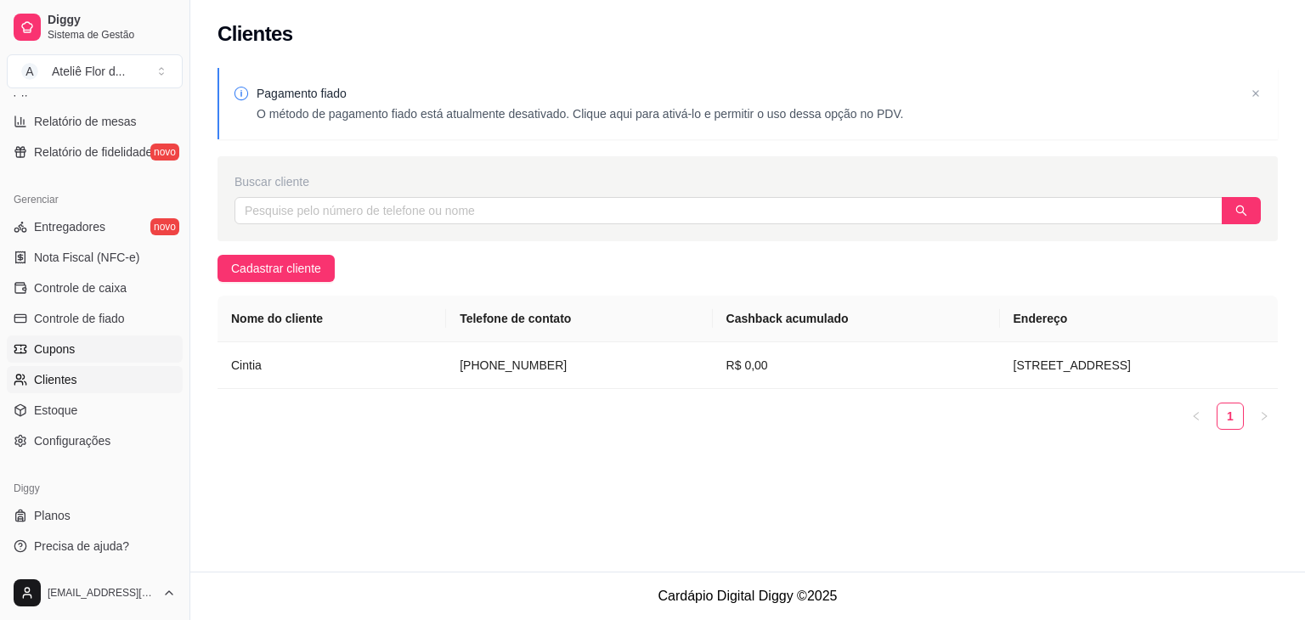
click at [90, 337] on link "Cupons" at bounding box center [95, 349] width 176 height 27
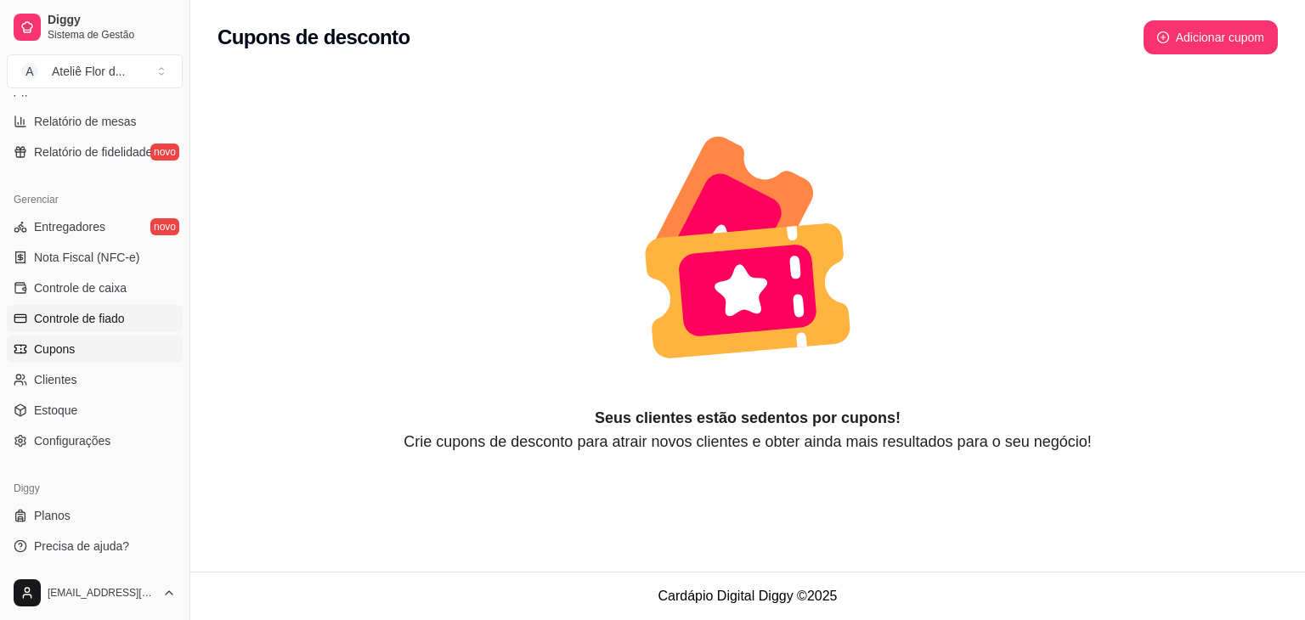
click at [110, 320] on span "Controle de fiado" at bounding box center [79, 318] width 91 height 17
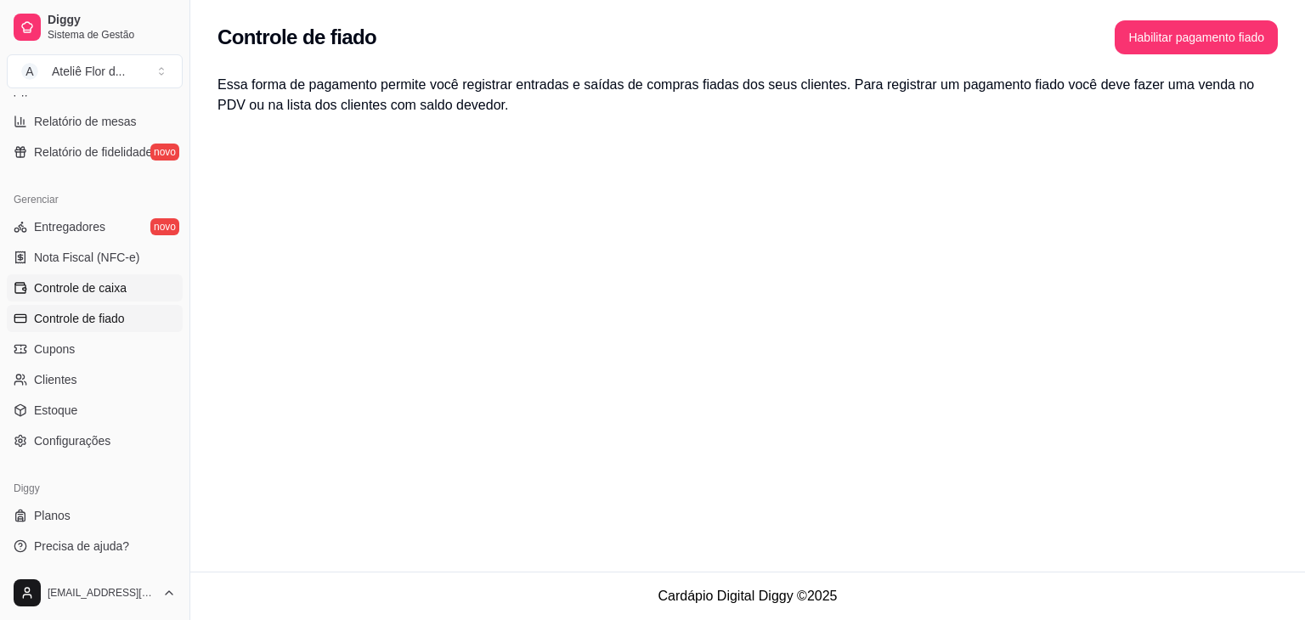
click at [116, 292] on span "Controle de caixa" at bounding box center [80, 288] width 93 height 17
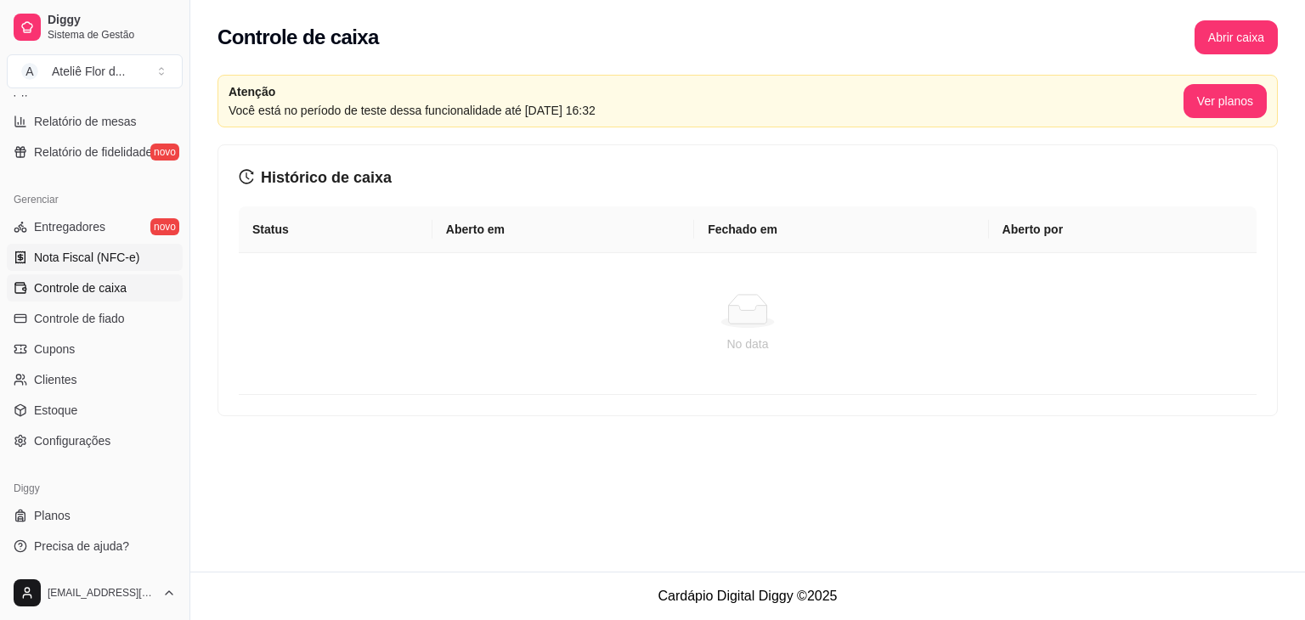
click at [125, 246] on link "Nota Fiscal (NFC-e)" at bounding box center [95, 257] width 176 height 27
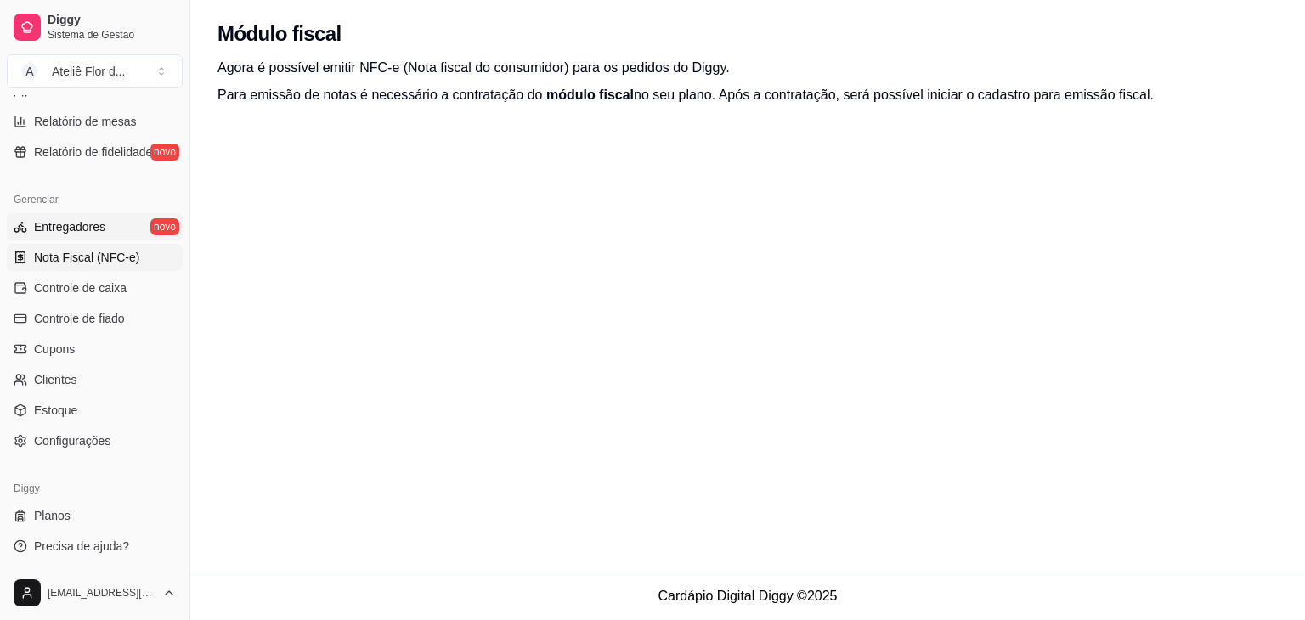
click at [129, 213] on link "Entregadores novo" at bounding box center [95, 226] width 176 height 27
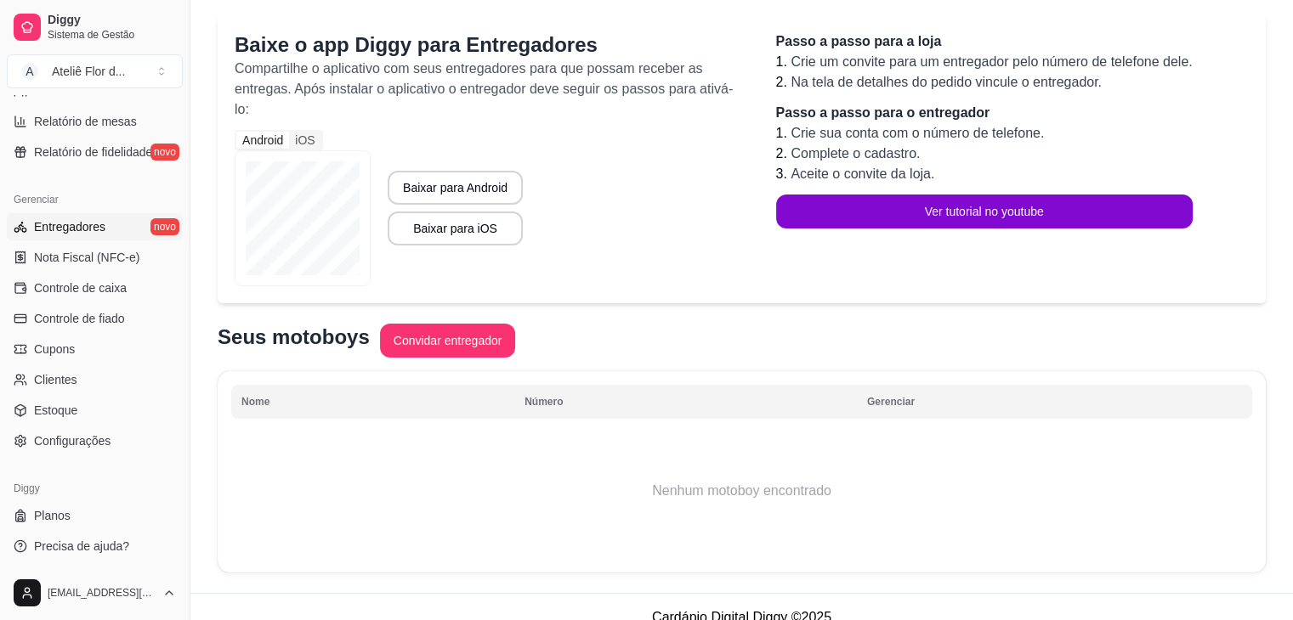
scroll to position [163, 0]
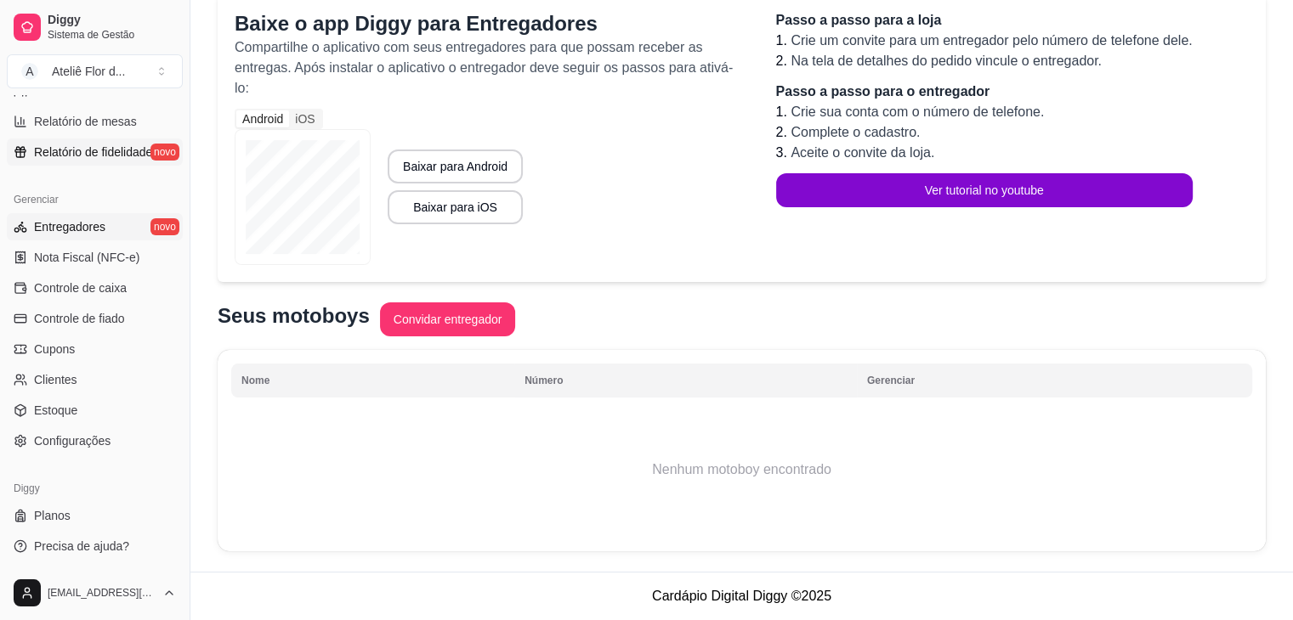
click at [93, 149] on span "Relatório de fidelidade" at bounding box center [93, 152] width 118 height 17
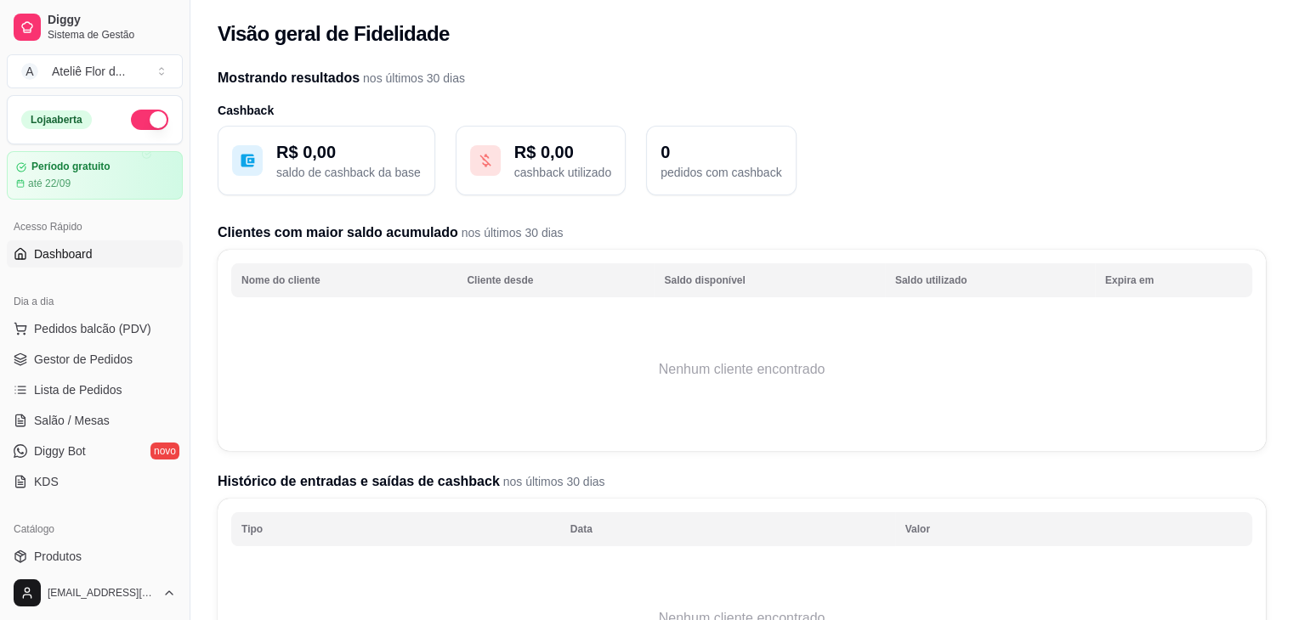
click at [84, 260] on span "Dashboard" at bounding box center [63, 254] width 59 height 17
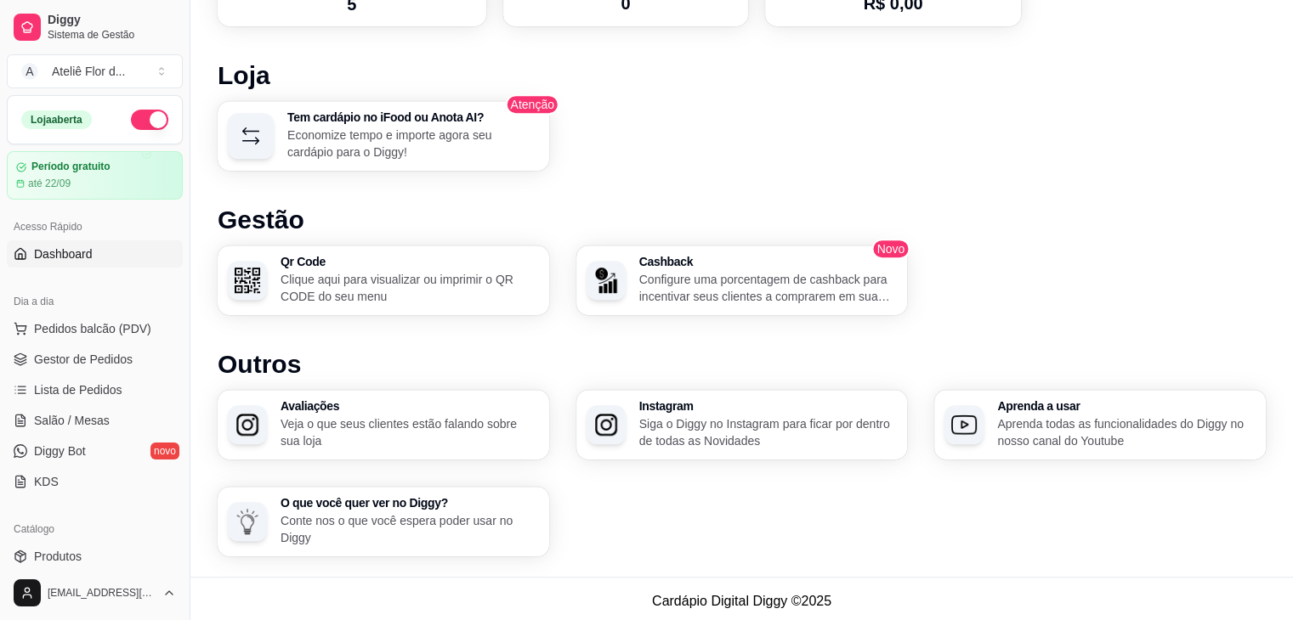
scroll to position [994, 0]
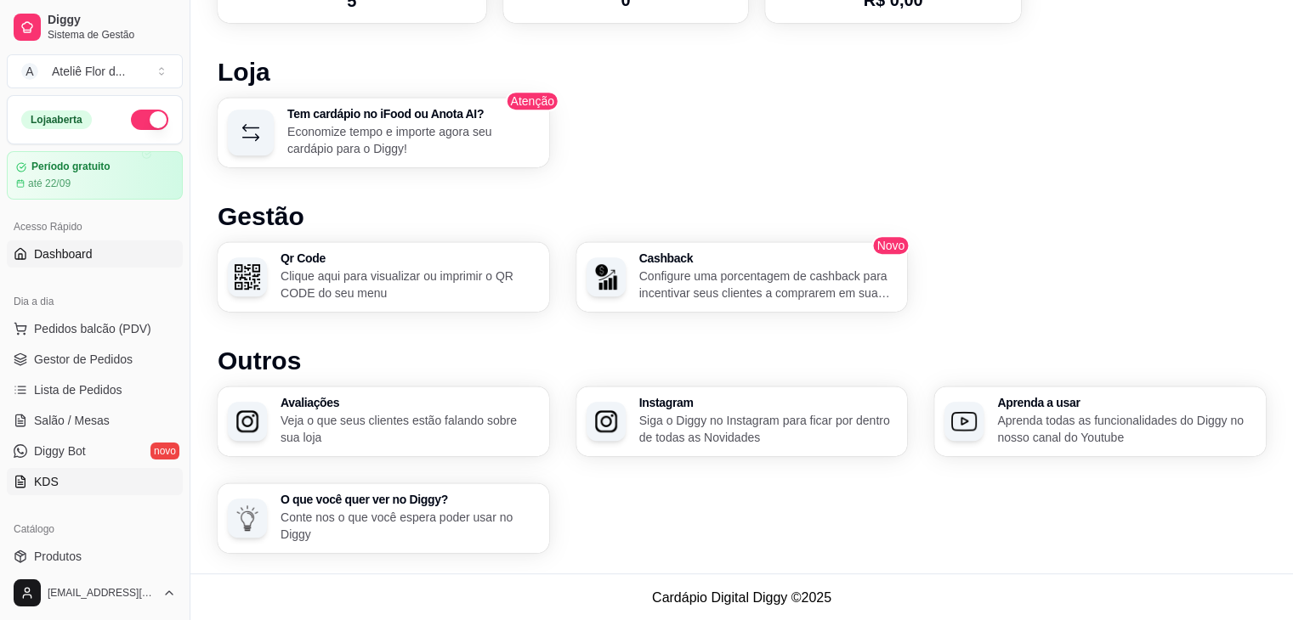
click at [68, 480] on link "KDS" at bounding box center [95, 481] width 176 height 27
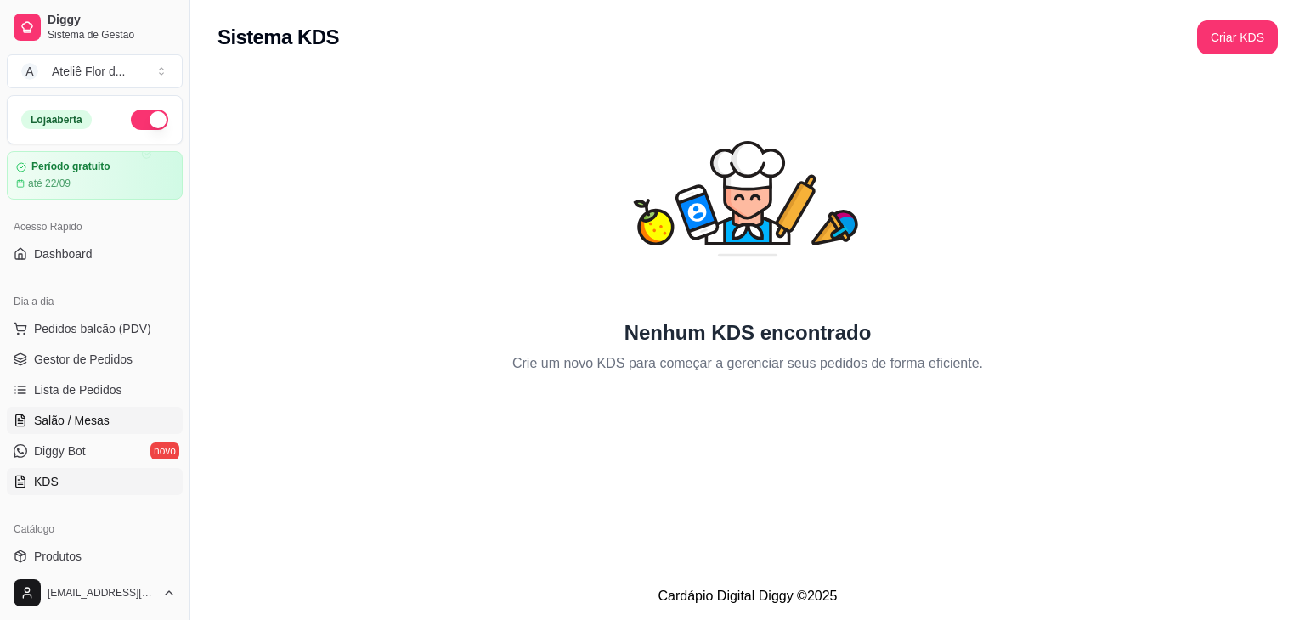
click at [85, 421] on span "Salão / Mesas" at bounding box center [72, 420] width 76 height 17
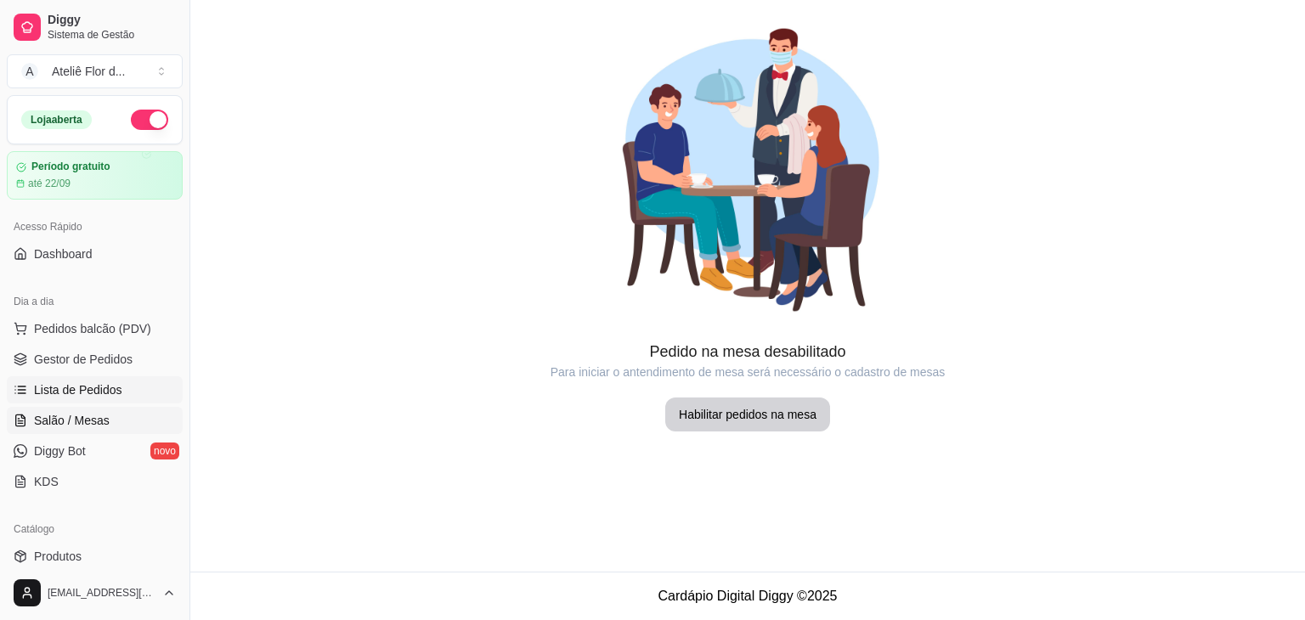
click at [94, 395] on span "Lista de Pedidos" at bounding box center [78, 390] width 88 height 17
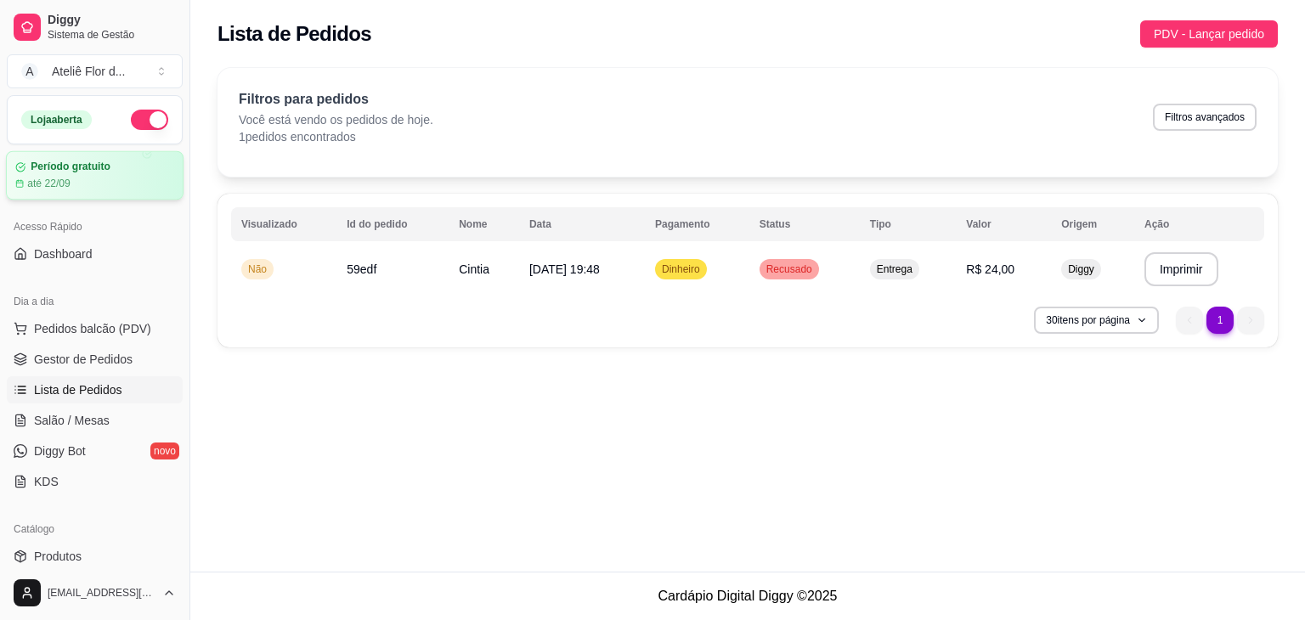
click at [116, 156] on div "Período gratuito até 22/09" at bounding box center [95, 175] width 178 height 49
click at [48, 21] on span "Diggy" at bounding box center [112, 20] width 128 height 15
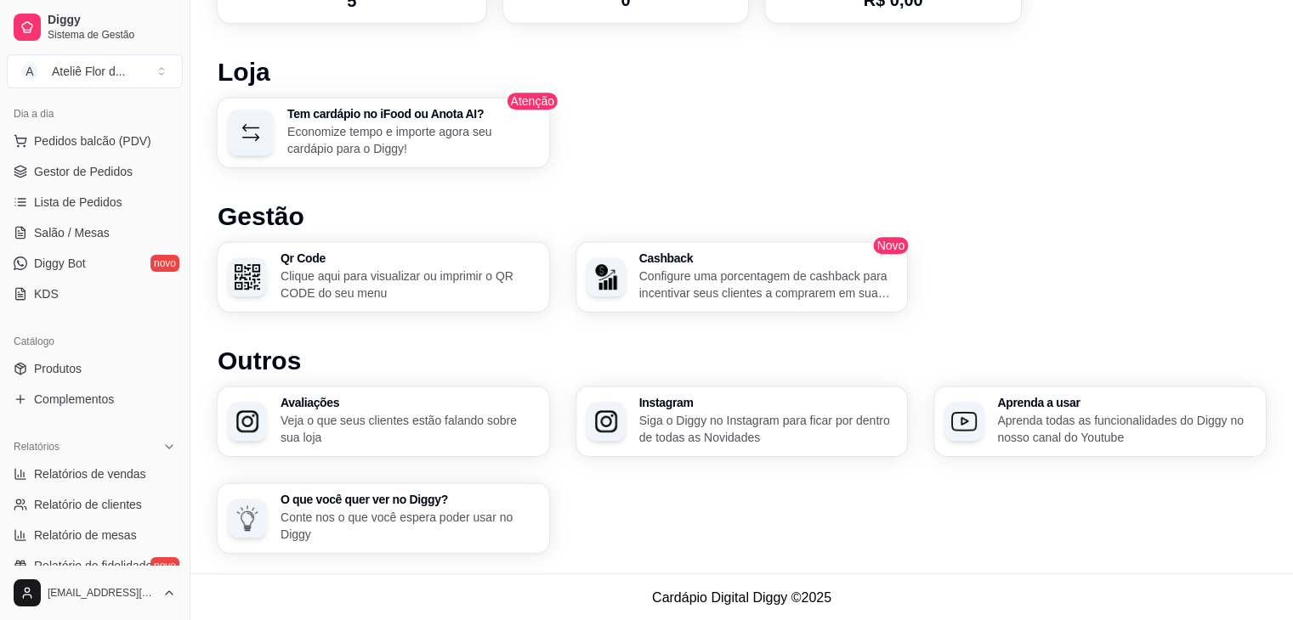
scroll to position [177, 0]
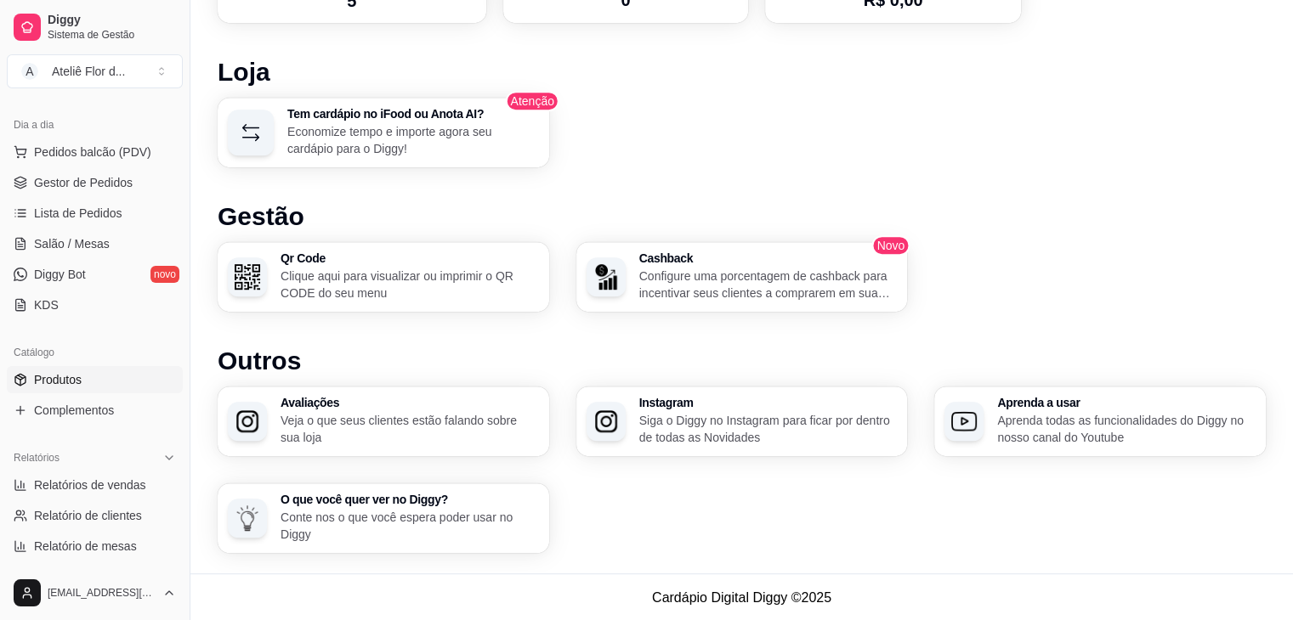
click at [92, 379] on link "Produtos" at bounding box center [95, 379] width 176 height 27
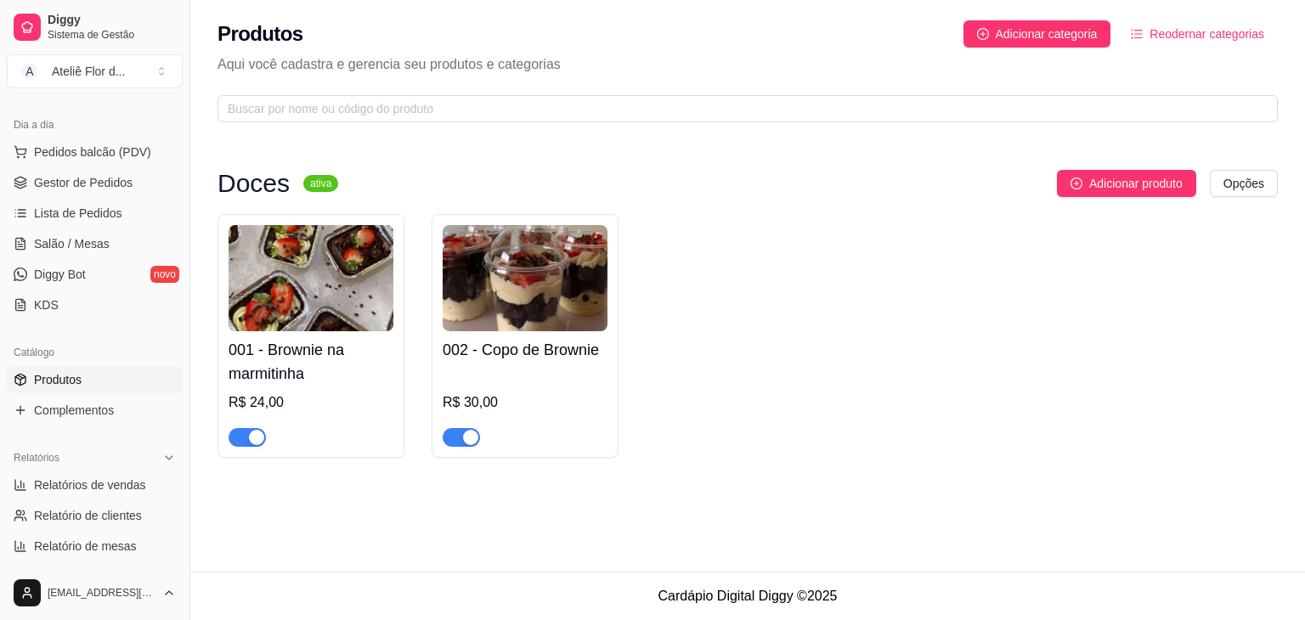
click at [1149, 32] on button "Reodernar categorias" at bounding box center [1198, 33] width 161 height 27
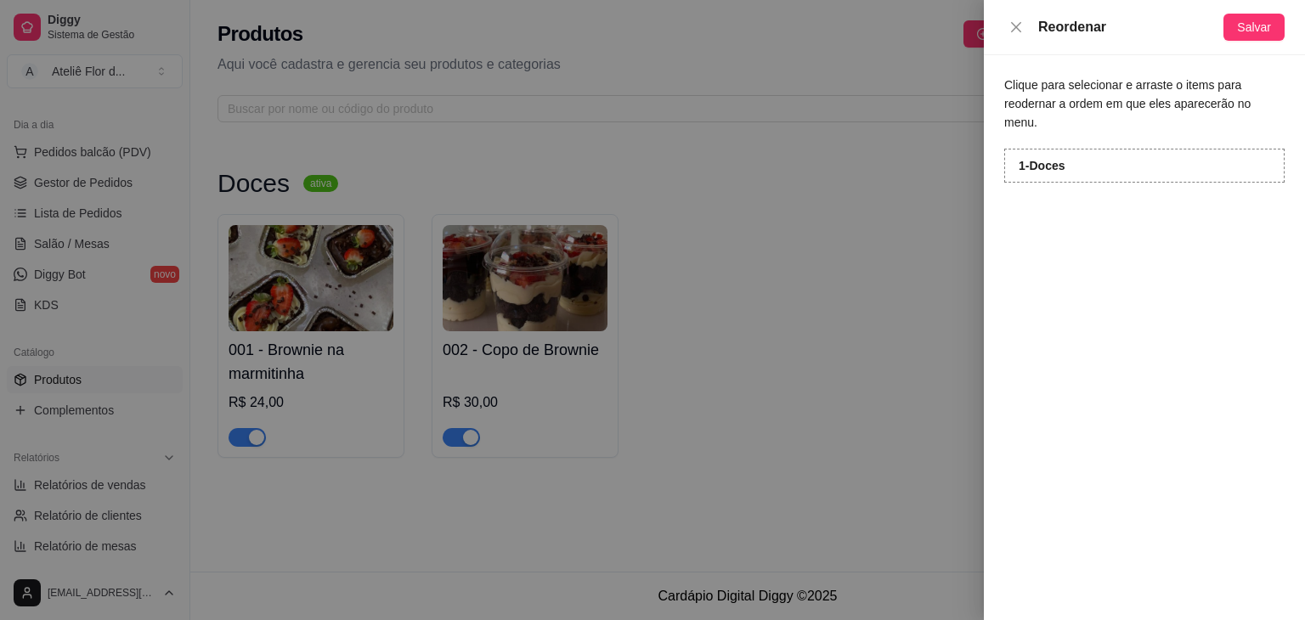
click at [891, 229] on div at bounding box center [652, 310] width 1305 height 620
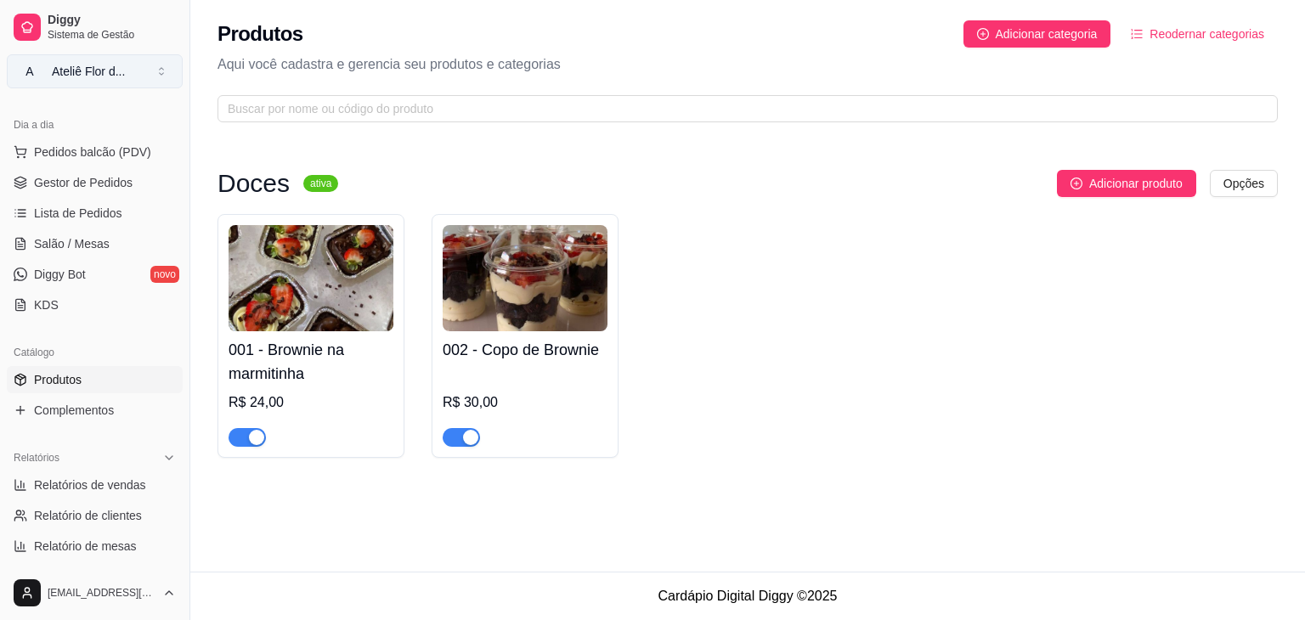
click at [160, 75] on button "A Ateliê Flor d ..." at bounding box center [95, 71] width 176 height 34
click at [761, 237] on div "001 - Brownie na marmitinha R$ 24,00 002 - Copo de Brownie R$ 30,00" at bounding box center [748, 336] width 1061 height 244
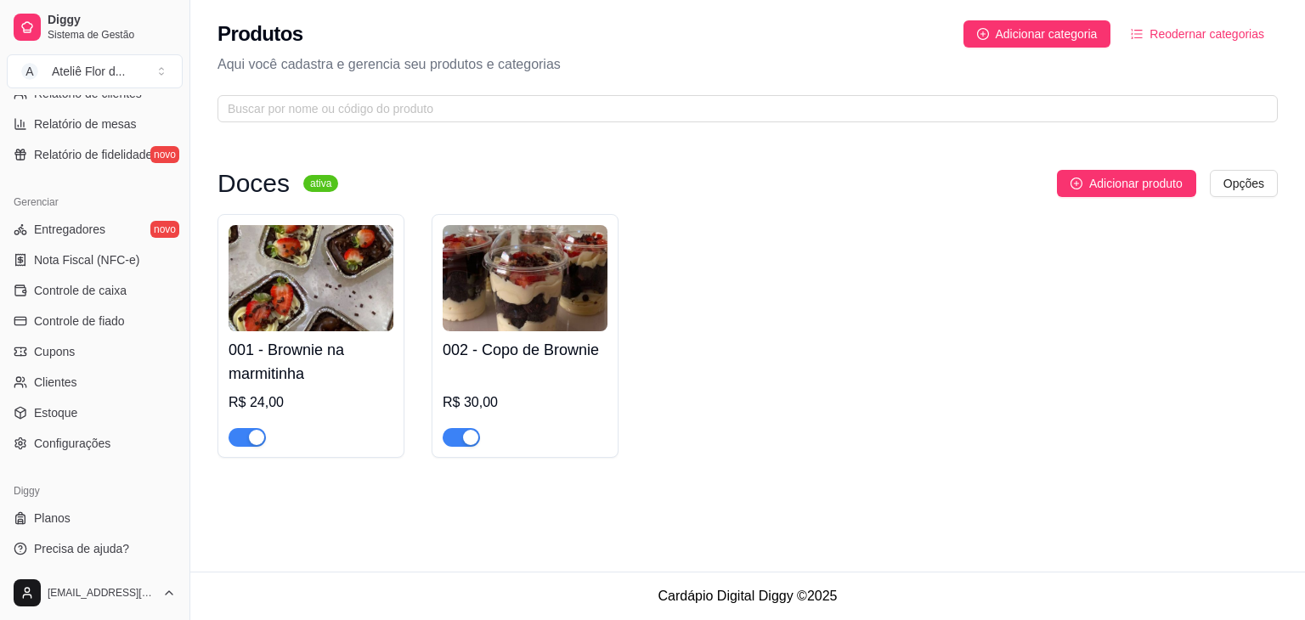
scroll to position [602, 0]
